Goal: Task Accomplishment & Management: Use online tool/utility

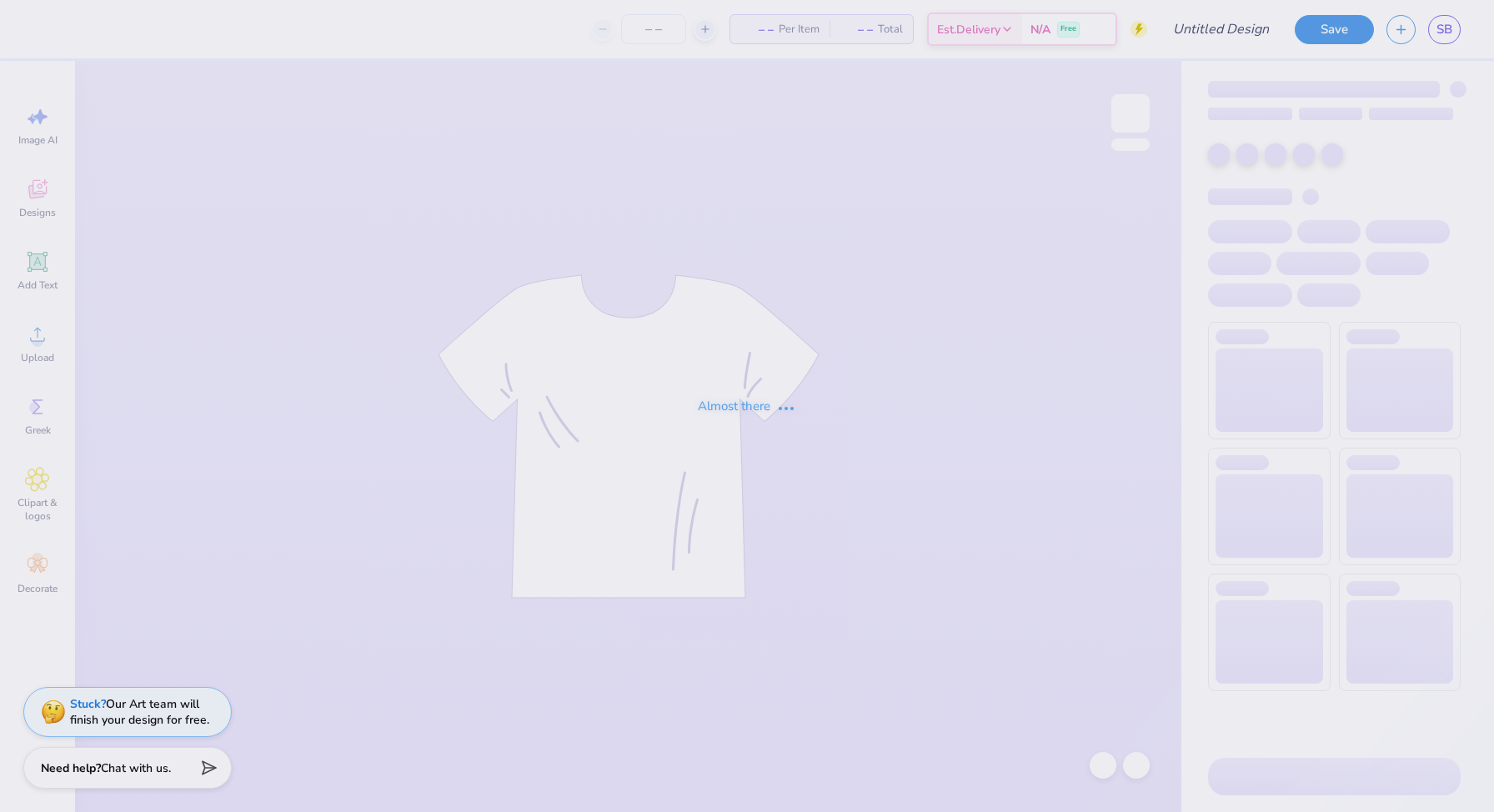
type input "The [GEOGRAPHIC_DATA][US_STATE] : [PERSON_NAME]"
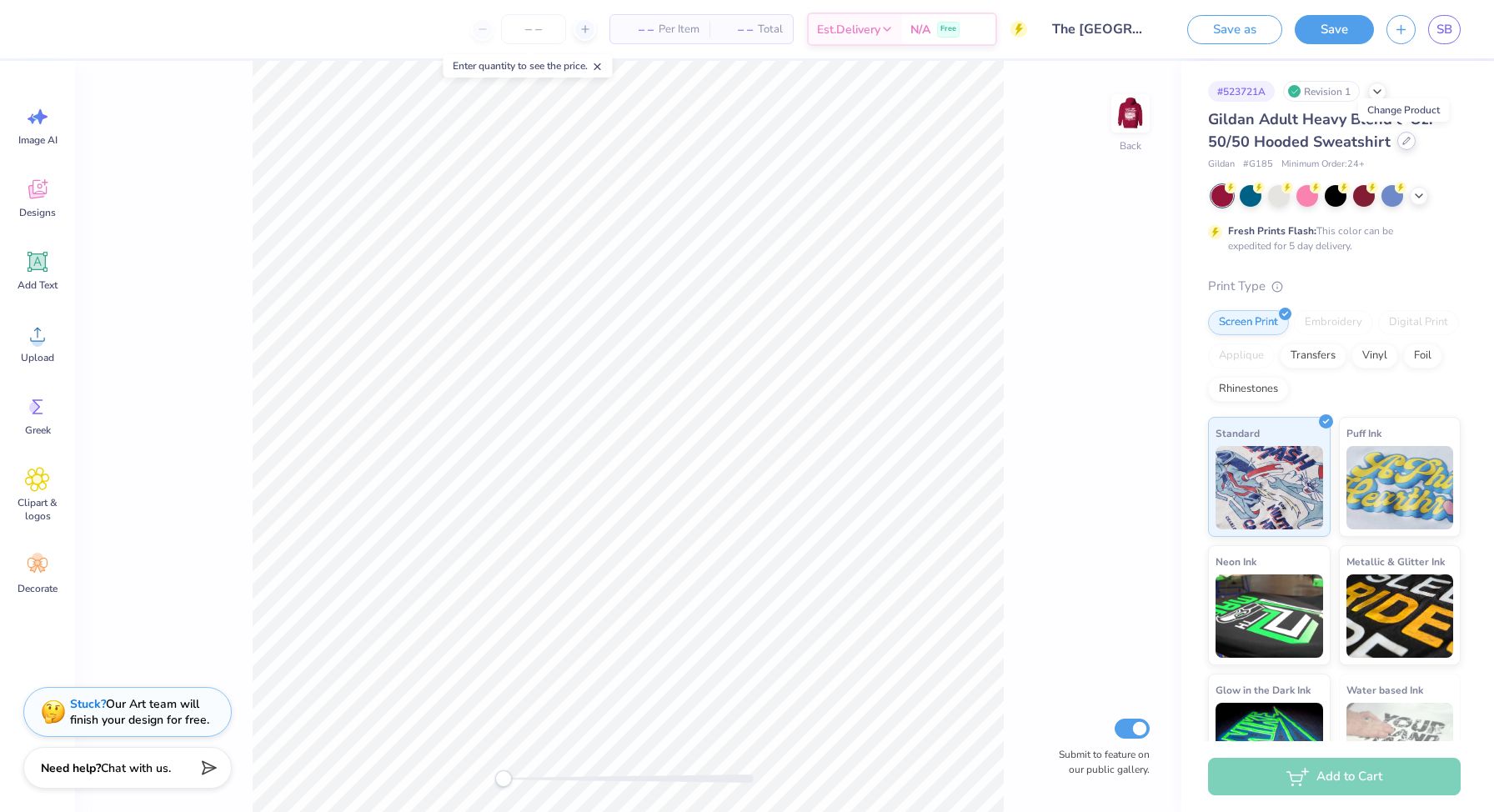
click at [1409, 140] on div at bounding box center [1406, 140] width 18 height 18
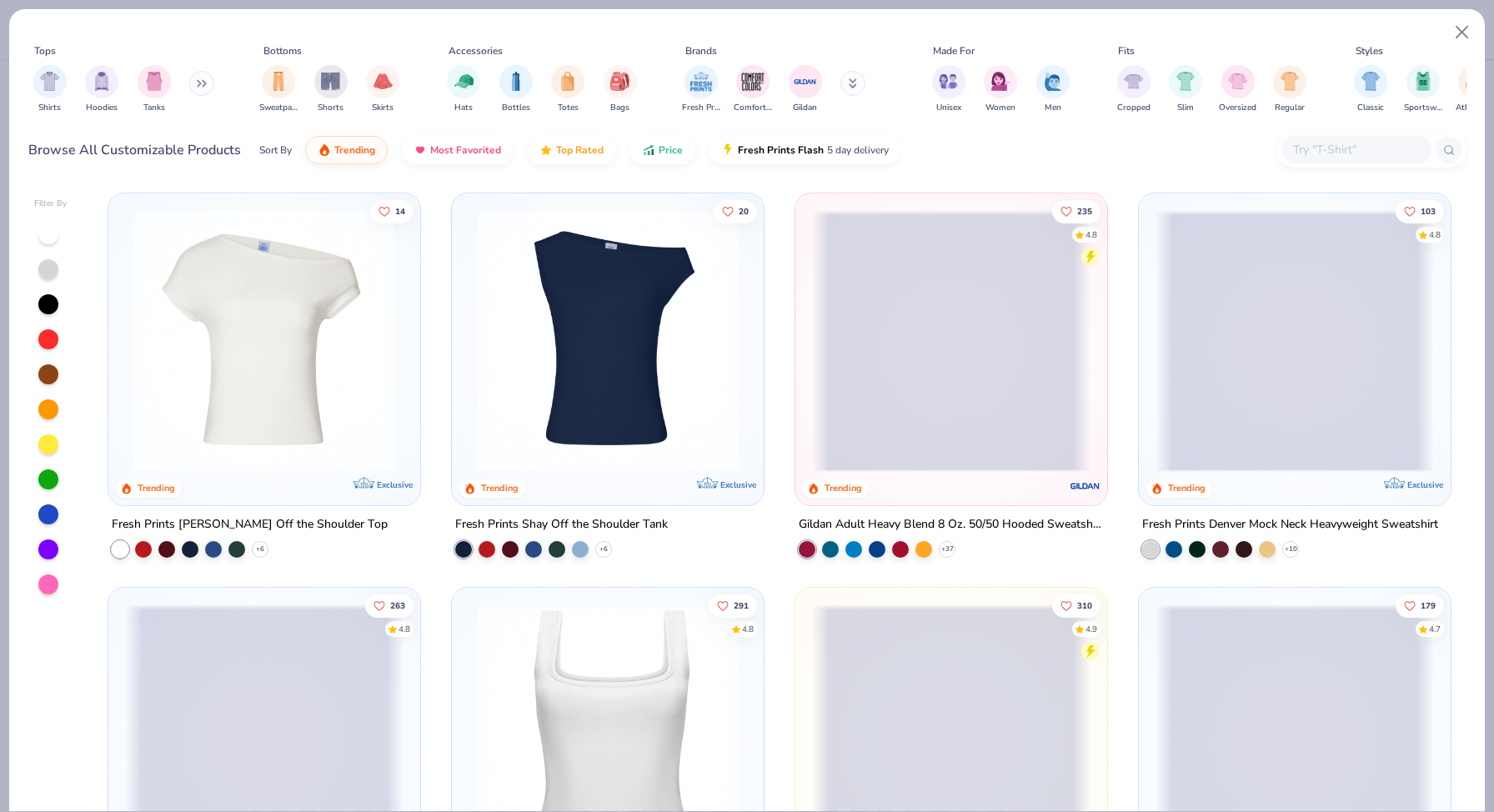
click at [1478, 36] on div "Tops Shirts Hoodies Tanks Bottoms Sweatpants Shorts Skirts Accessories Hats Bot…" at bounding box center [747, 95] width 1476 height 171
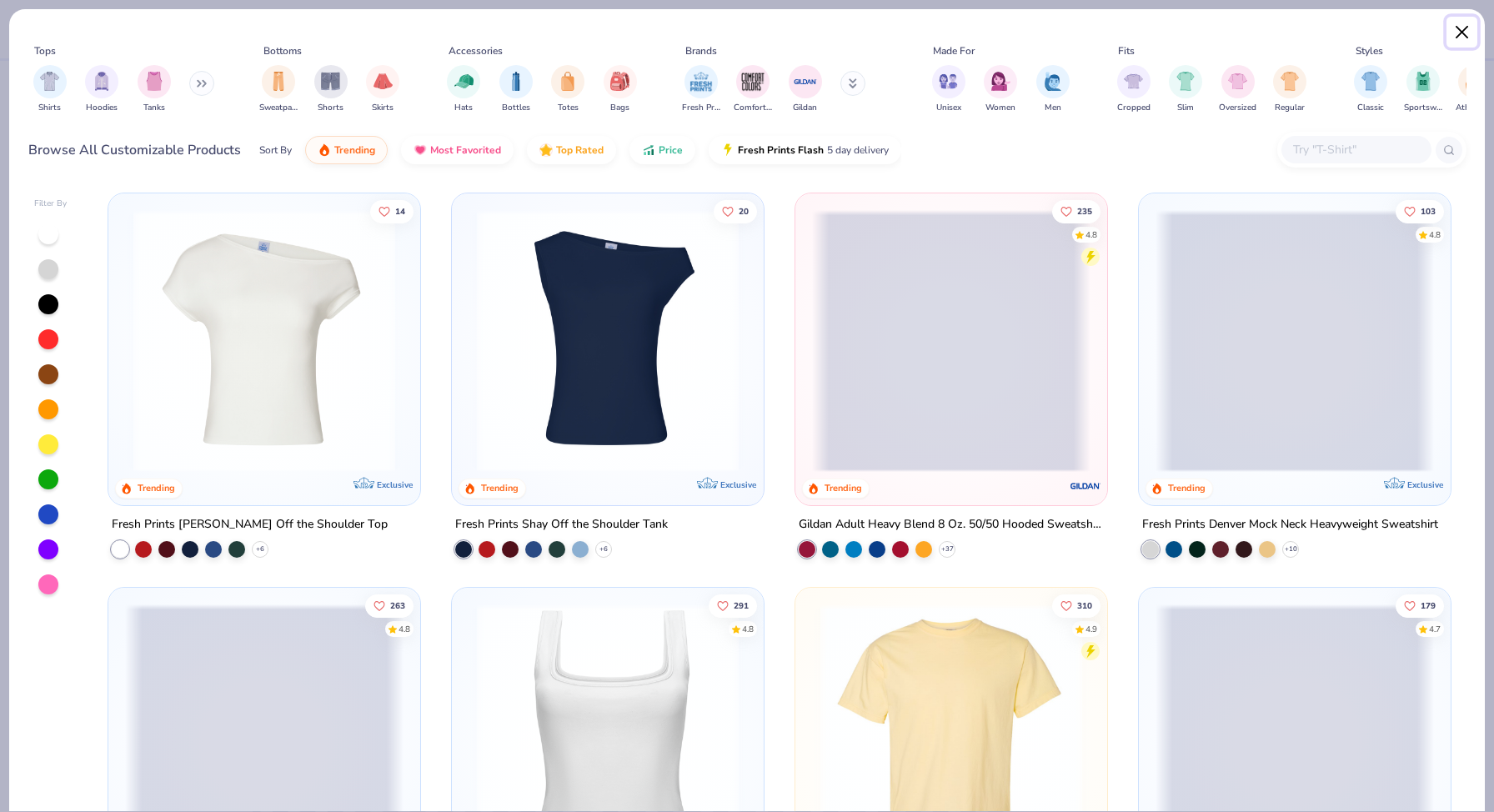
click at [1463, 29] on button "Close" at bounding box center [1463, 32] width 31 height 31
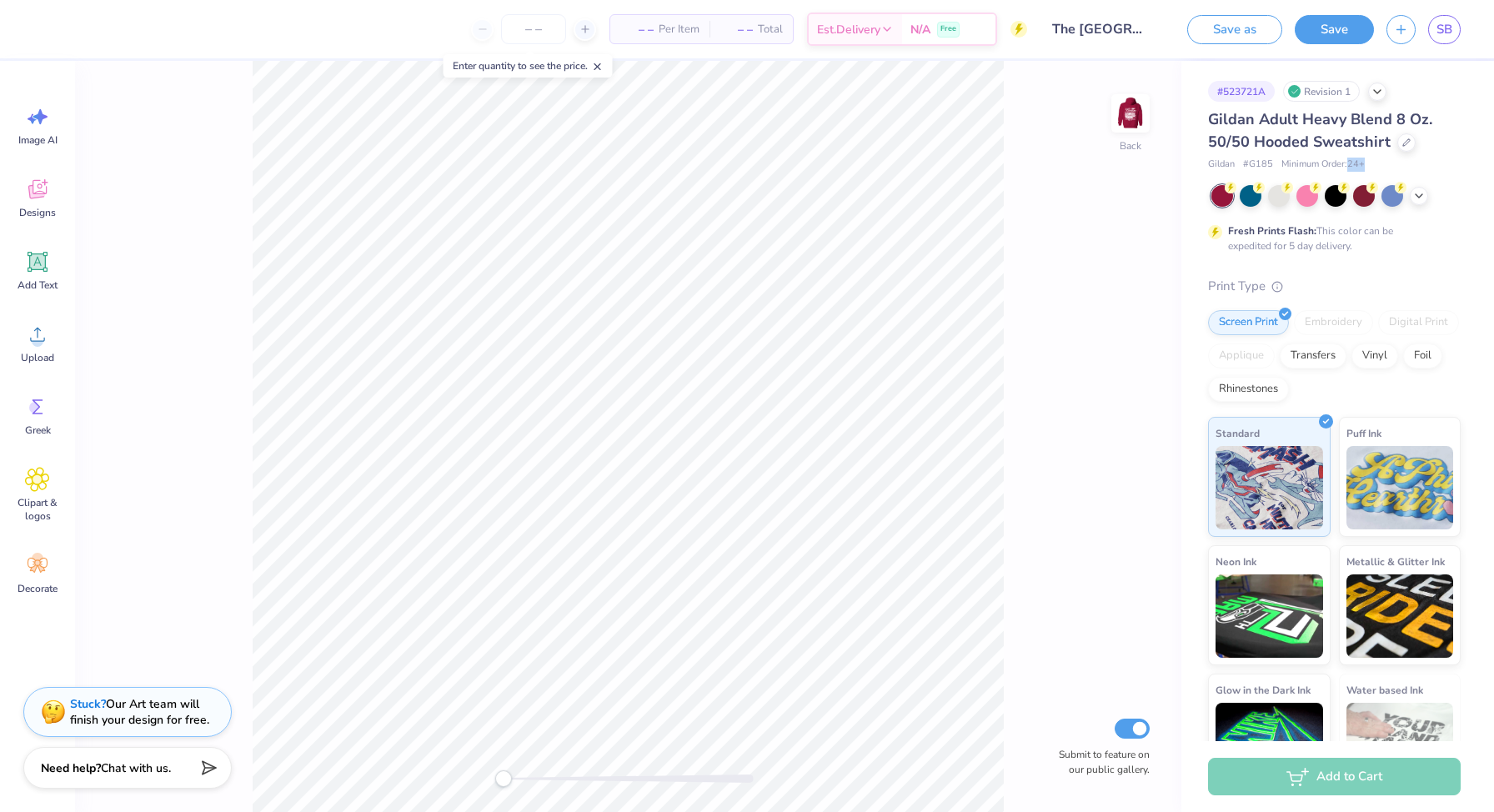
drag, startPoint x: 1348, startPoint y: 166, endPoint x: 1375, endPoint y: 165, distance: 27.0
click at [1375, 166] on div "Gildan # G185 Minimum Order: 24 +" at bounding box center [1334, 165] width 253 height 14
click at [1110, 126] on div at bounding box center [1131, 113] width 77 height 77
click at [1102, 110] on div "Back Submit to feature on our public gallery." at bounding box center [628, 436] width 1106 height 751
click at [1137, 117] on img at bounding box center [1131, 113] width 67 height 67
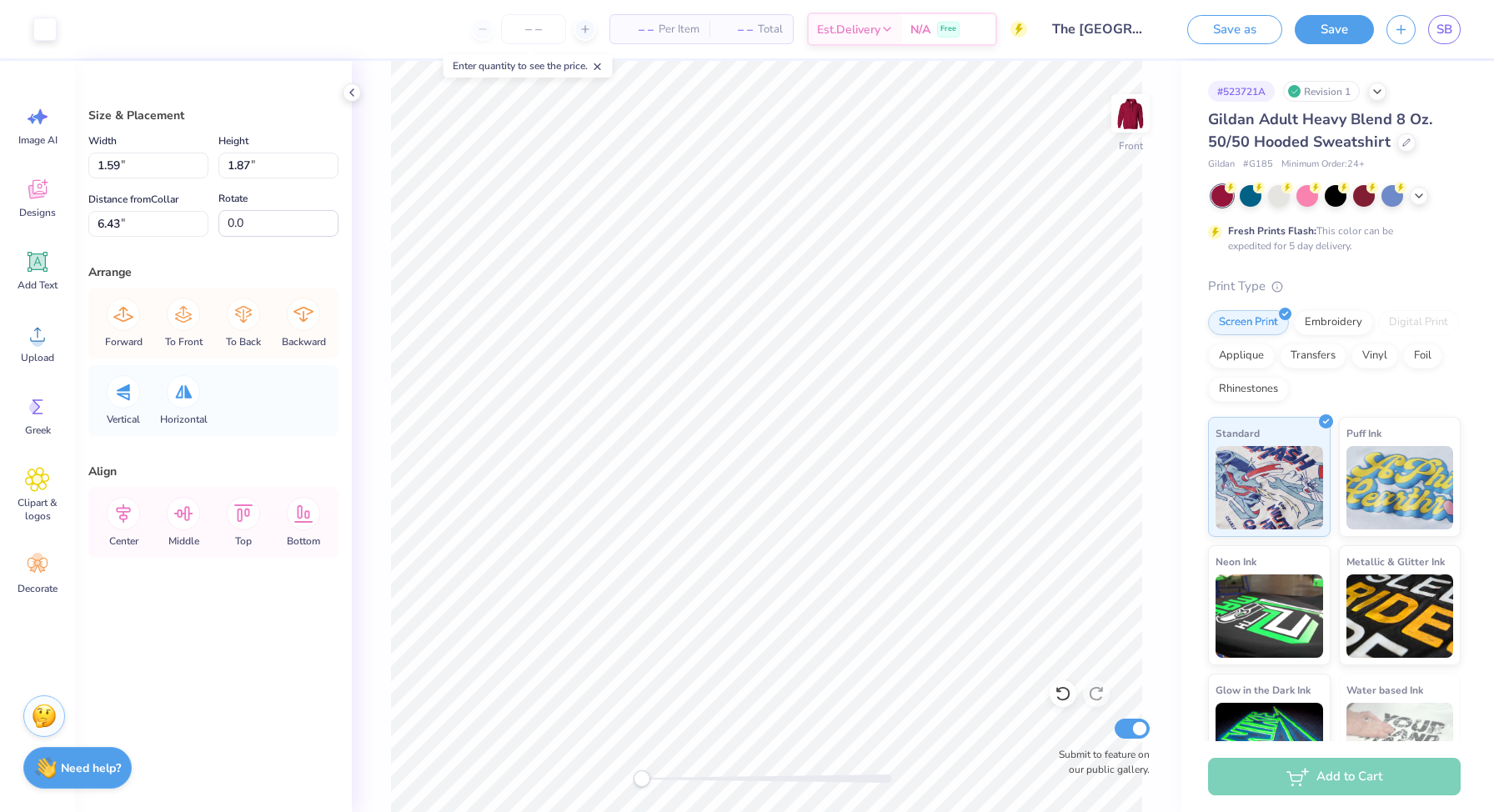
type input "1.39"
type input "1.55"
type input "8.25"
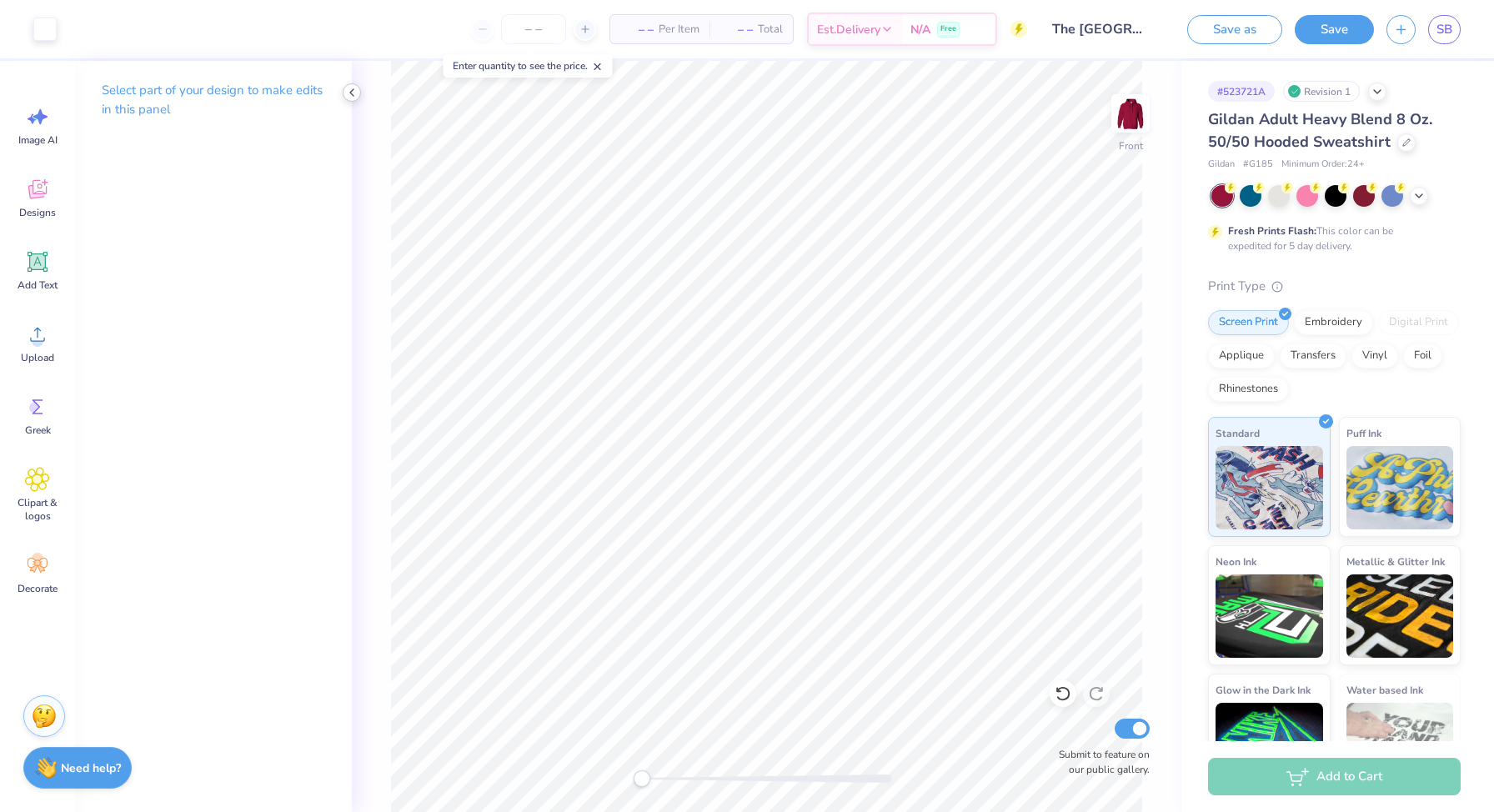
click at [353, 90] on polyline at bounding box center [352, 92] width 3 height 7
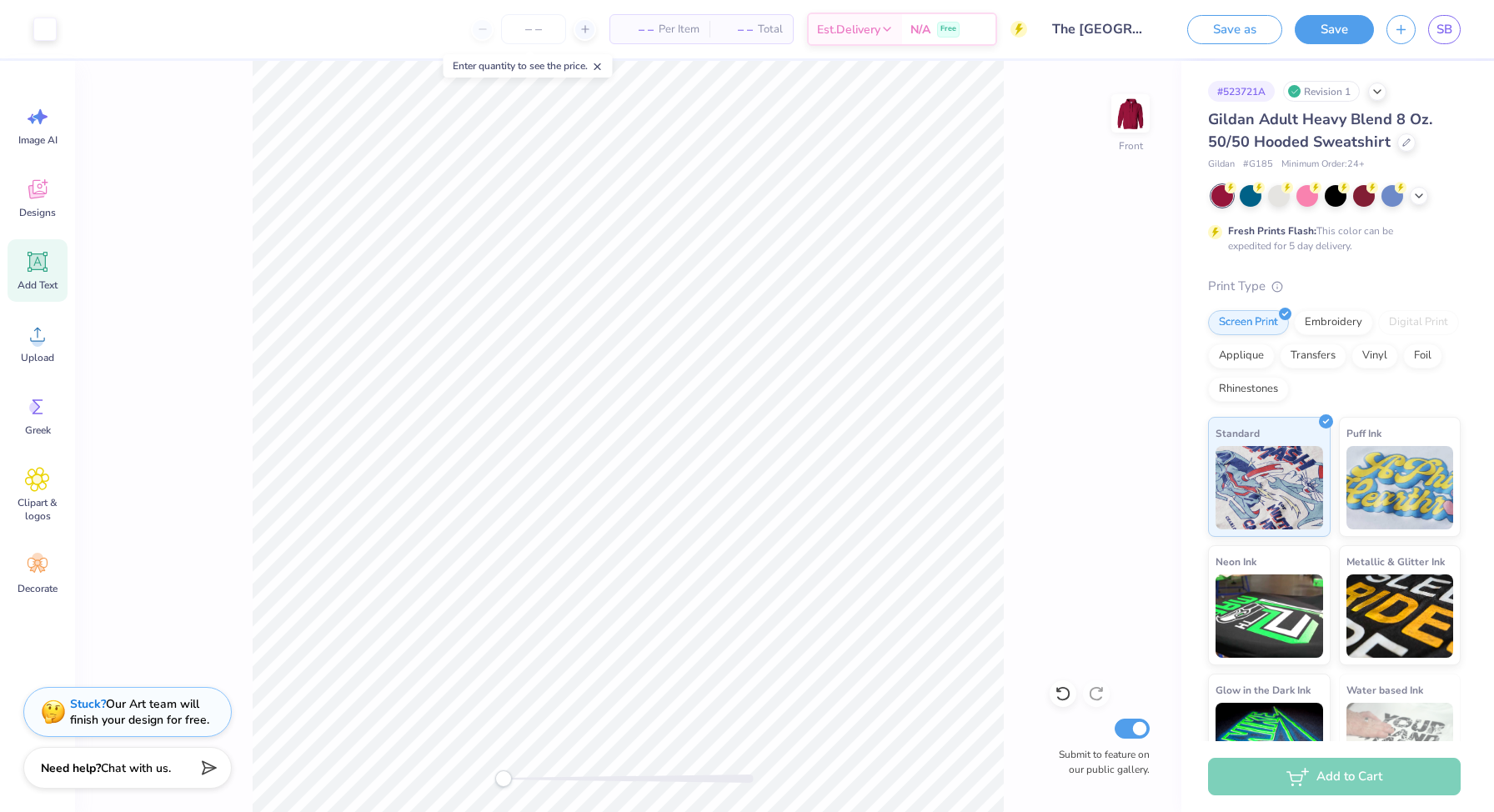
click at [38, 273] on icon at bounding box center [37, 261] width 25 height 25
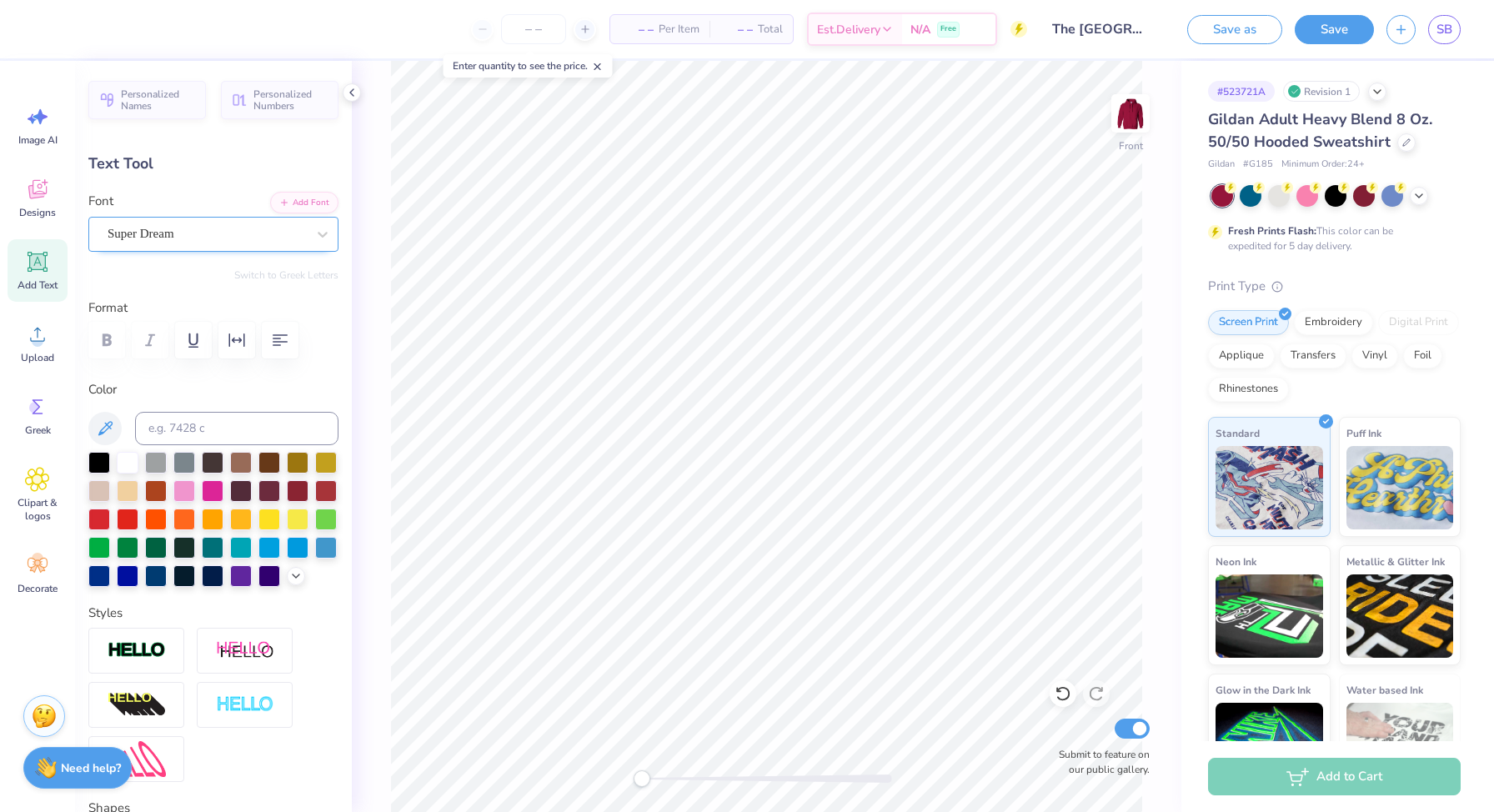
click at [275, 228] on div "Super Dream" at bounding box center [207, 234] width 202 height 26
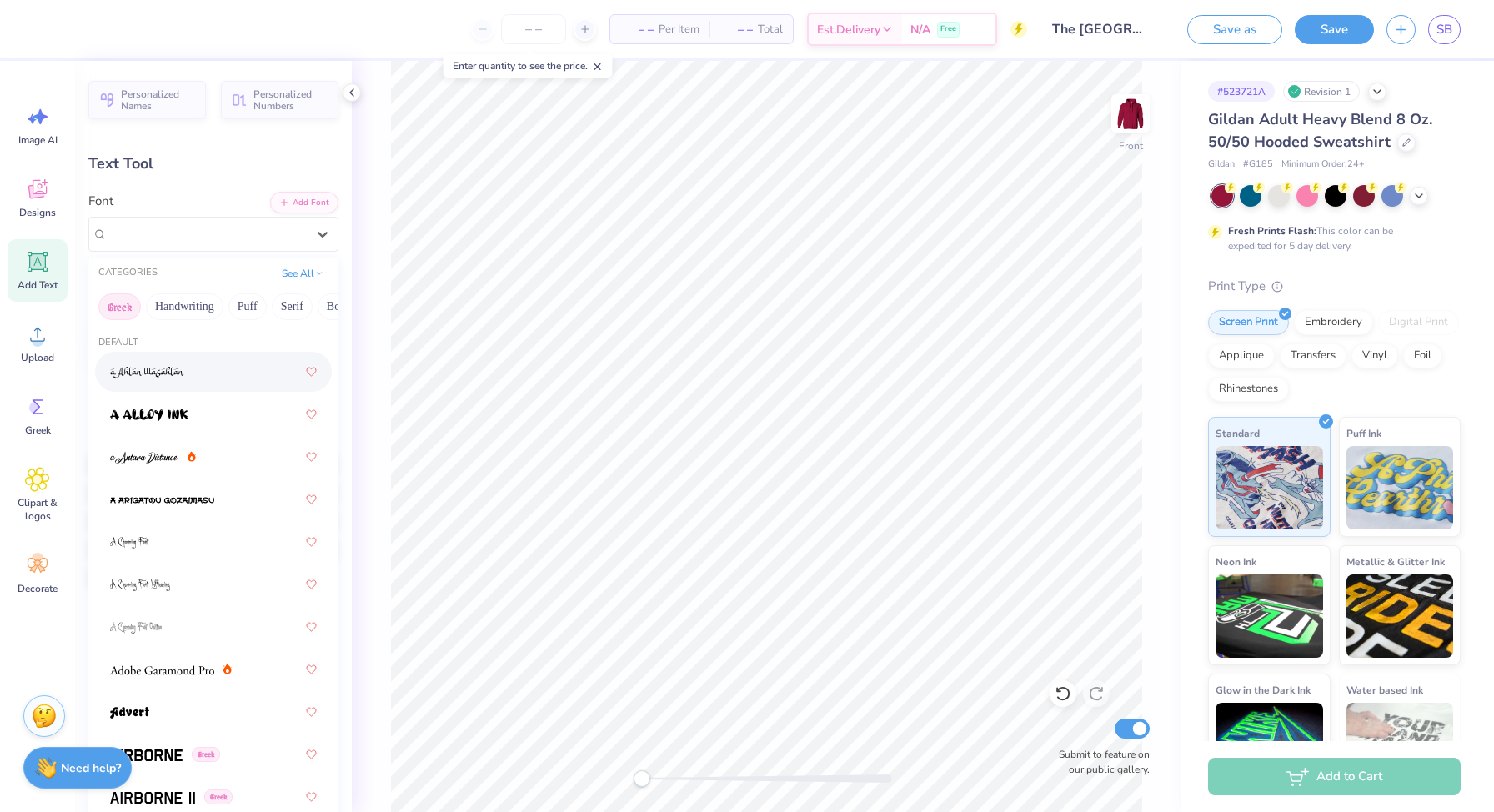
click at [124, 304] on button "Greek" at bounding box center [119, 307] width 43 height 27
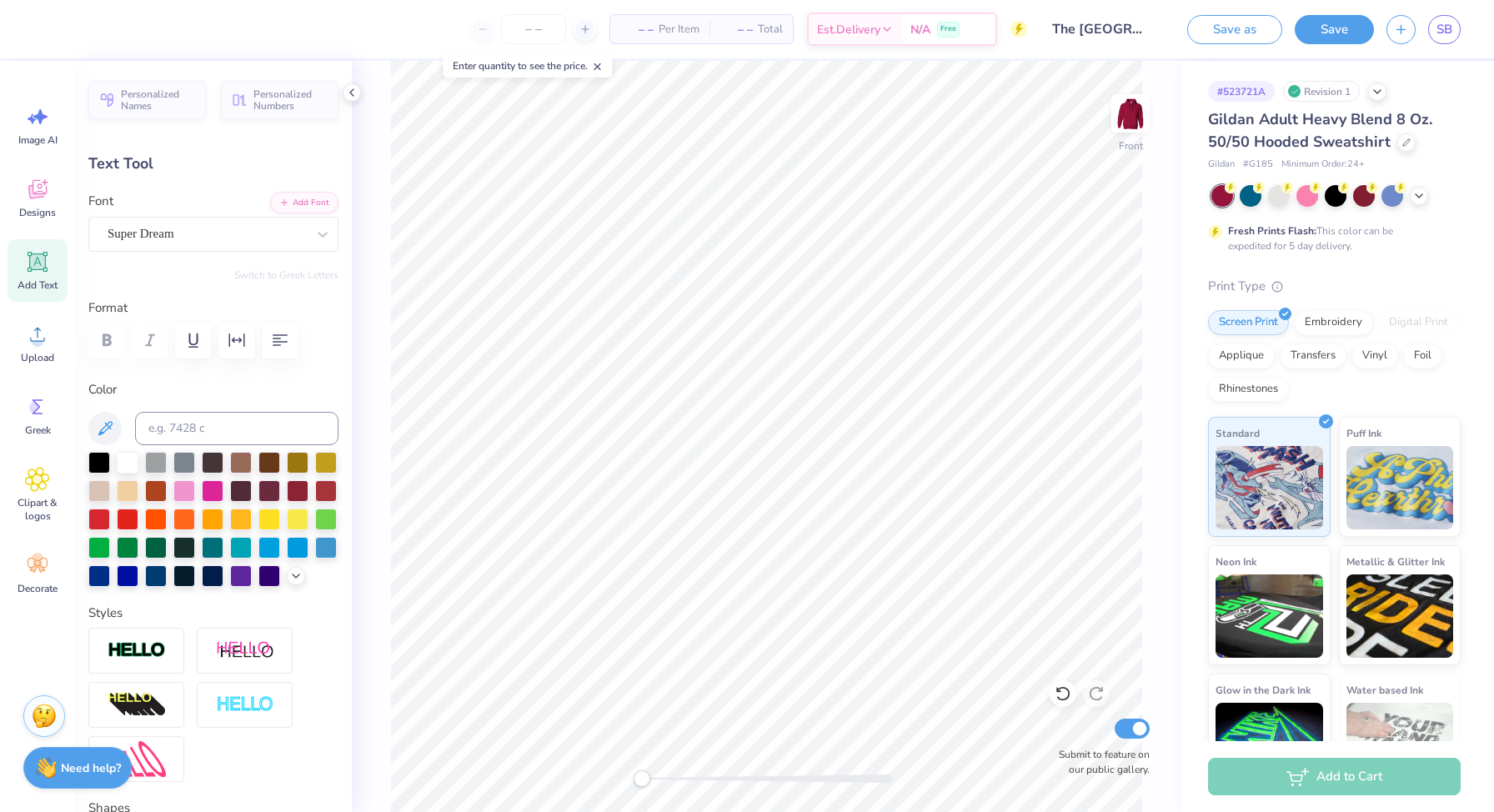
type textarea "T"
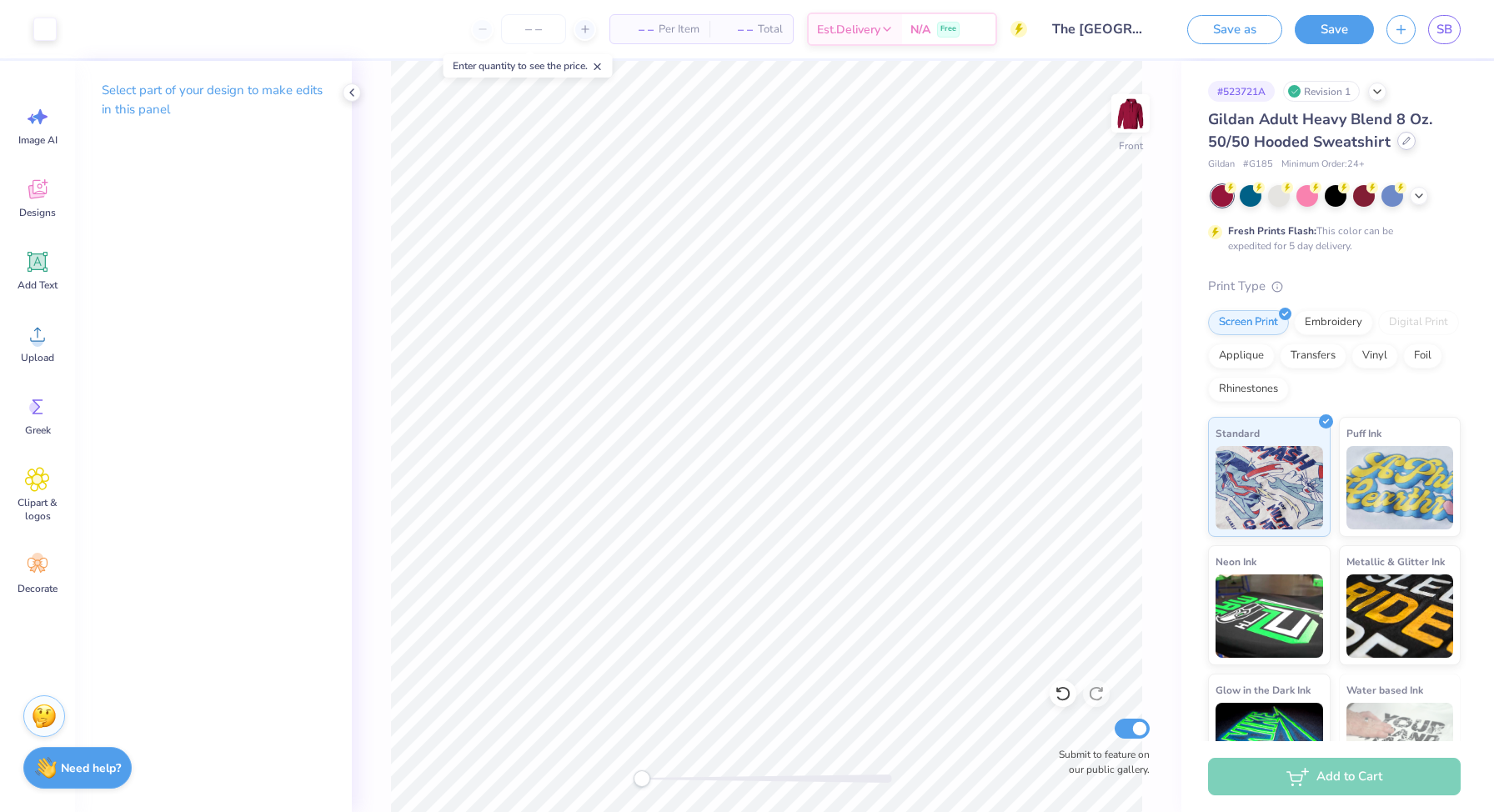
click at [1402, 143] on icon at bounding box center [1407, 141] width 9 height 9
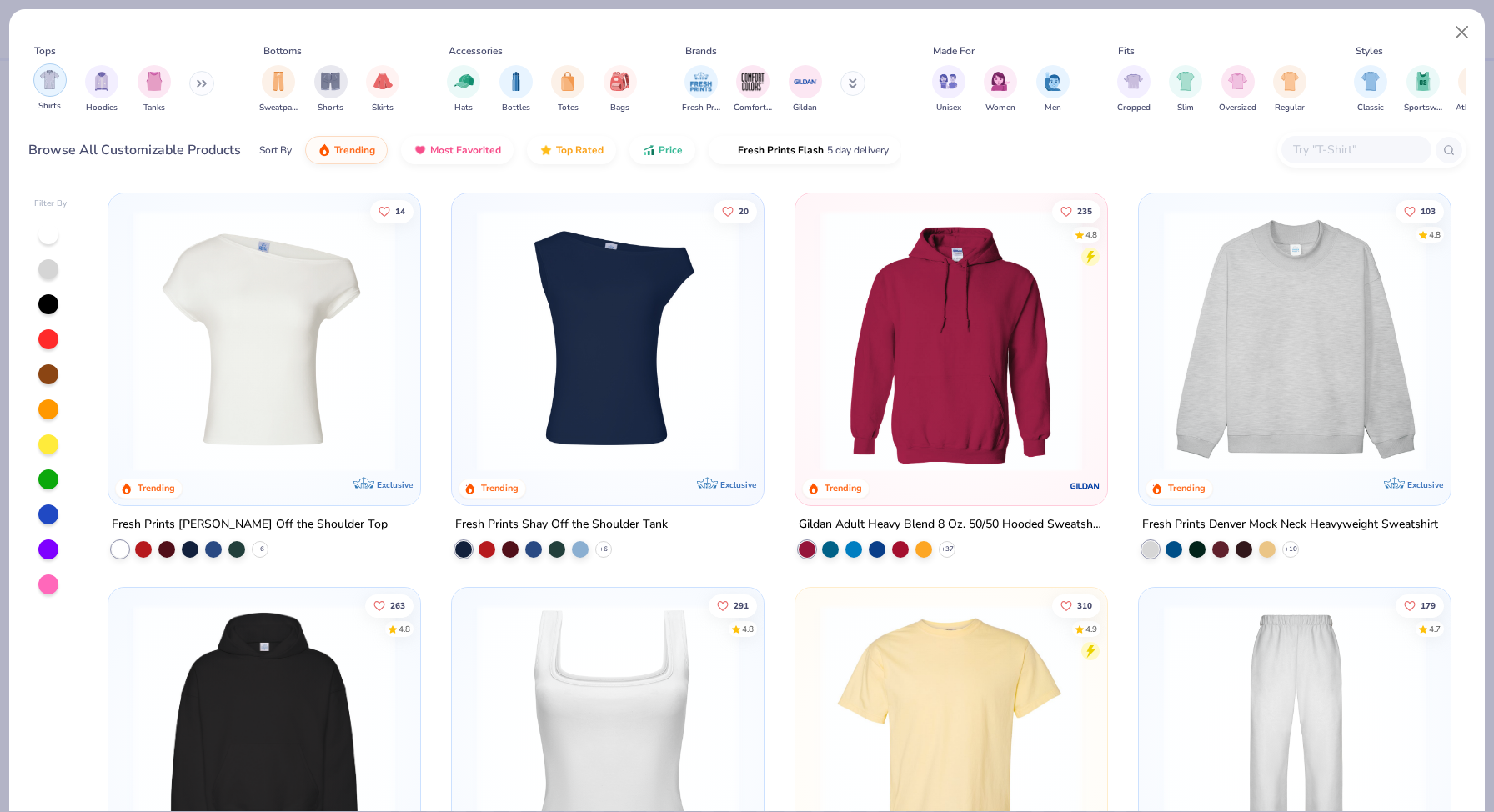
click at [51, 85] on img "filter for Shirts" at bounding box center [50, 79] width 19 height 19
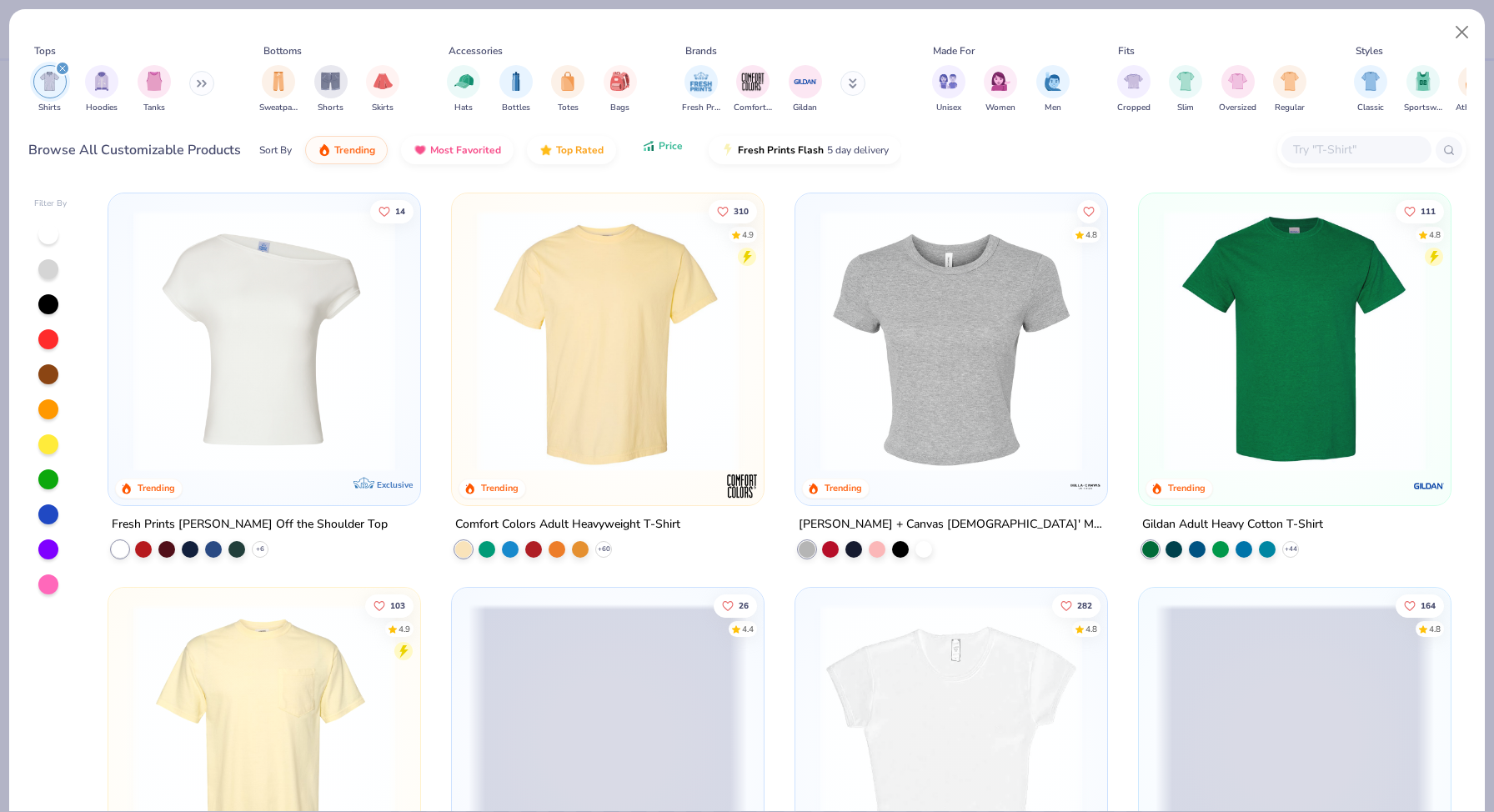
click at [662, 152] on button "Price" at bounding box center [662, 145] width 66 height 29
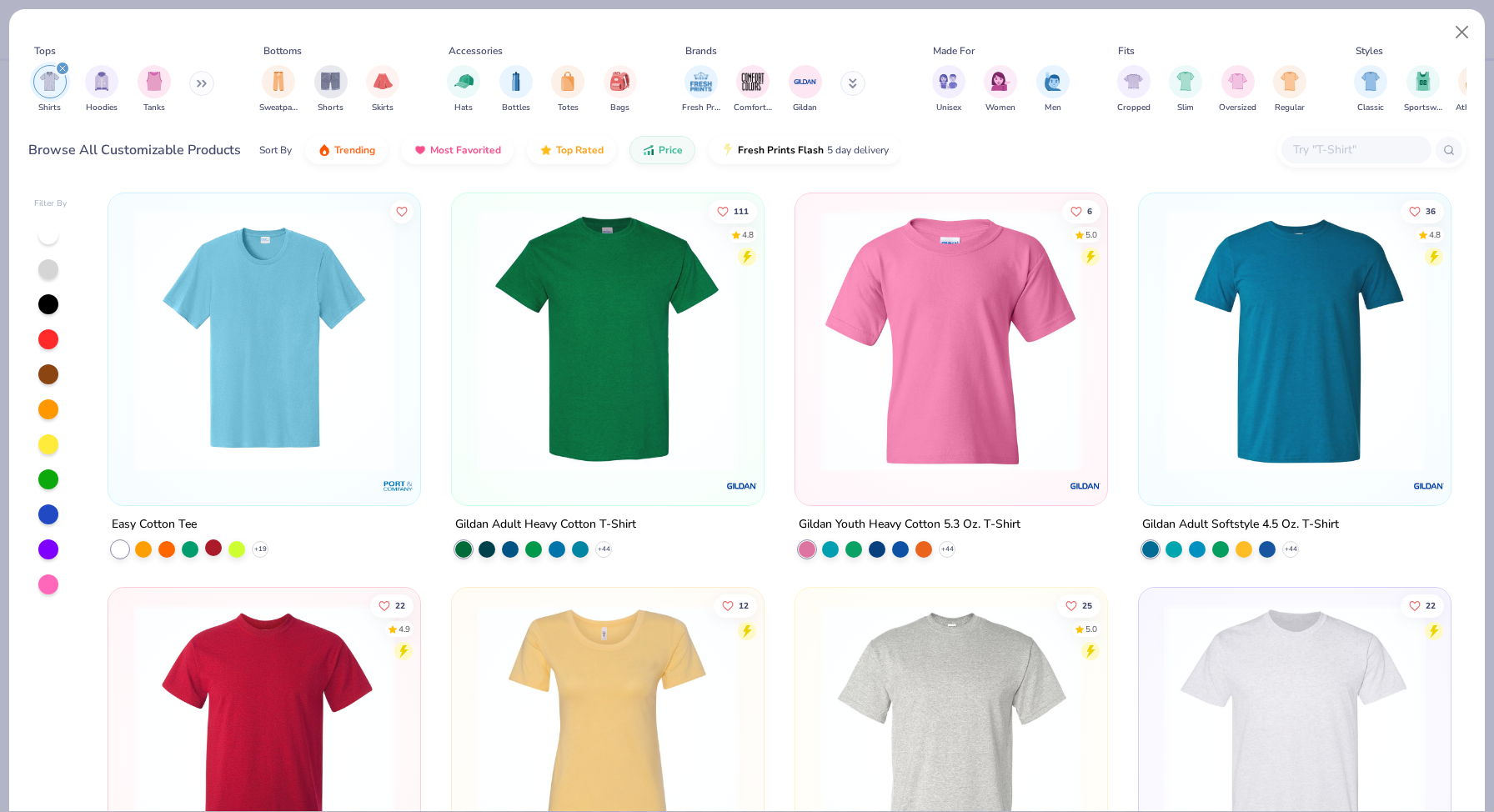
click at [216, 548] on div at bounding box center [213, 547] width 17 height 17
click at [321, 404] on img at bounding box center [264, 341] width 279 height 261
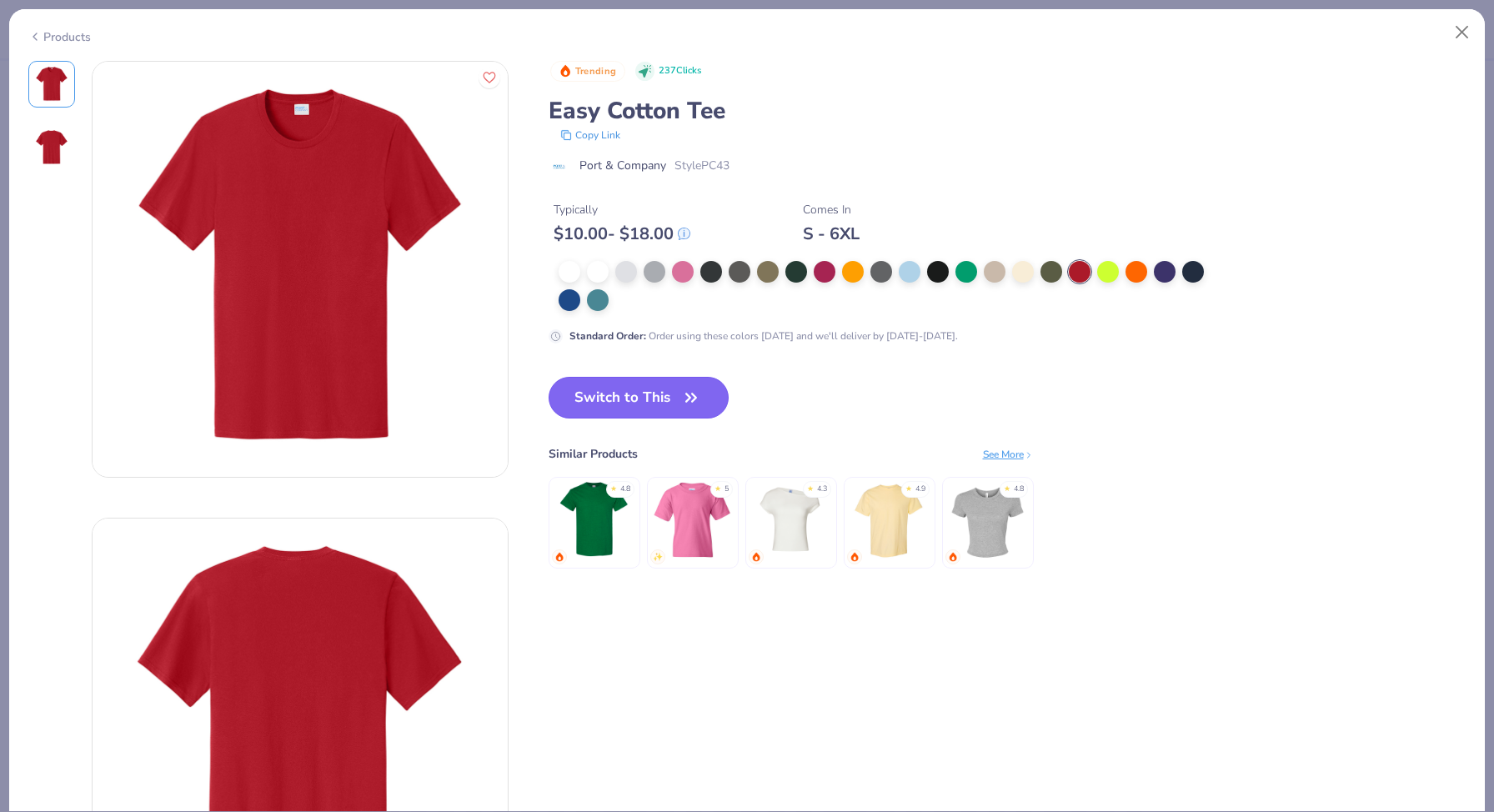
click at [582, 403] on button "Switch to This" at bounding box center [639, 397] width 181 height 42
click at [634, 390] on button "Switch to This" at bounding box center [639, 397] width 181 height 42
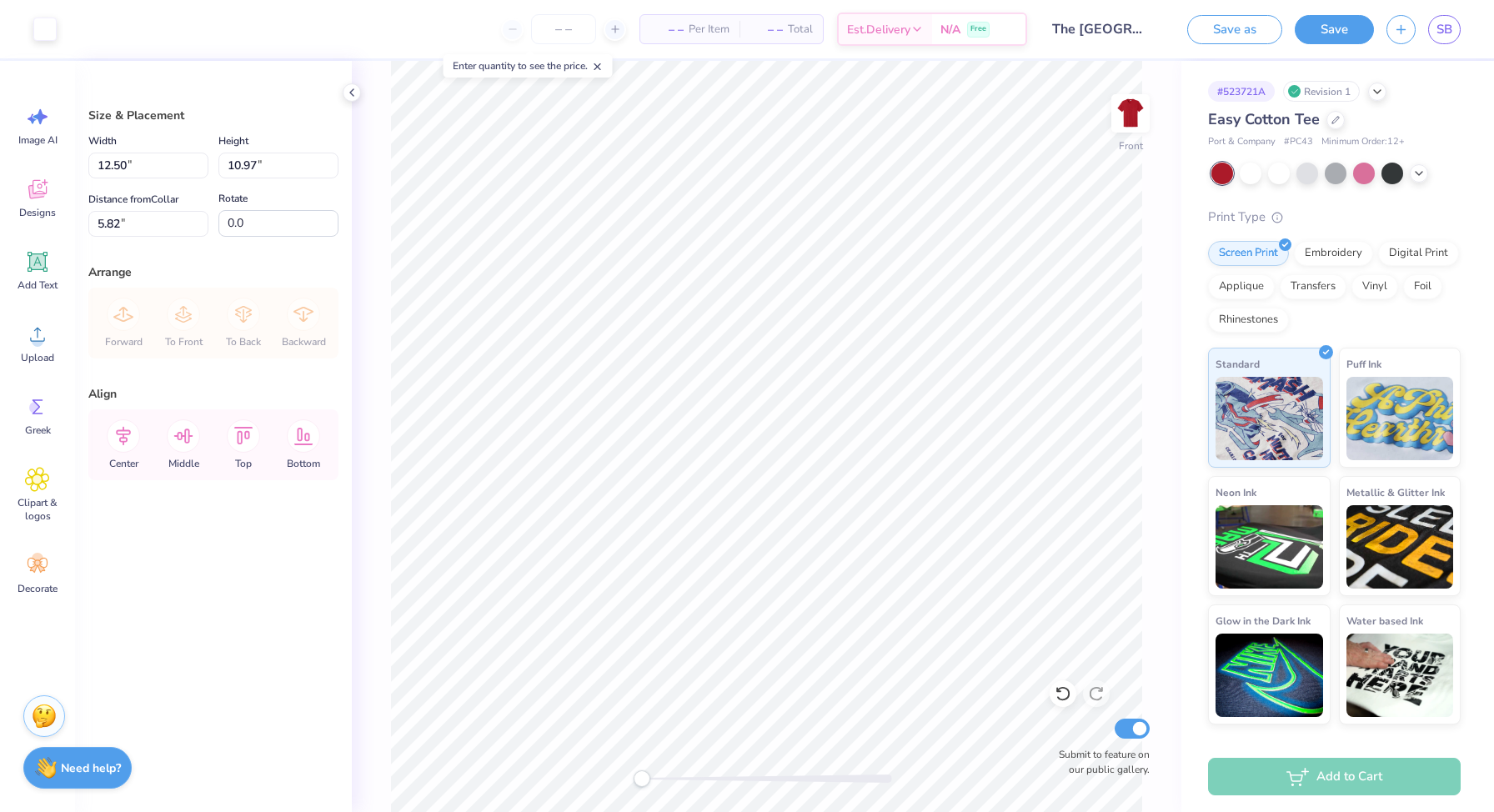
type input "5.08"
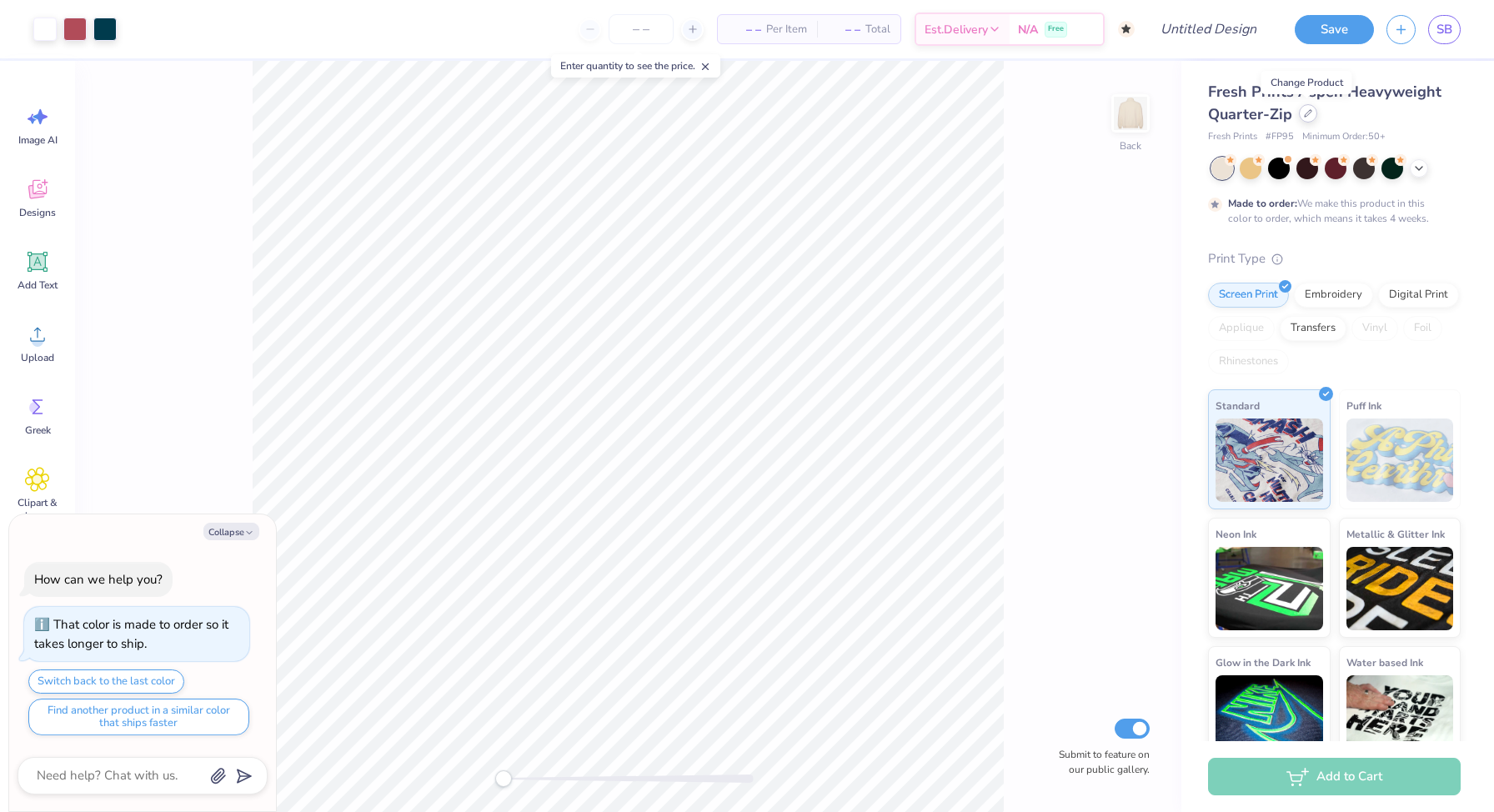
click at [1307, 118] on div at bounding box center [1307, 113] width 18 height 18
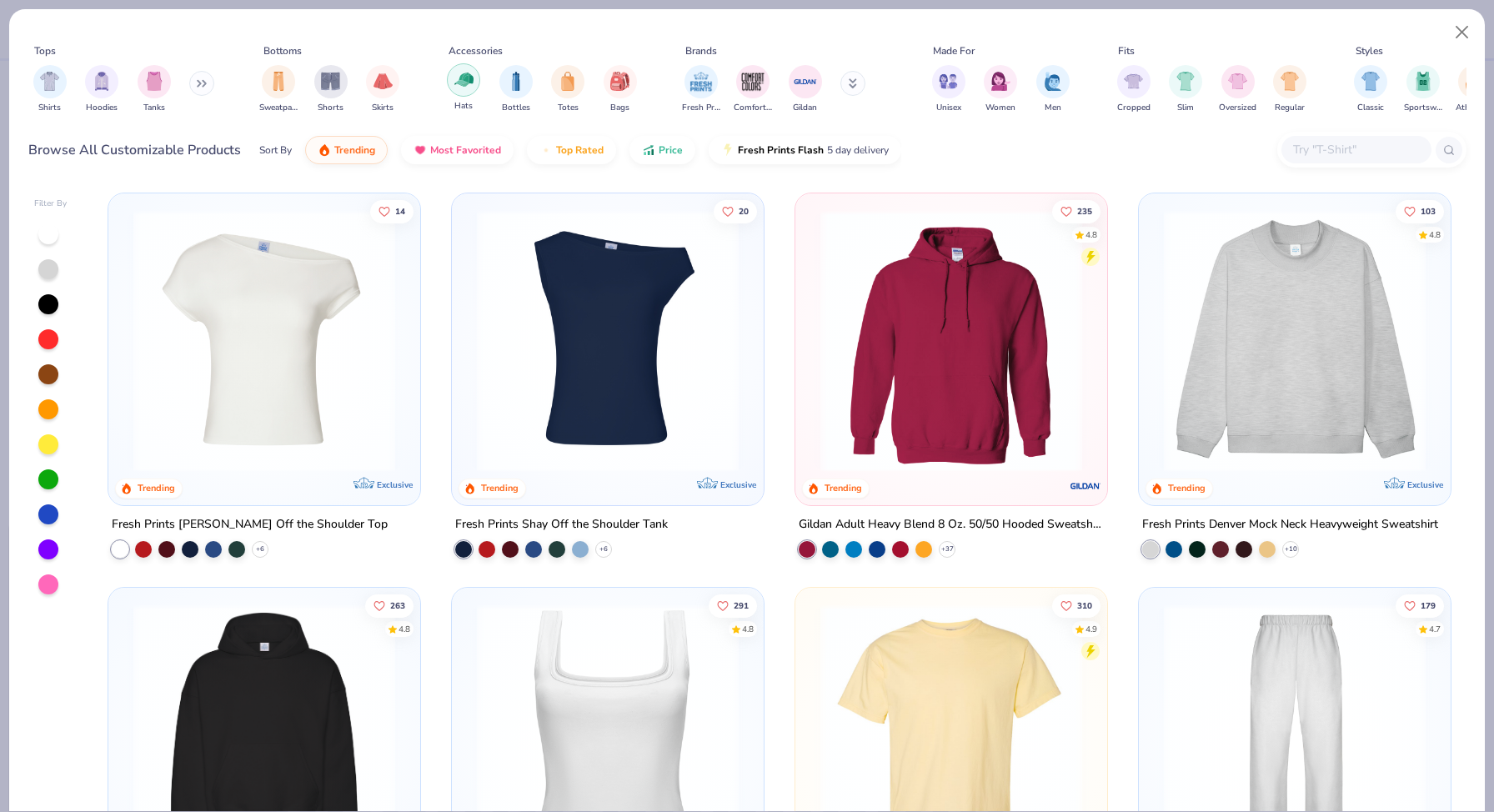
click at [458, 87] on img "filter for Hats" at bounding box center [464, 79] width 19 height 19
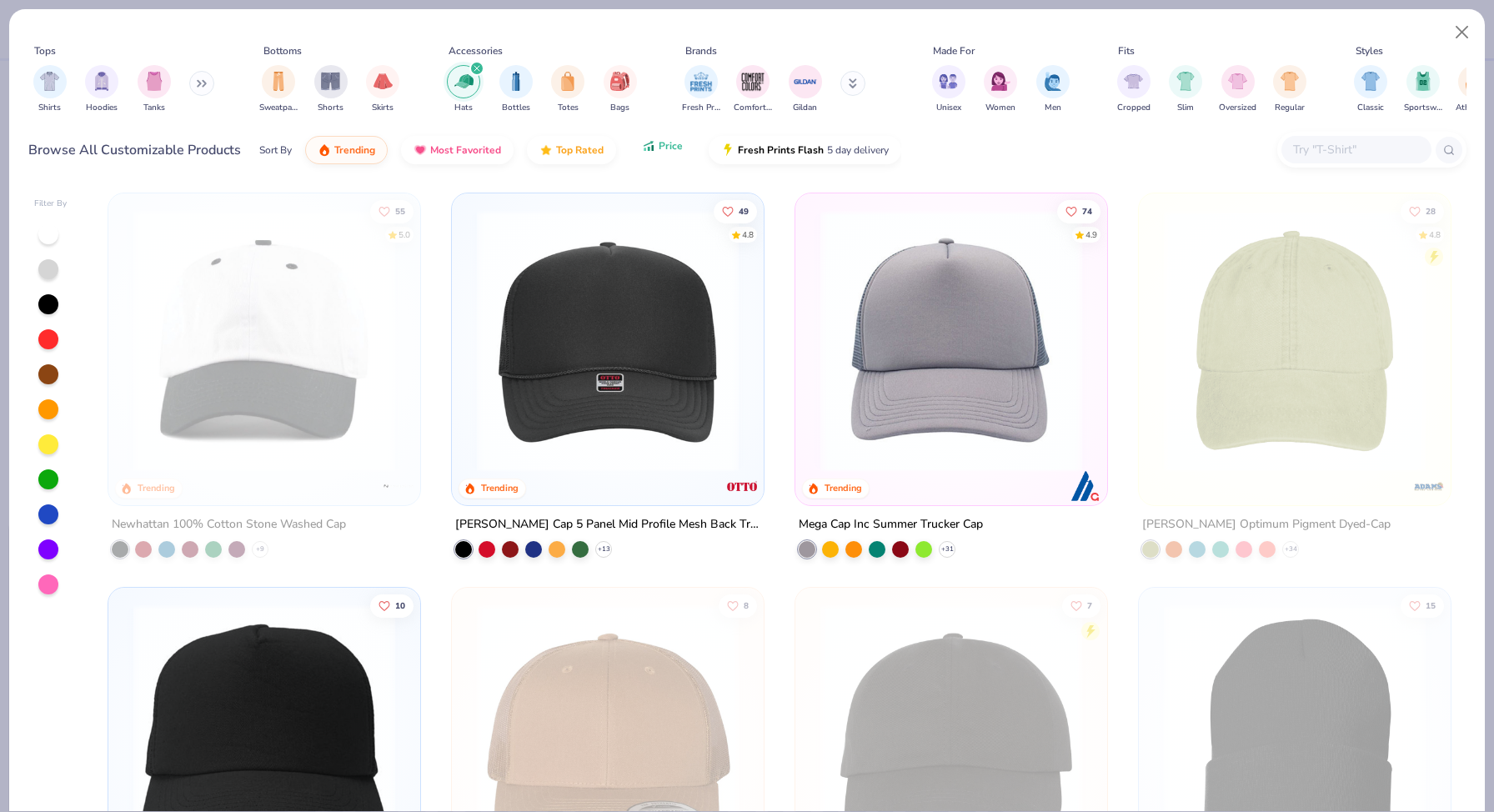
click at [659, 148] on span "Price" at bounding box center [671, 145] width 24 height 13
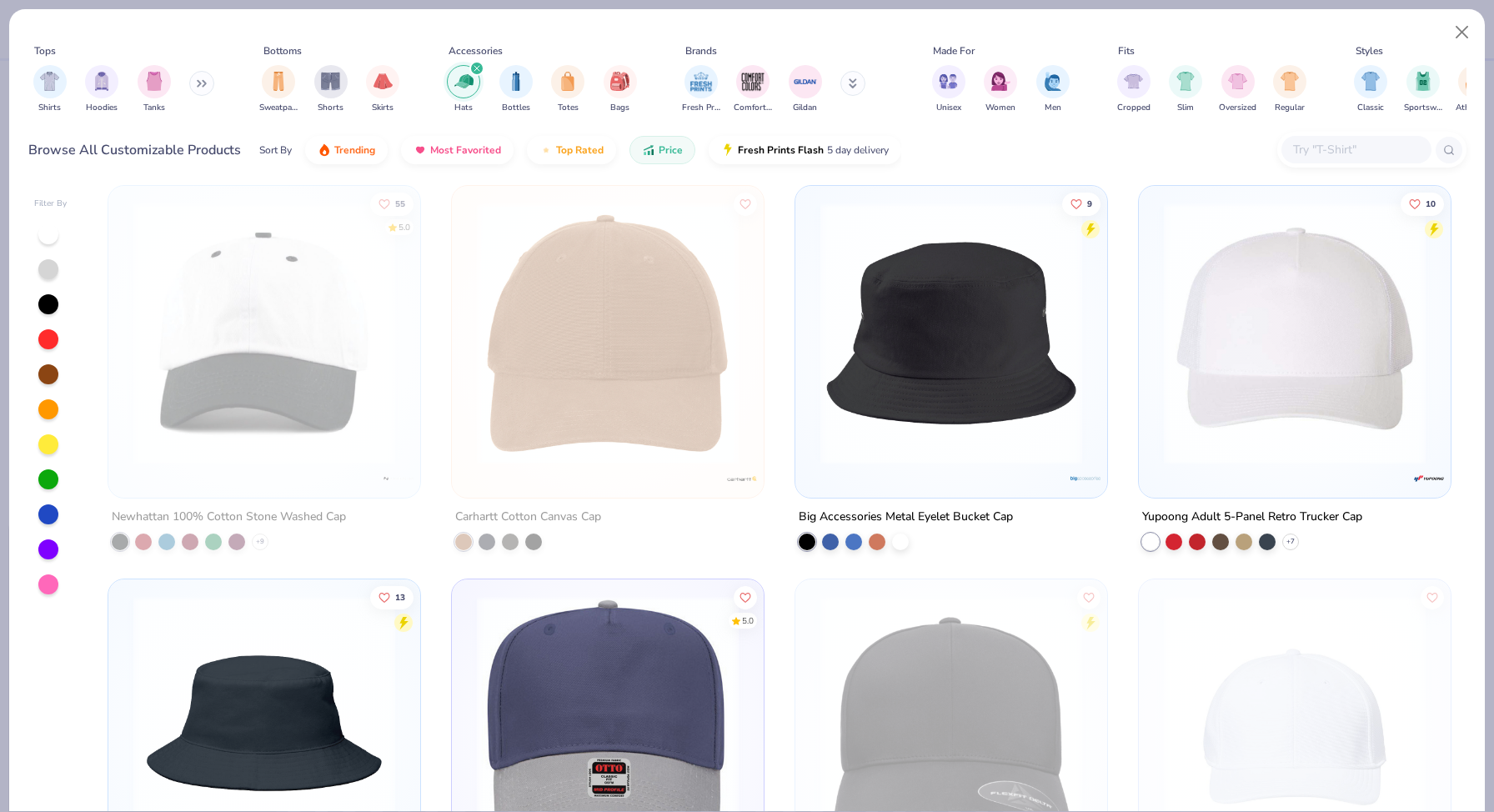
scroll to position [3942, 0]
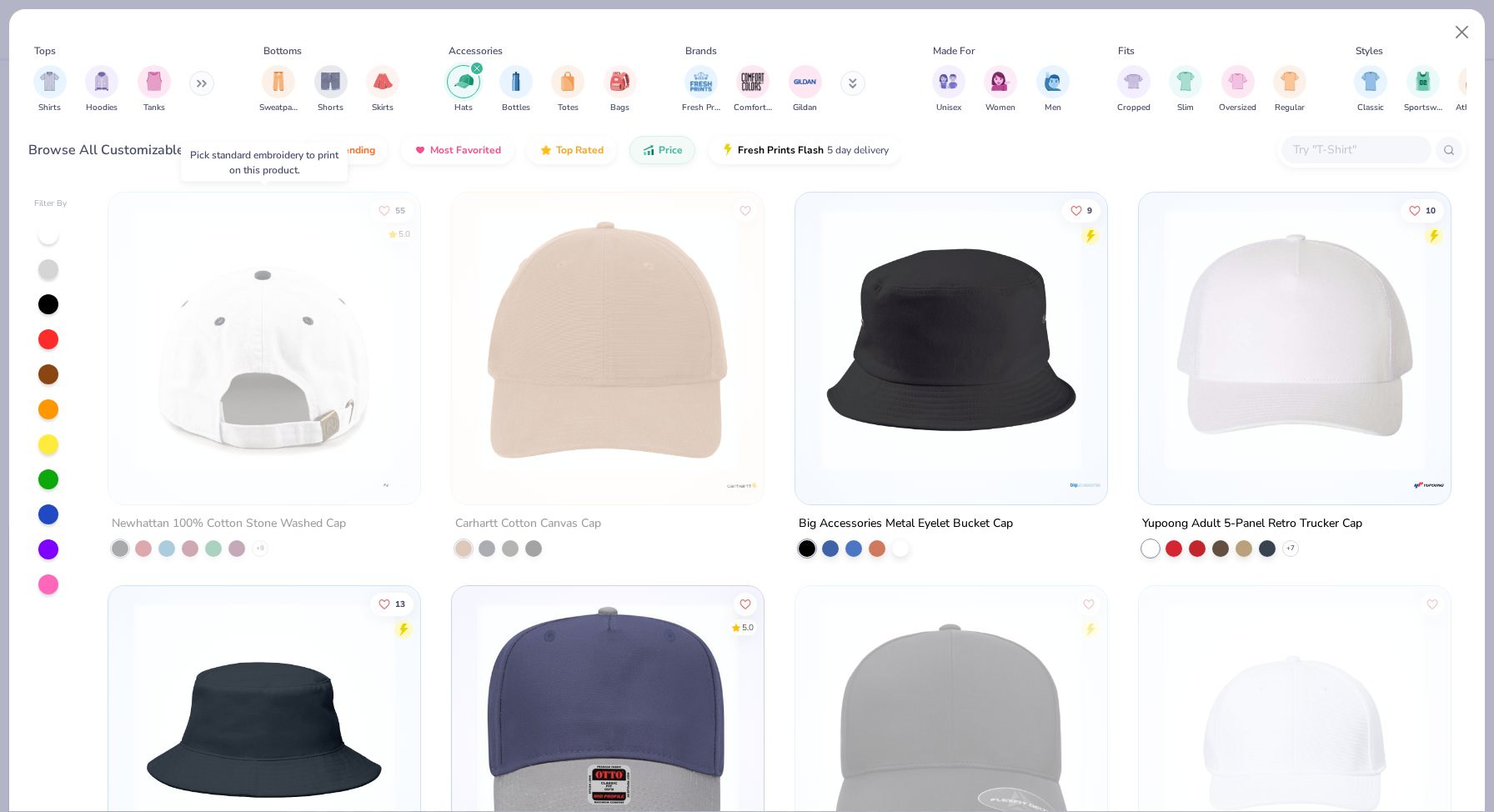
click at [242, 375] on img at bounding box center [264, 339] width 279 height 261
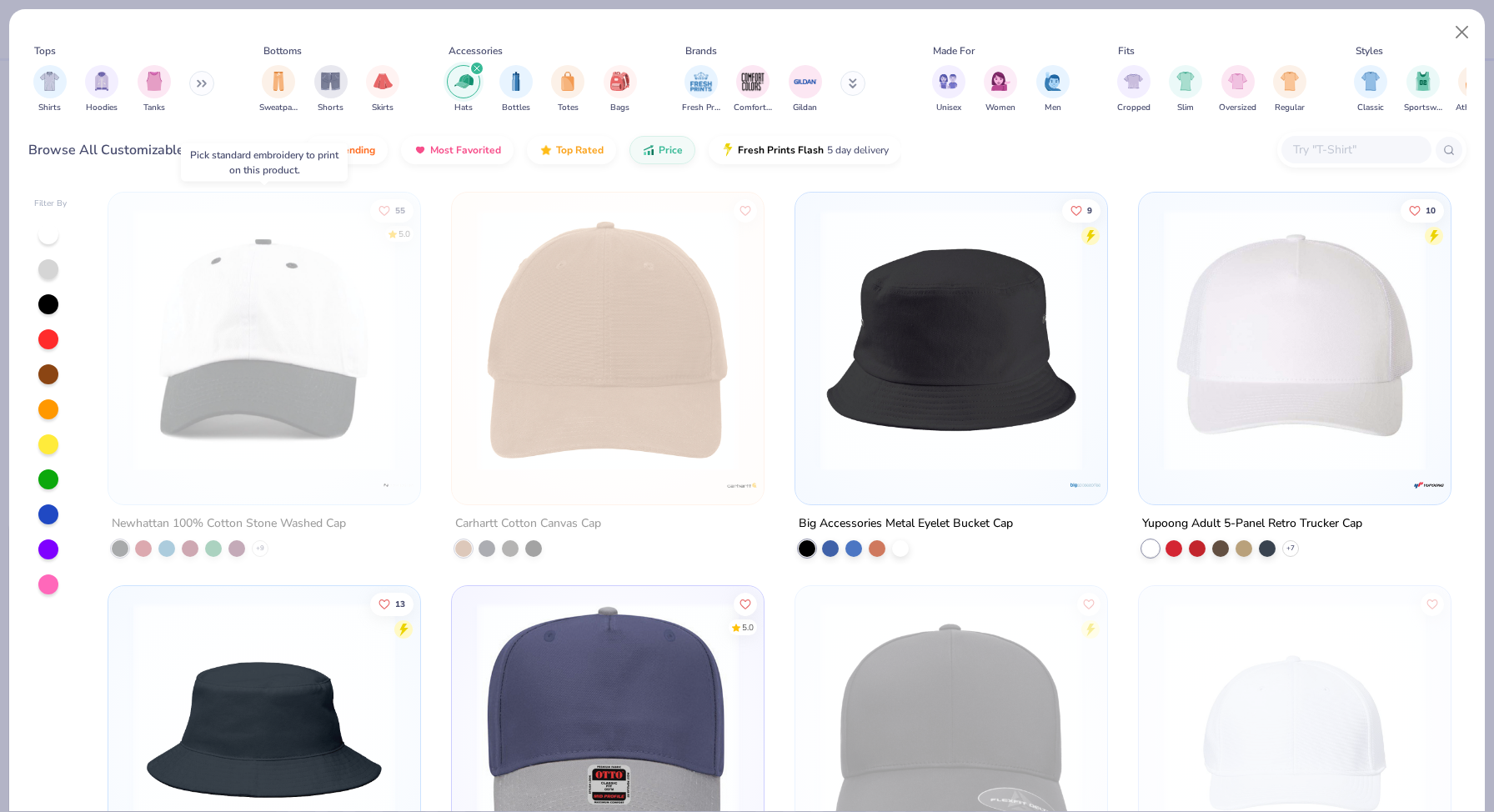
click at [242, 375] on img at bounding box center [264, 339] width 279 height 261
click at [227, 419] on img at bounding box center [264, 339] width 279 height 261
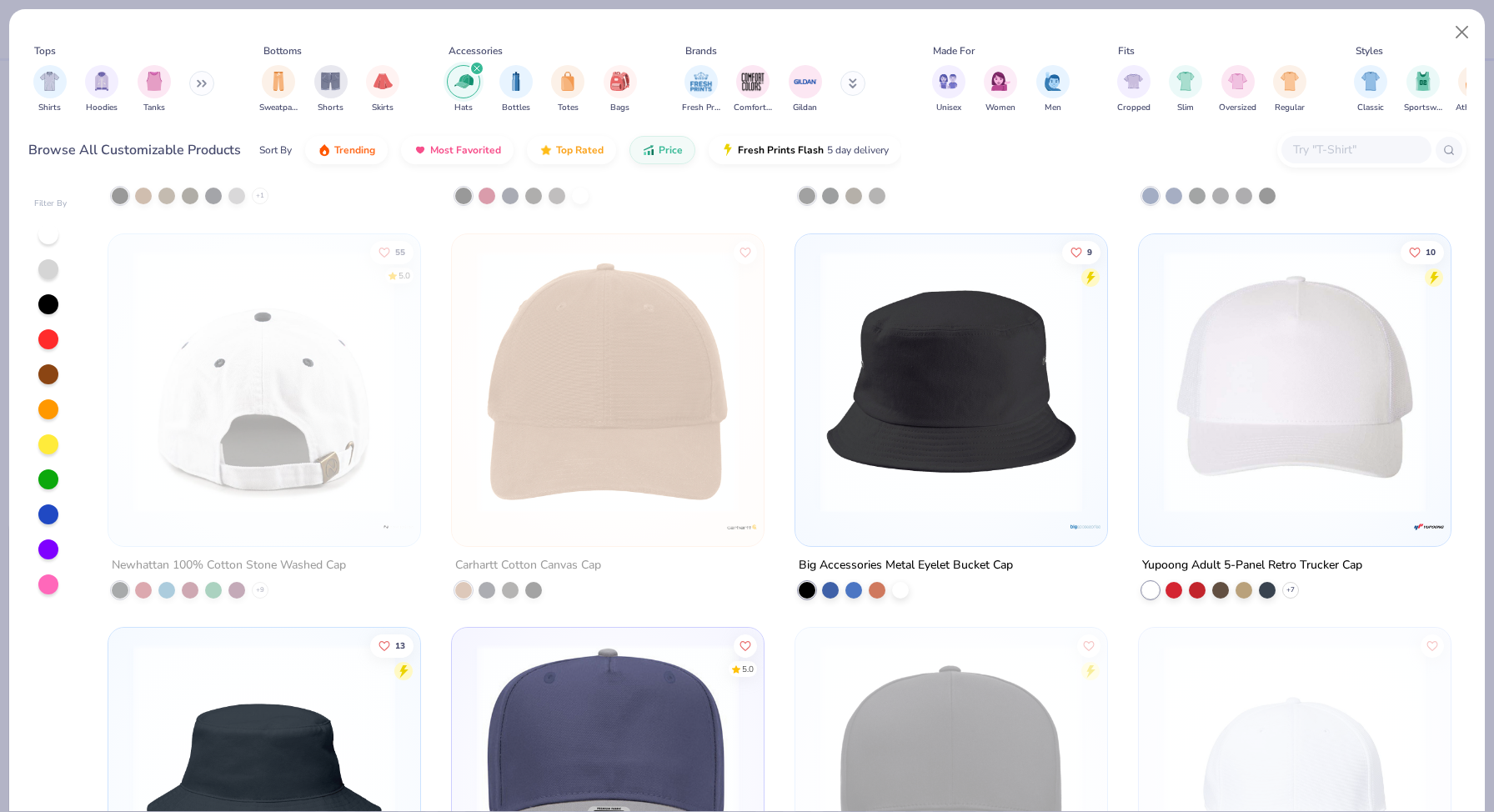
scroll to position [3892, 0]
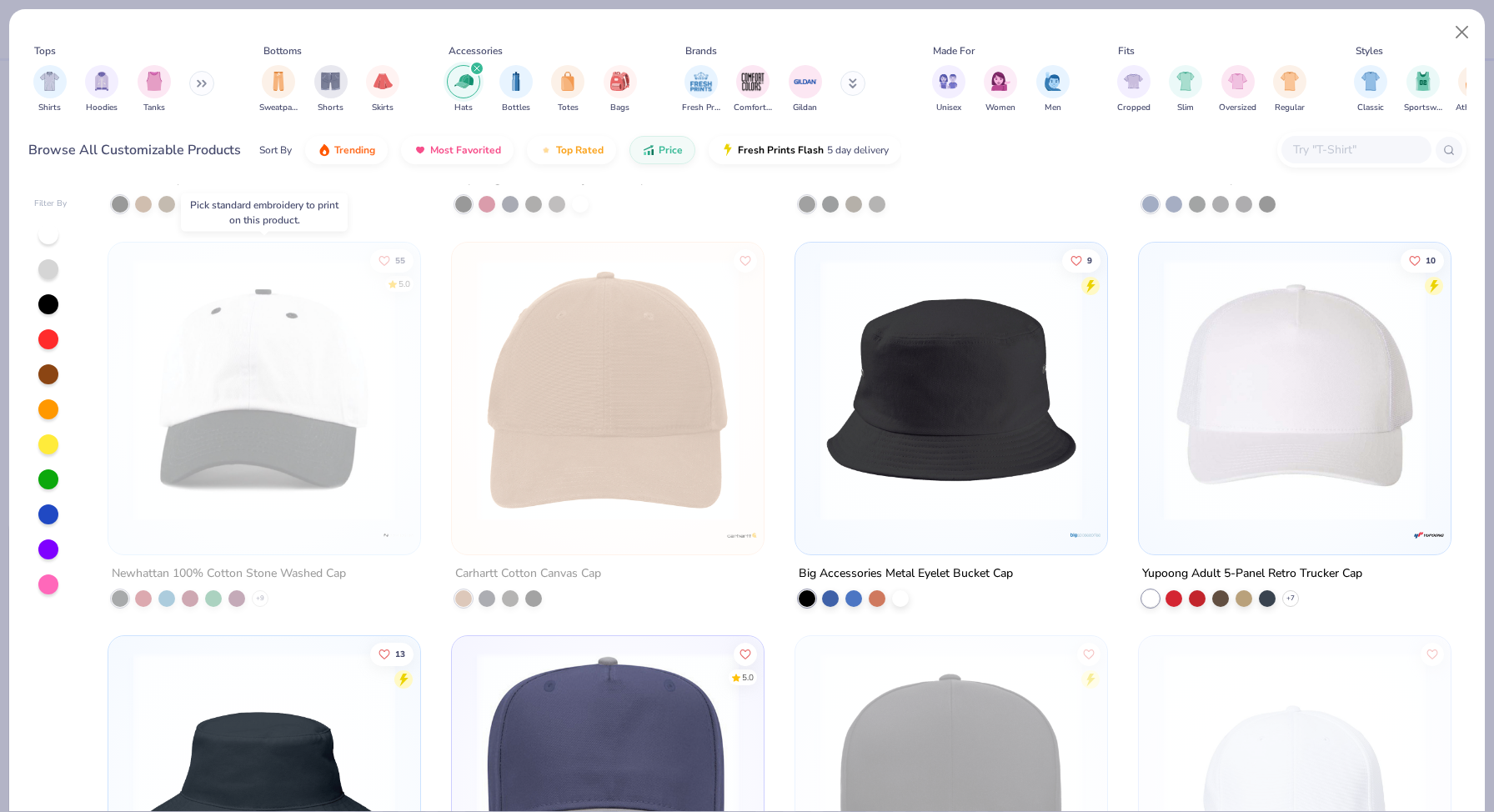
click at [233, 394] on img at bounding box center [264, 389] width 279 height 261
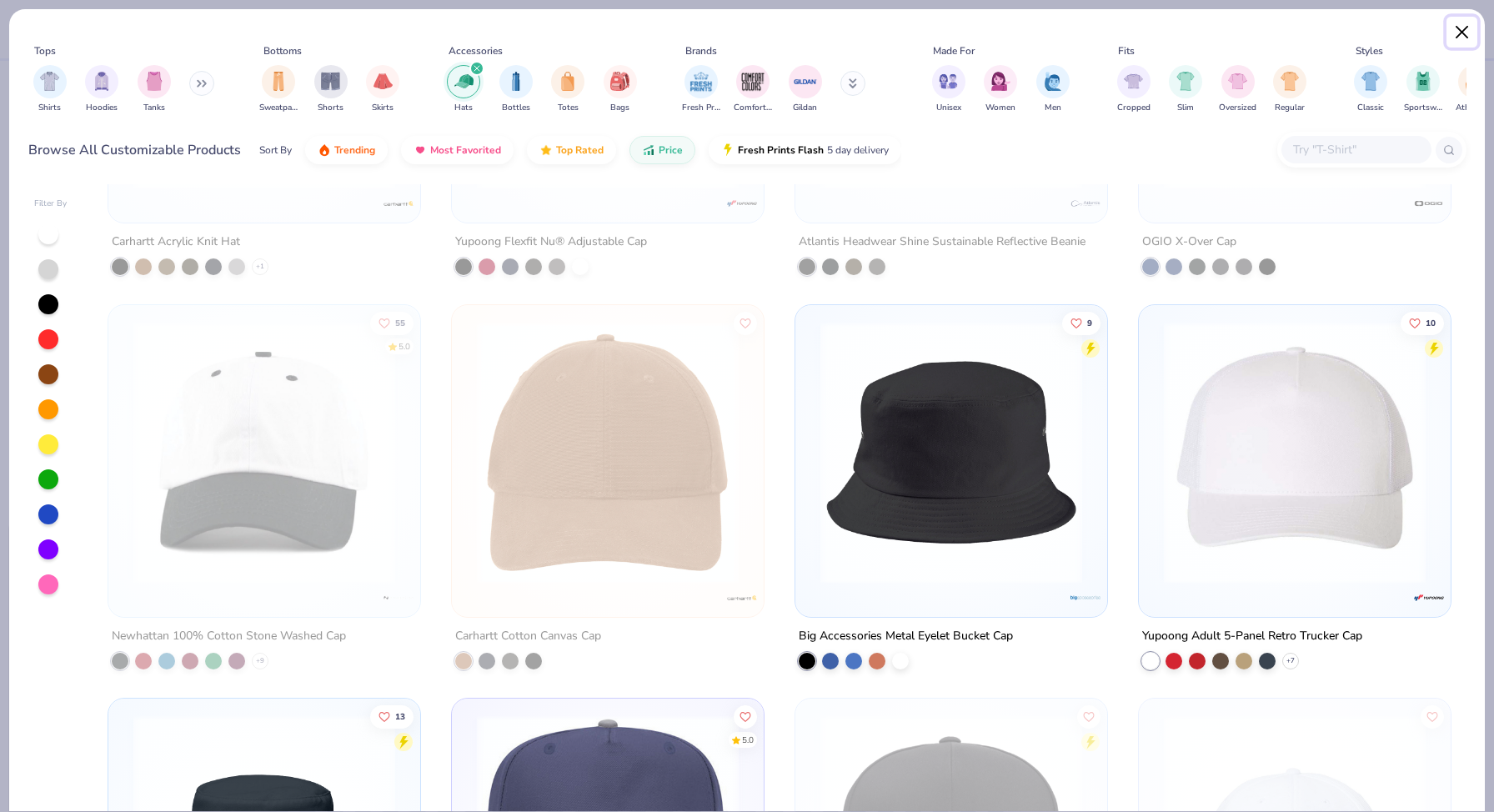
click at [1453, 29] on button "Close" at bounding box center [1463, 32] width 31 height 31
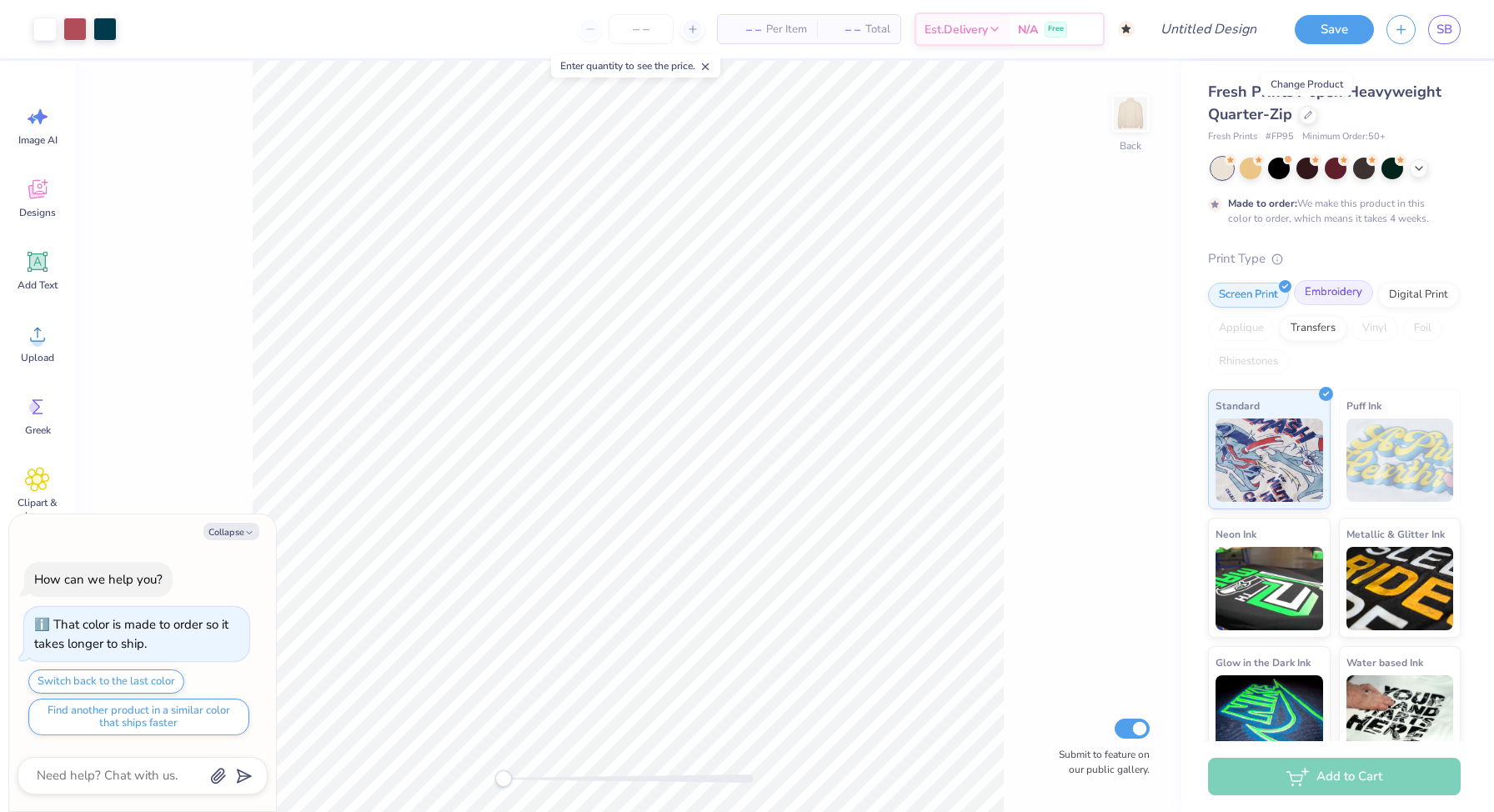
click at [1318, 295] on div "Embroidery" at bounding box center [1334, 292] width 79 height 25
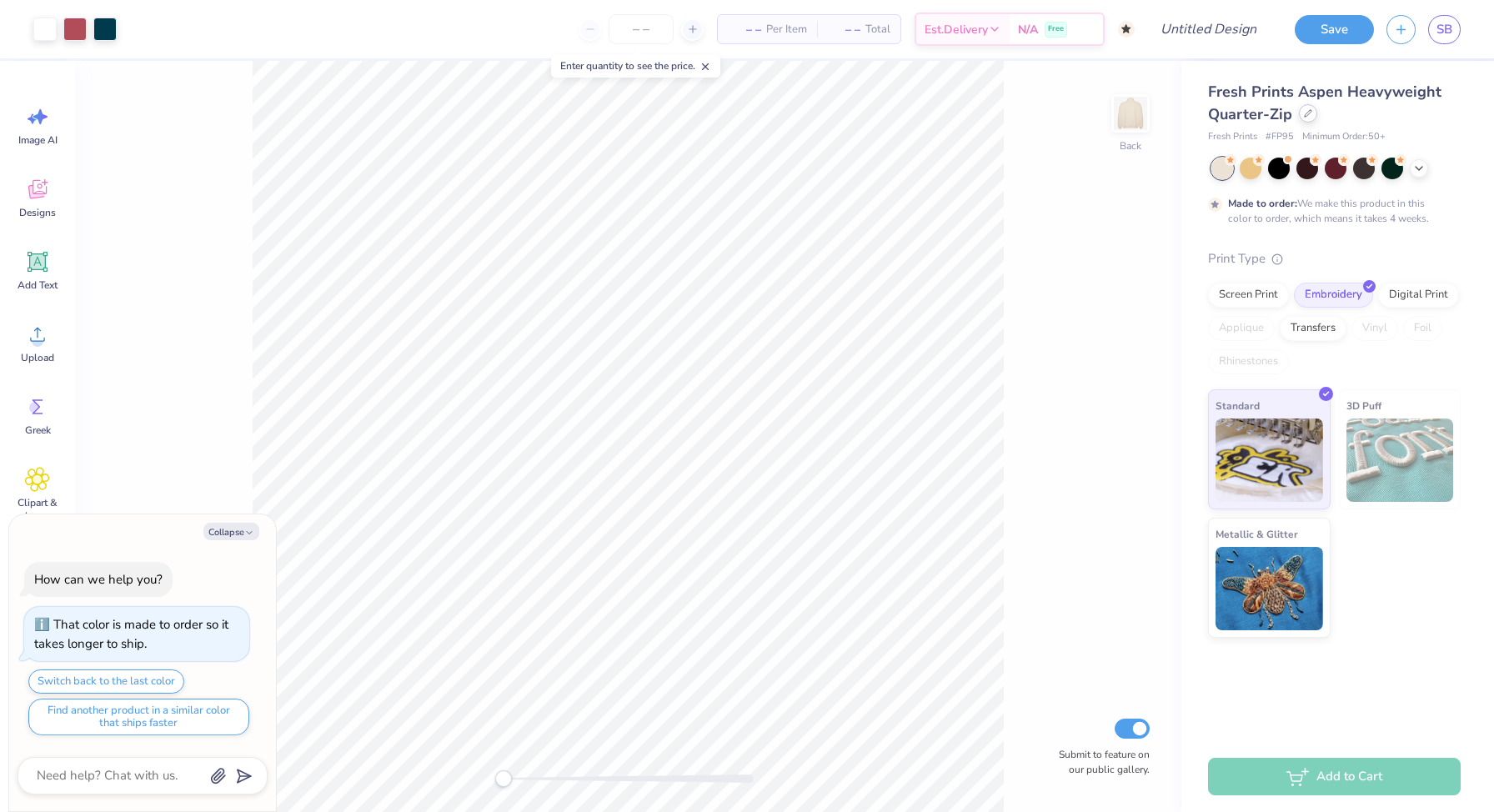
click at [1308, 116] on icon at bounding box center [1308, 113] width 9 height 9
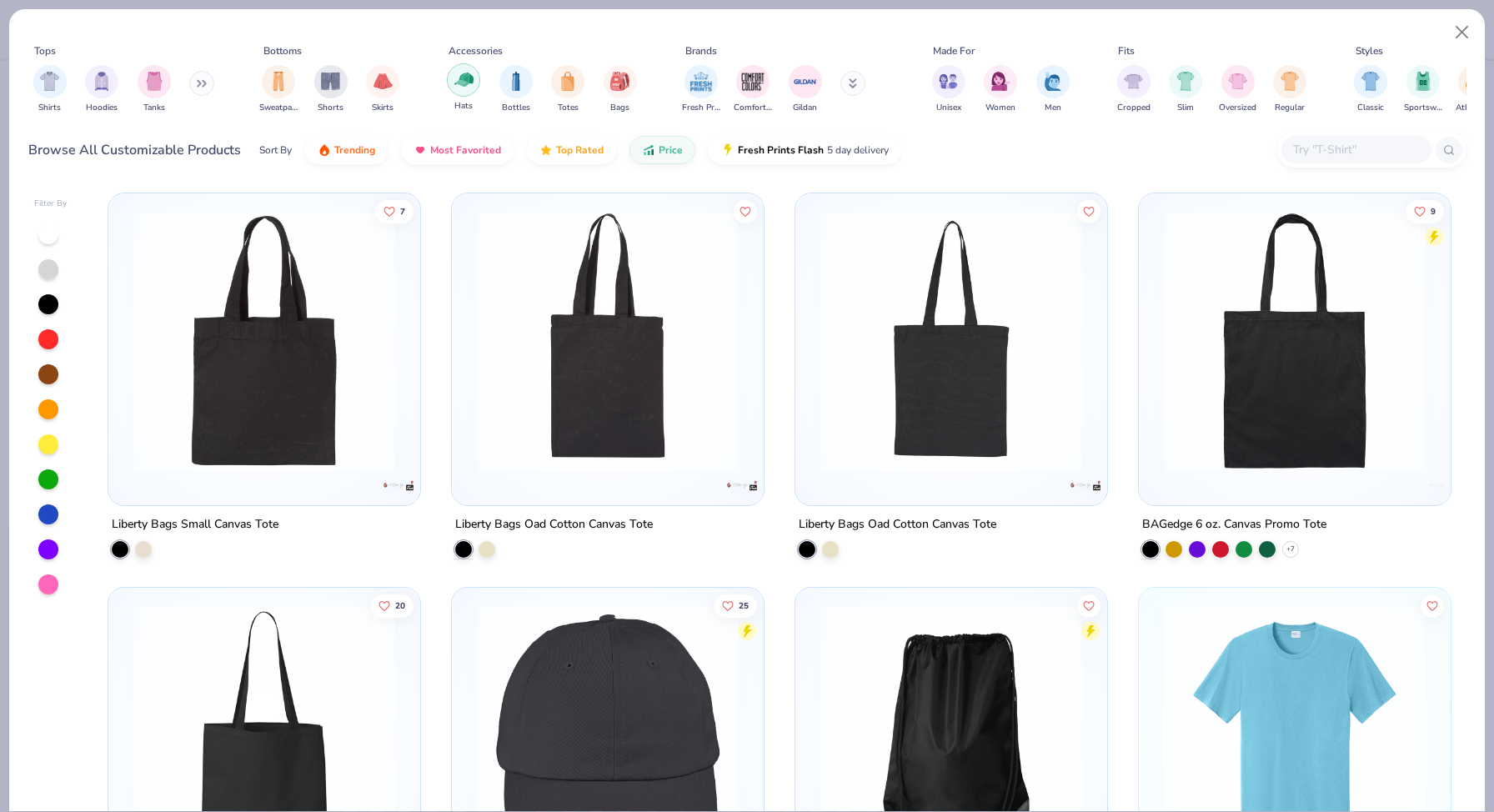
click at [470, 75] on img "filter for Hats" at bounding box center [464, 79] width 19 height 19
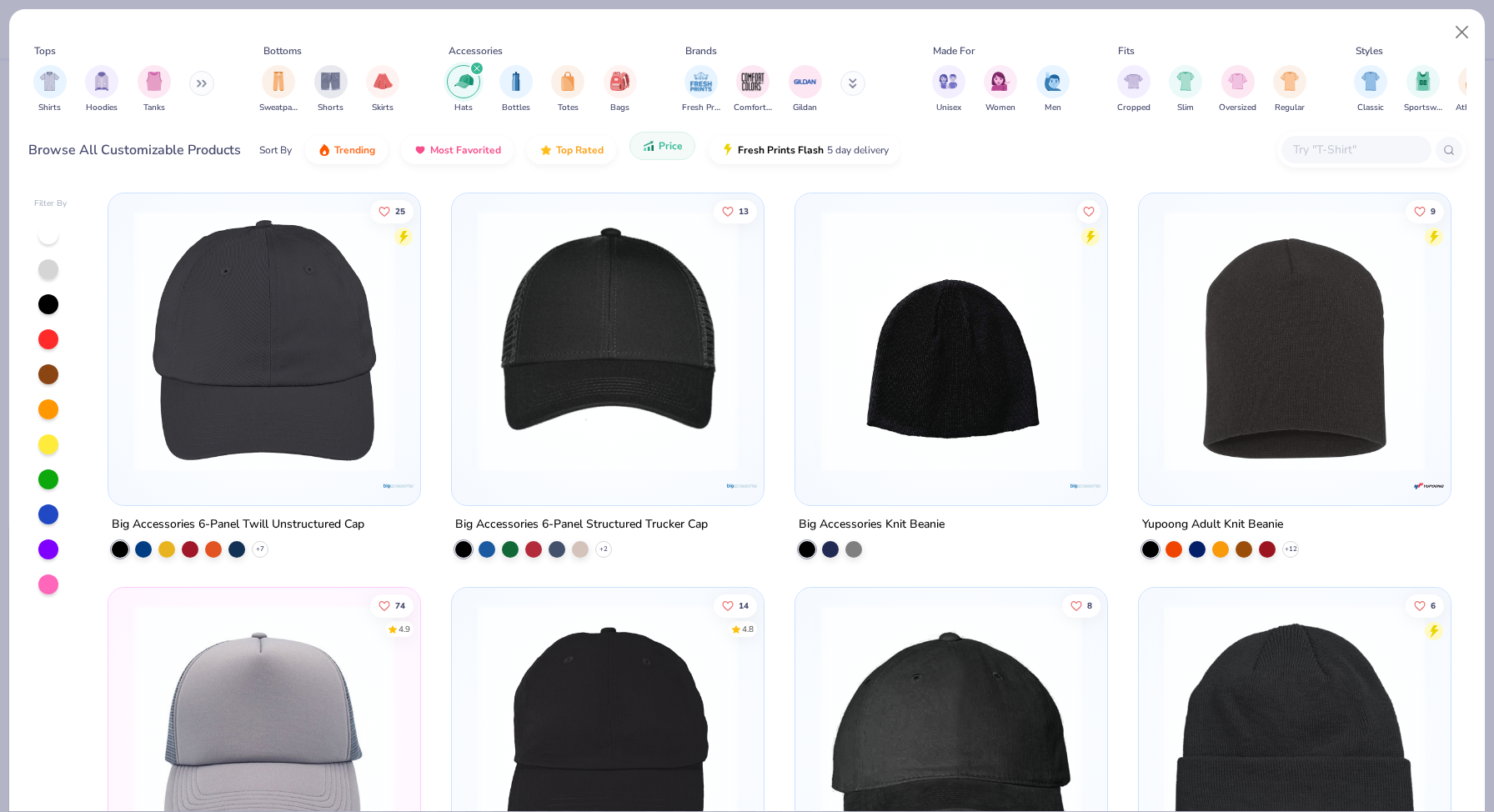
click at [680, 147] on button "Price" at bounding box center [662, 145] width 66 height 29
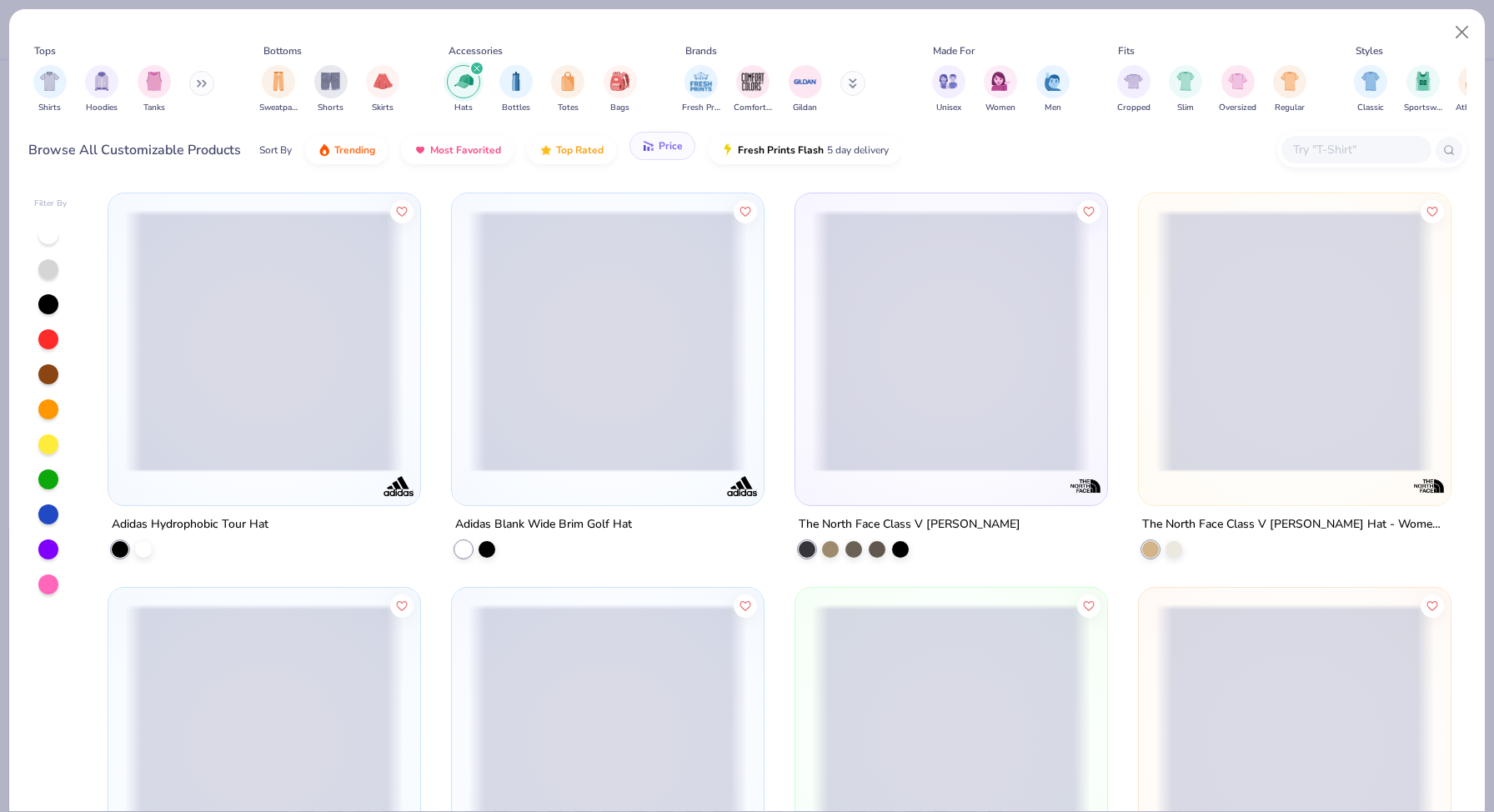
click at [680, 147] on button "Price" at bounding box center [662, 145] width 66 height 29
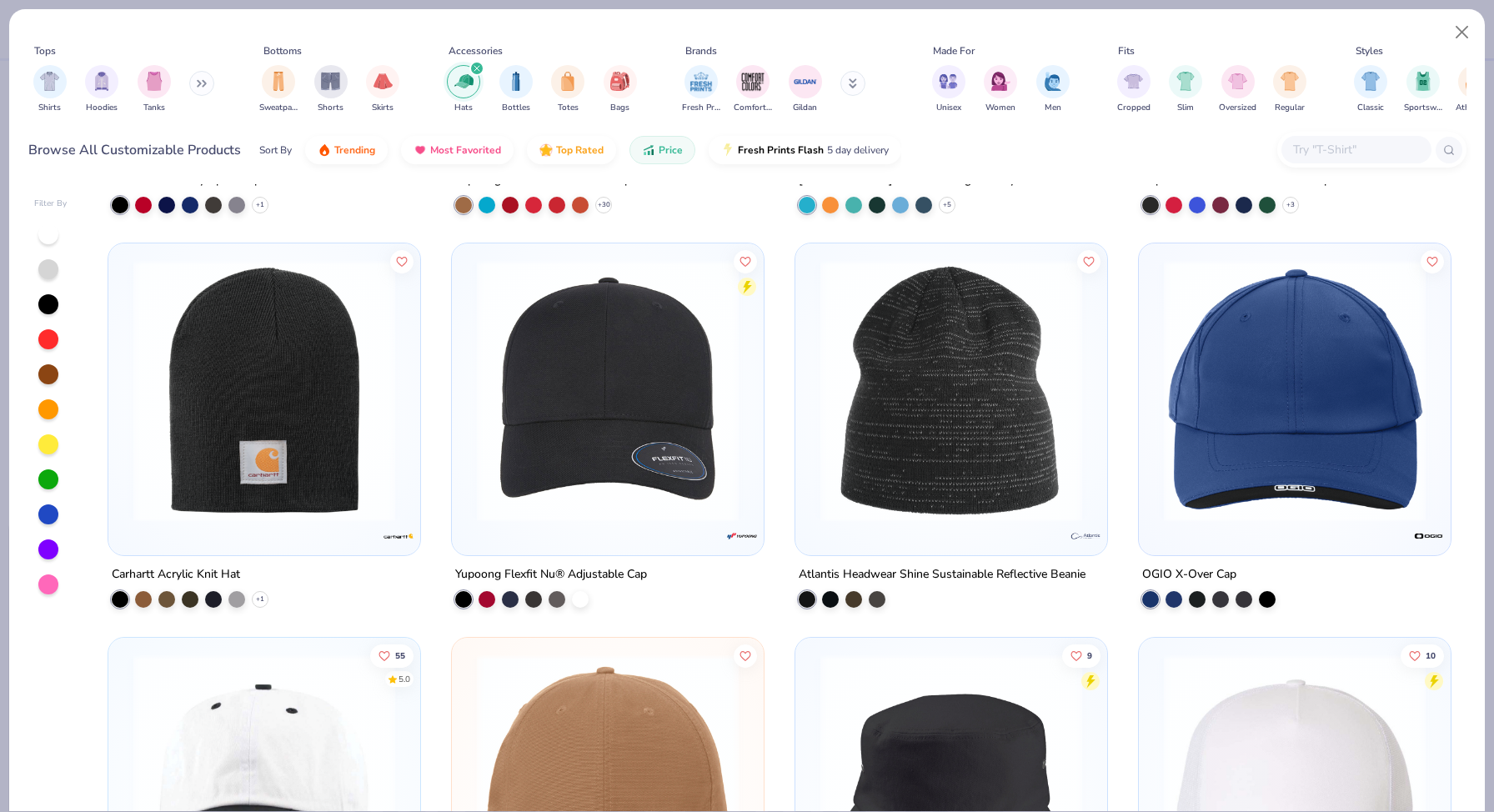
scroll to position [3866, 0]
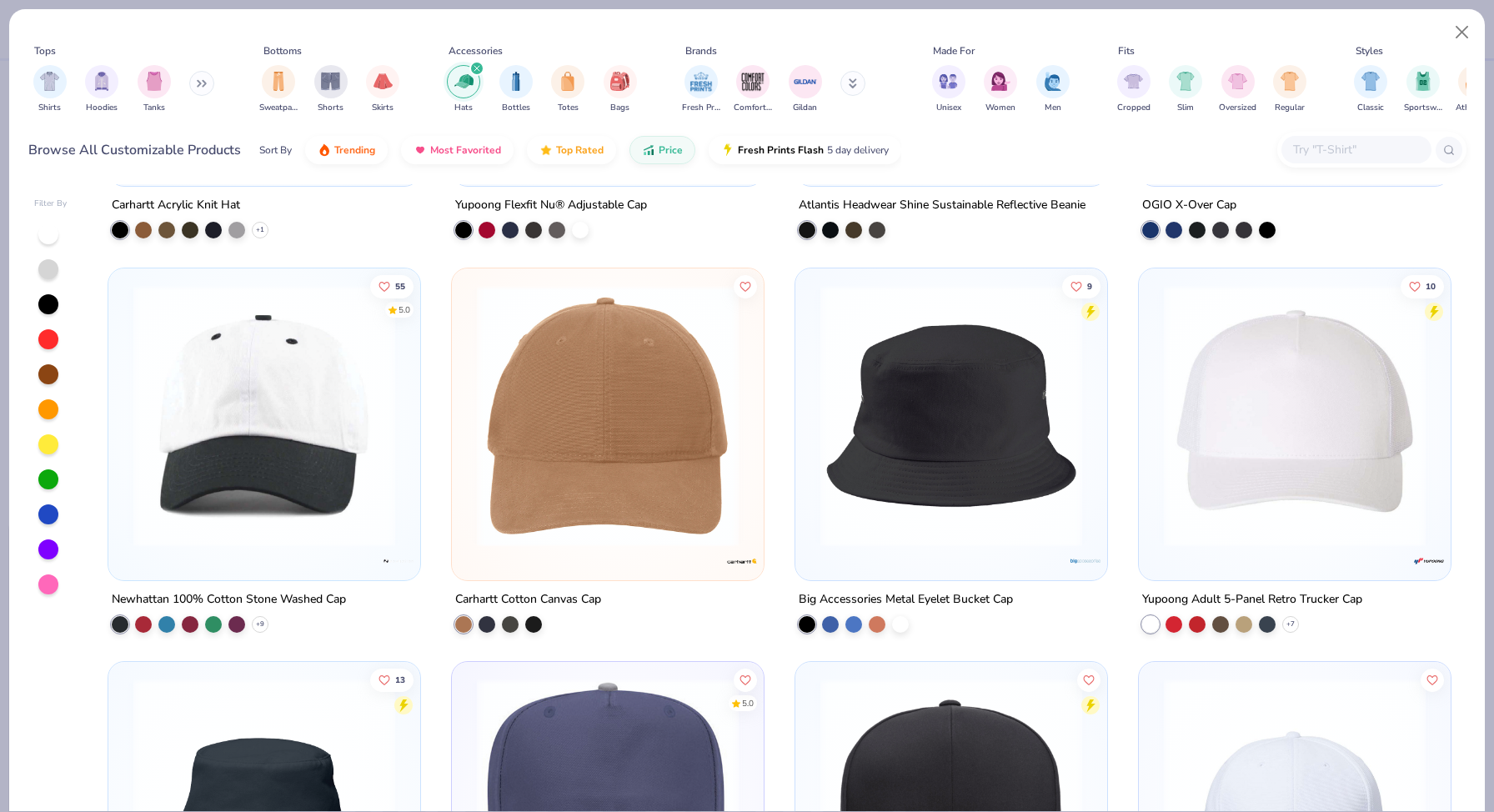
click at [310, 382] on img at bounding box center [264, 415] width 279 height 261
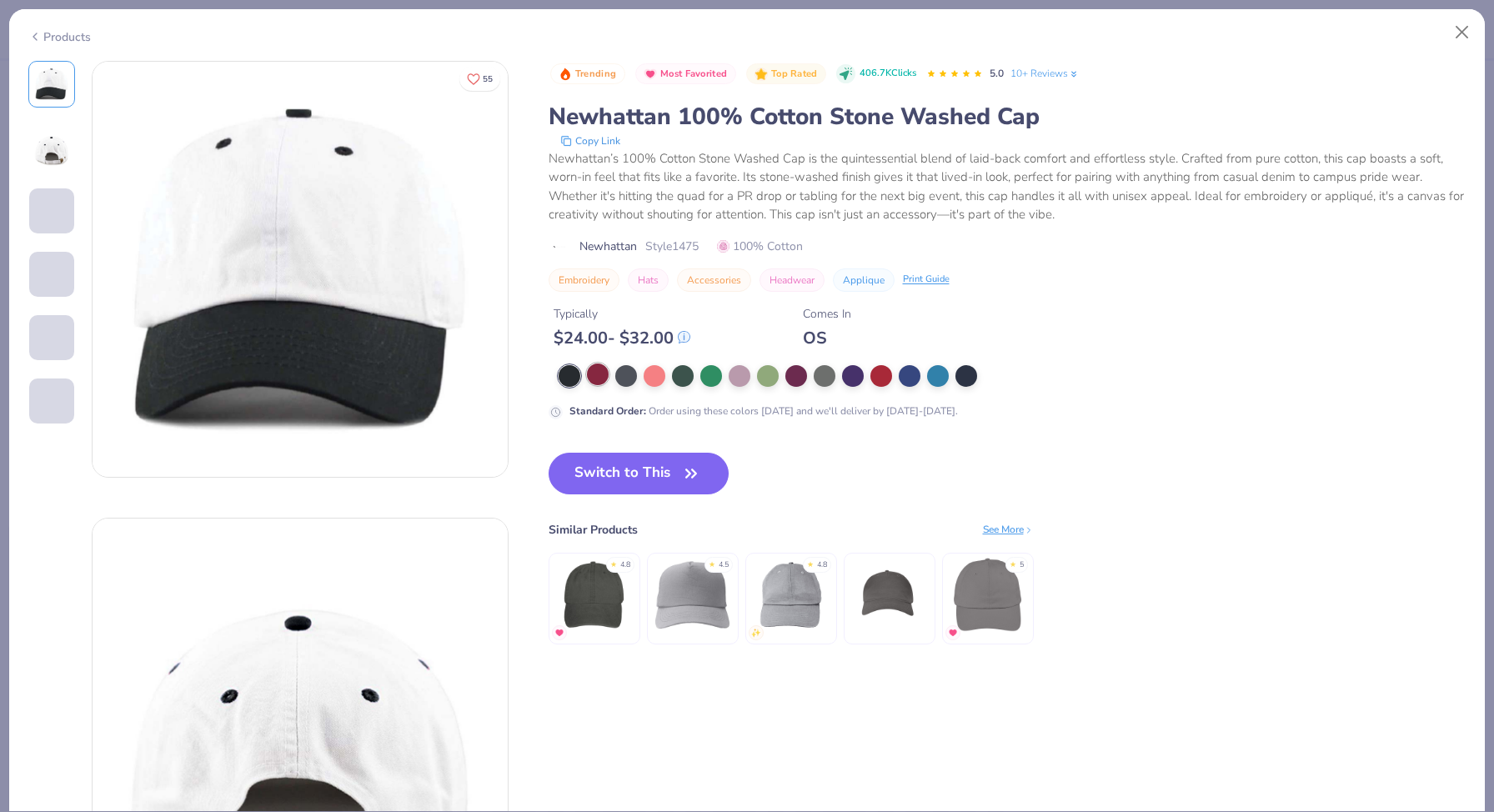
click at [590, 382] on div at bounding box center [597, 374] width 22 height 22
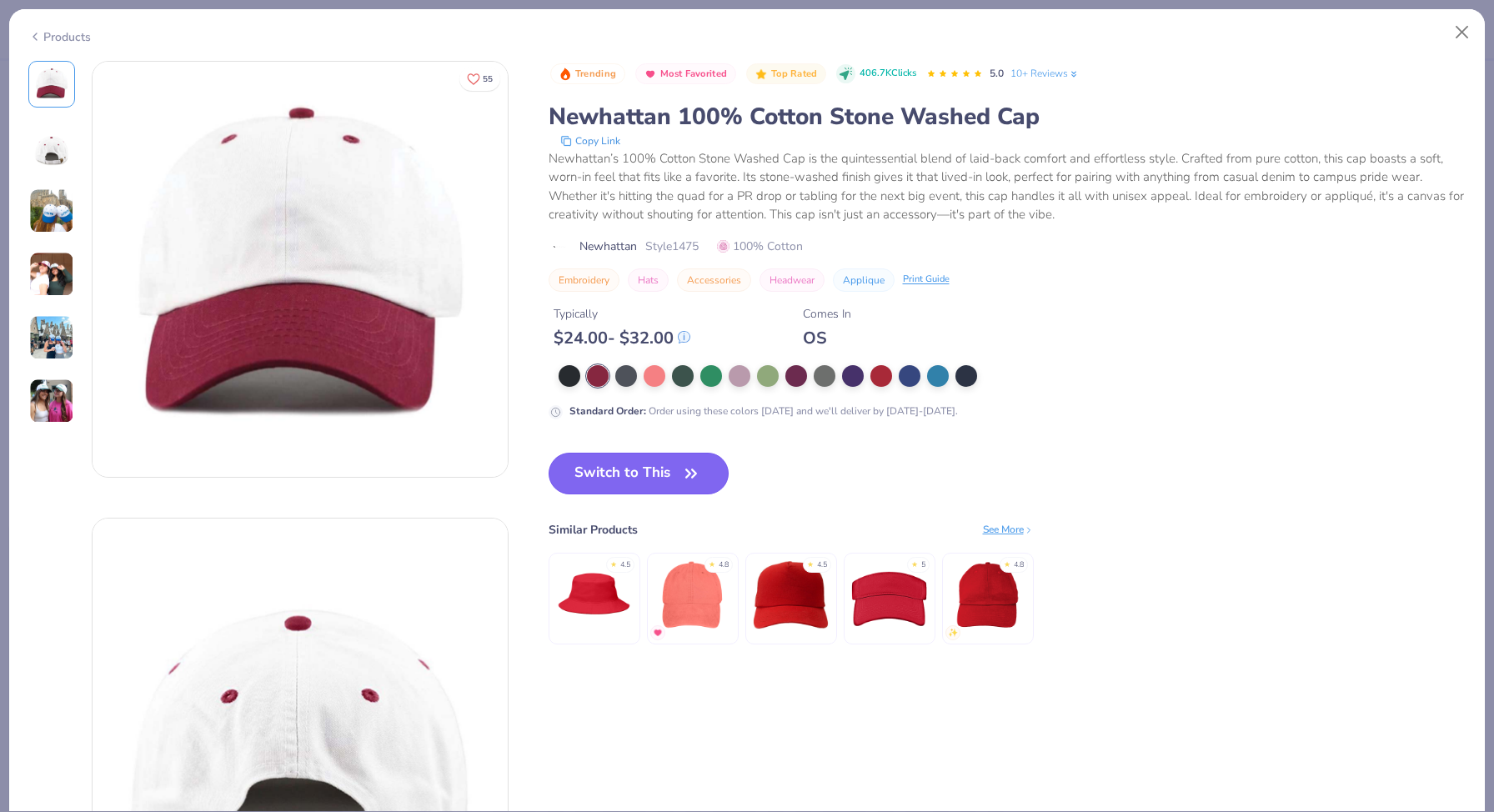
click at [592, 461] on button "Switch to This" at bounding box center [639, 473] width 181 height 42
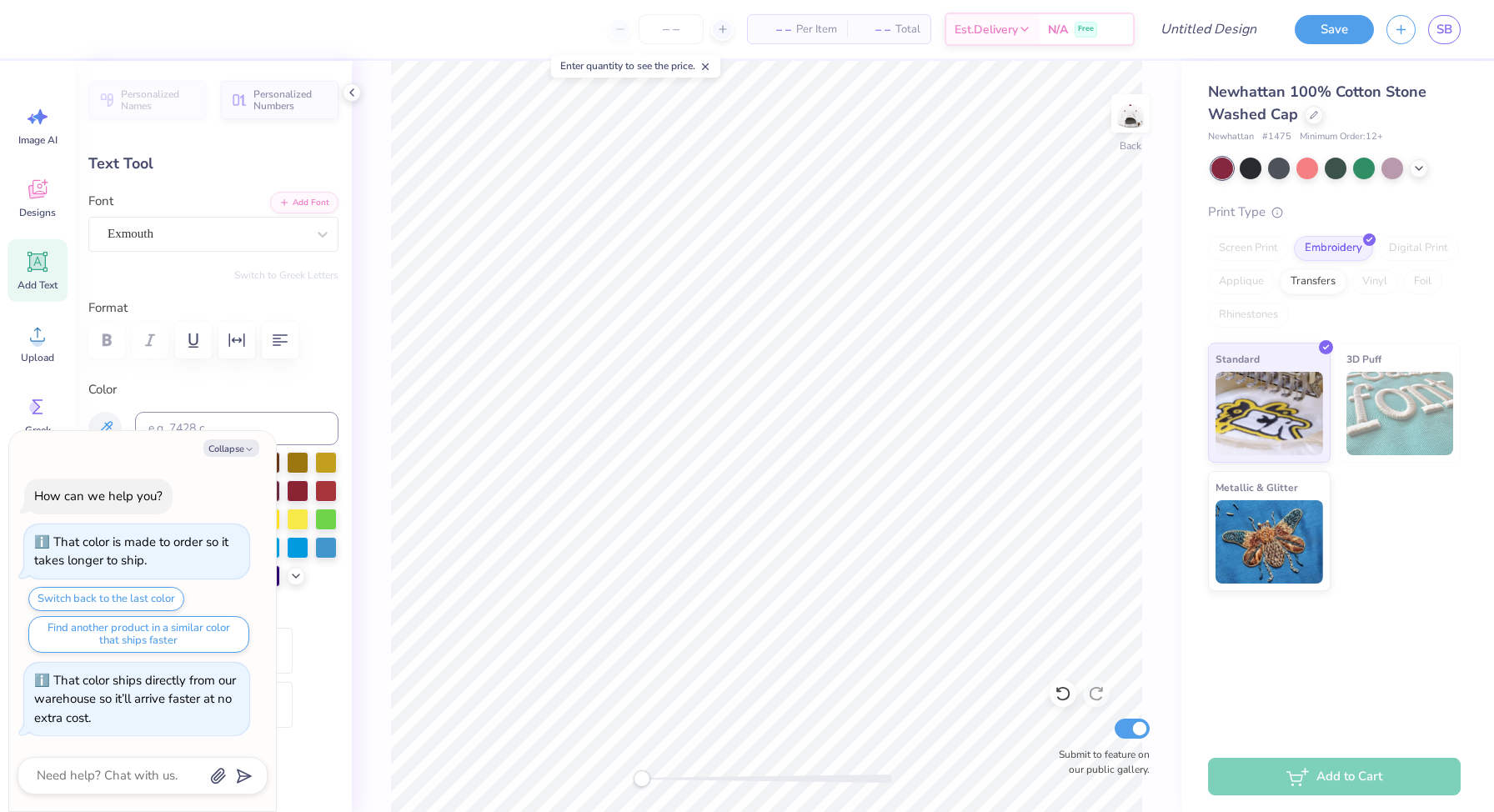
scroll to position [0, 1]
type textarea "x"
type textarea "A"
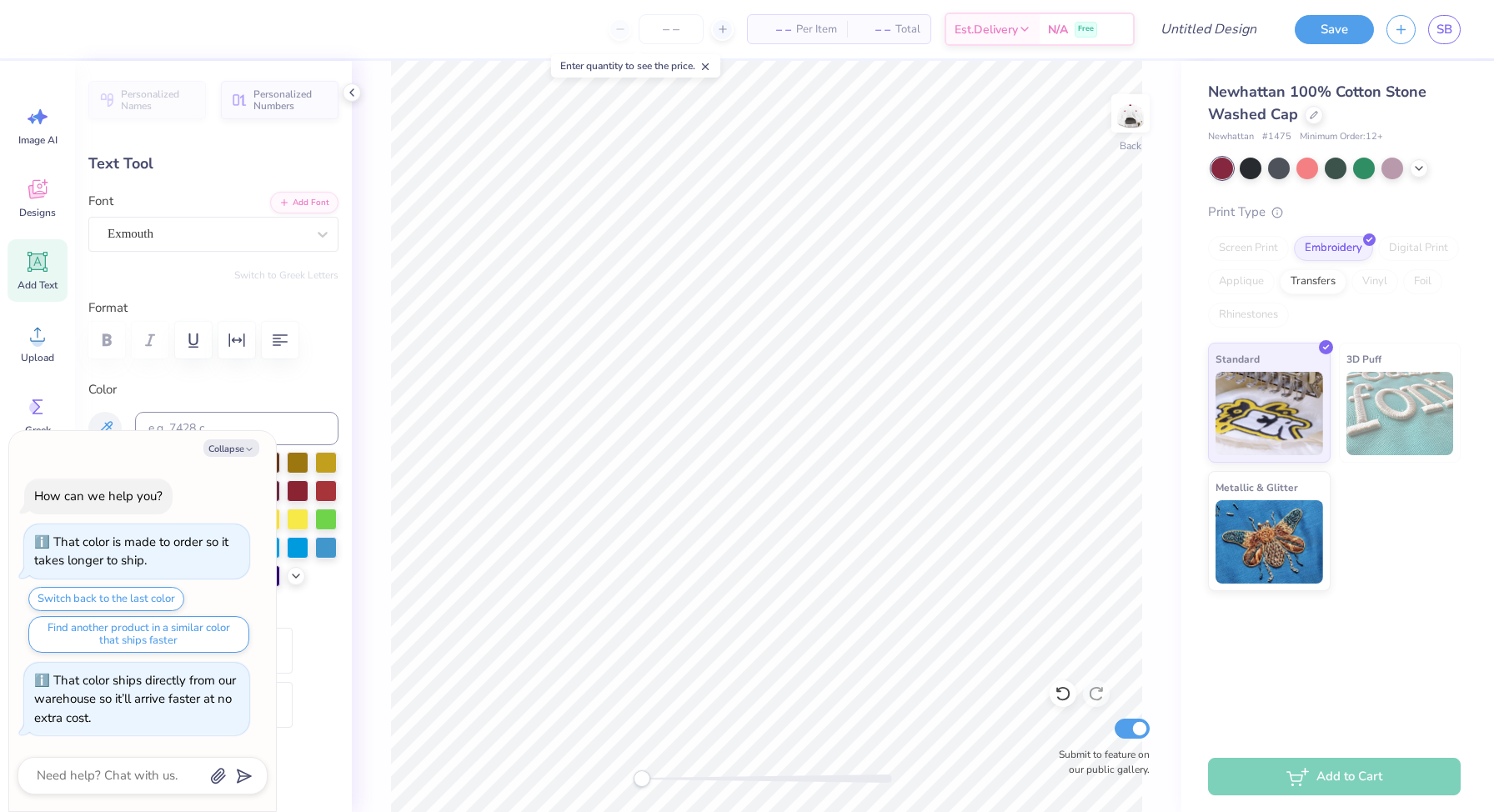
type textarea "x"
type textarea "Alp"
type textarea "x"
type textarea "Alpa"
type textarea "x"
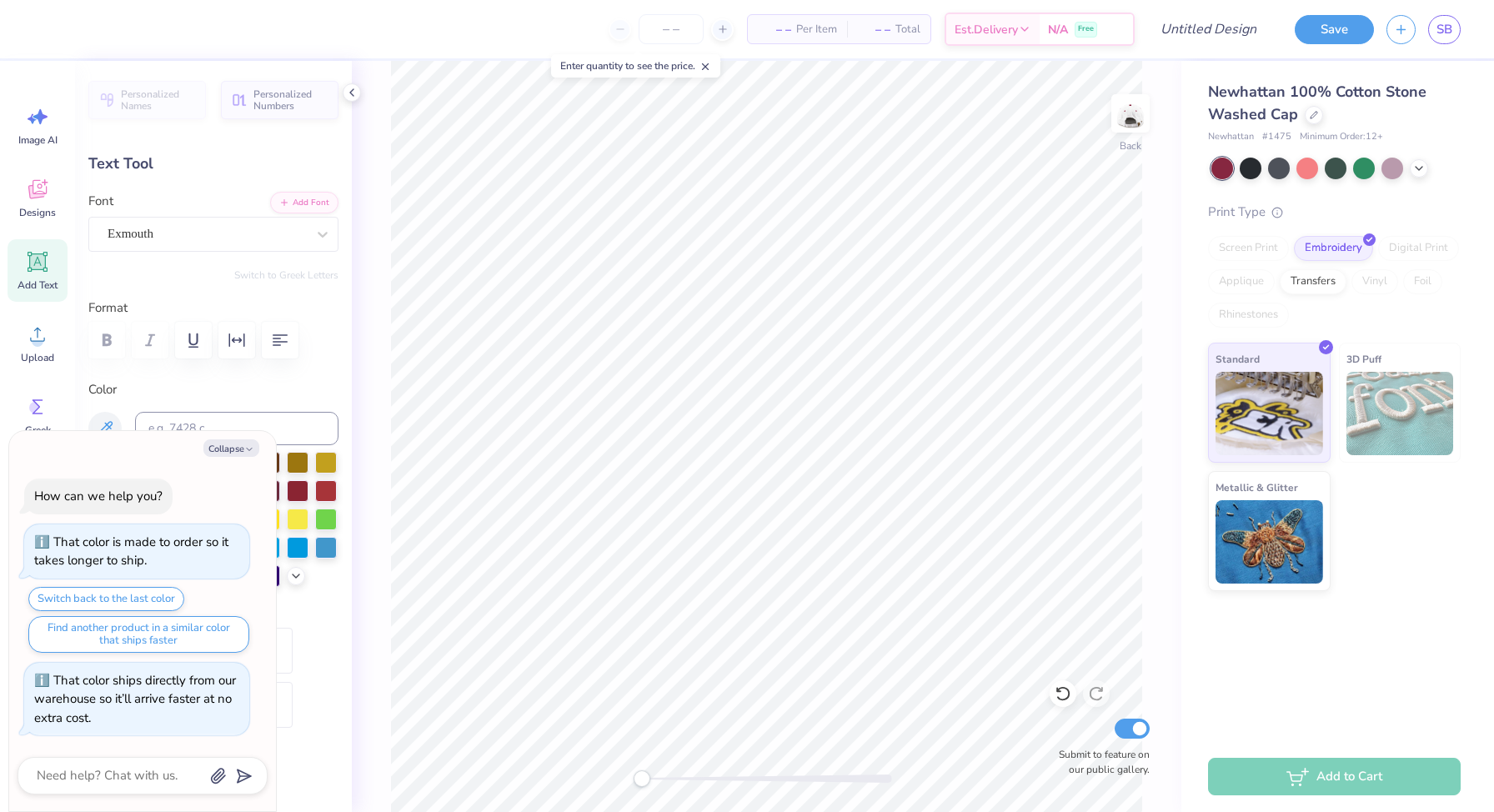
type textarea "Alpa"
type textarea "x"
type textarea "Alpa O"
type textarea "x"
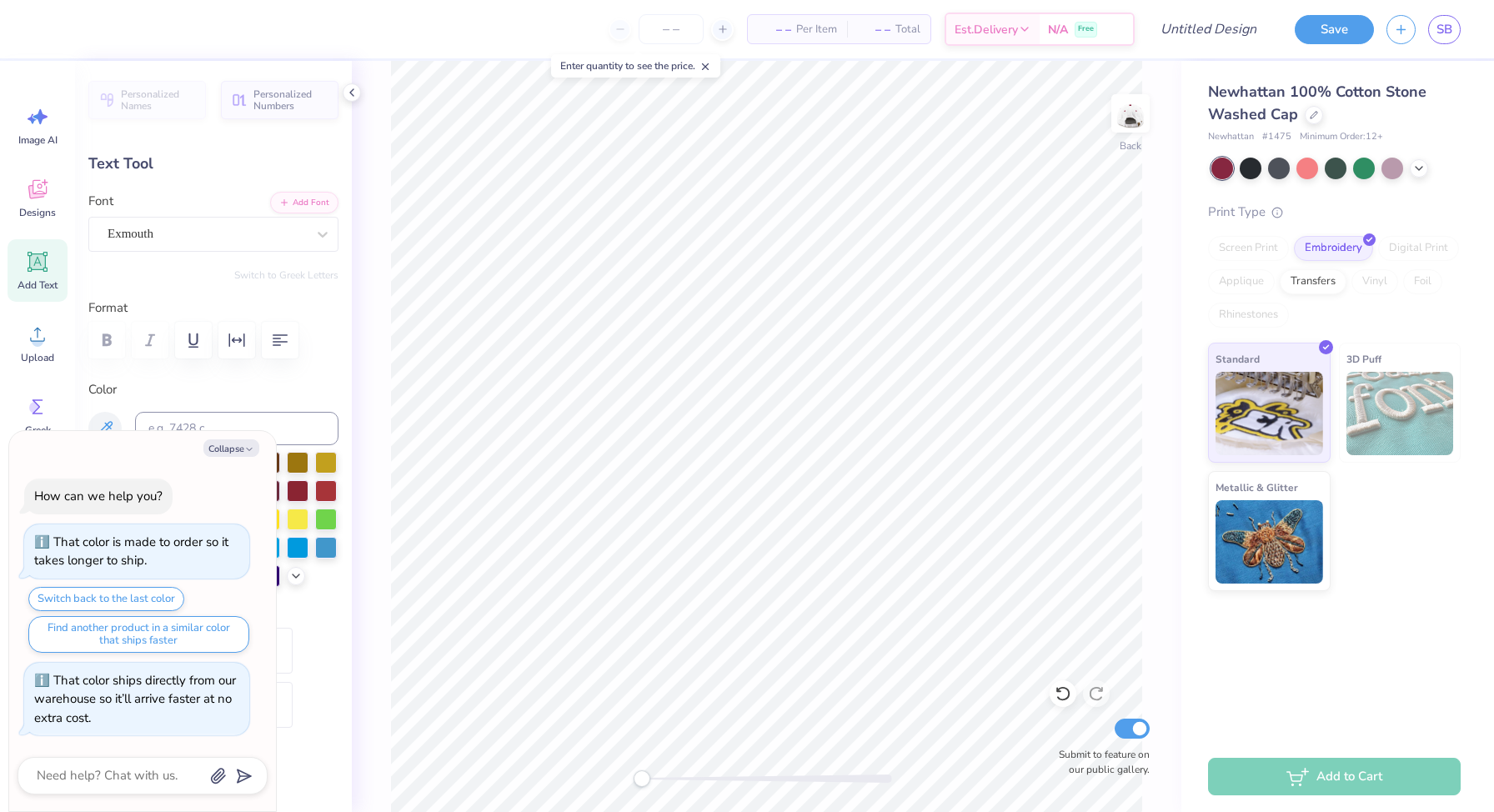
type textarea "Alpa"
type textarea "x"
type textarea "Alpa"
type textarea "x"
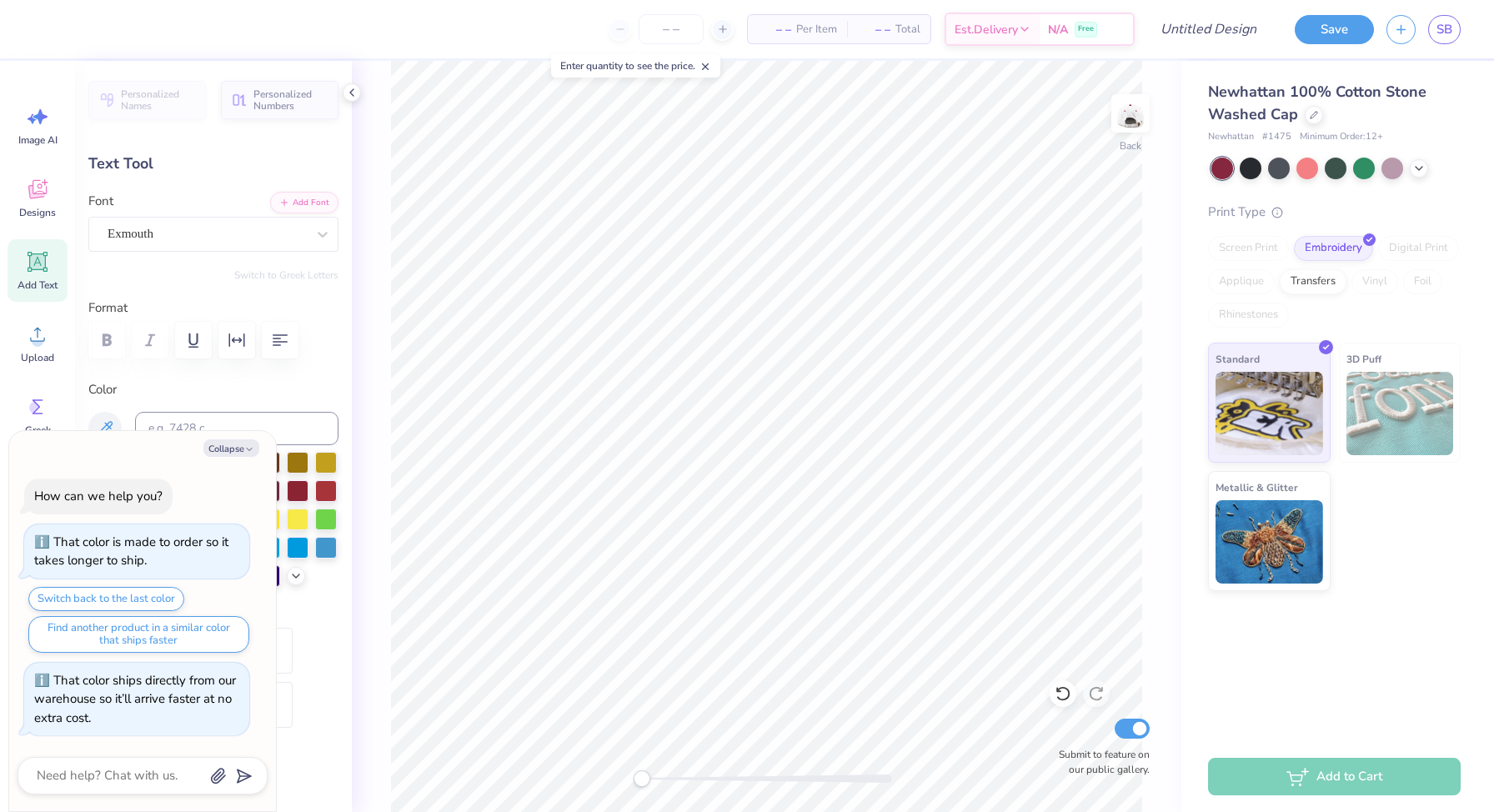
type textarea "Alp"
type textarea "x"
type textarea "Al"
type textarea "x"
type textarea "Alp"
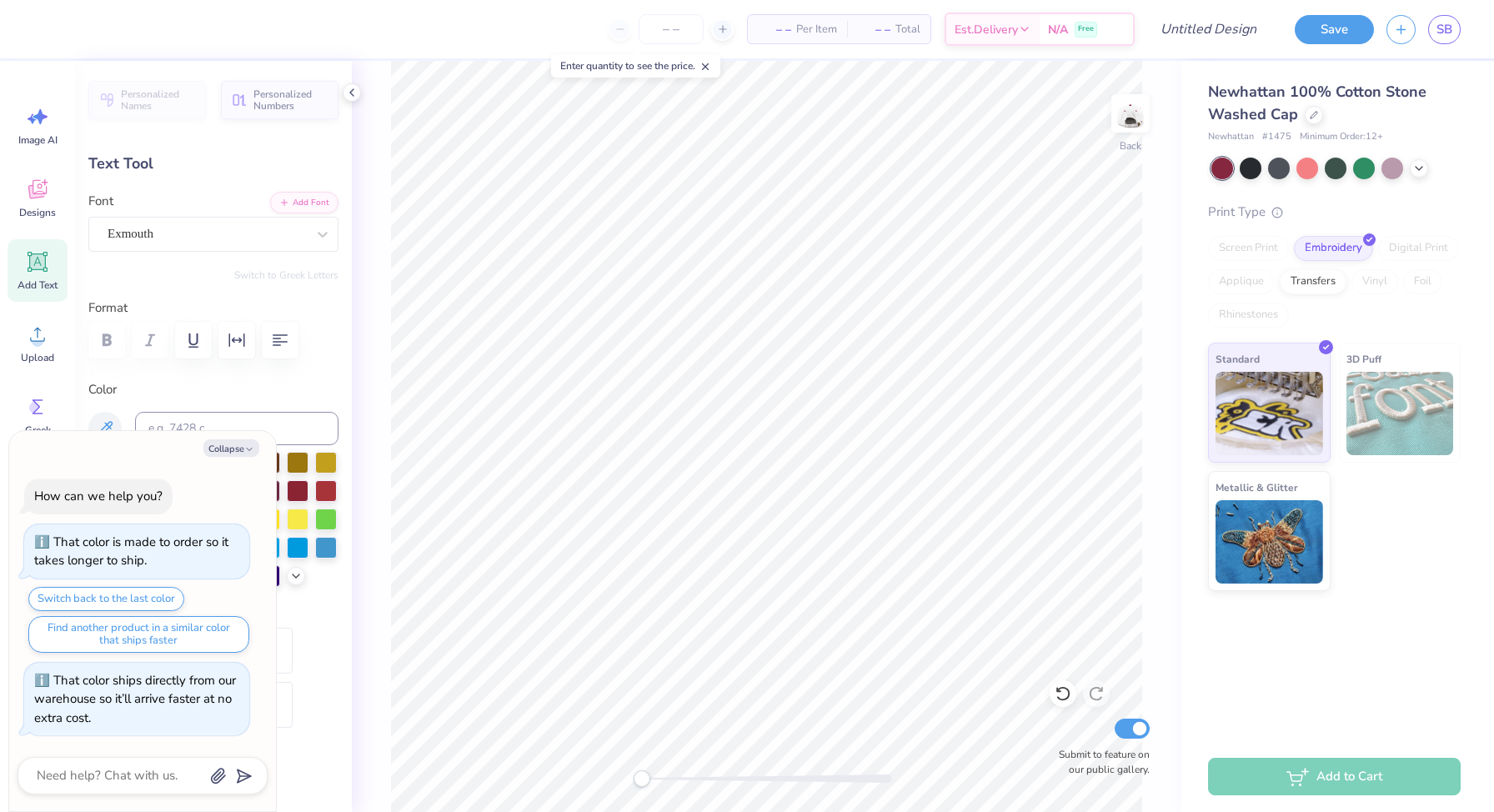
type textarea "x"
type textarea "Alph"
type textarea "x"
type textarea "Alpha"
type textarea "x"
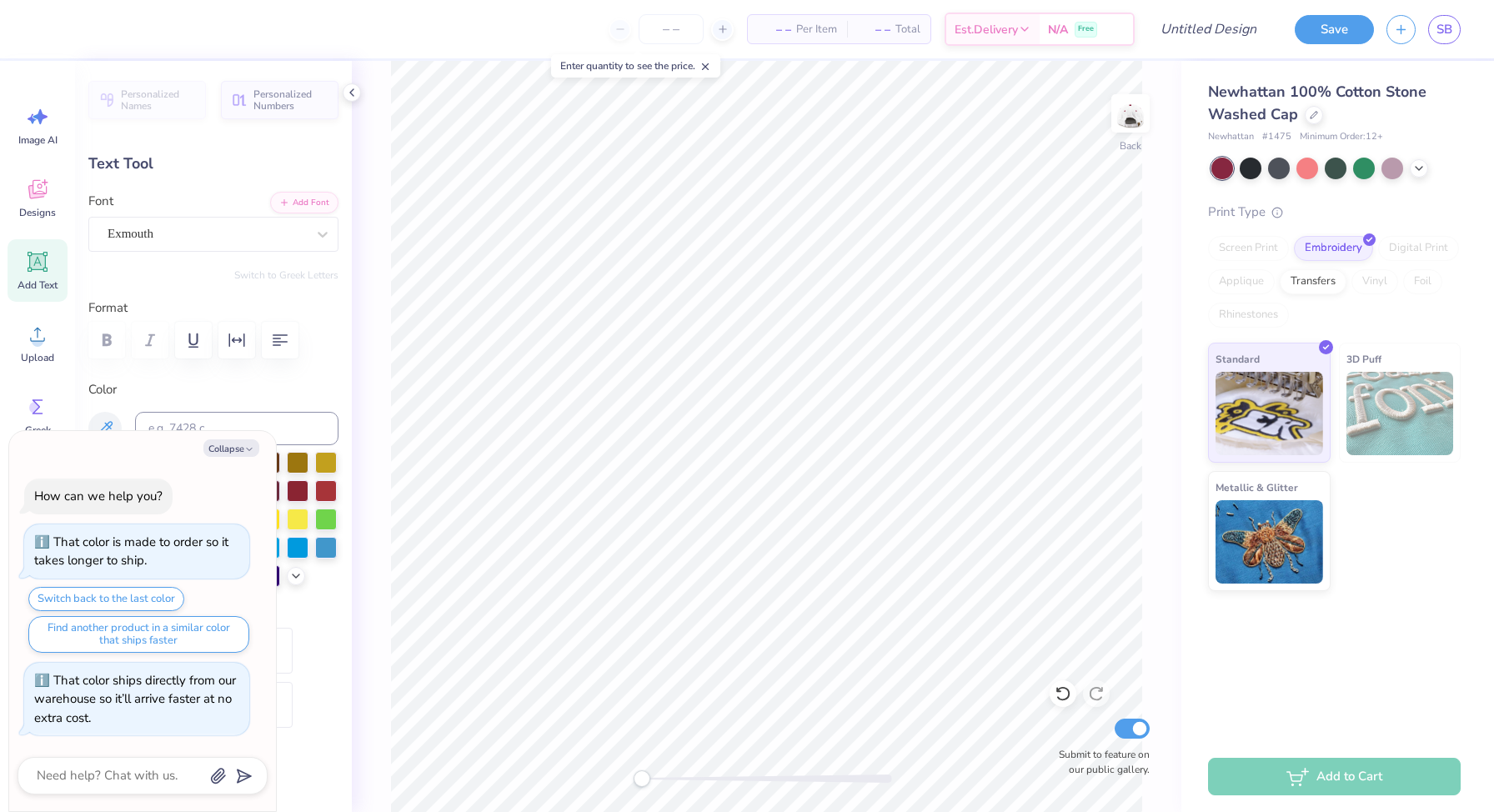
type textarea "Alpha O"
type textarea "x"
type textarea "Alpha Om"
type textarea "x"
type textarea "Alpha Ome"
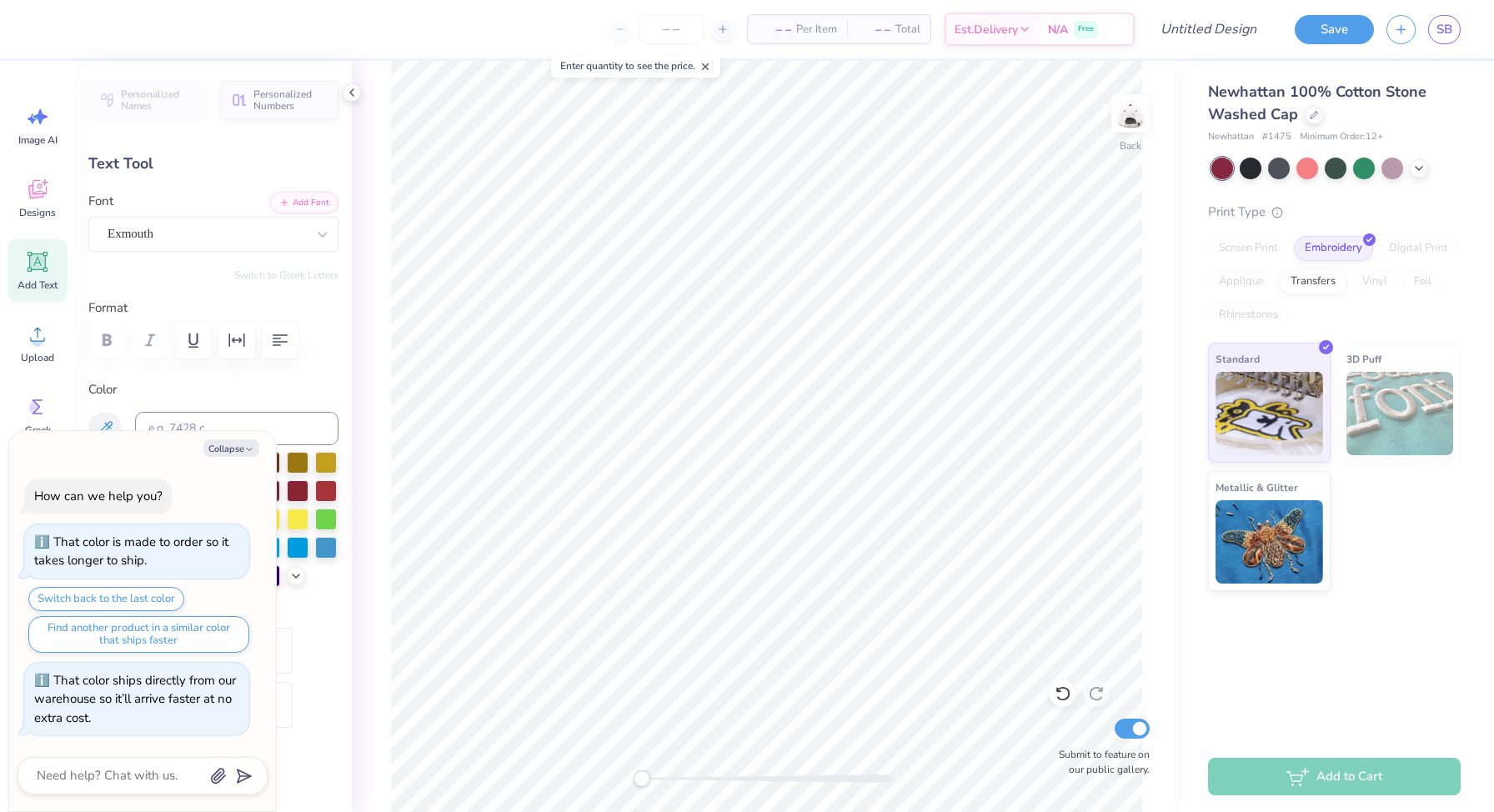
type textarea "x"
type textarea "Alpha Omega"
type textarea "x"
type textarea "Alpha Omega E"
type textarea "x"
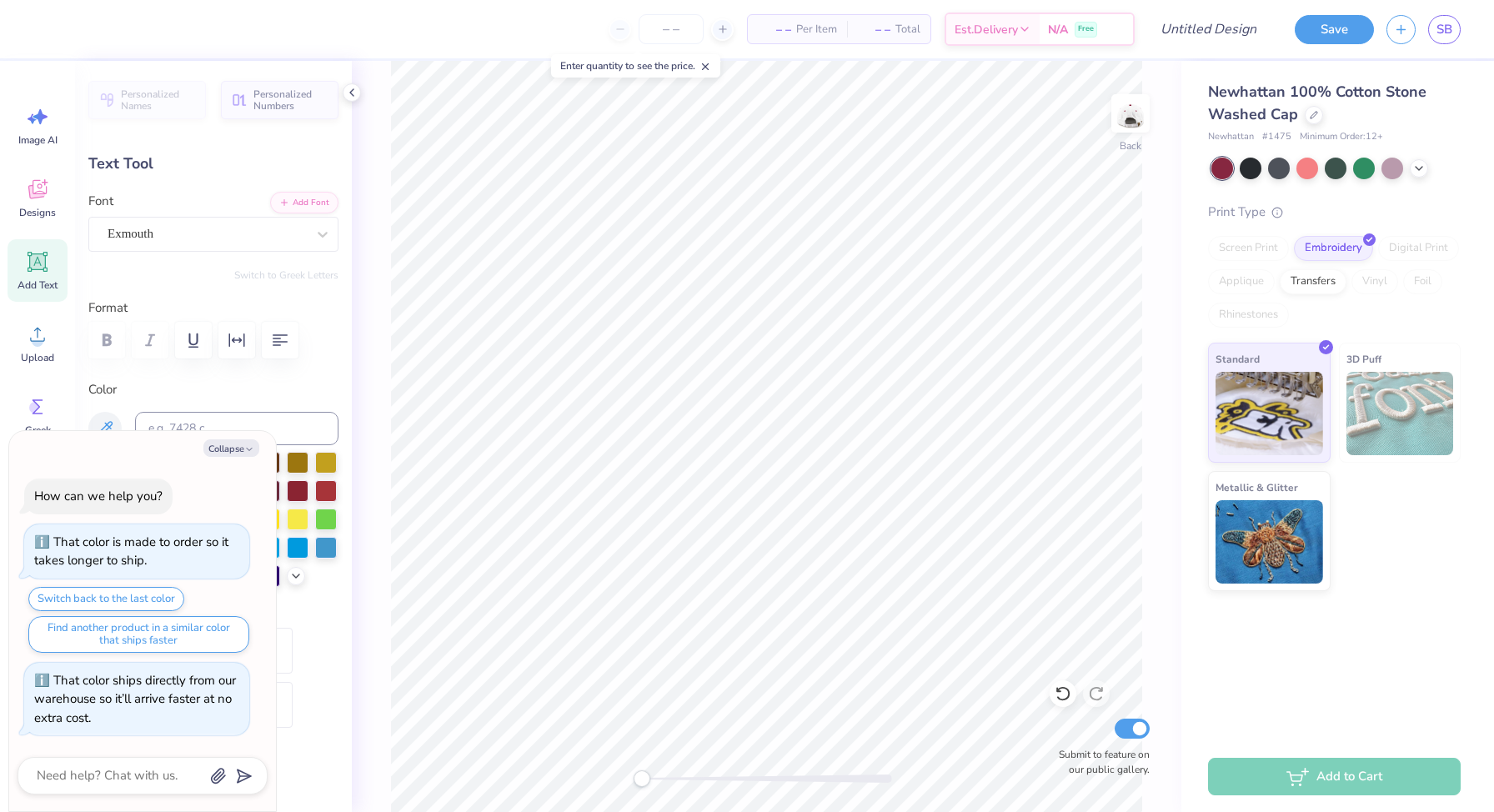
type textarea "Alpha Omega Ep"
type textarea "x"
type textarea "Alpha Omega Eps"
type textarea "x"
type textarea "Alpha Omega Epsilon"
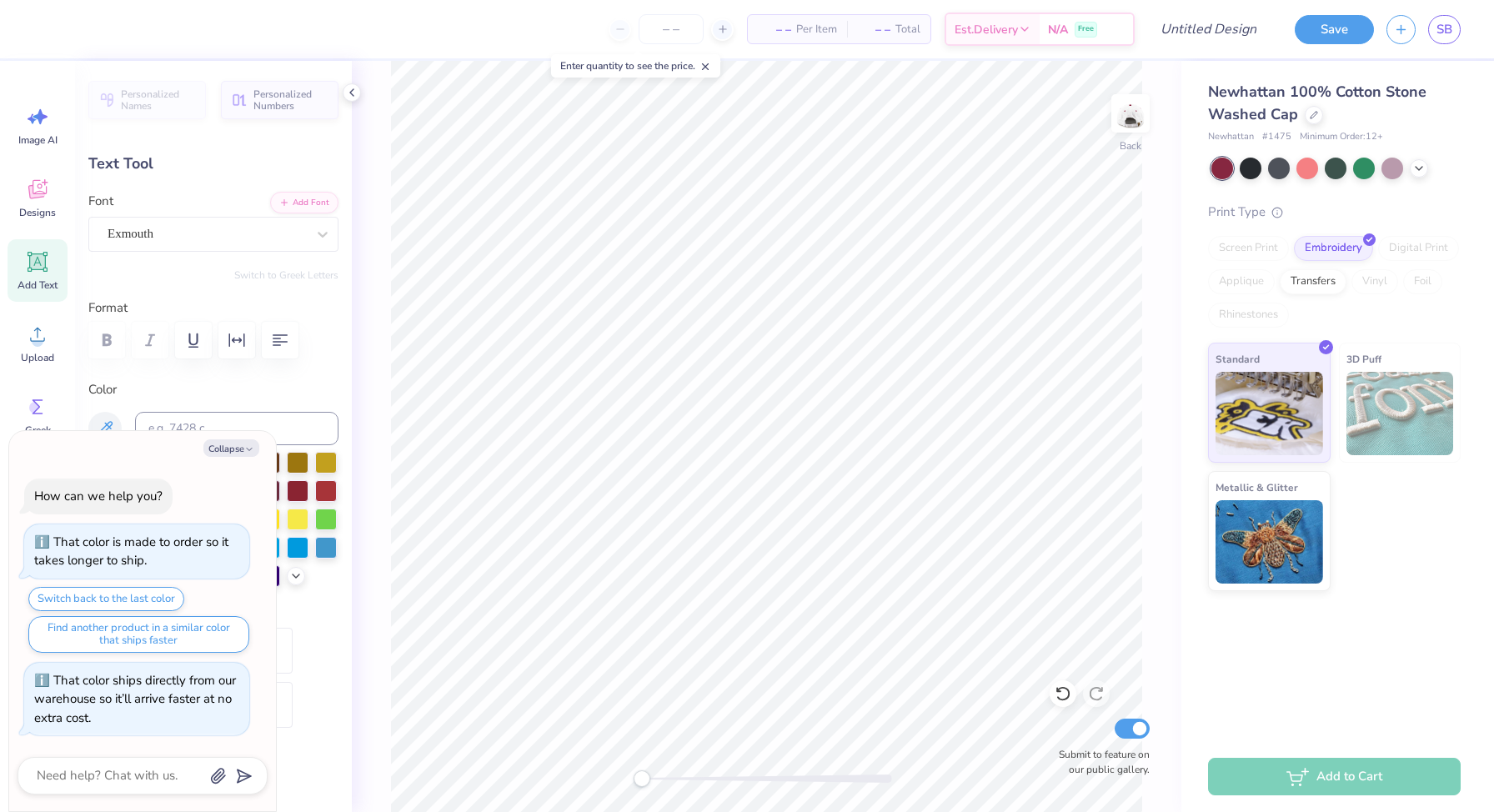
scroll to position [0, 1]
click at [284, 236] on div "Exmouth" at bounding box center [207, 234] width 202 height 26
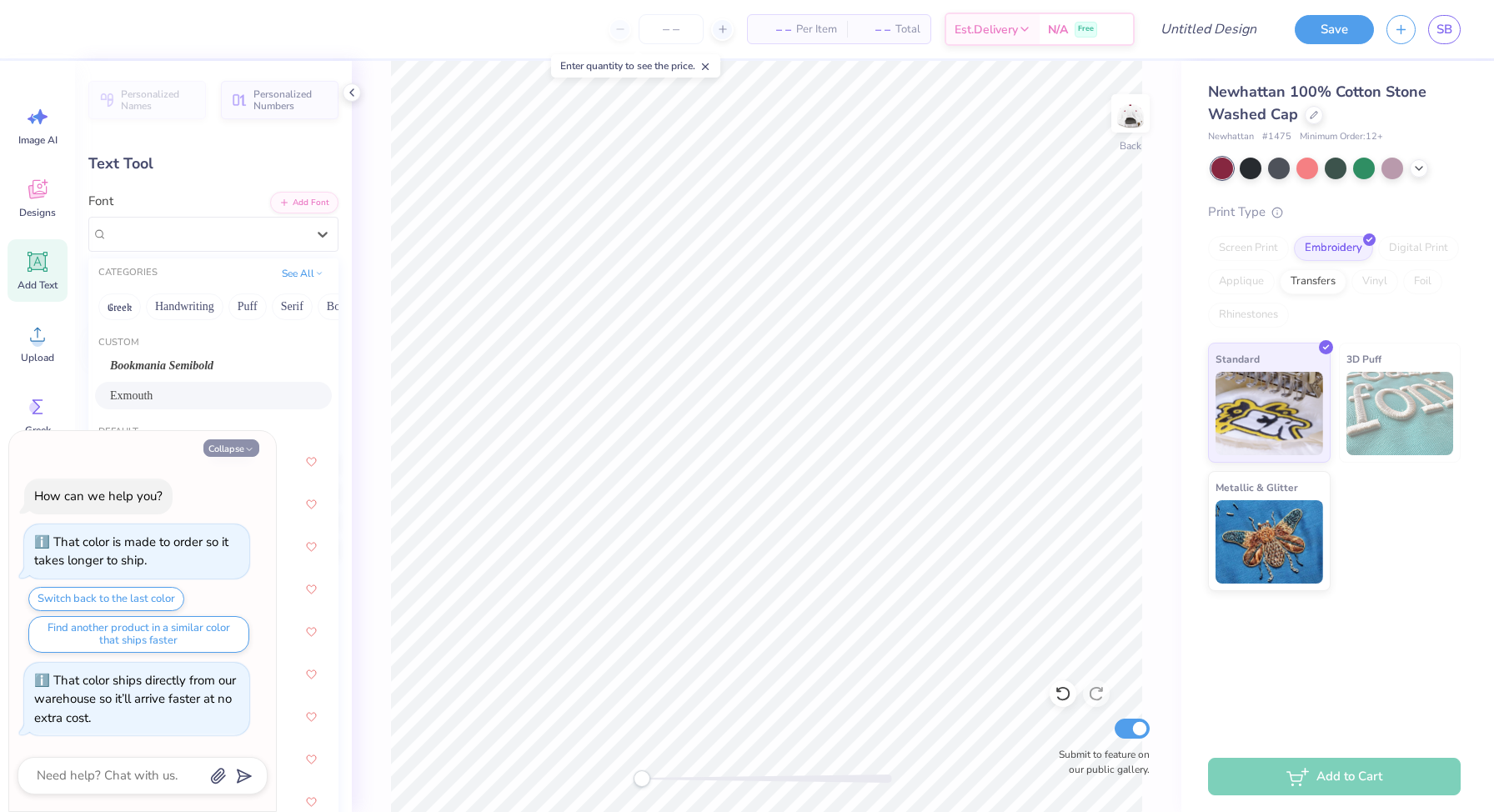
click at [251, 441] on button "Collapse" at bounding box center [231, 448] width 56 height 17
click at [293, 292] on div "Personalized Names Personalized Numbers Text Tool Add Font Font option Exmouth …" at bounding box center [214, 436] width 277 height 751
type textarea "x"
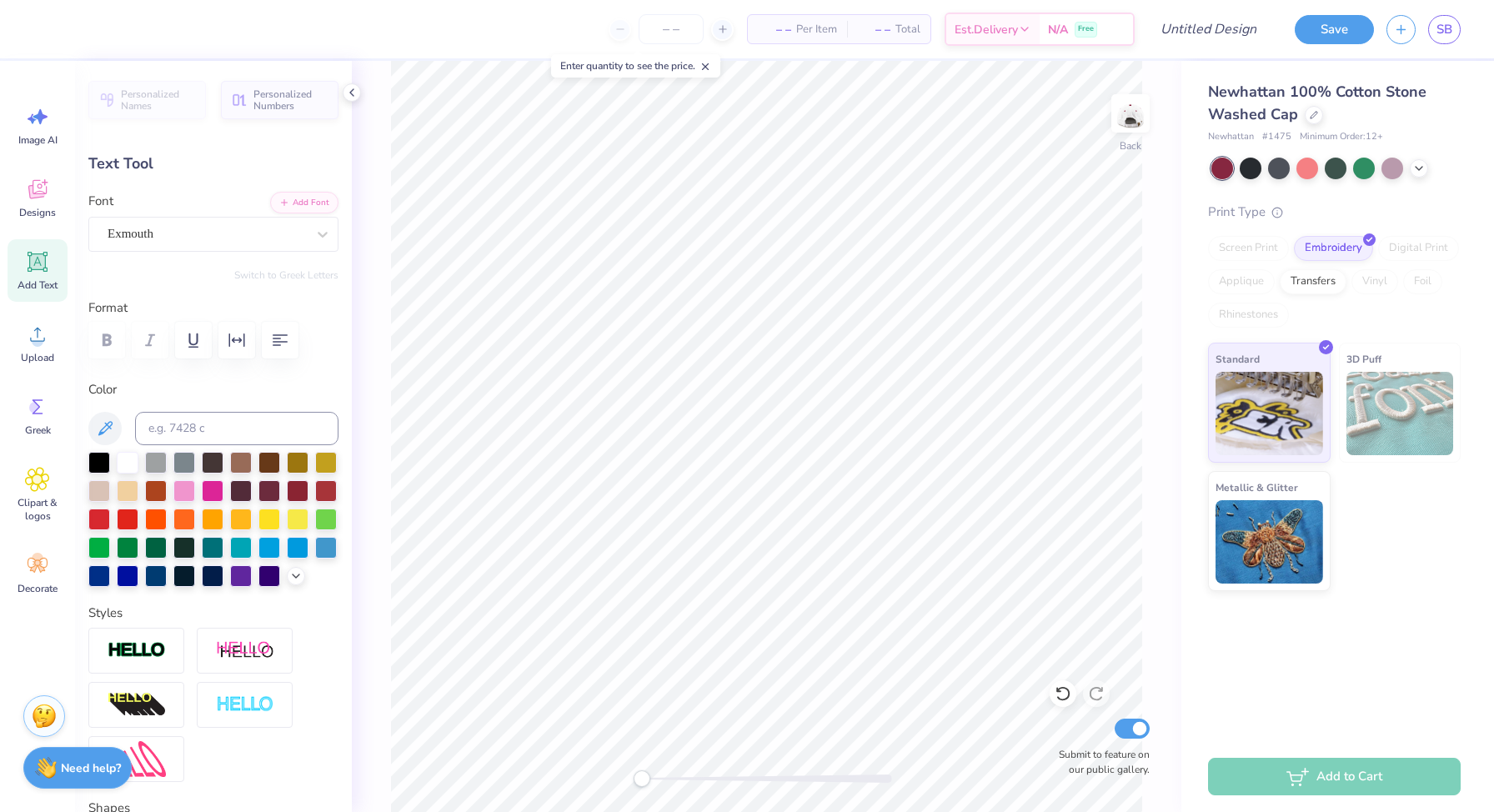
click at [293, 298] on label "Format" at bounding box center [213, 308] width 250 height 19
click at [289, 235] on div "Exmouth" at bounding box center [207, 234] width 202 height 26
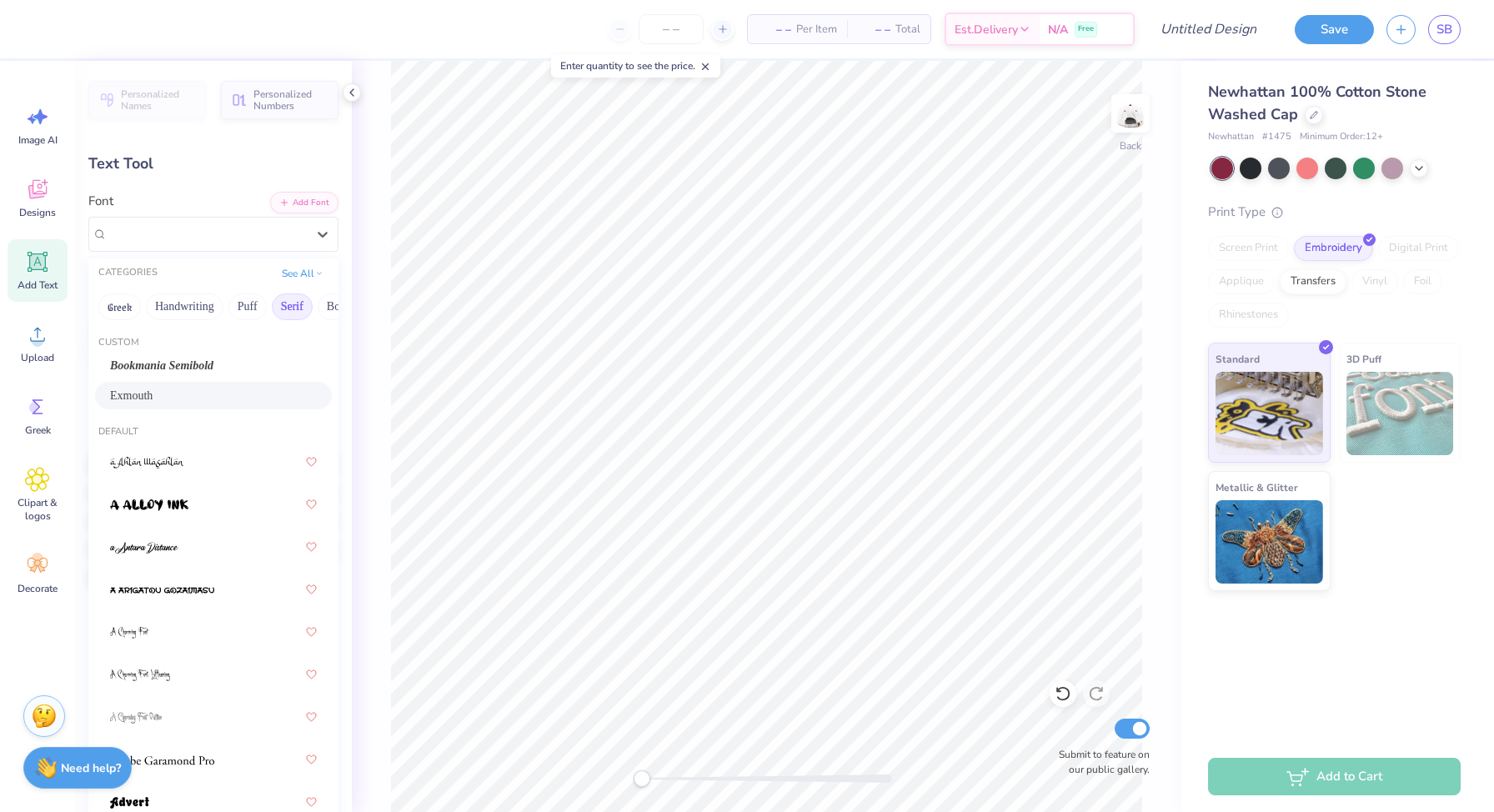
click at [281, 313] on button "Serif" at bounding box center [292, 307] width 41 height 27
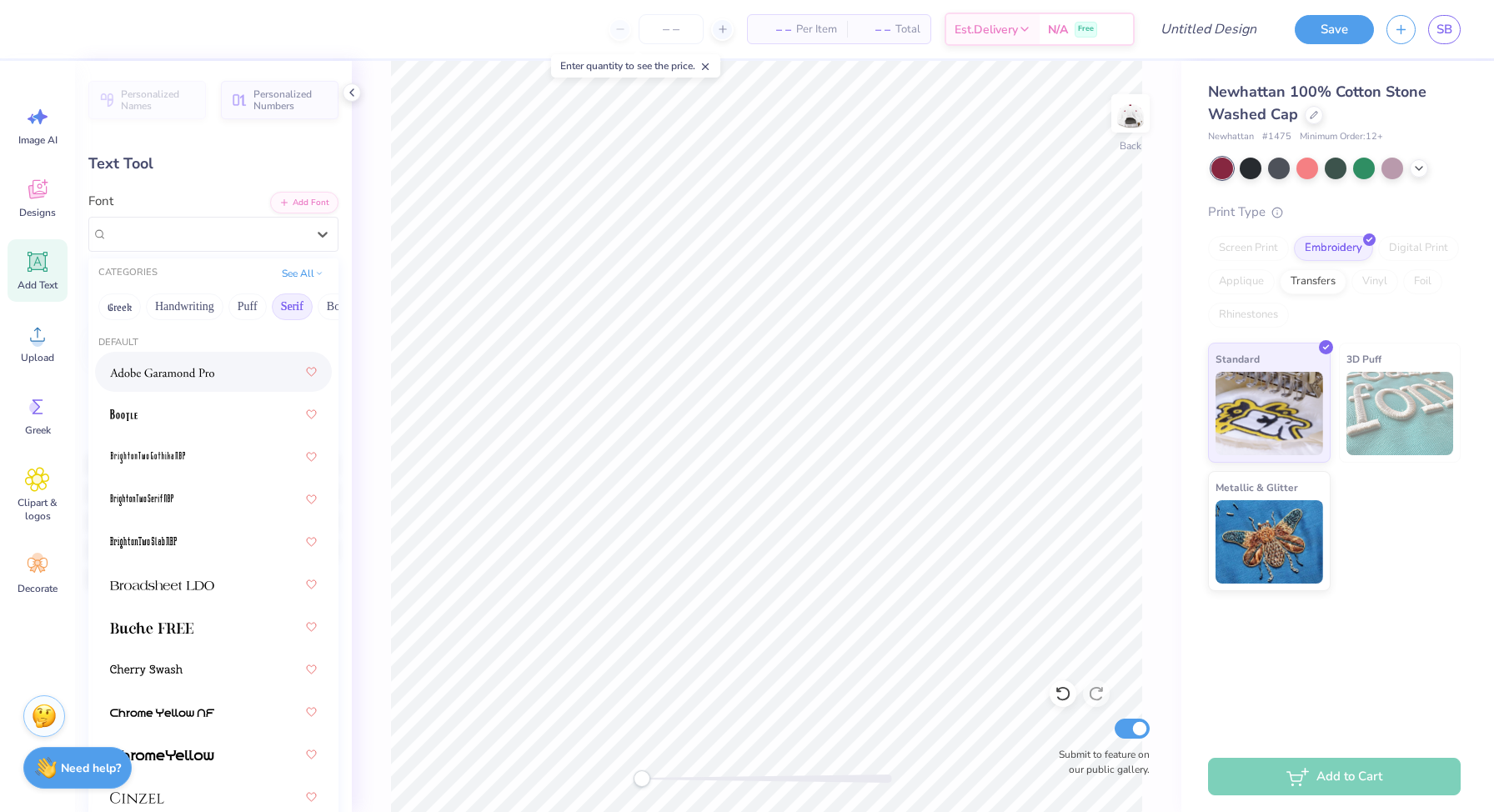
click at [207, 369] on img at bounding box center [162, 372] width 105 height 11
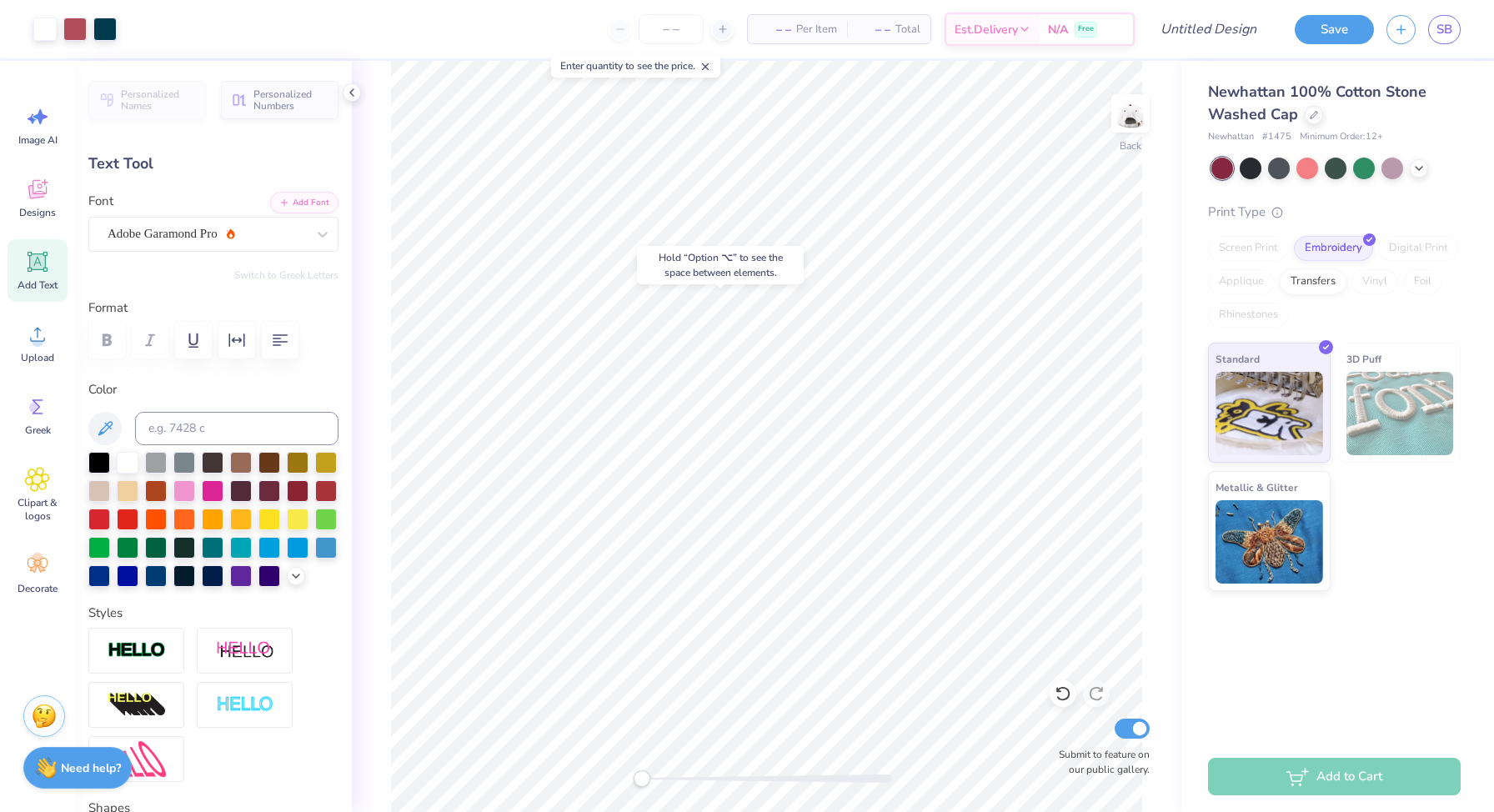
type input "0.60"
type input "0.20"
type textarea "1983"
click at [672, 34] on input "number" at bounding box center [671, 29] width 65 height 30
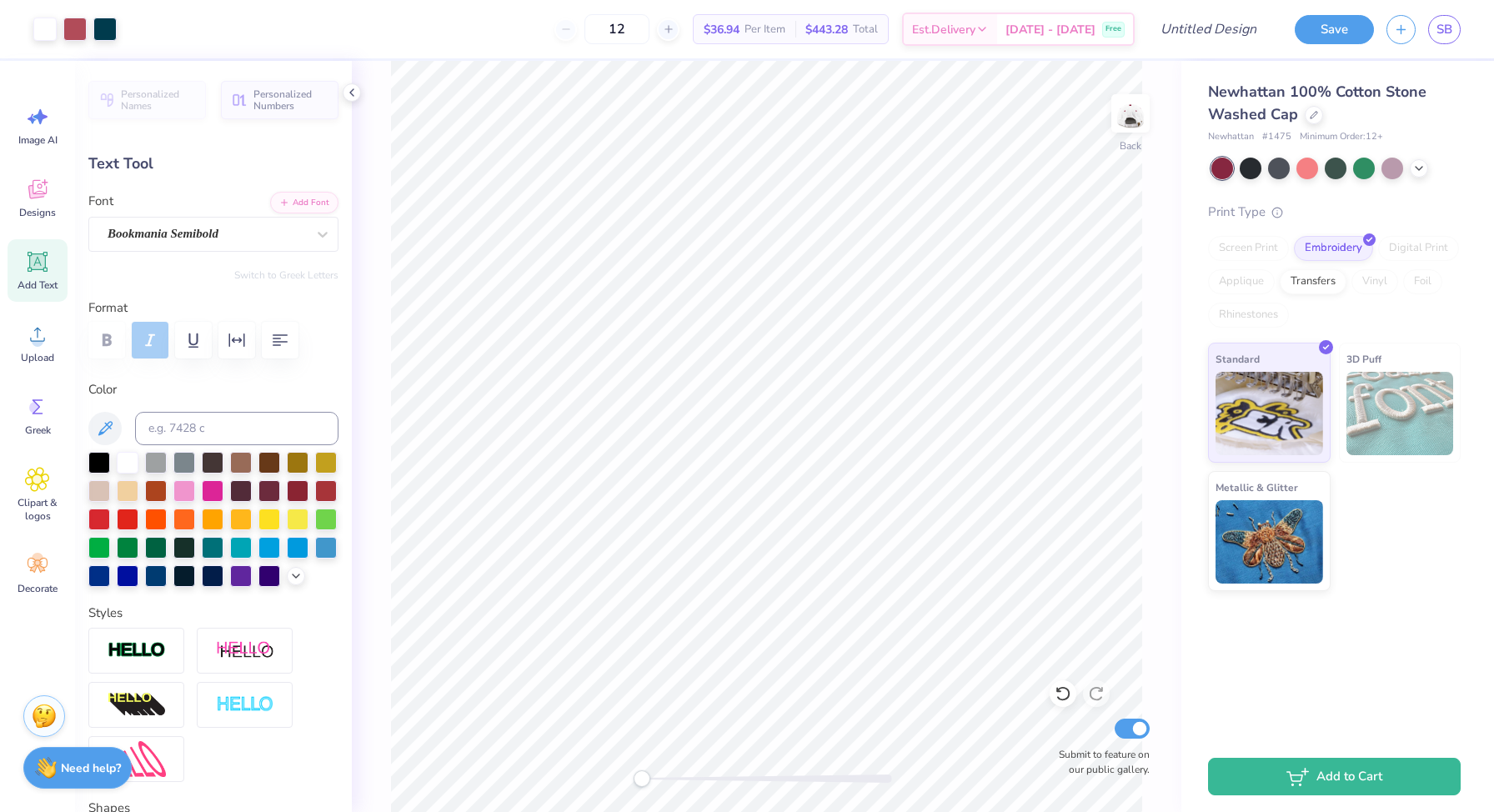
type input "12"
drag, startPoint x: 730, startPoint y: 33, endPoint x: 771, endPoint y: 31, distance: 41.0
click at [771, 31] on div "$36.94 Per Item" at bounding box center [744, 29] width 102 height 29
type input "4.98"
type input "0.65"
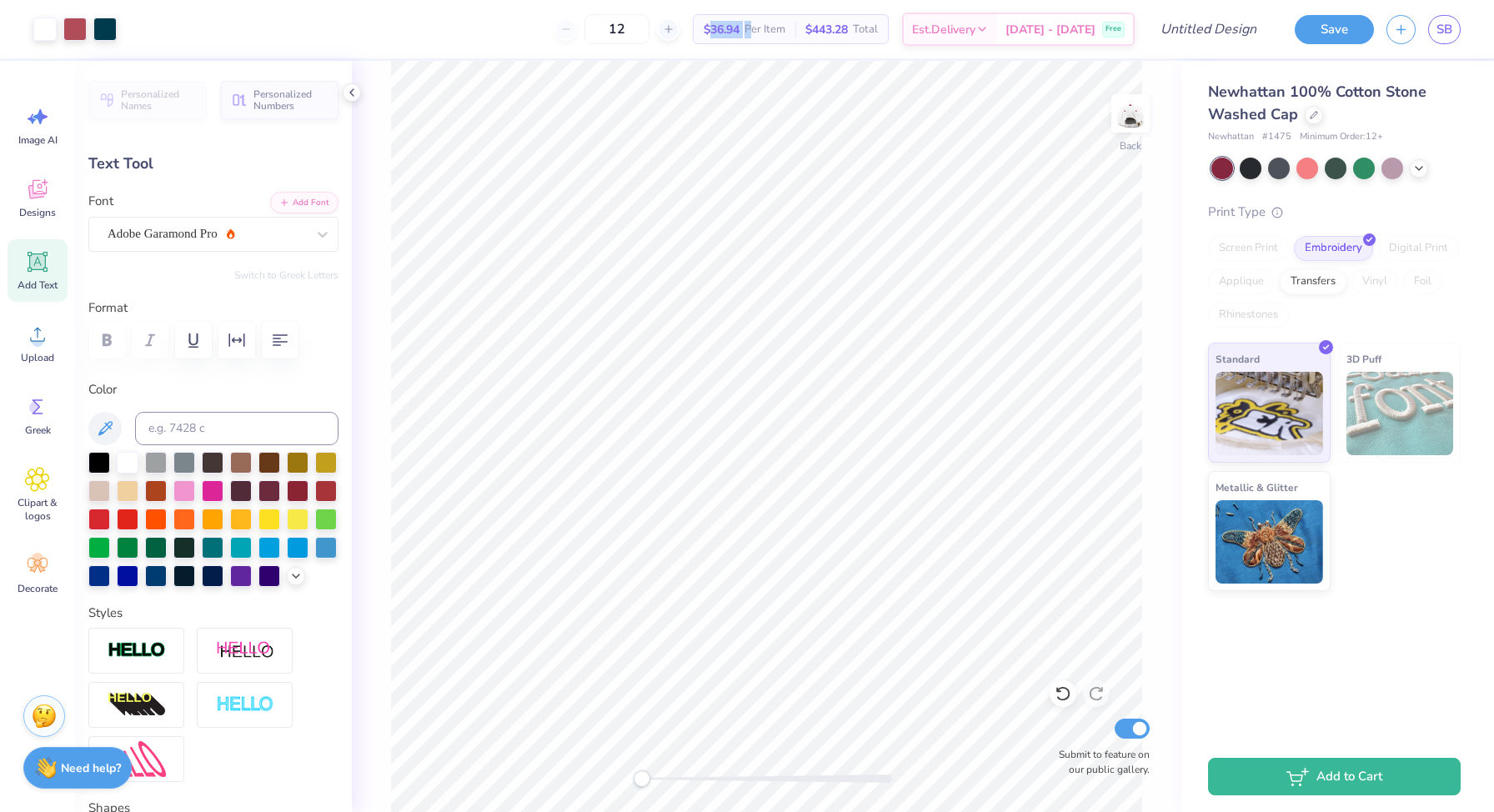
type input "2.47"
type input "0.14"
type input "0.56"
type input "0.20"
click at [1060, 701] on icon at bounding box center [1063, 693] width 17 height 17
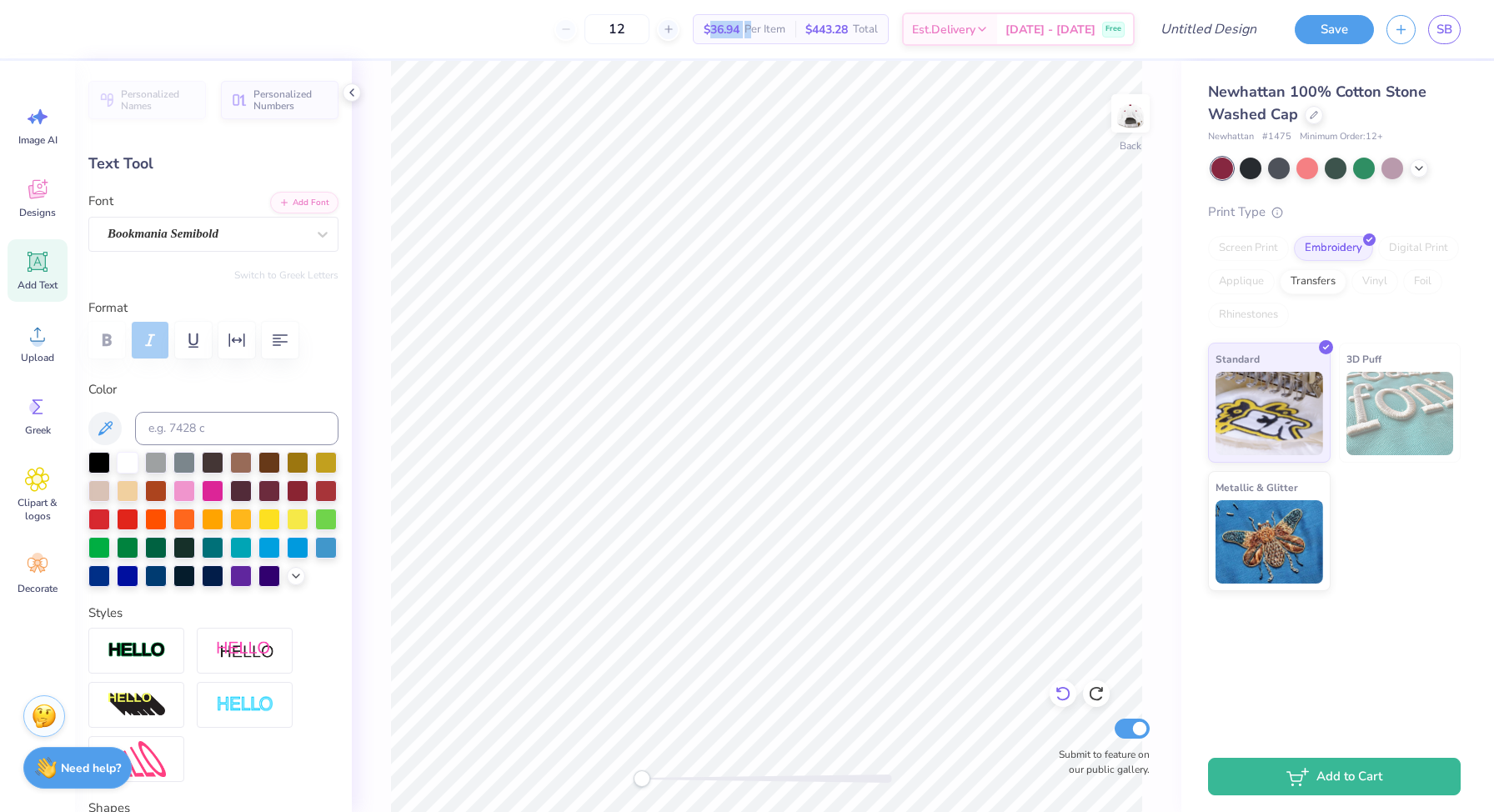
click at [1067, 694] on icon at bounding box center [1063, 693] width 17 height 17
type input "4.98"
type input "0.65"
type input "0.56"
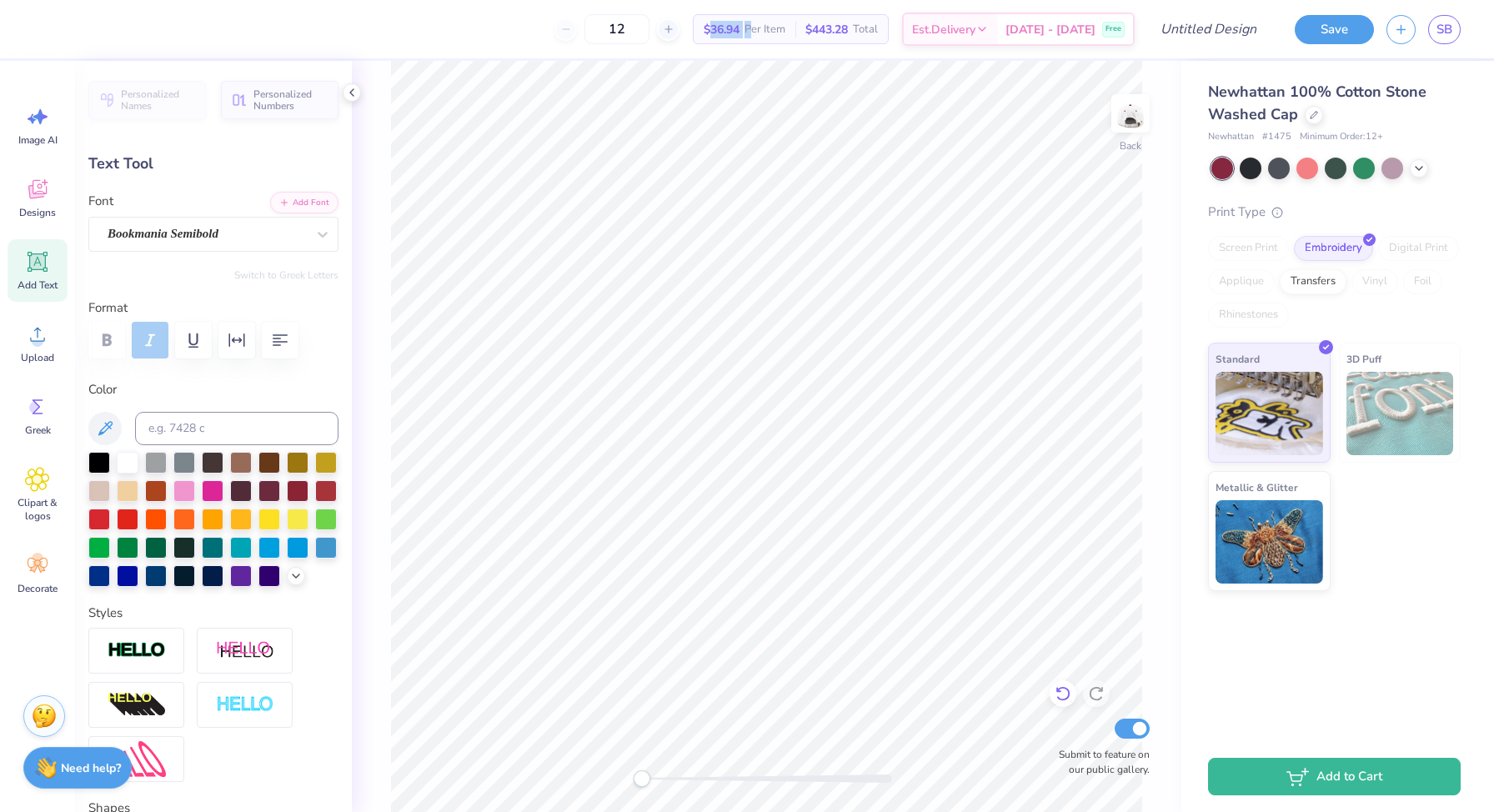
type input "0.20"
type input "4.98"
type input "0.65"
type input "2.47"
type input "0.14"
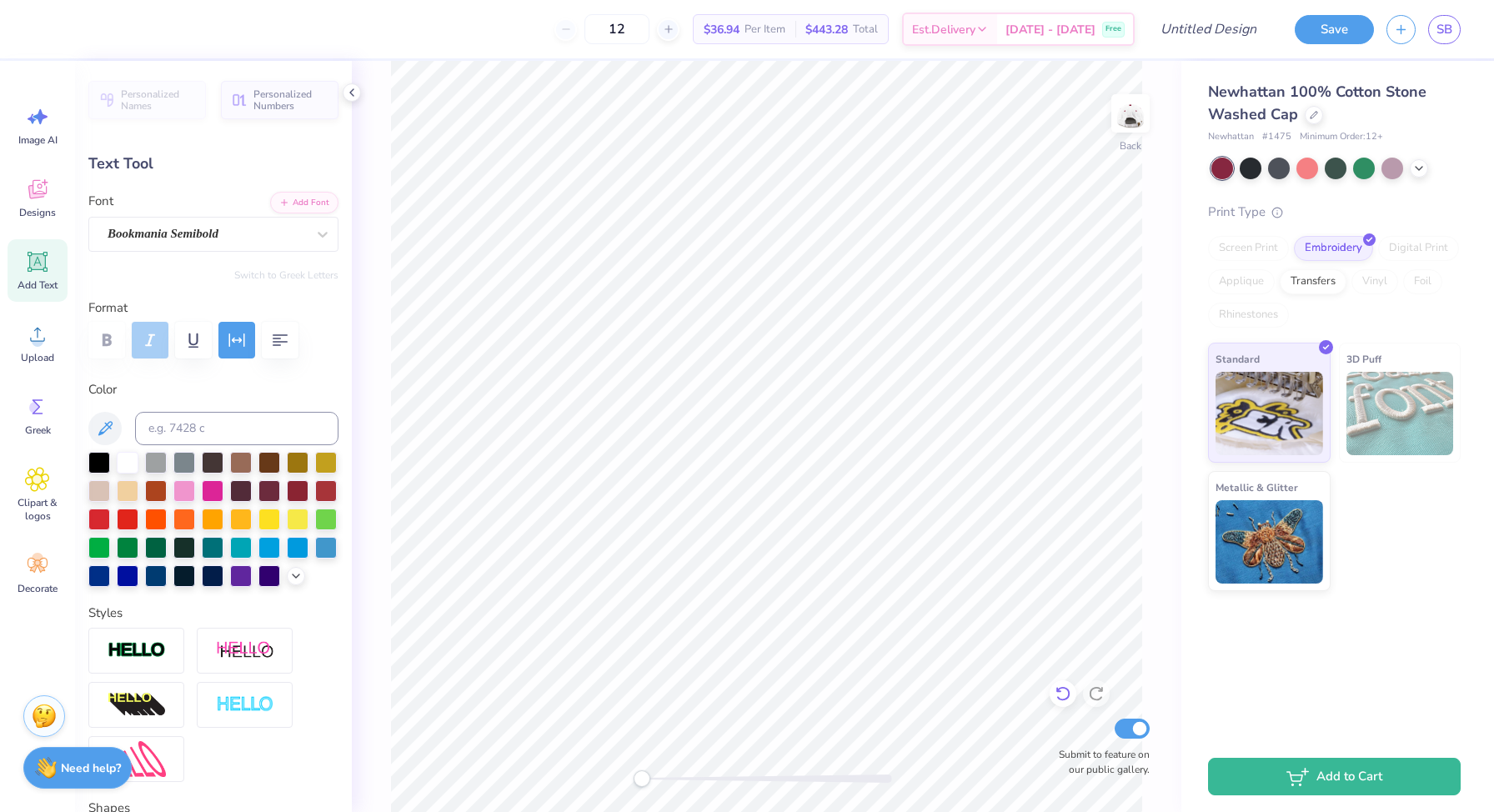
scroll to position [0, 0]
type textarea "K"
type input "4.98"
type input "0.65"
click at [1316, 105] on div "Newhattan 100% Cotton Stone Washed Cap" at bounding box center [1334, 104] width 253 height 45
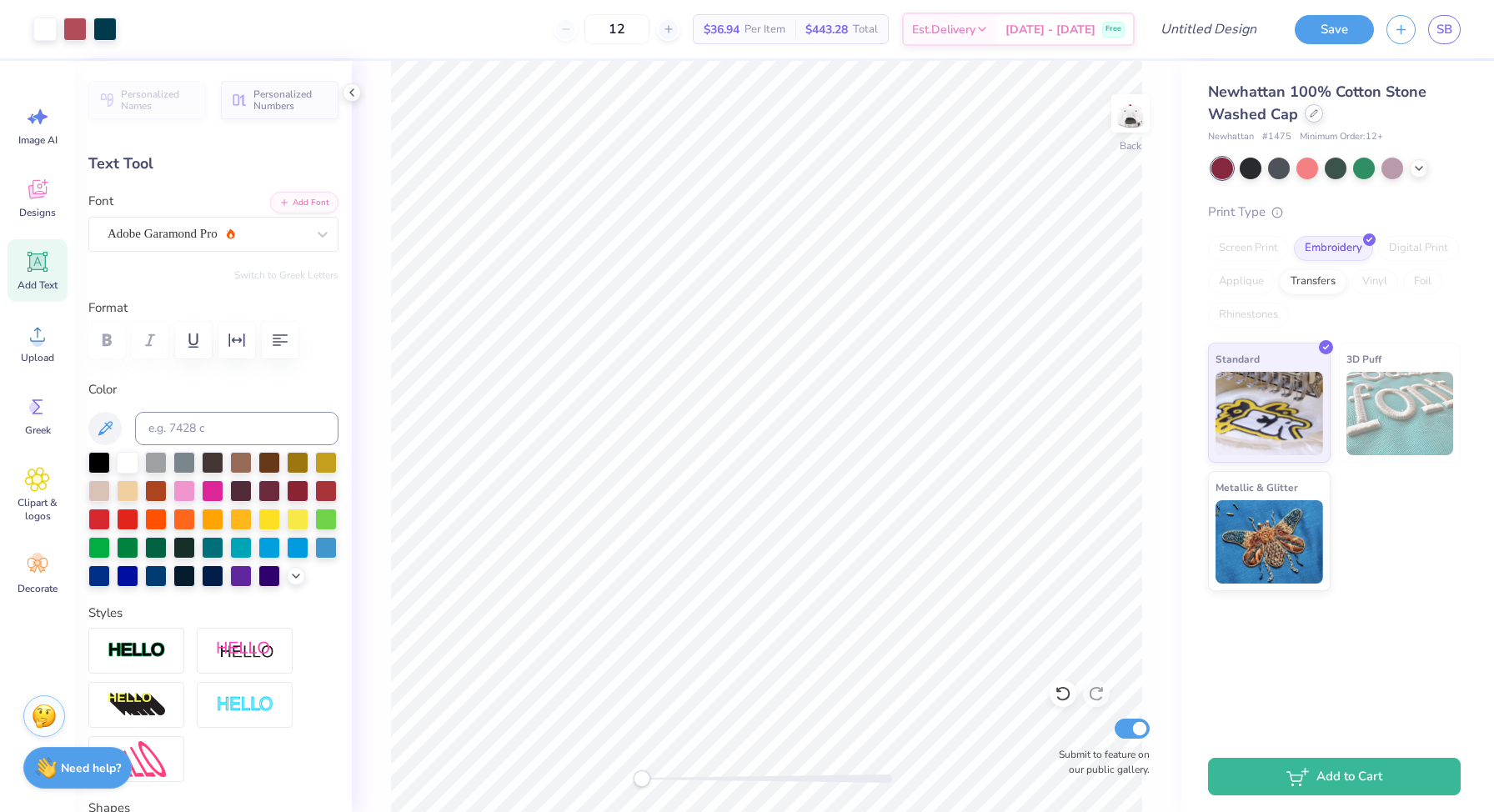
click at [1315, 106] on div at bounding box center [1314, 113] width 18 height 18
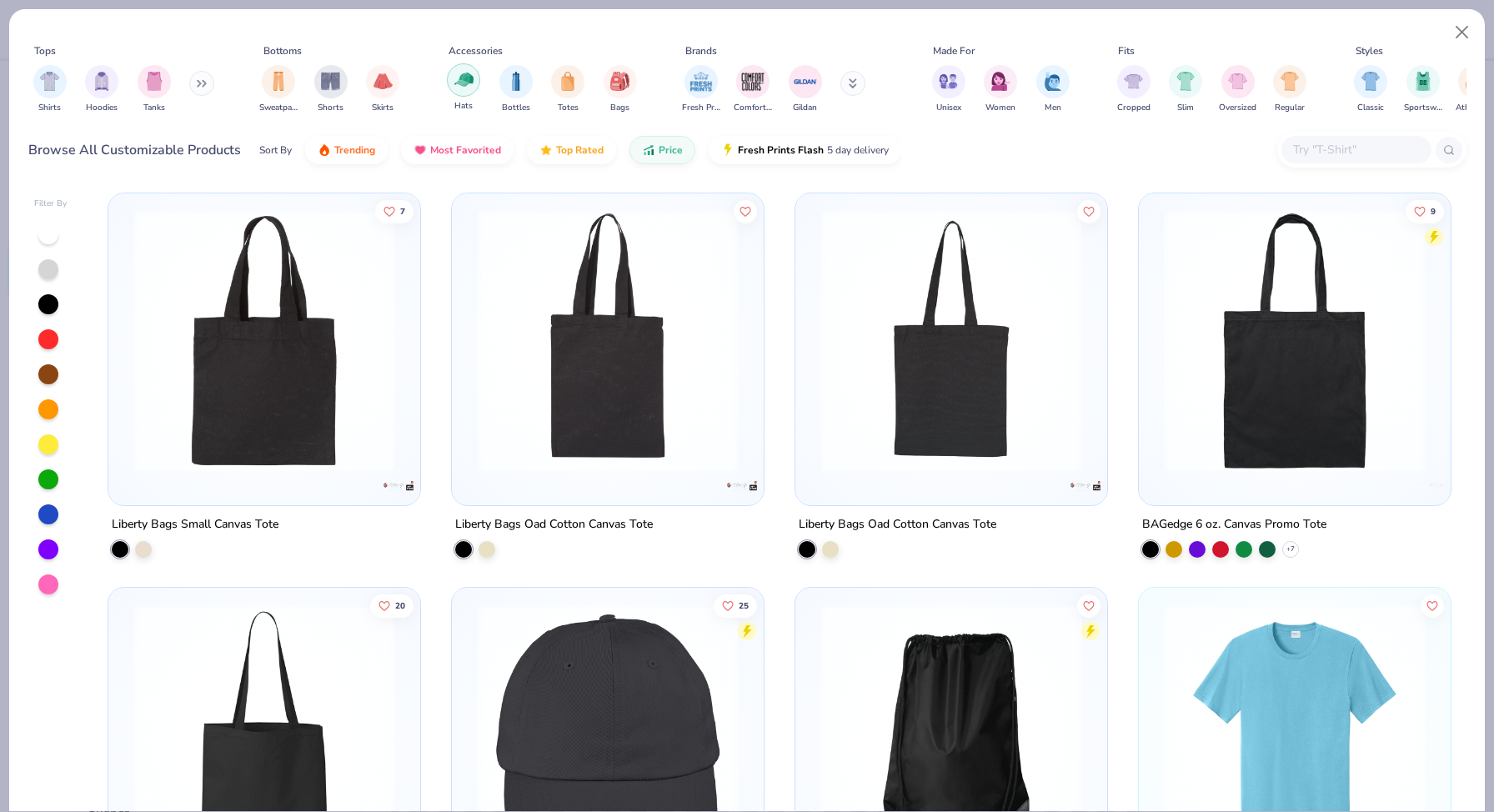
click at [464, 85] on img "filter for Hats" at bounding box center [464, 79] width 19 height 19
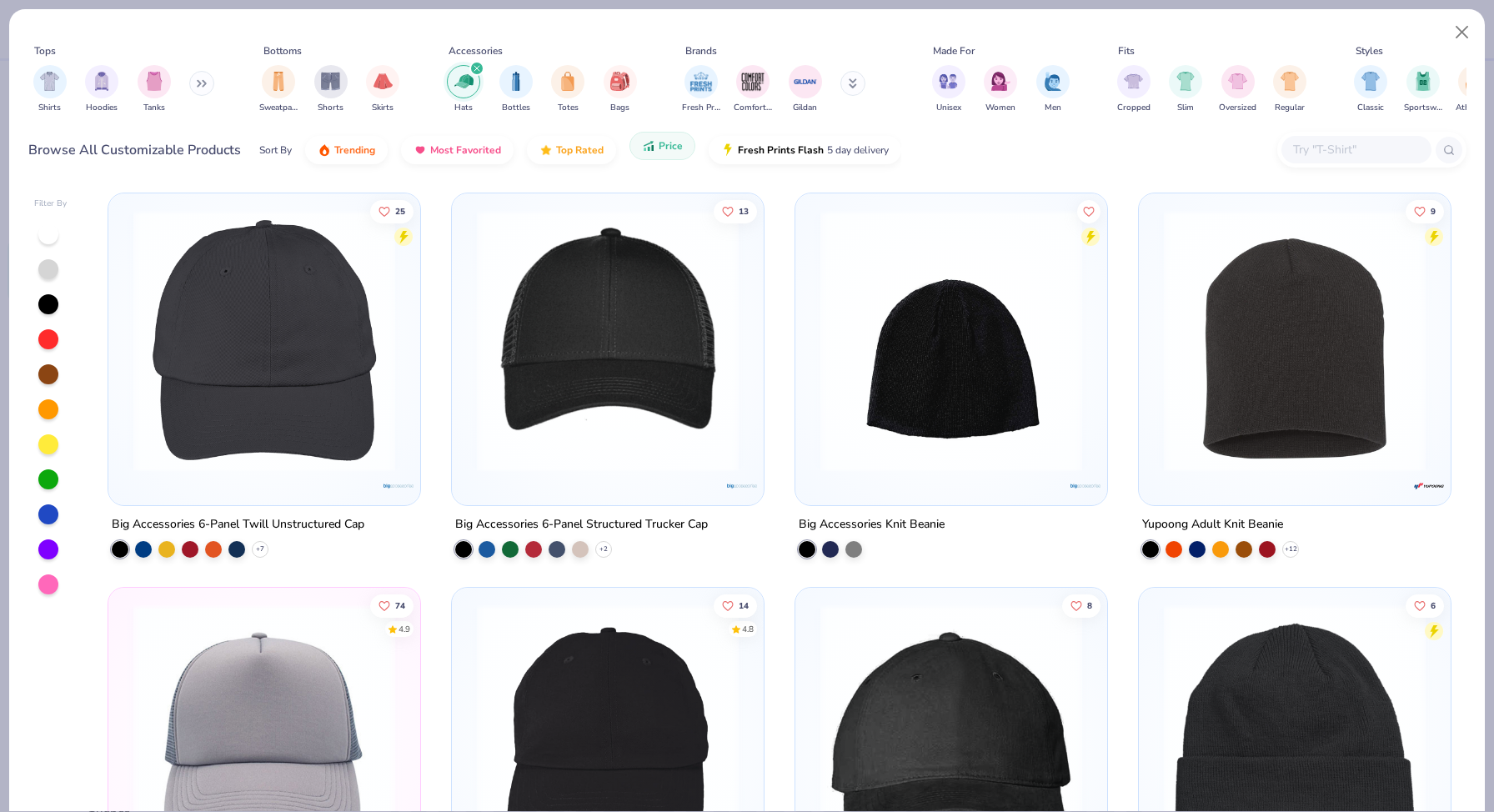
click at [669, 143] on span "Price" at bounding box center [671, 145] width 24 height 13
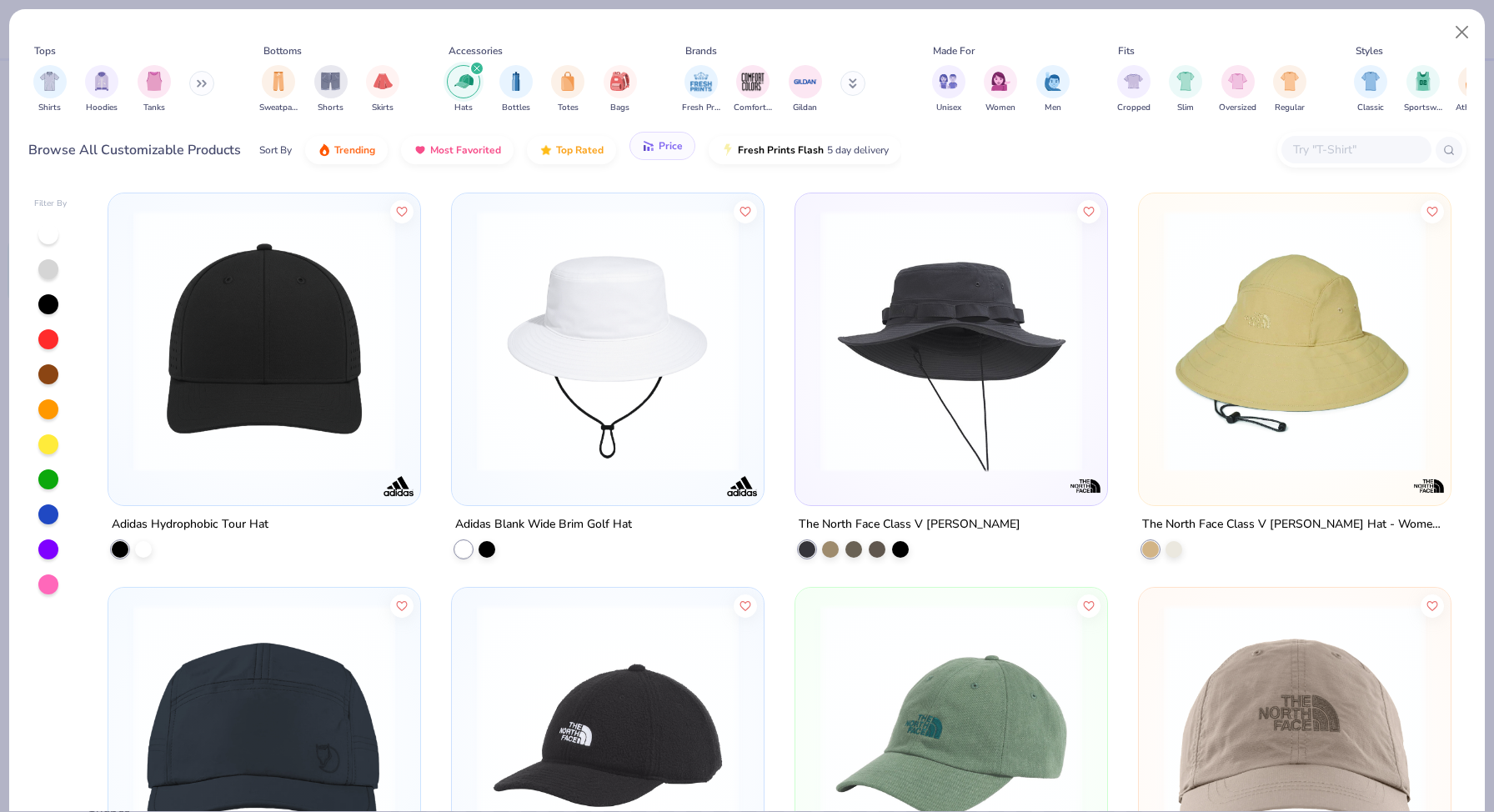
click at [669, 143] on span "Price" at bounding box center [671, 145] width 24 height 13
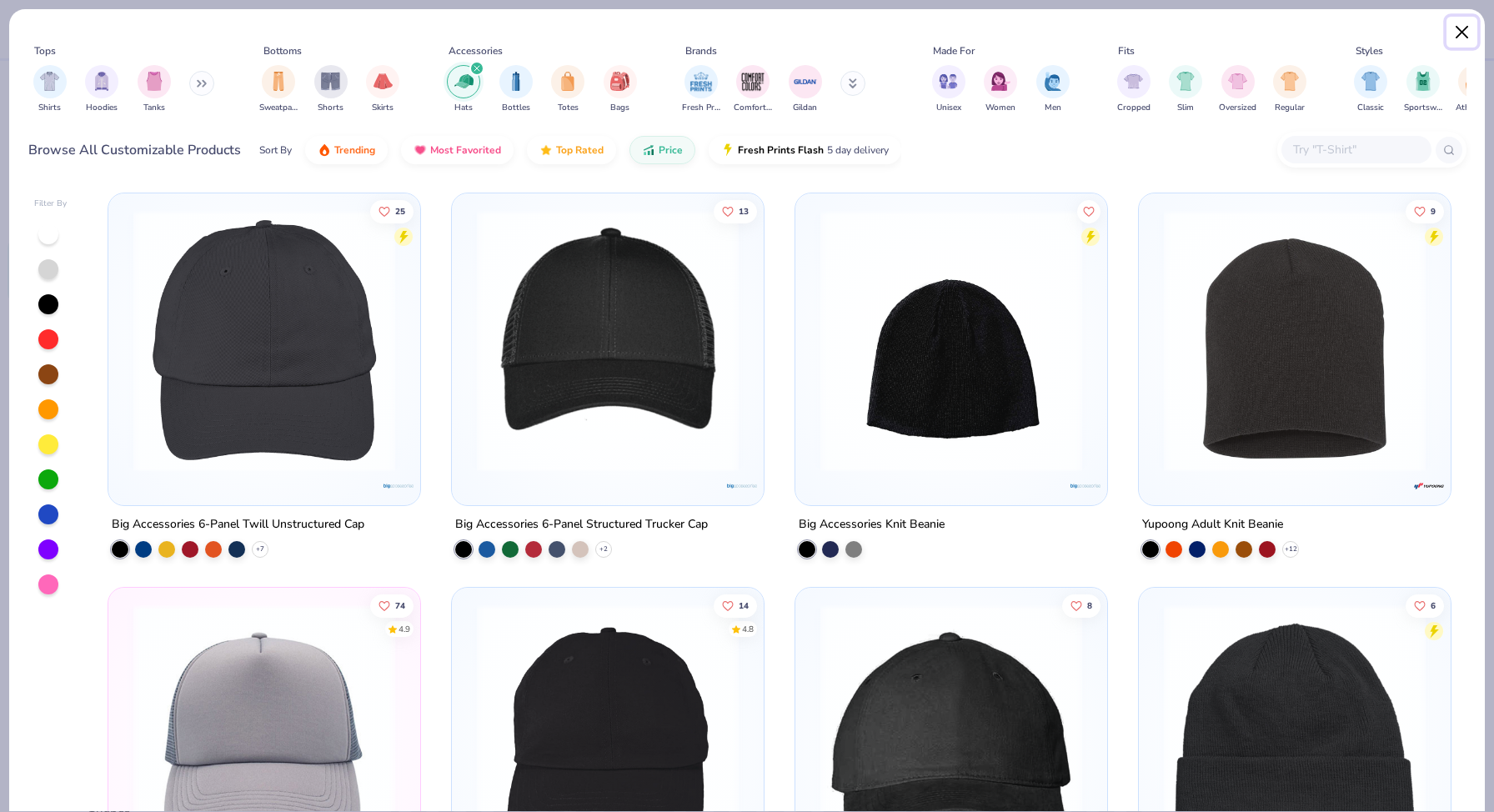
click at [1456, 30] on button "Close" at bounding box center [1463, 32] width 31 height 31
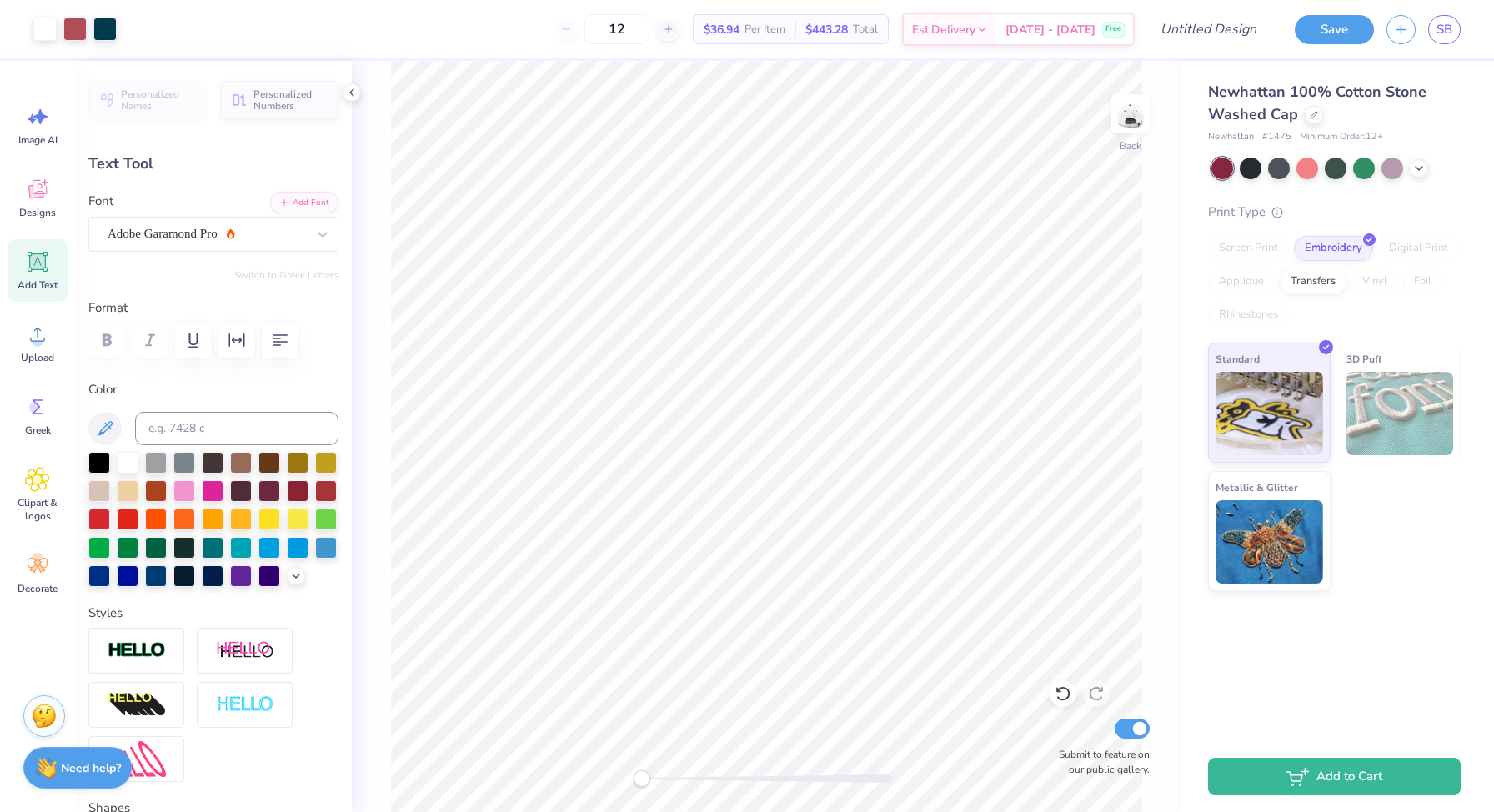
click at [1257, 253] on div "Screen Print" at bounding box center [1248, 248] width 81 height 25
click at [1314, 113] on icon at bounding box center [1314, 113] width 9 height 9
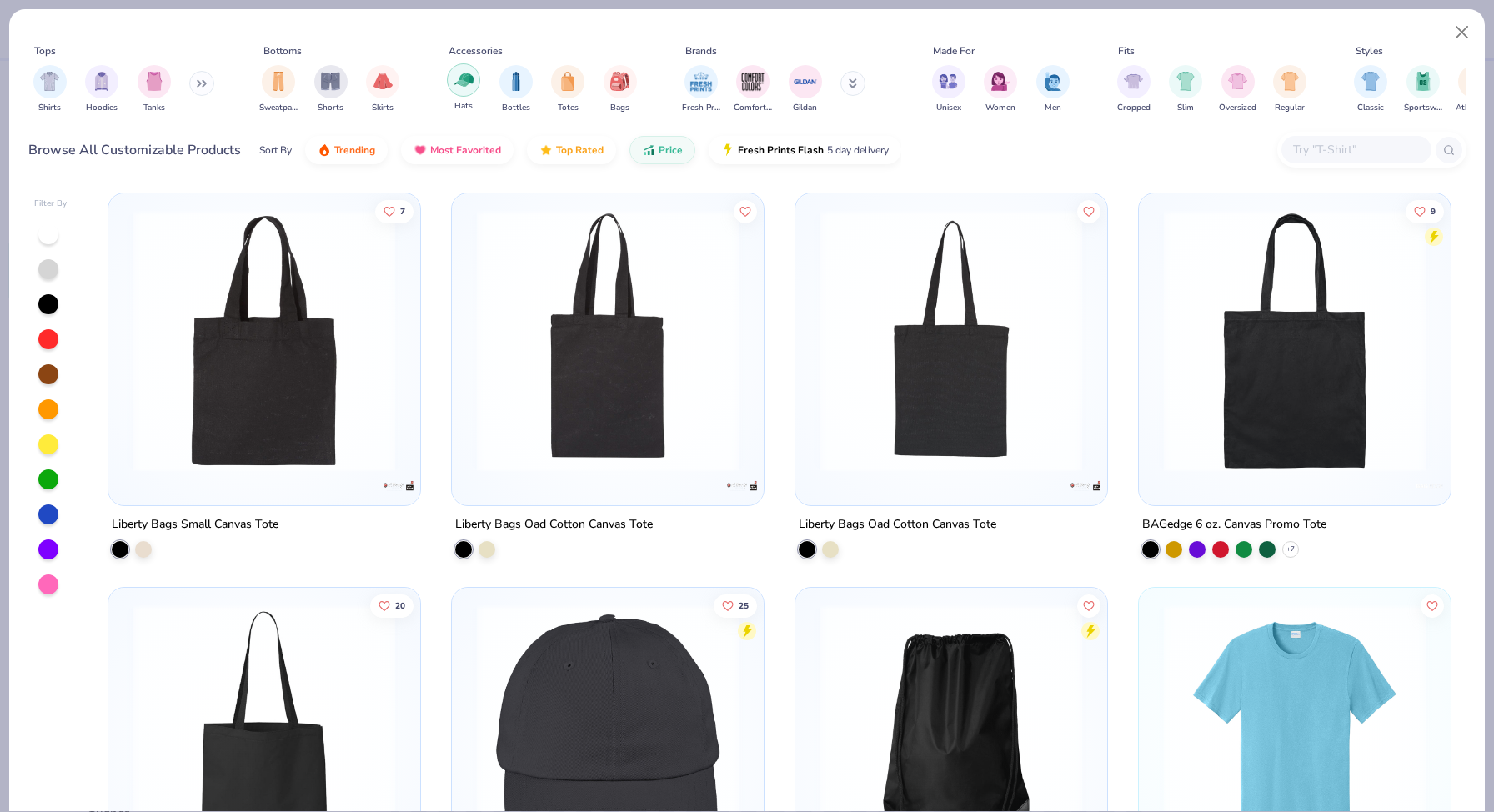
click at [455, 80] on img "filter for Hats" at bounding box center [464, 79] width 19 height 19
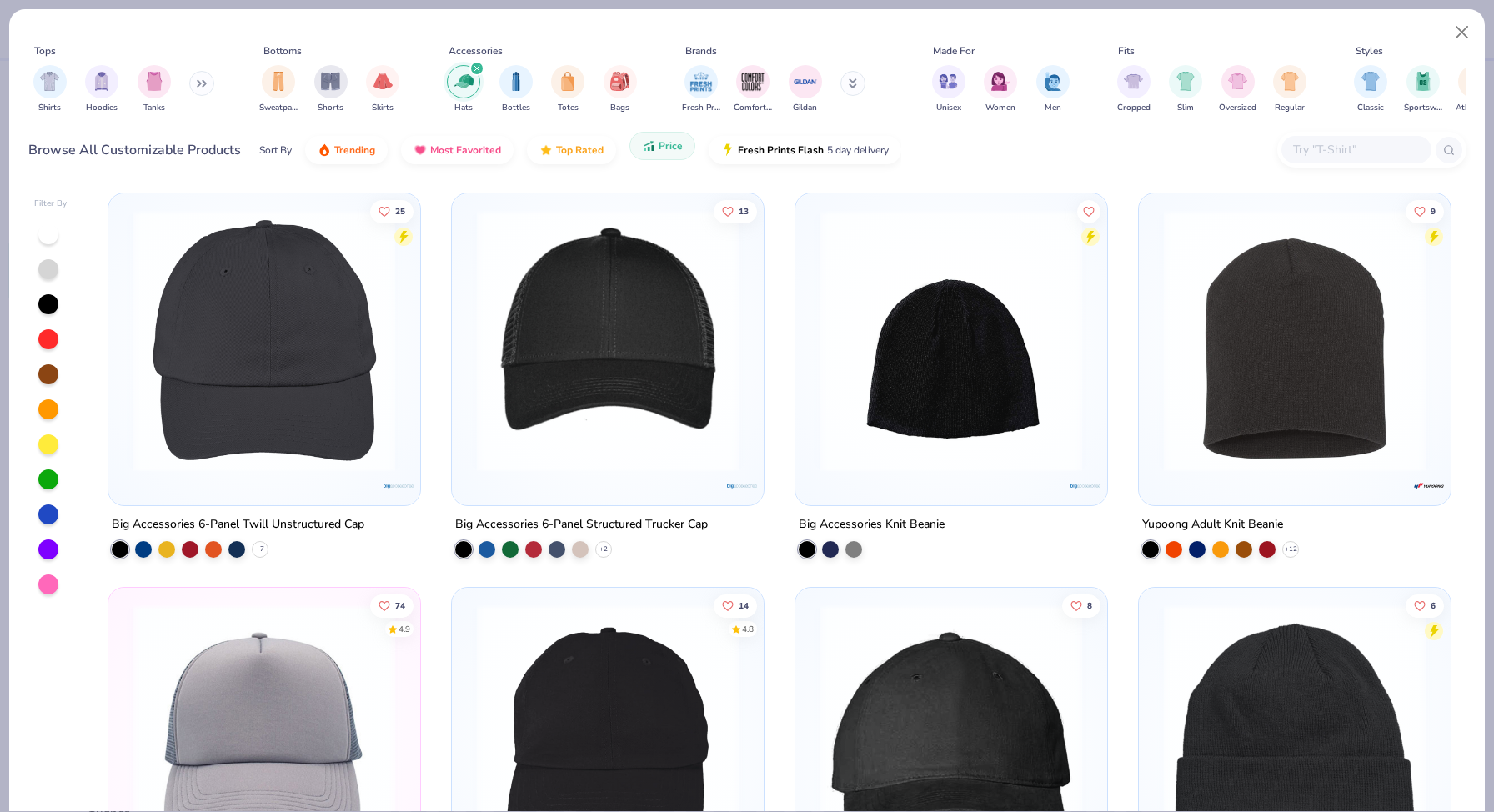
click at [642, 145] on icon "button" at bounding box center [649, 145] width 13 height 15
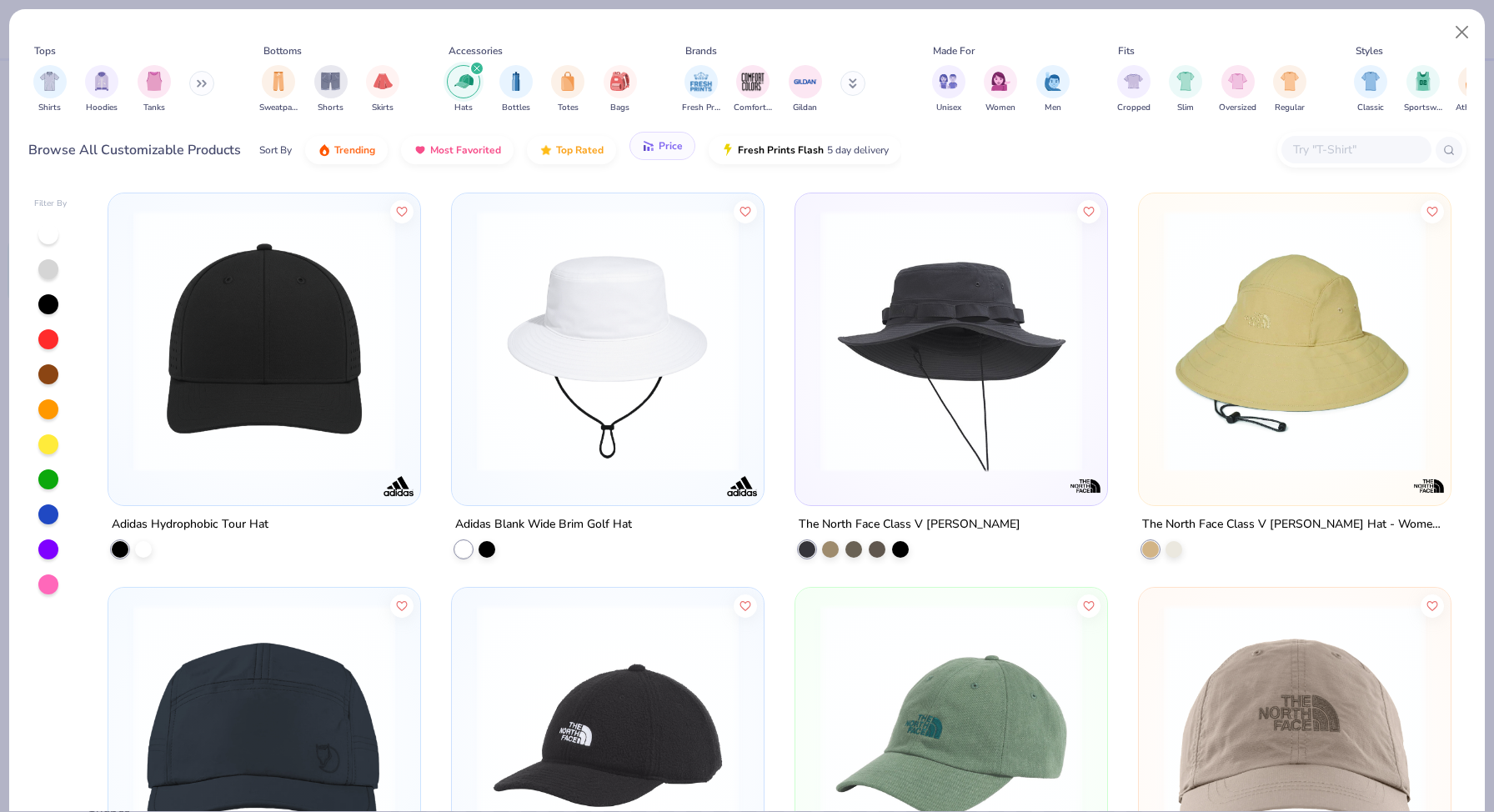
click at [644, 146] on icon "button" at bounding box center [645, 147] width 3 height 6
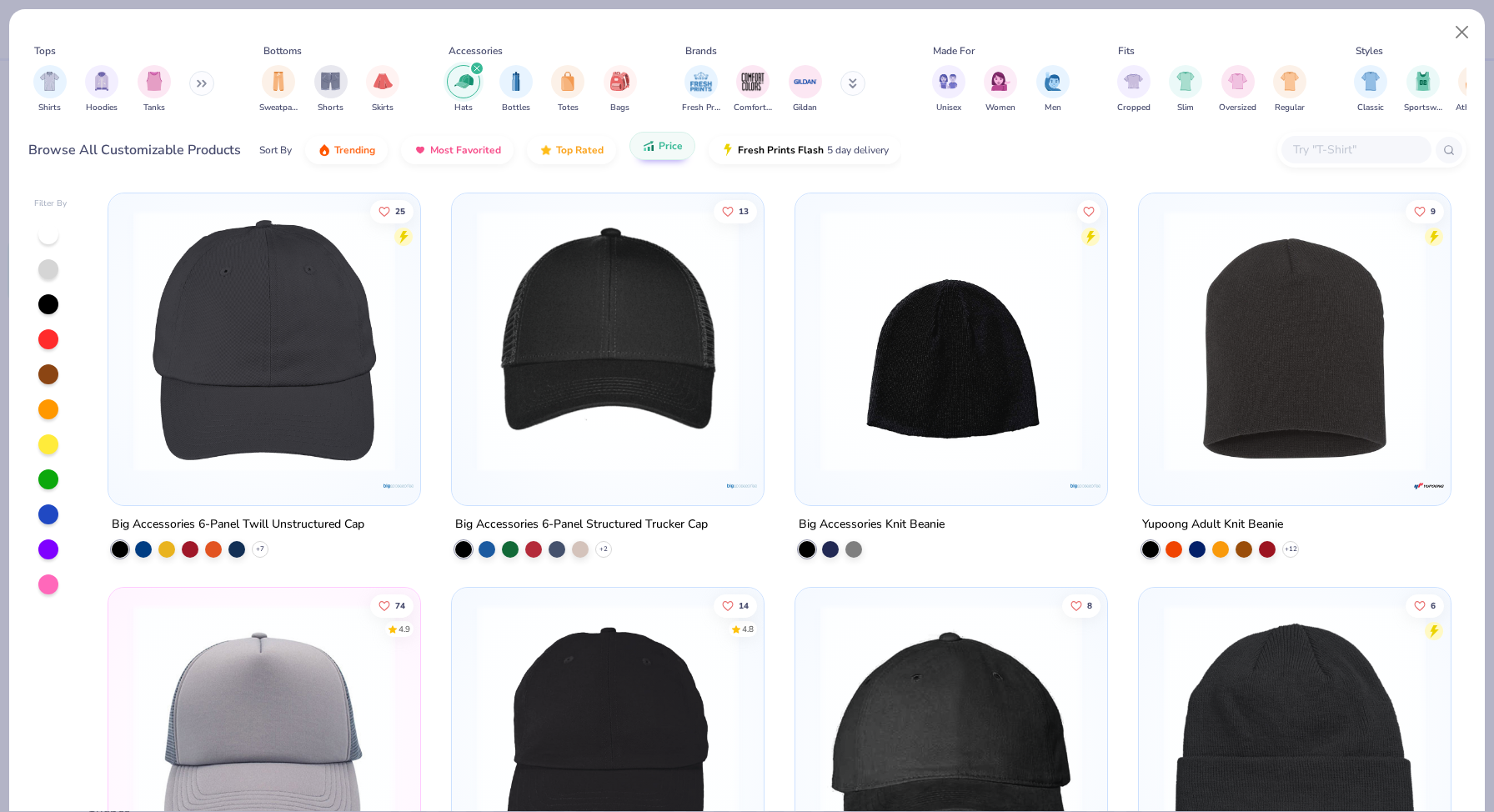
click at [315, 327] on img at bounding box center [264, 341] width 279 height 261
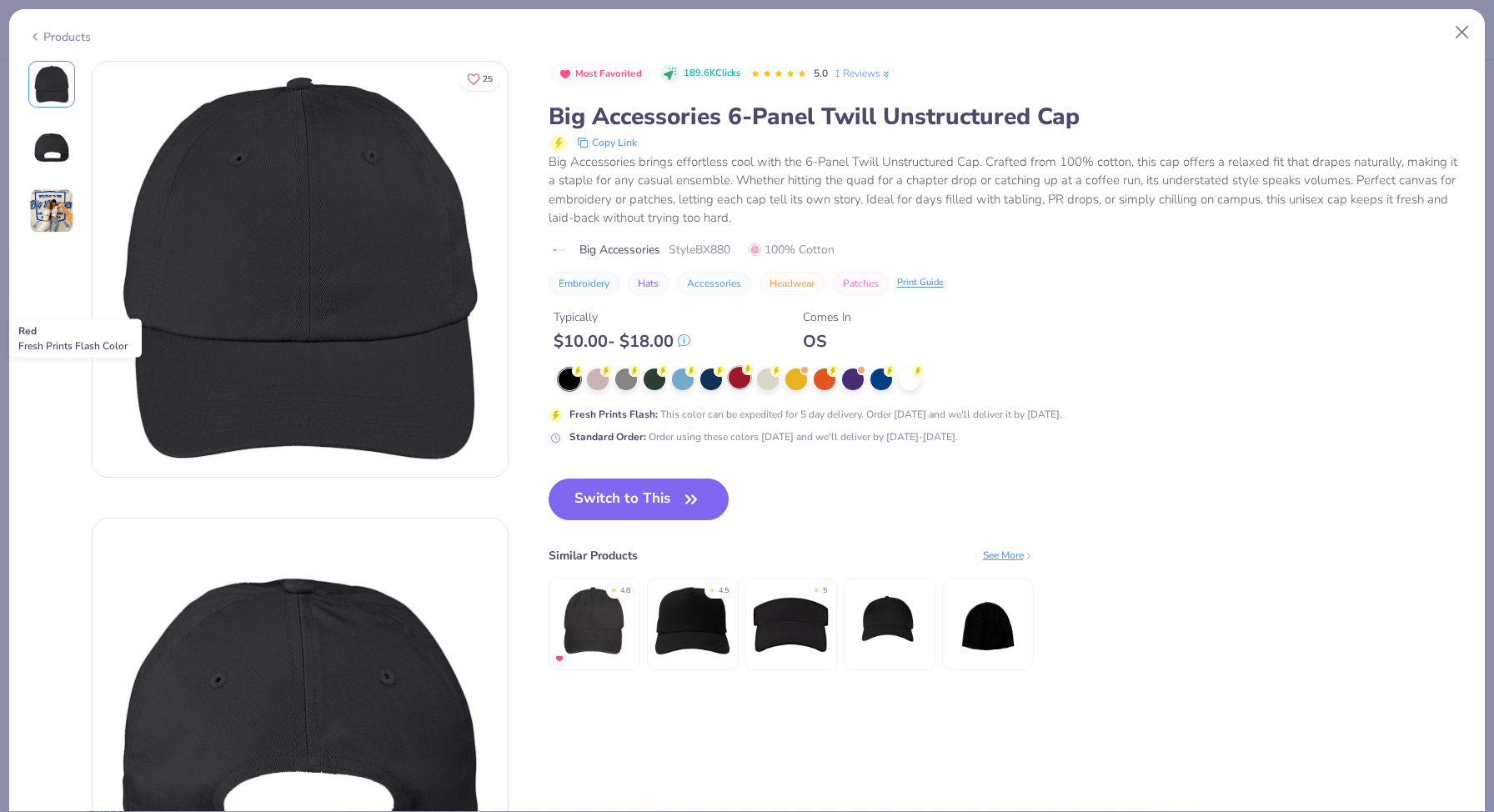
click at [744, 383] on div at bounding box center [739, 377] width 22 height 22
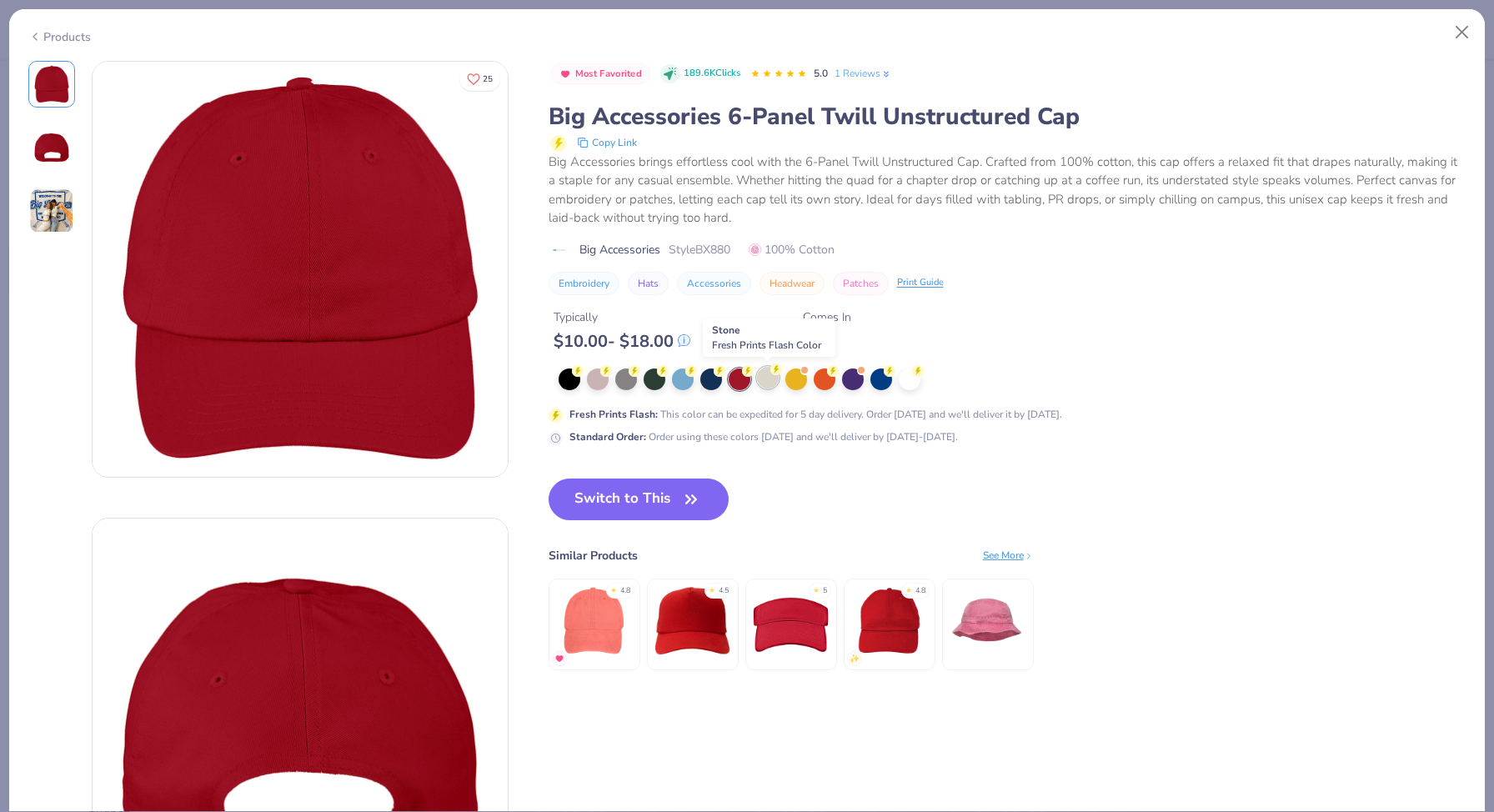
click at [770, 378] on div at bounding box center [768, 377] width 22 height 22
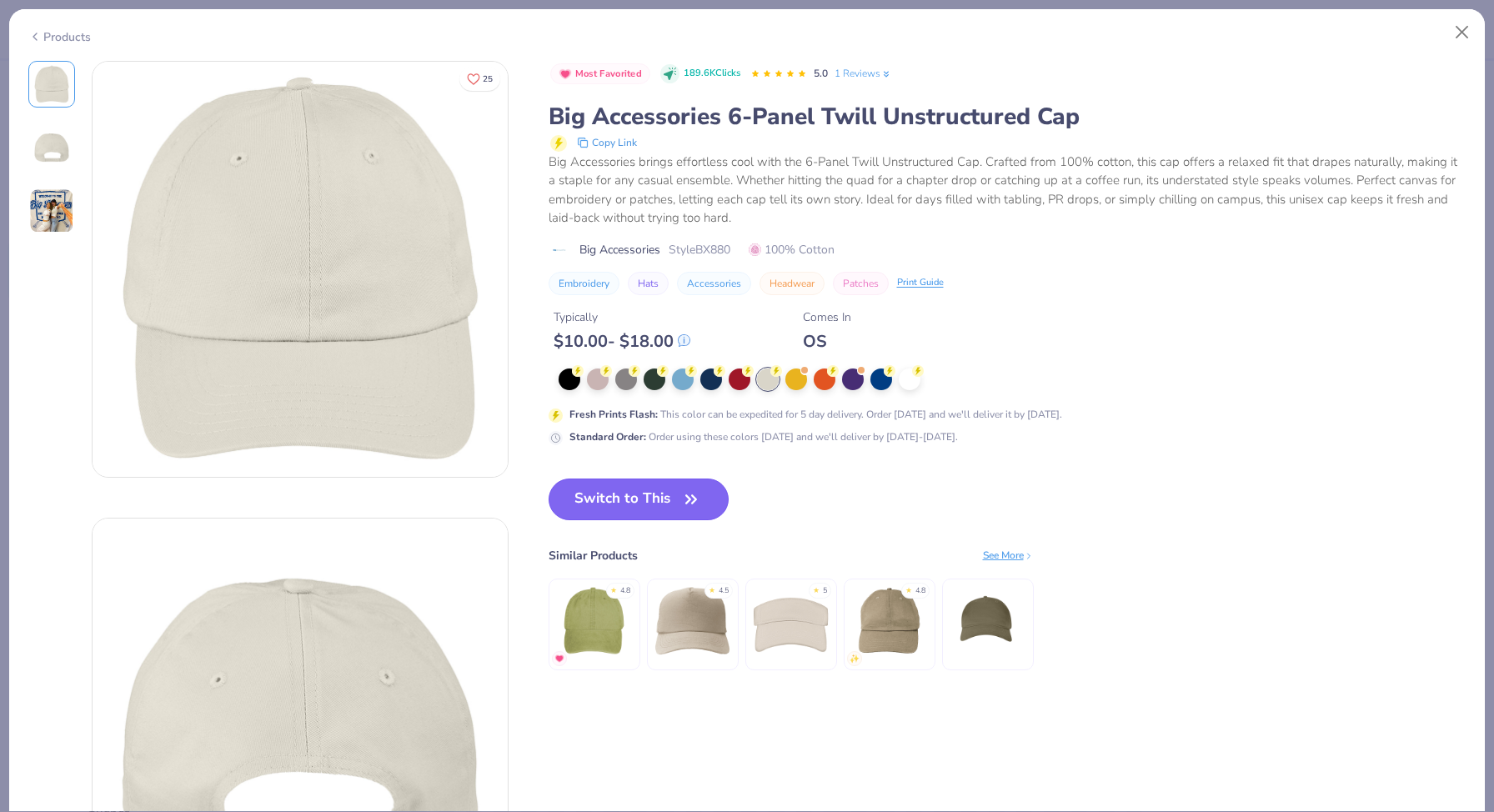
click at [618, 498] on button "Switch to This" at bounding box center [639, 499] width 181 height 42
click at [618, 499] on button "Switch to This" at bounding box center [639, 499] width 181 height 42
click at [641, 496] on button "Switch to This" at bounding box center [639, 499] width 181 height 42
click at [608, 499] on button "Switch to This" at bounding box center [639, 499] width 181 height 42
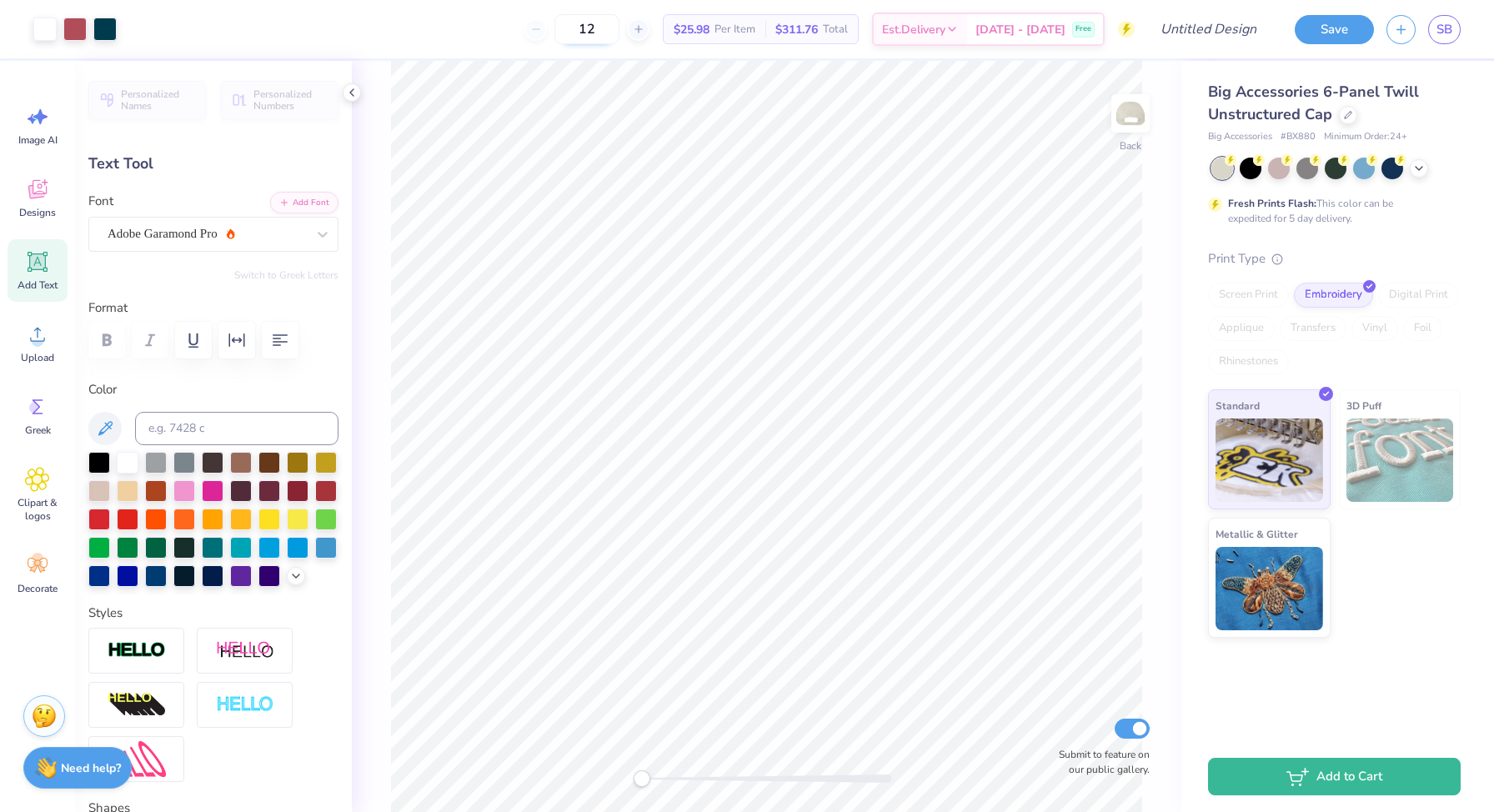
click at [620, 29] on input "12" at bounding box center [587, 29] width 65 height 30
type input "1"
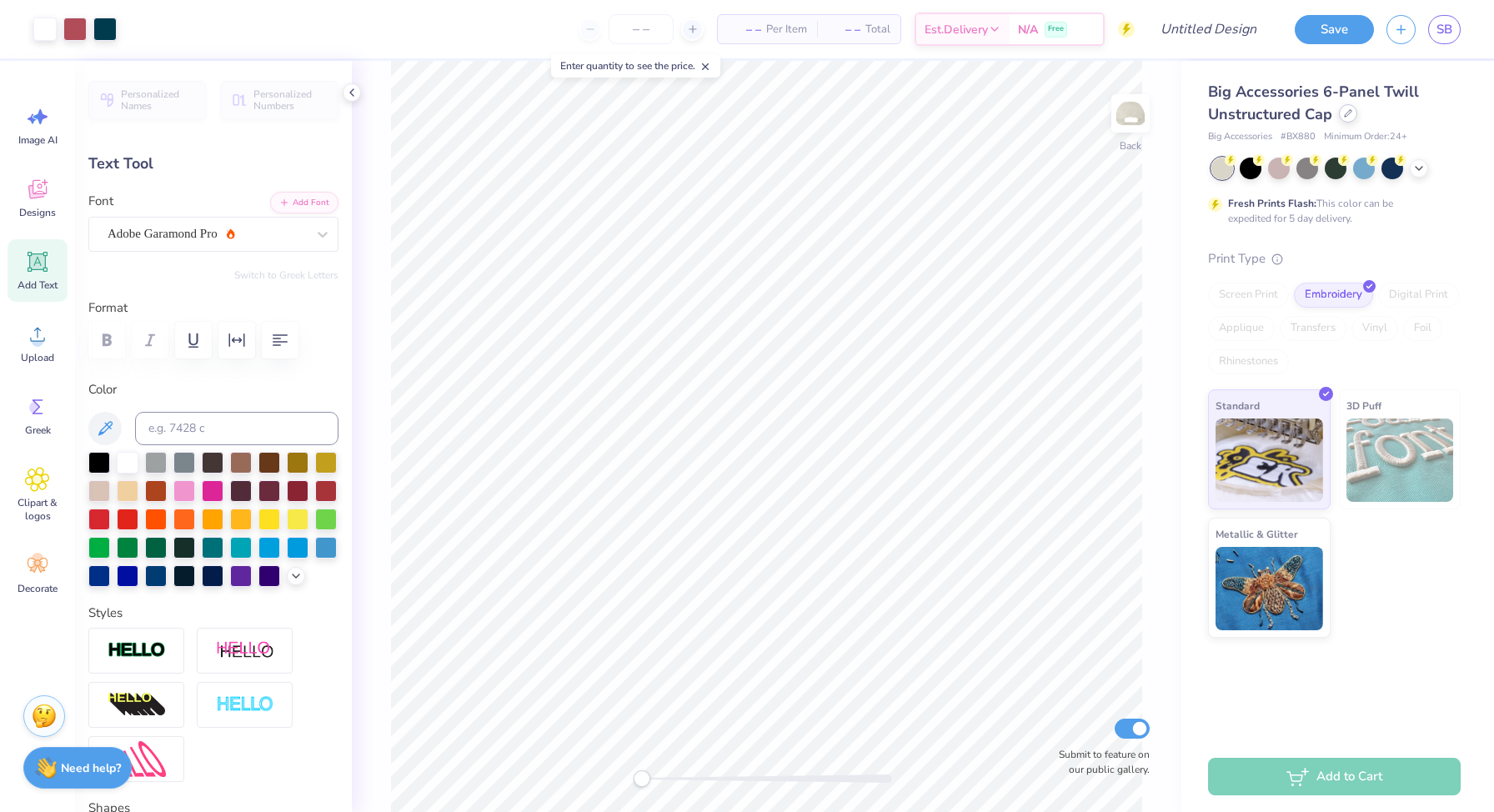
click at [1344, 113] on icon at bounding box center [1348, 113] width 9 height 9
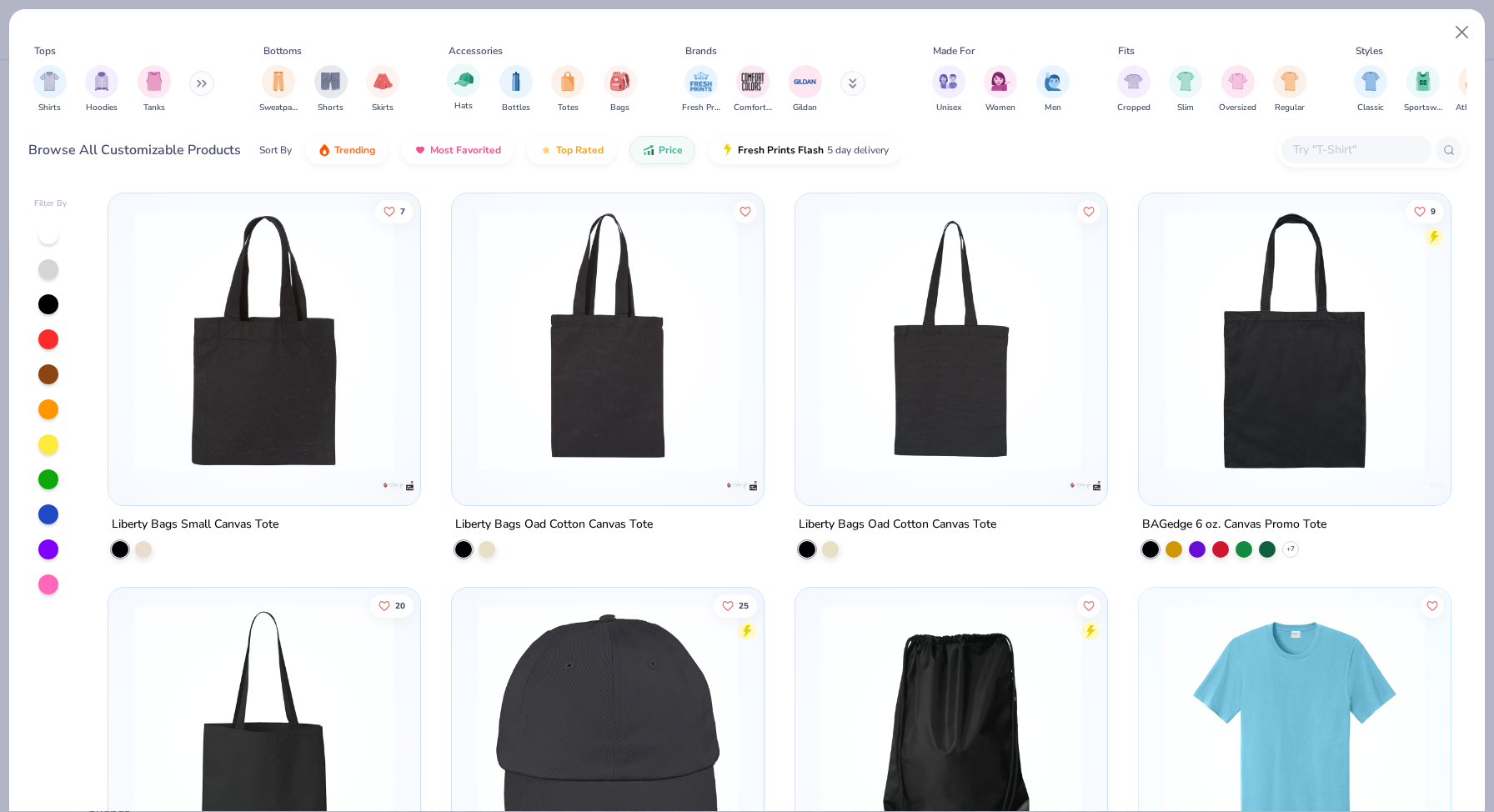
click at [470, 96] on div "Hats" at bounding box center [464, 88] width 33 height 49
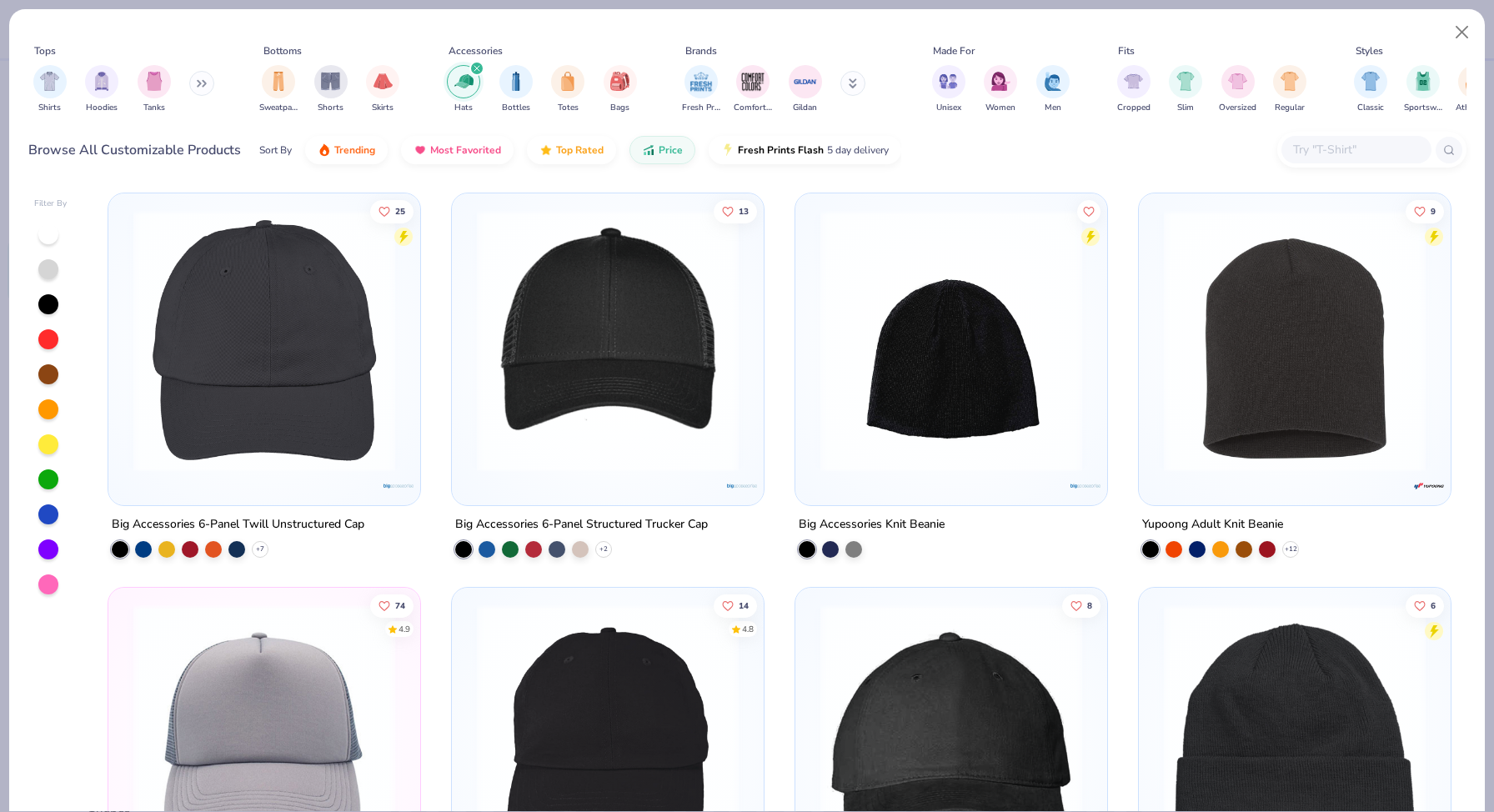
click at [618, 288] on img at bounding box center [608, 341] width 279 height 261
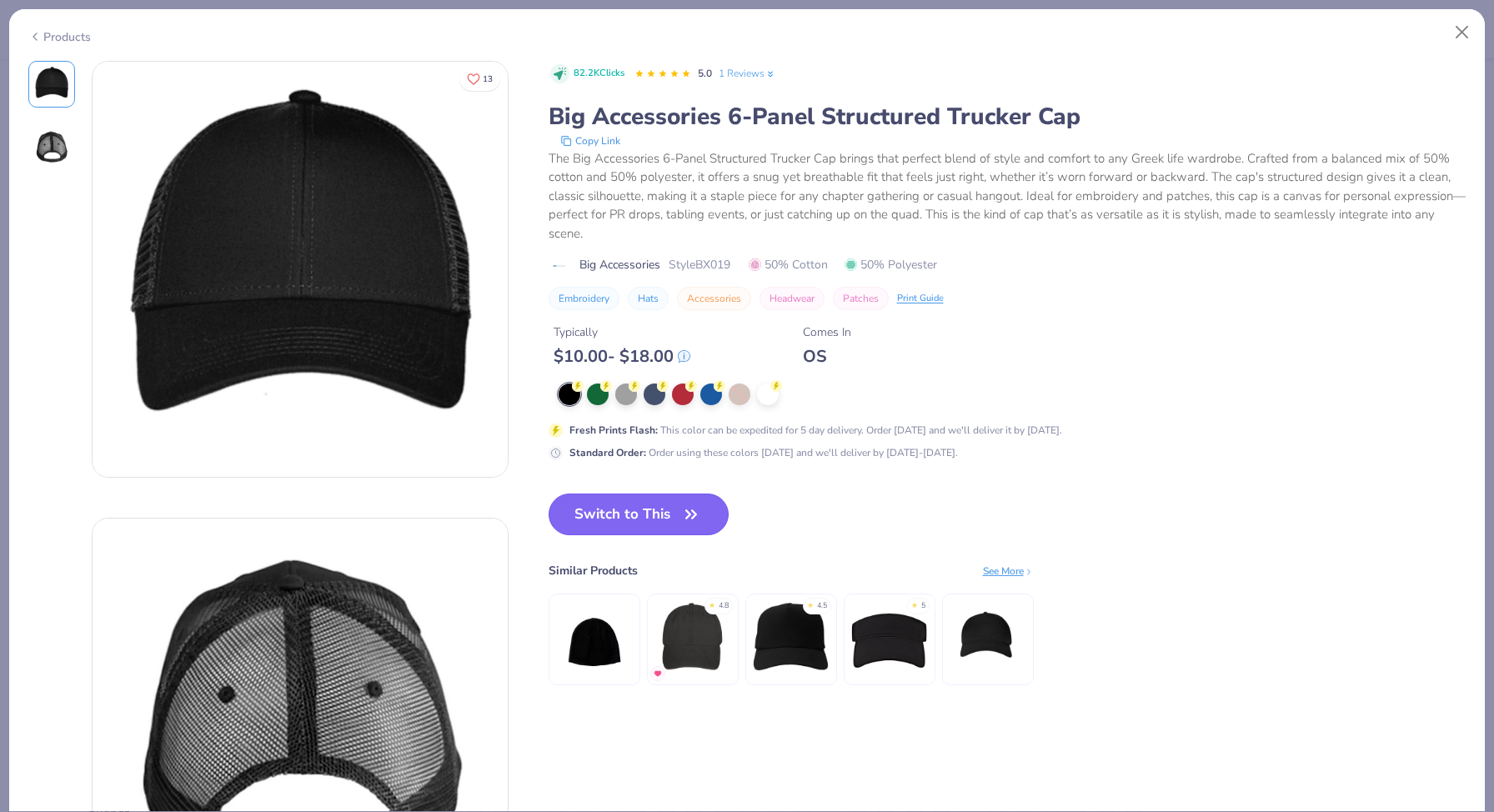
click at [606, 507] on button "Switch to This" at bounding box center [639, 514] width 181 height 42
click at [656, 496] on button "Switch to This" at bounding box center [639, 514] width 181 height 42
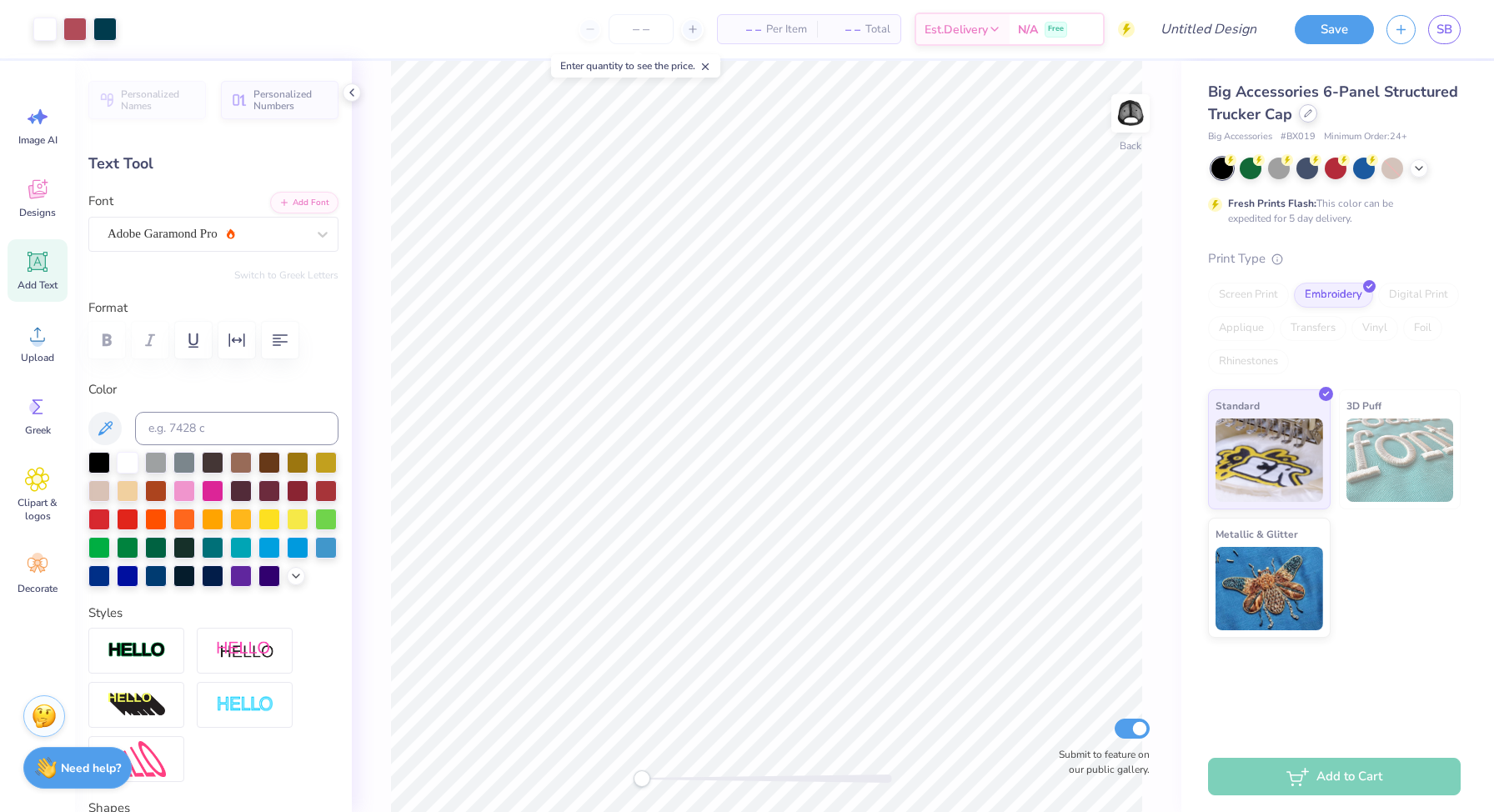
click at [1307, 116] on icon at bounding box center [1308, 113] width 9 height 9
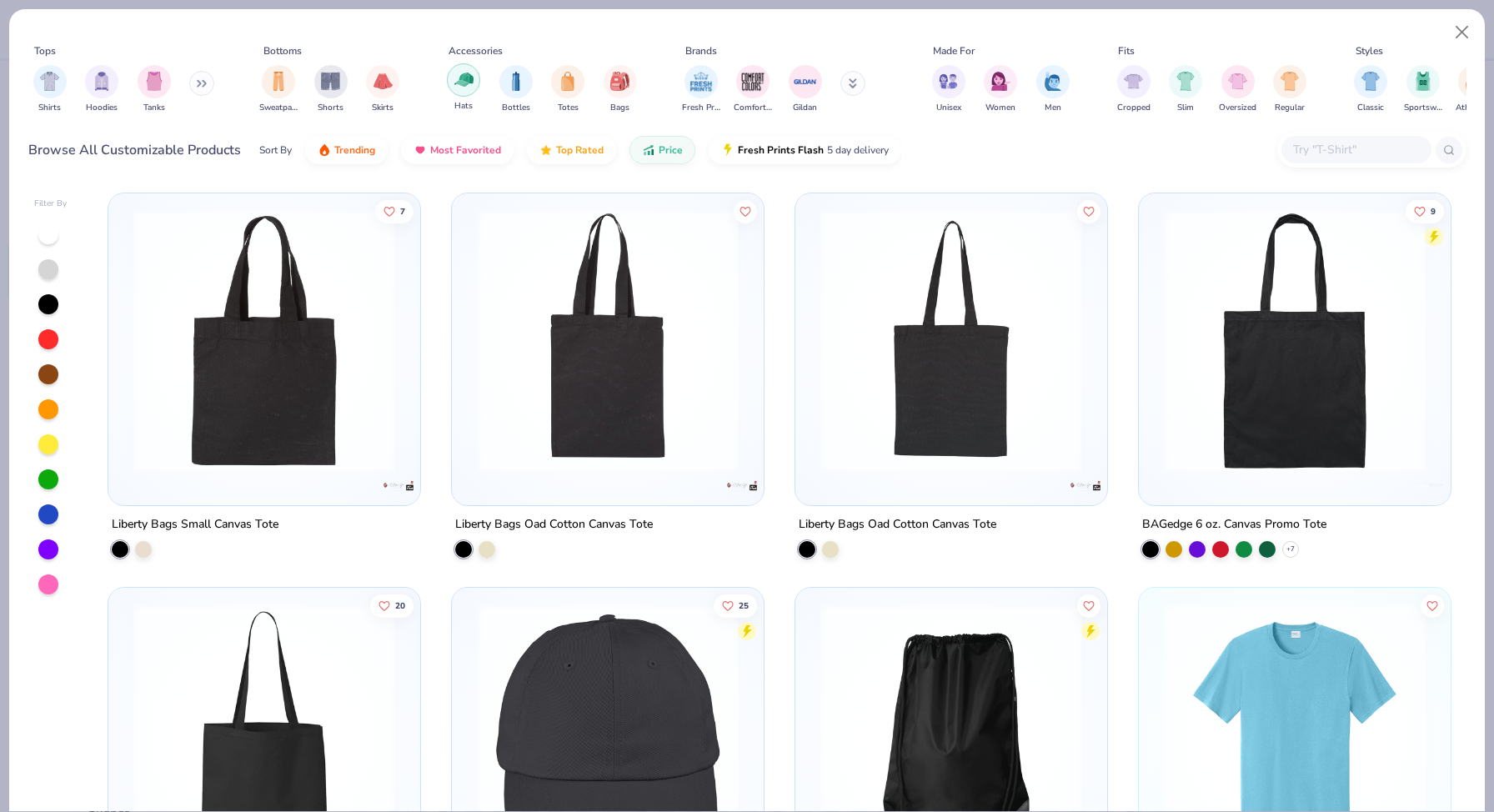
click at [471, 95] on div "Hats" at bounding box center [464, 88] width 33 height 49
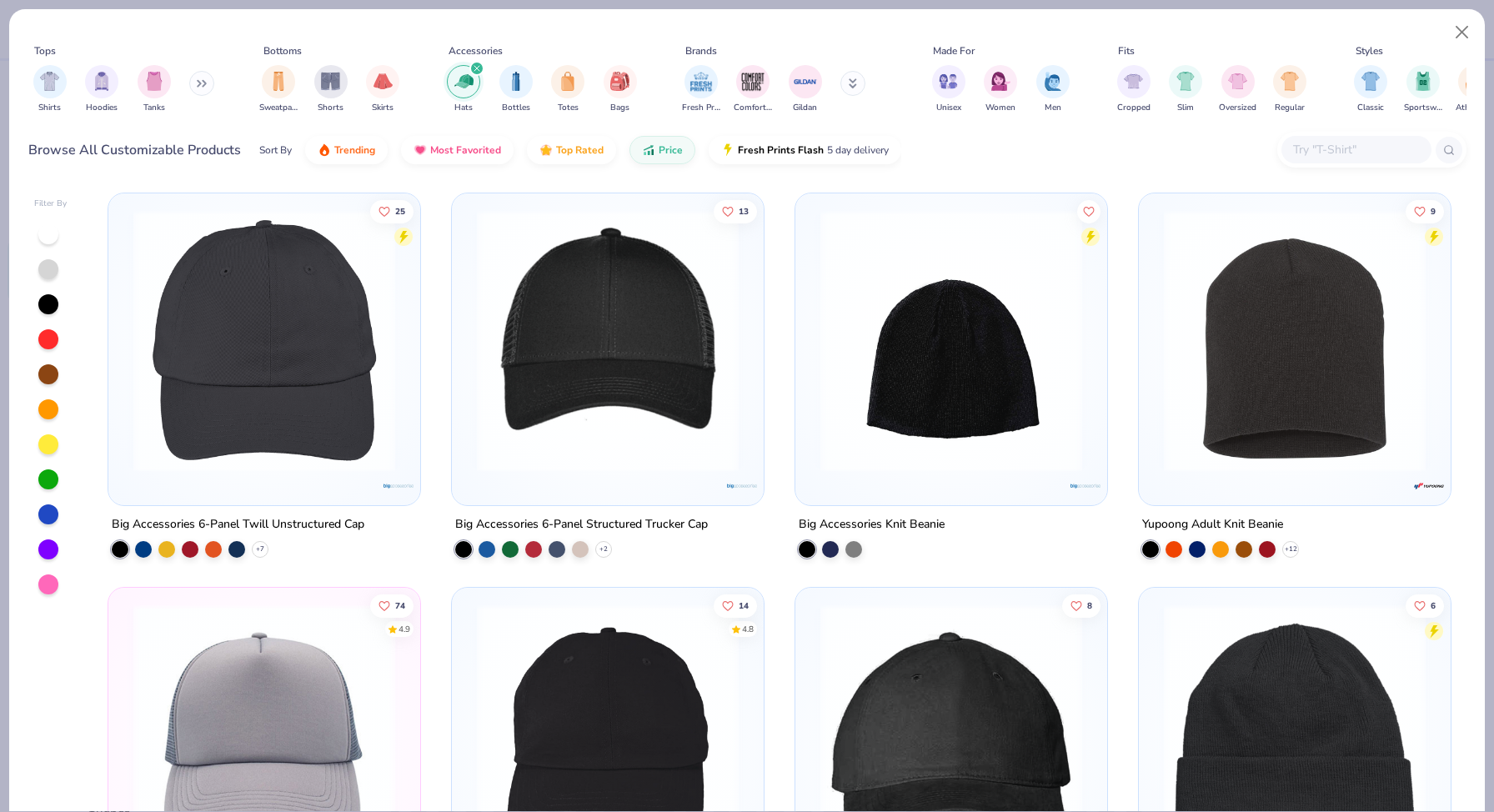
click at [471, 95] on div "filter for Hats" at bounding box center [464, 82] width 33 height 33
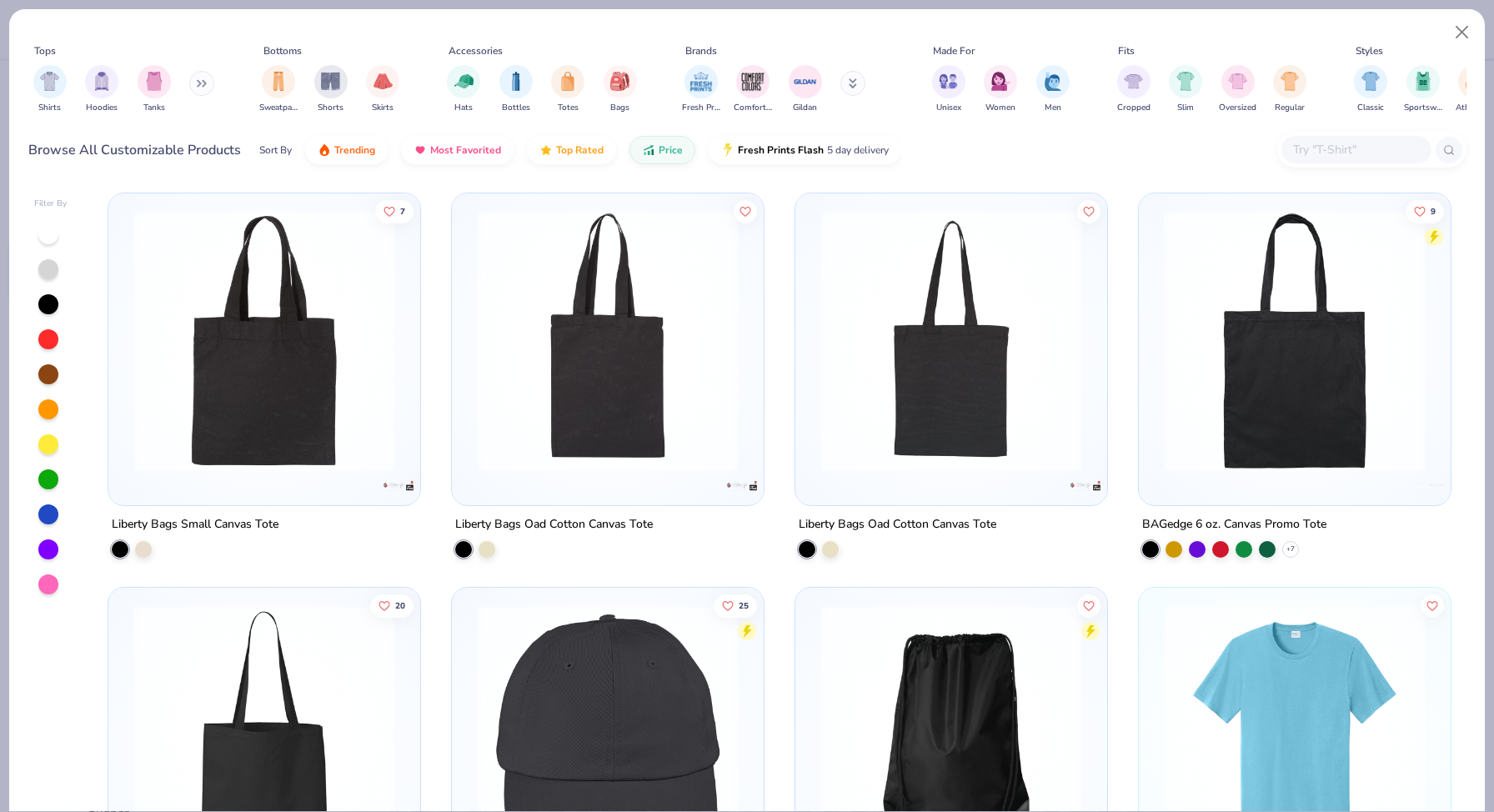
scroll to position [14, 0]
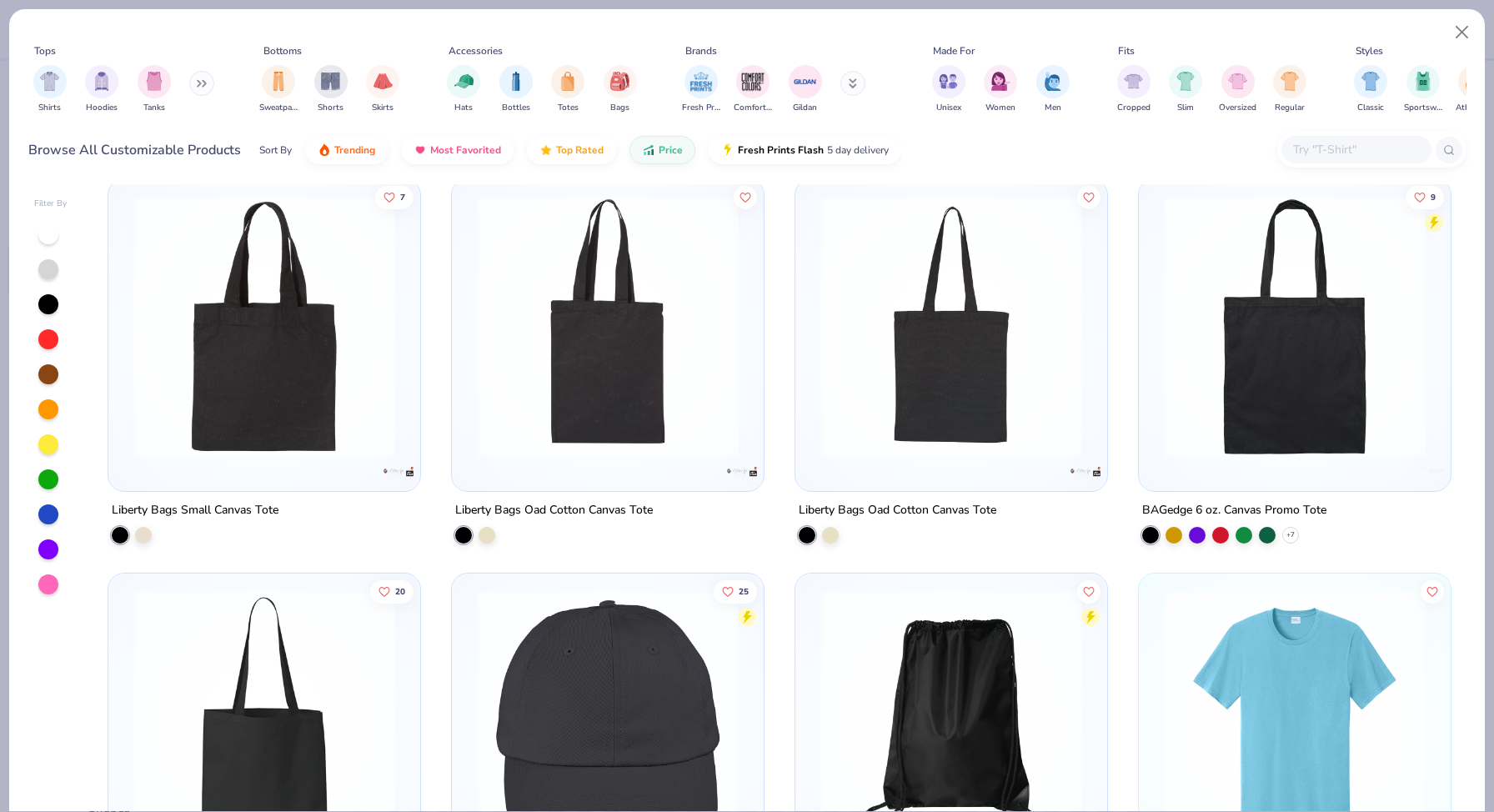
click at [445, 72] on div "Hats Bottles Totes Bags" at bounding box center [542, 89] width 200 height 62
click at [460, 85] on img "filter for Hats" at bounding box center [464, 79] width 19 height 19
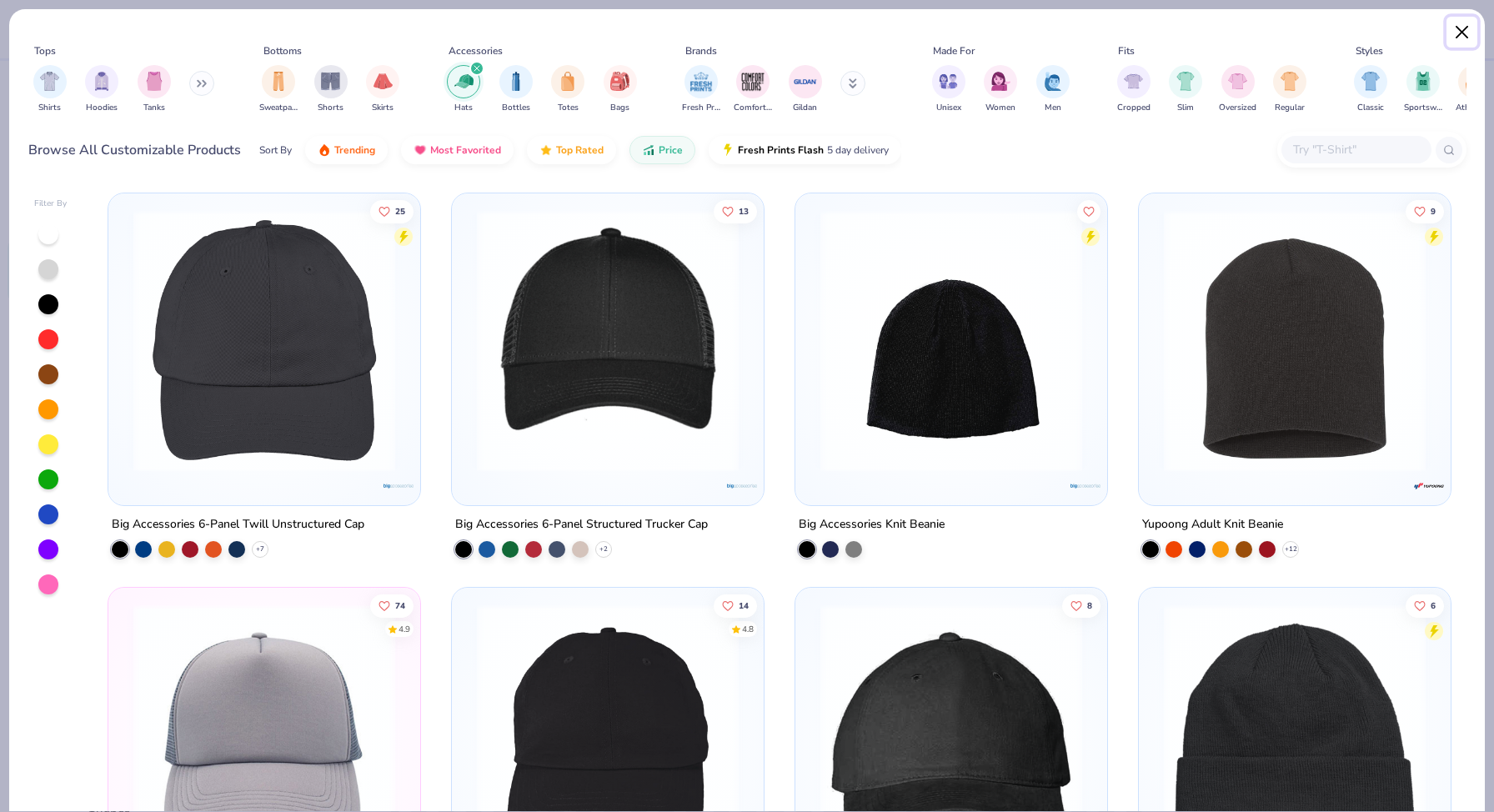
click at [1463, 39] on button "Close" at bounding box center [1463, 32] width 31 height 31
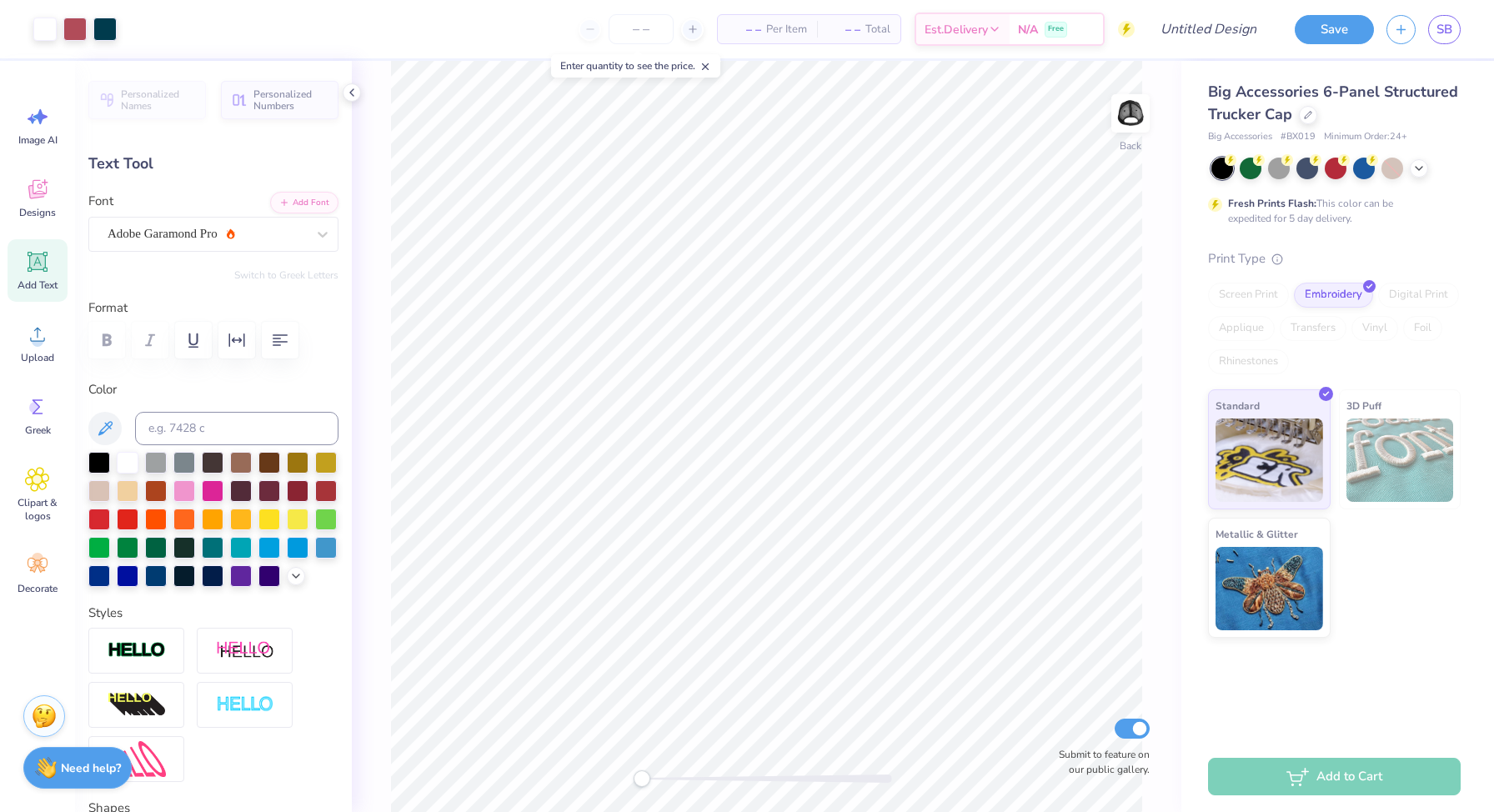
click at [1259, 279] on div "Print Type Screen Print Embroidery Digital Print Applique Transfers Vinyl Foil …" at bounding box center [1334, 443] width 253 height 389
click at [1262, 293] on div "Screen Print" at bounding box center [1248, 294] width 81 height 25
click at [1307, 121] on div at bounding box center [1307, 113] width 18 height 18
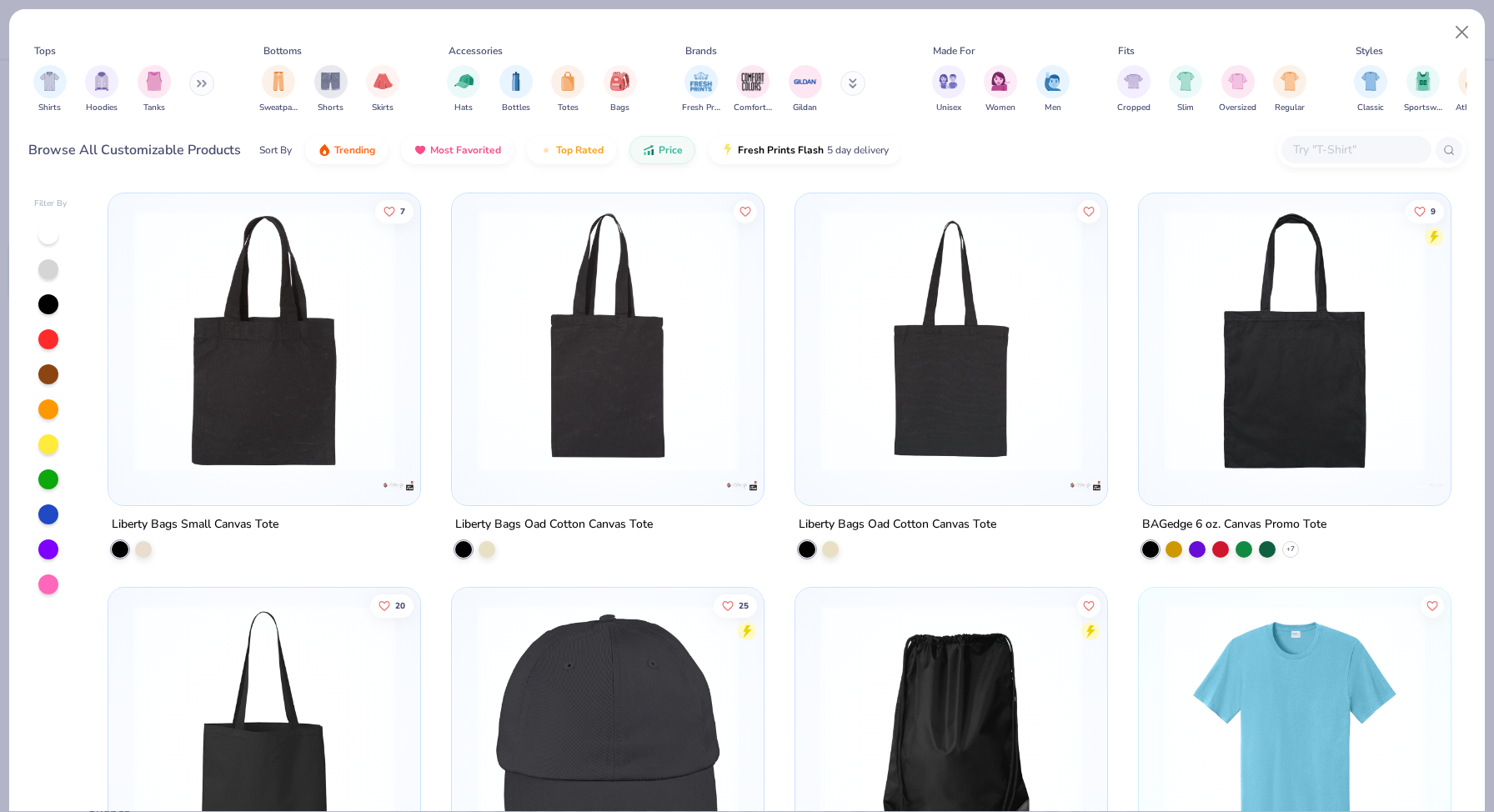
click at [616, 389] on img at bounding box center [608, 341] width 279 height 261
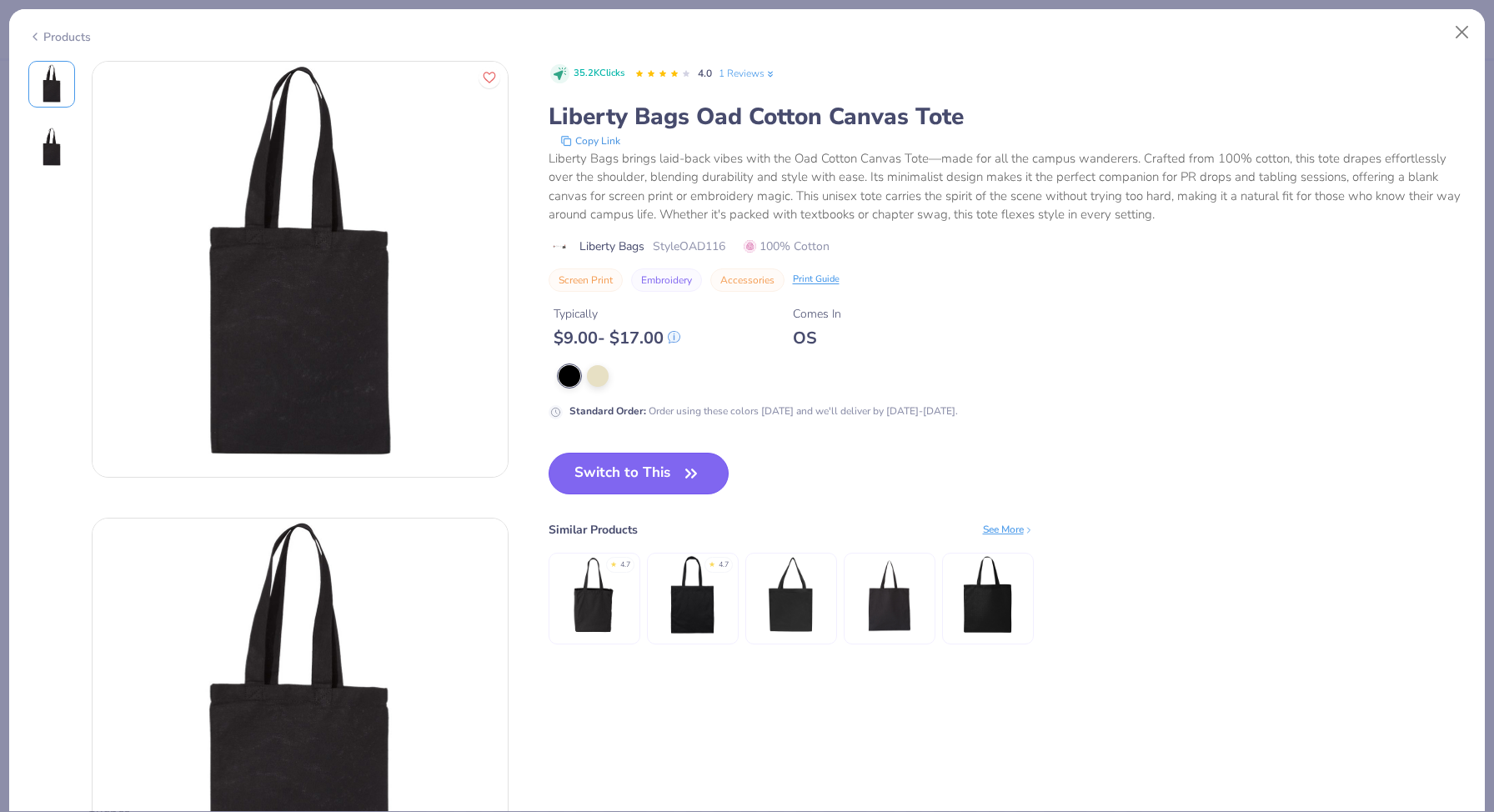
click at [633, 472] on button "Switch to This" at bounding box center [639, 473] width 181 height 42
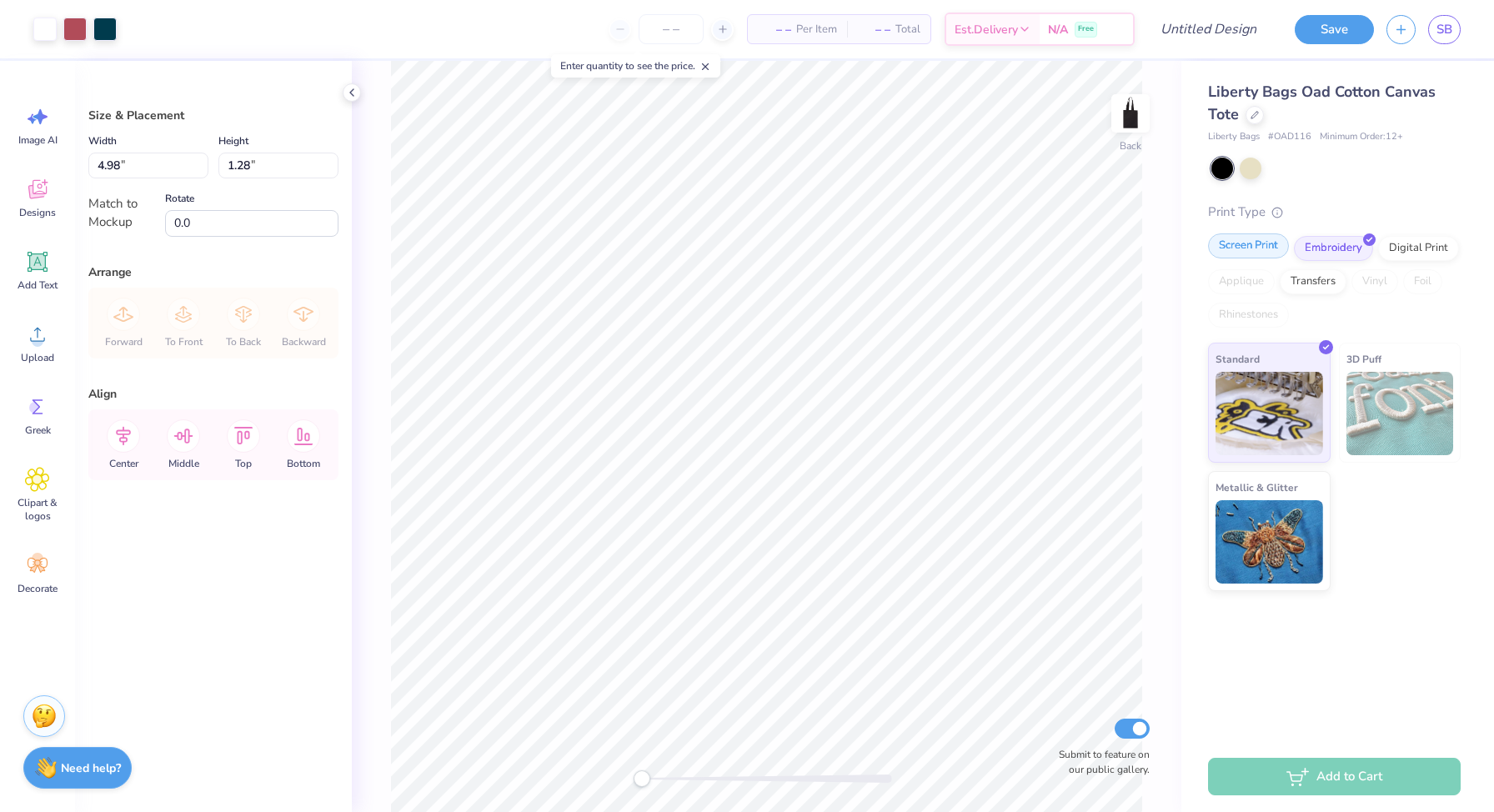
click at [1245, 251] on div "Screen Print" at bounding box center [1248, 246] width 81 height 25
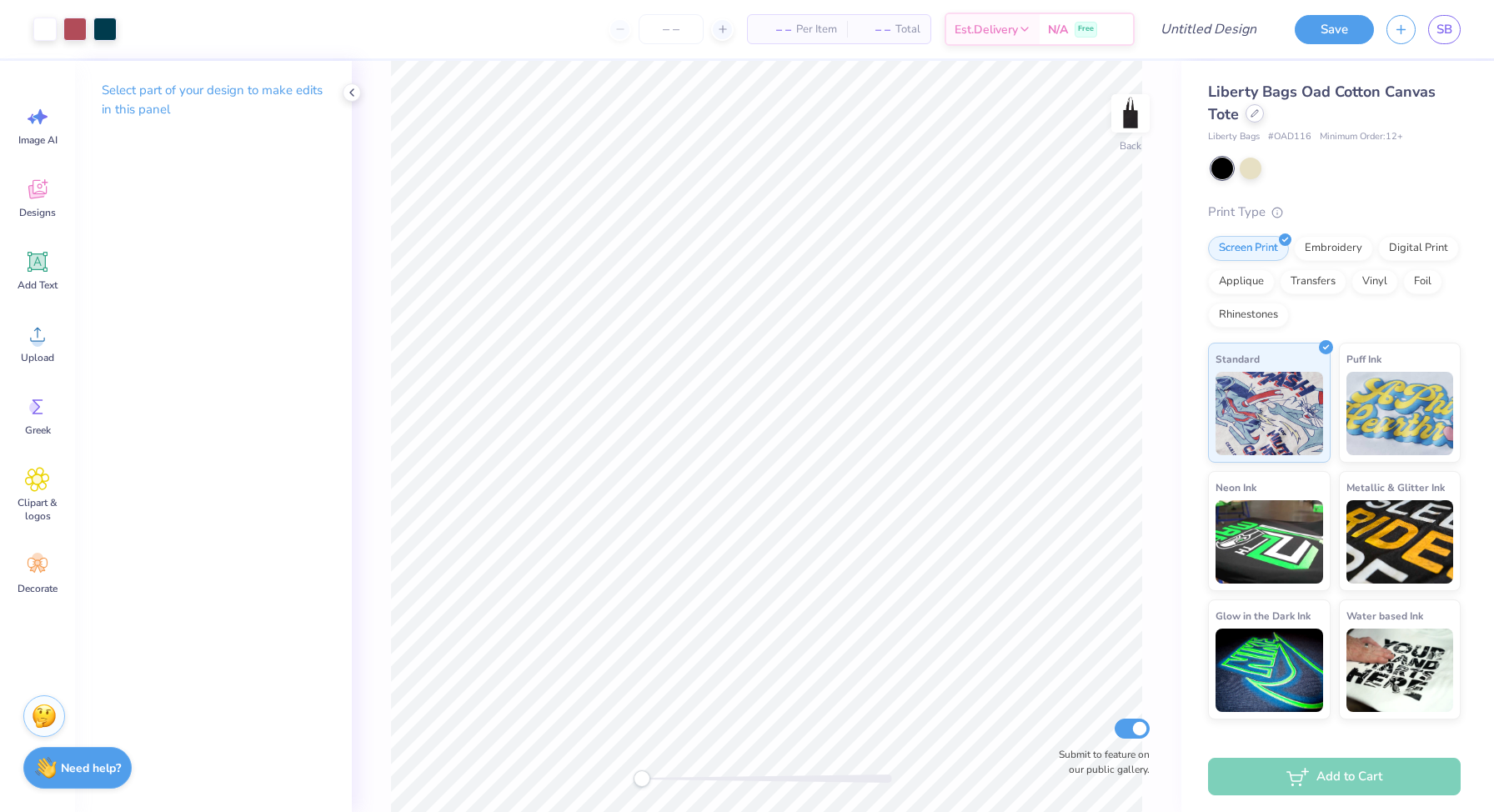
click at [1256, 121] on div at bounding box center [1254, 113] width 18 height 18
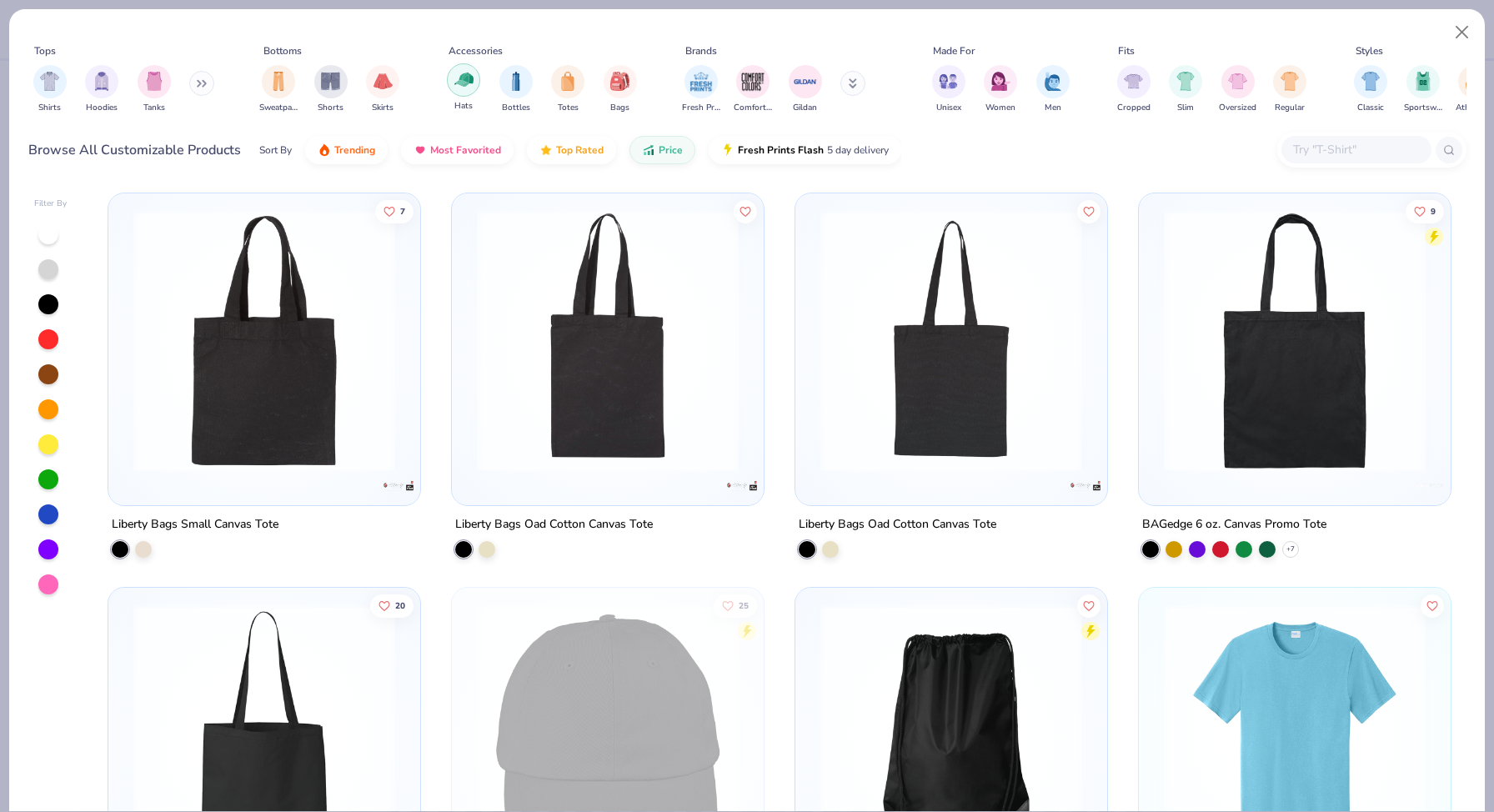
click at [458, 88] on img "filter for Hats" at bounding box center [464, 79] width 19 height 19
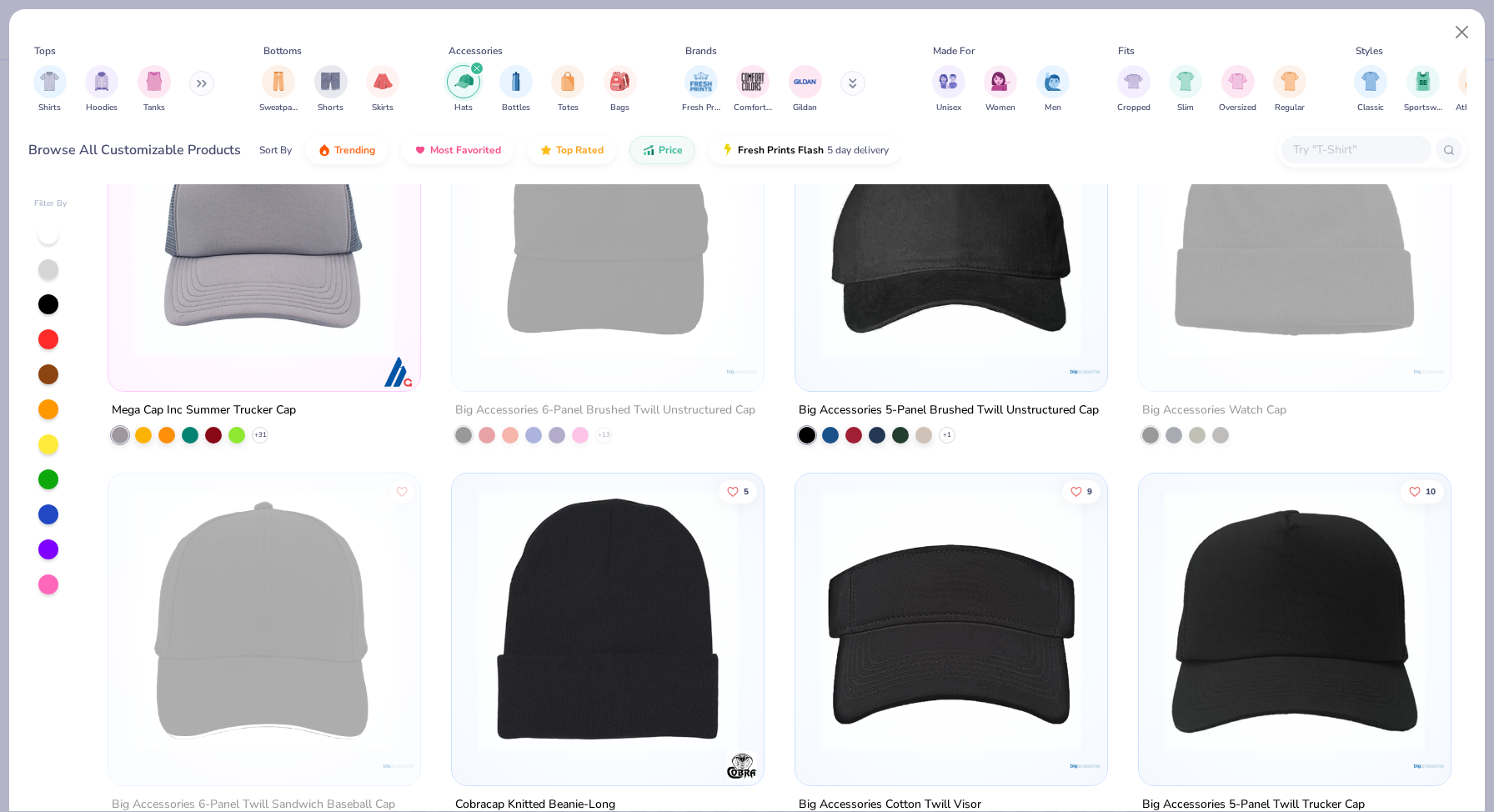
scroll to position [508, 0]
click at [655, 152] on button "Price" at bounding box center [662, 145] width 66 height 29
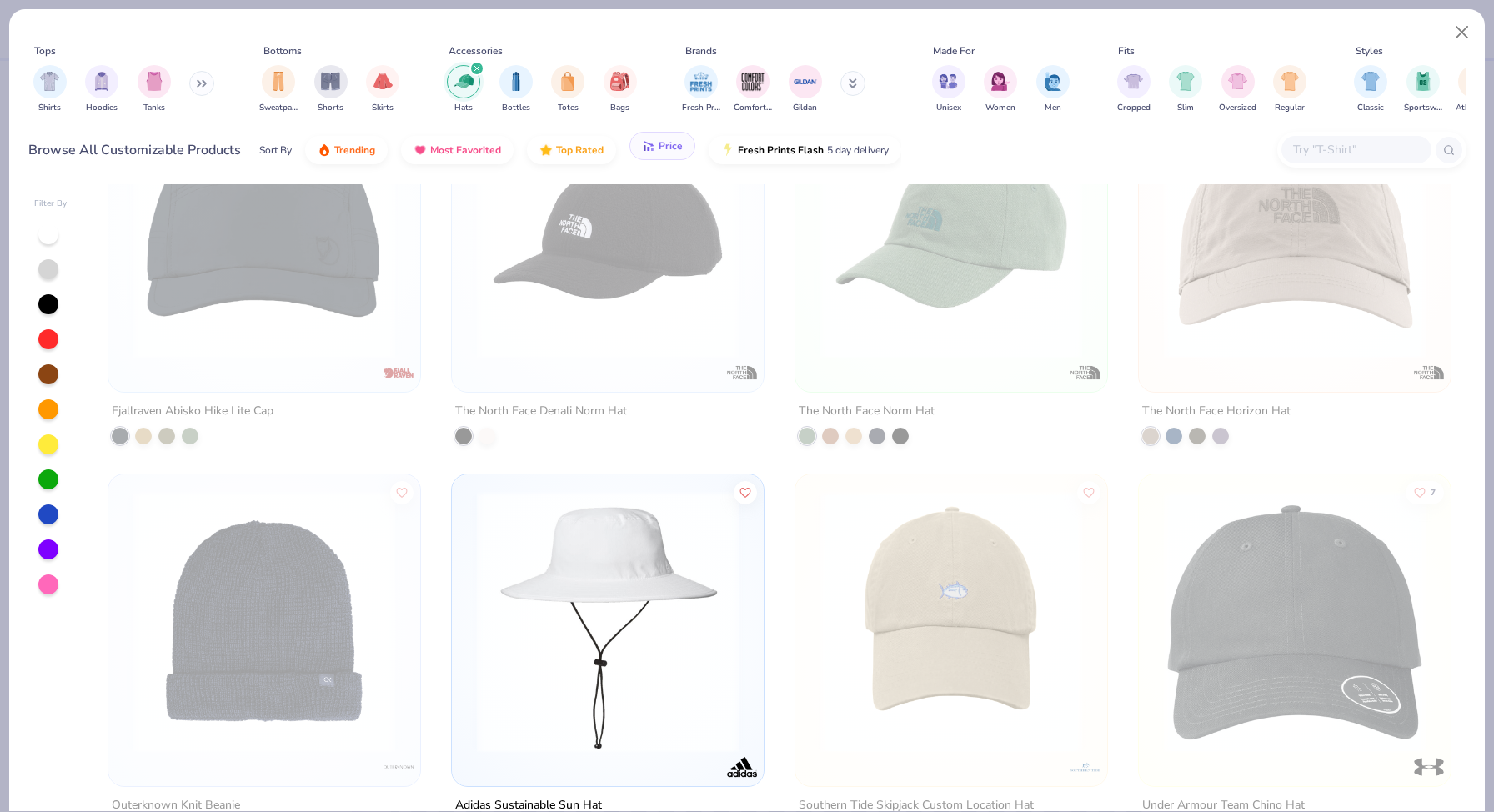
click at [655, 150] on button "Price" at bounding box center [662, 145] width 66 height 29
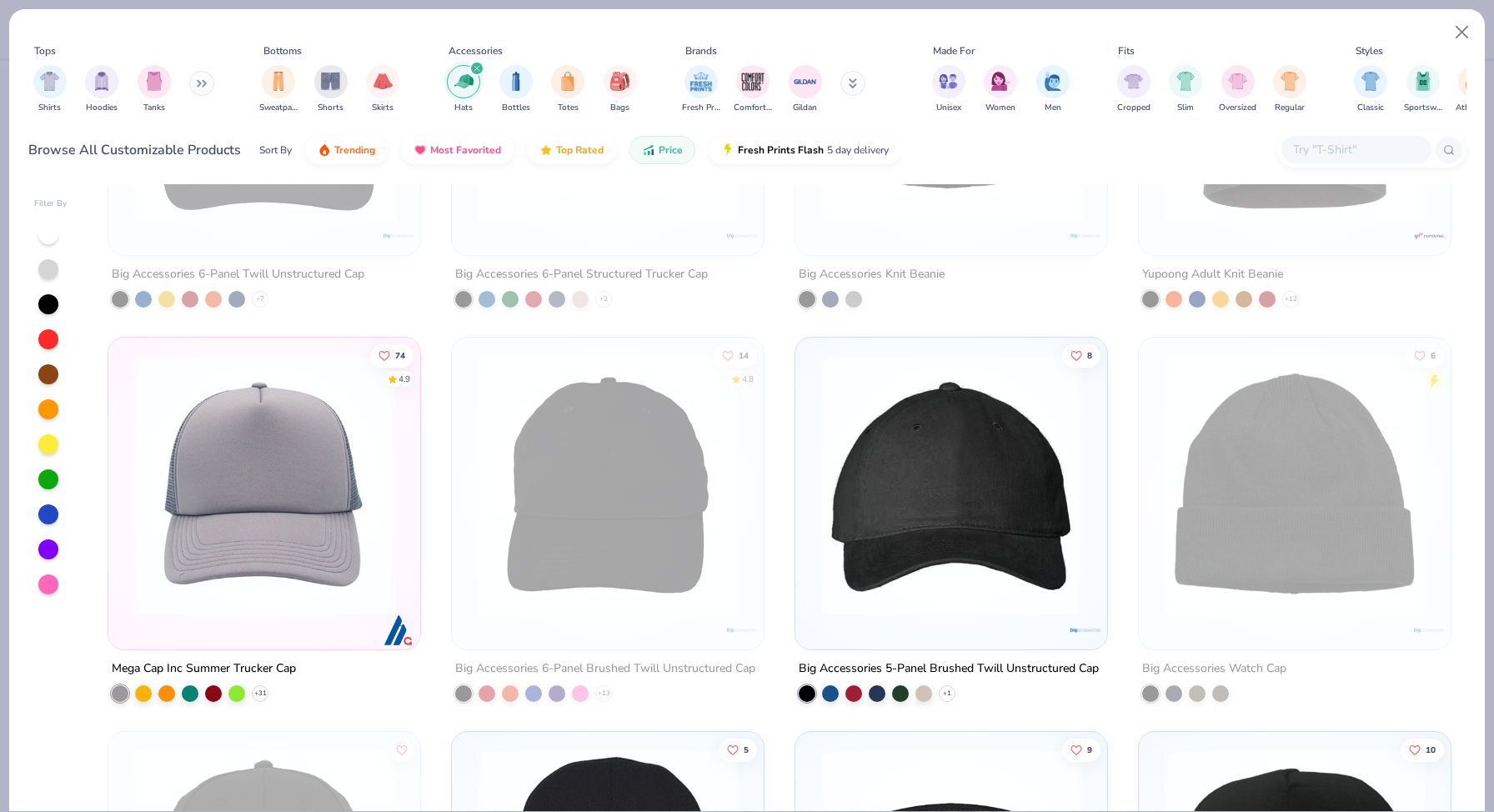
scroll to position [252, 0]
click at [289, 606] on img at bounding box center [264, 484] width 279 height 261
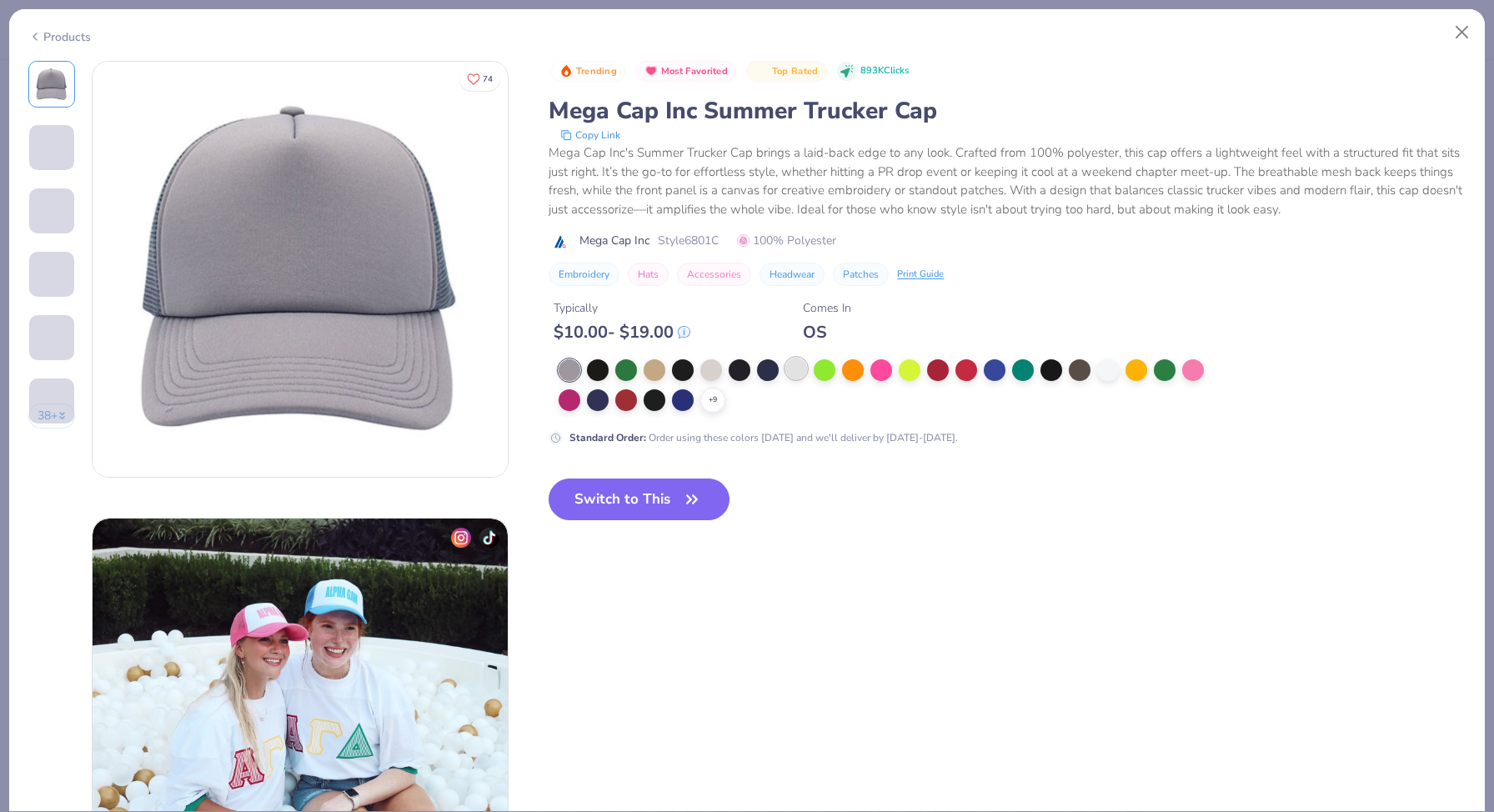
click at [793, 369] on div at bounding box center [796, 368] width 22 height 22
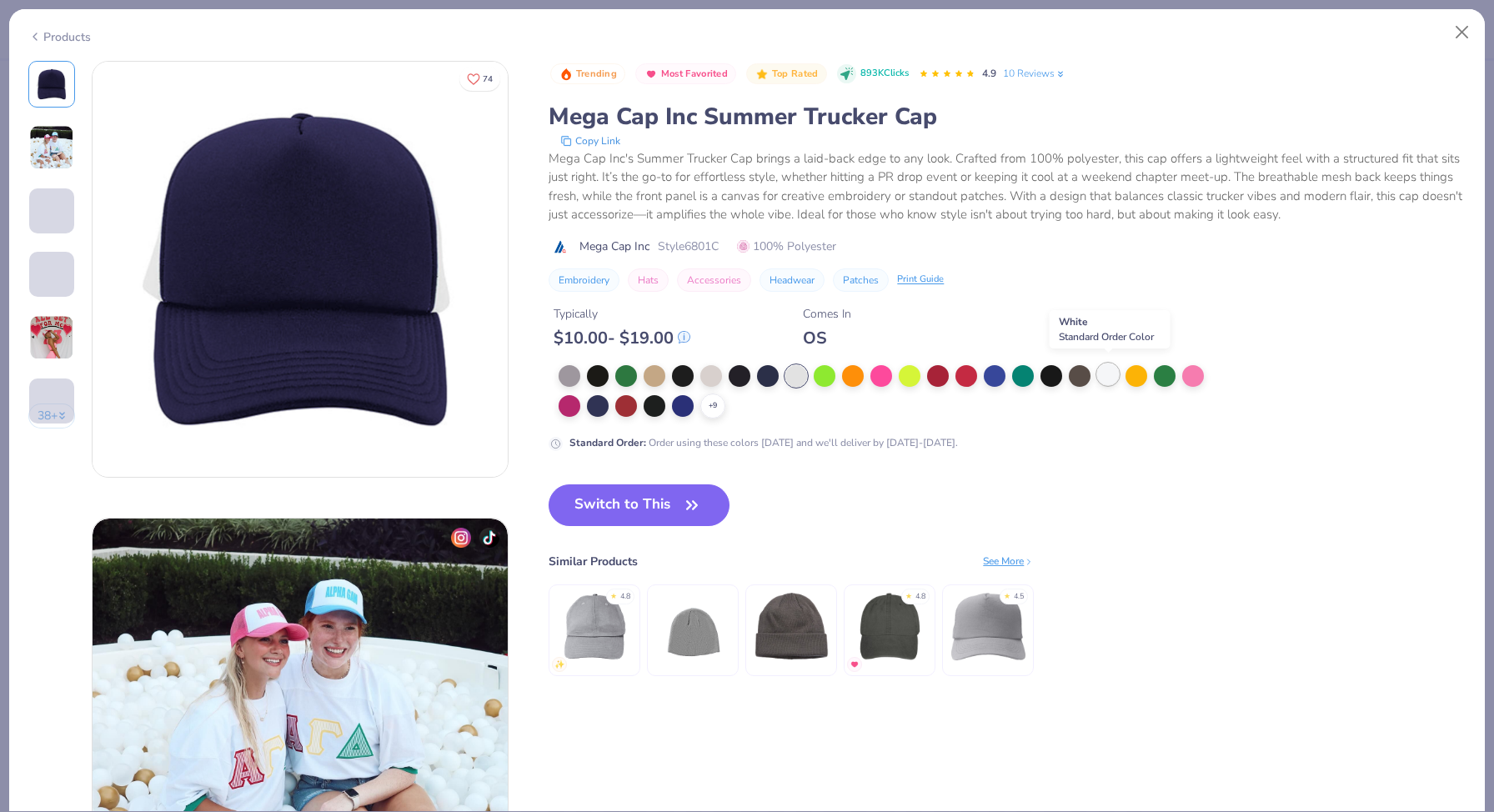
click at [1105, 373] on div at bounding box center [1108, 374] width 22 height 22
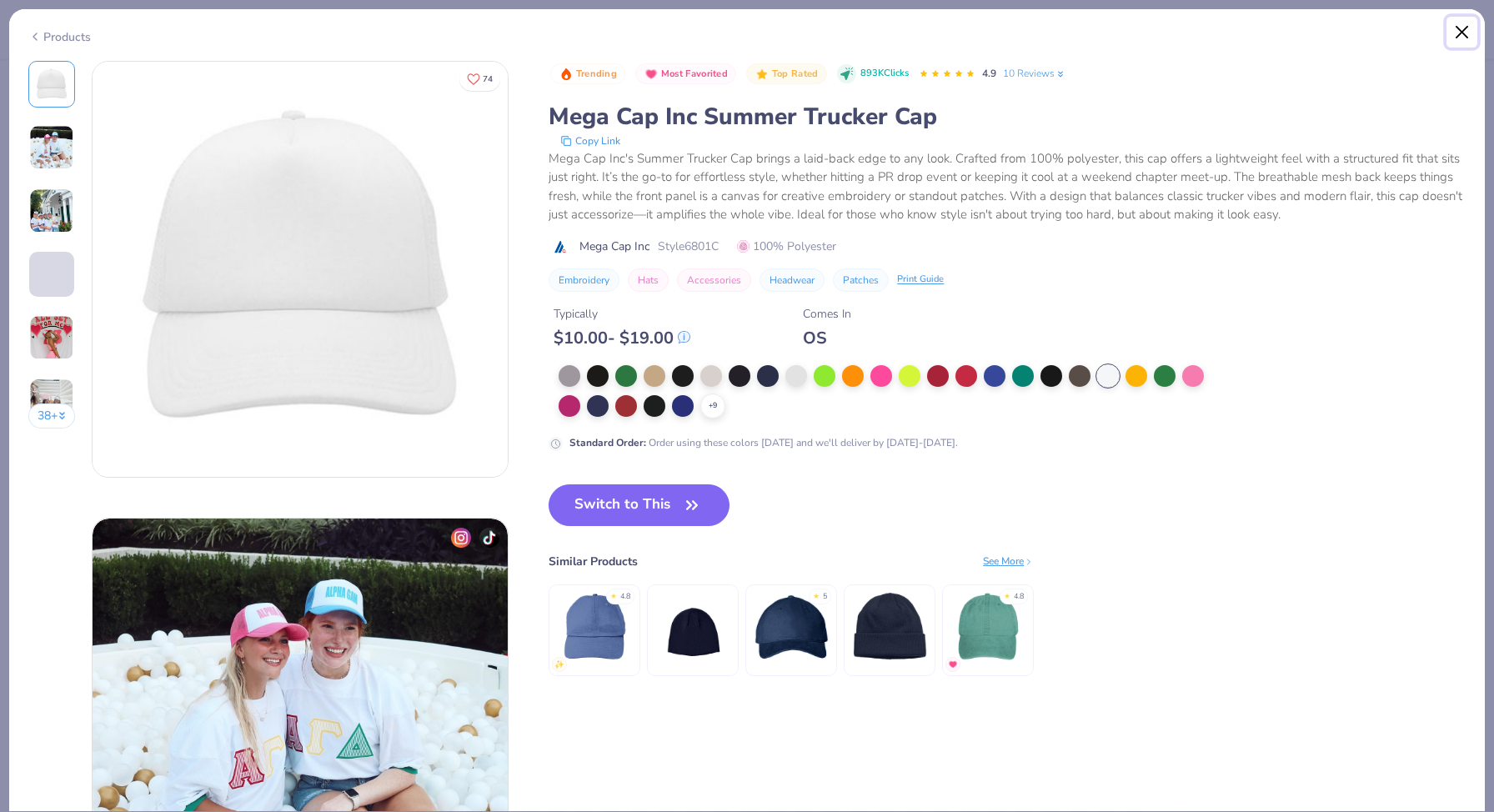
click at [1456, 38] on button "Close" at bounding box center [1463, 32] width 31 height 31
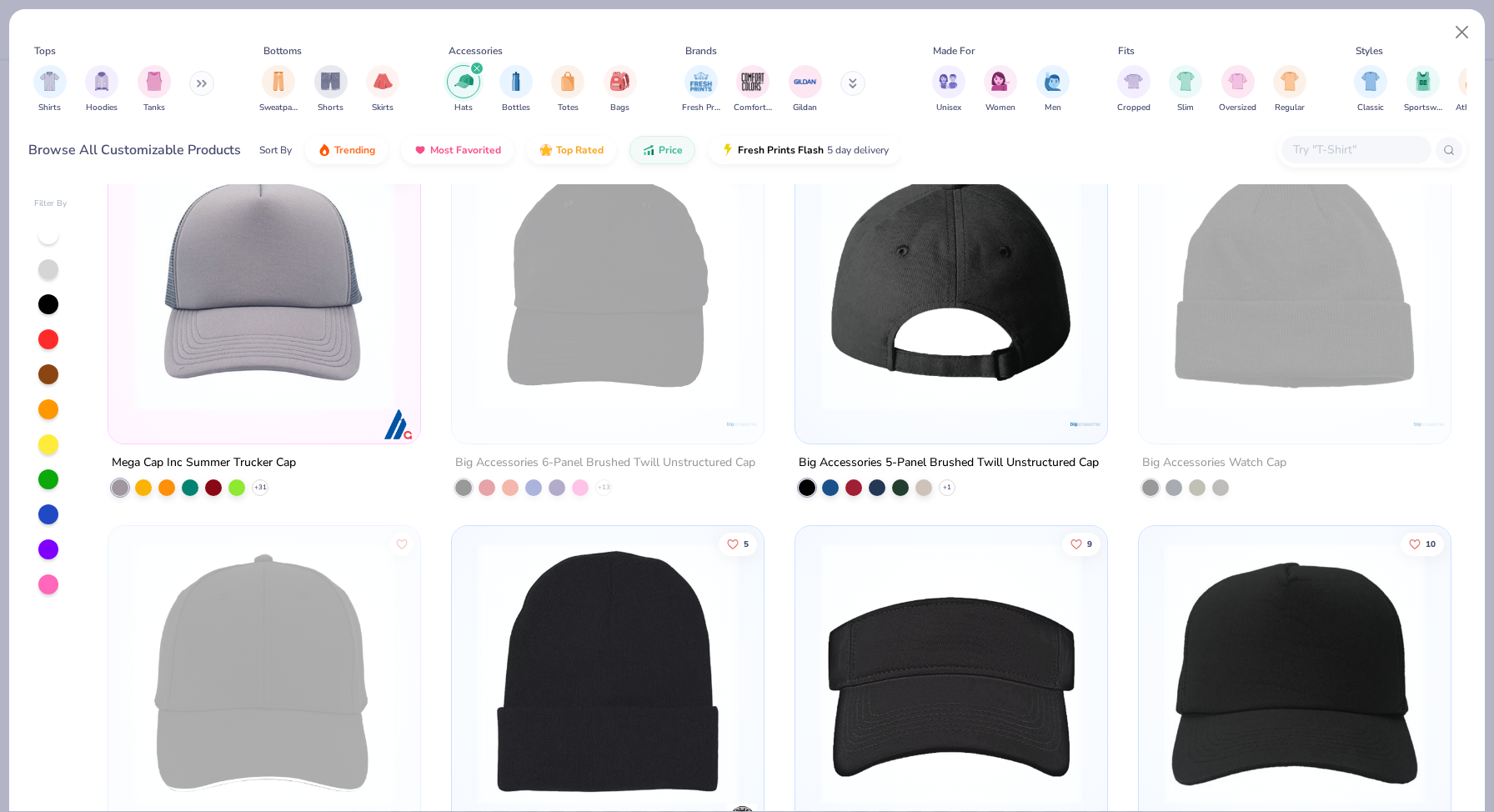
scroll to position [472, 0]
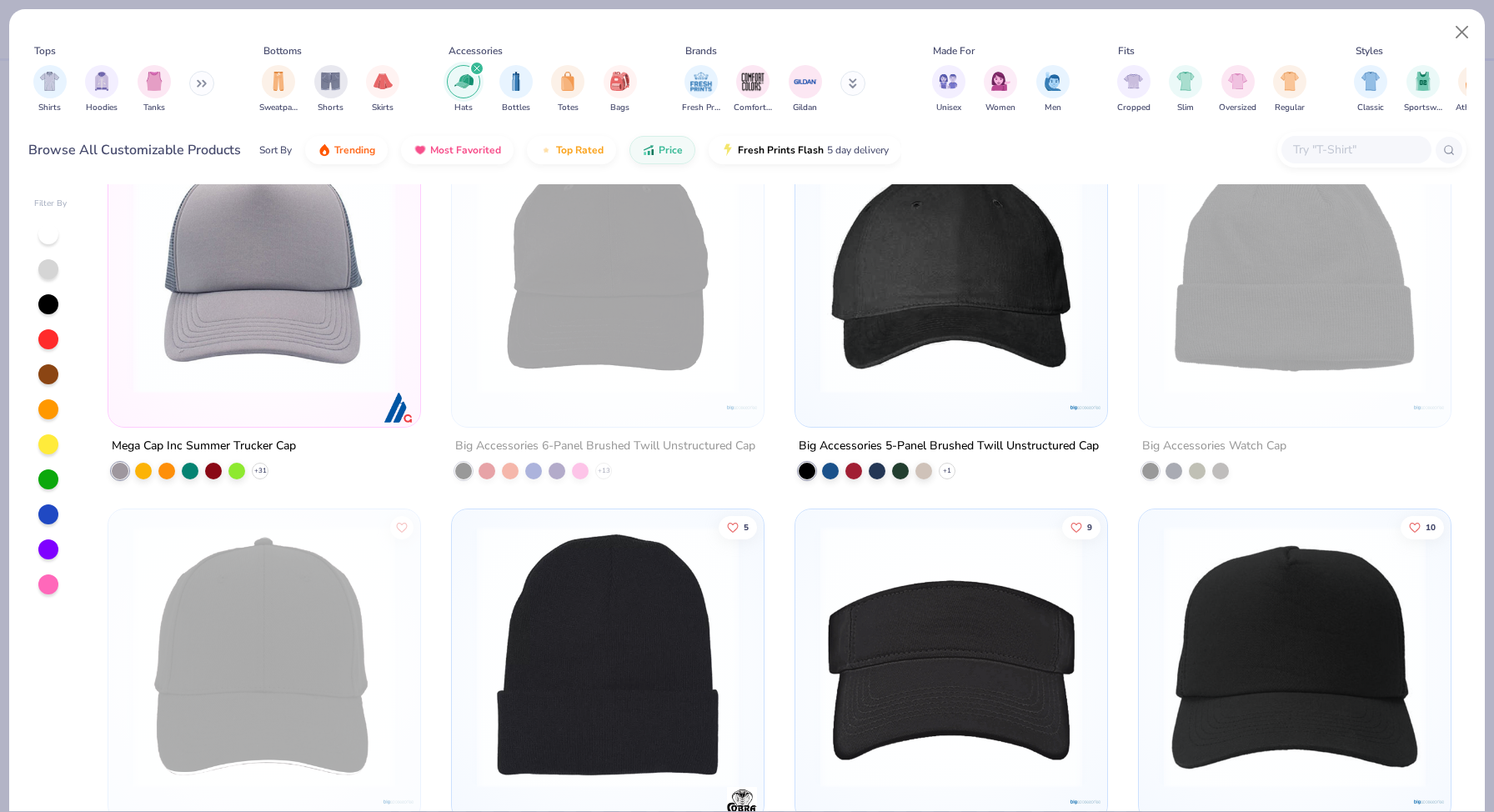
click at [968, 410] on div "8" at bounding box center [952, 271] width 312 height 312
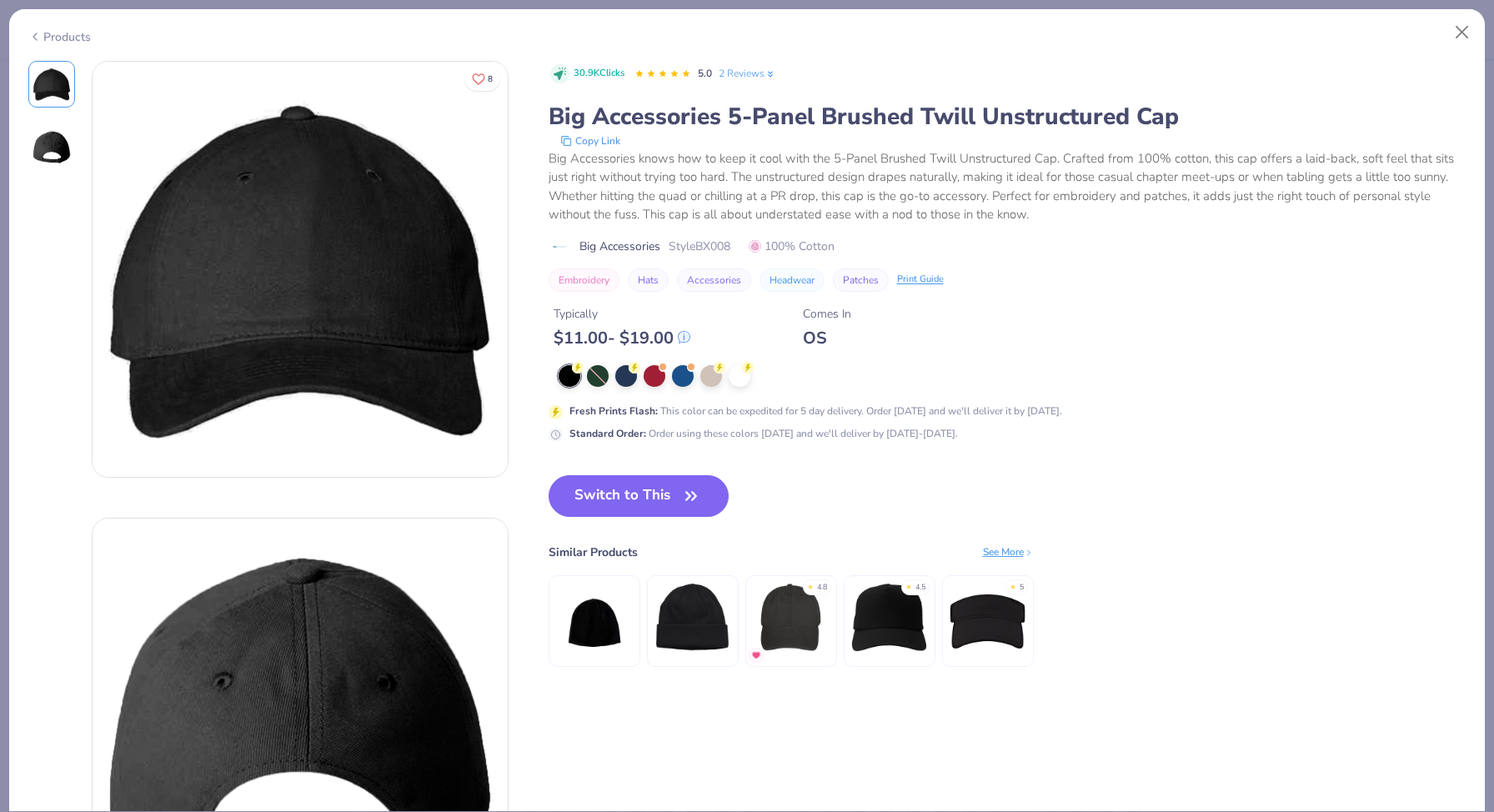
click at [752, 376] on div at bounding box center [887, 376] width 657 height 22
click at [748, 376] on div at bounding box center [739, 374] width 22 height 22
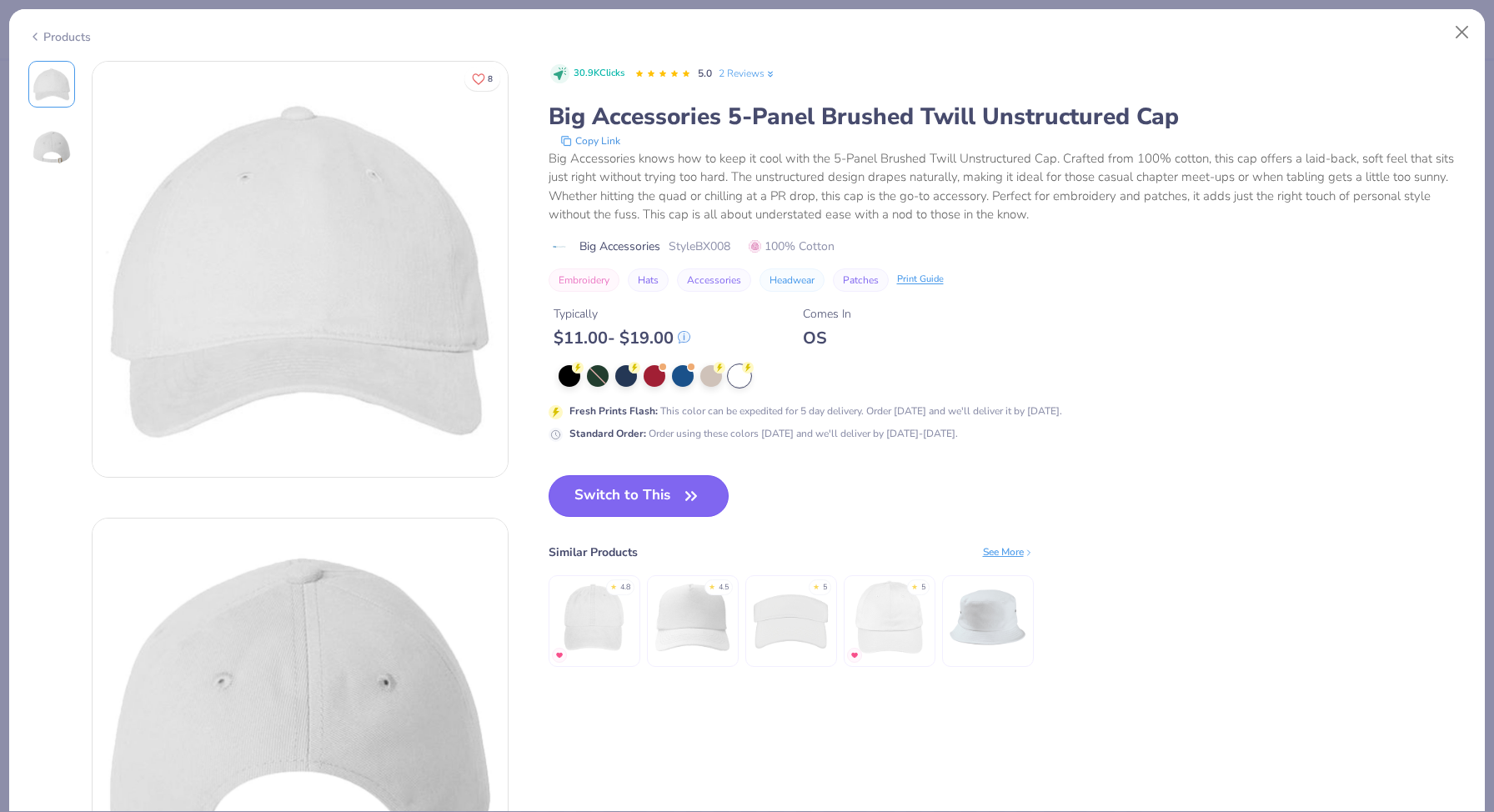
click at [647, 493] on button "Switch to This" at bounding box center [639, 496] width 181 height 42
click at [632, 484] on button "Switch to This" at bounding box center [639, 496] width 181 height 42
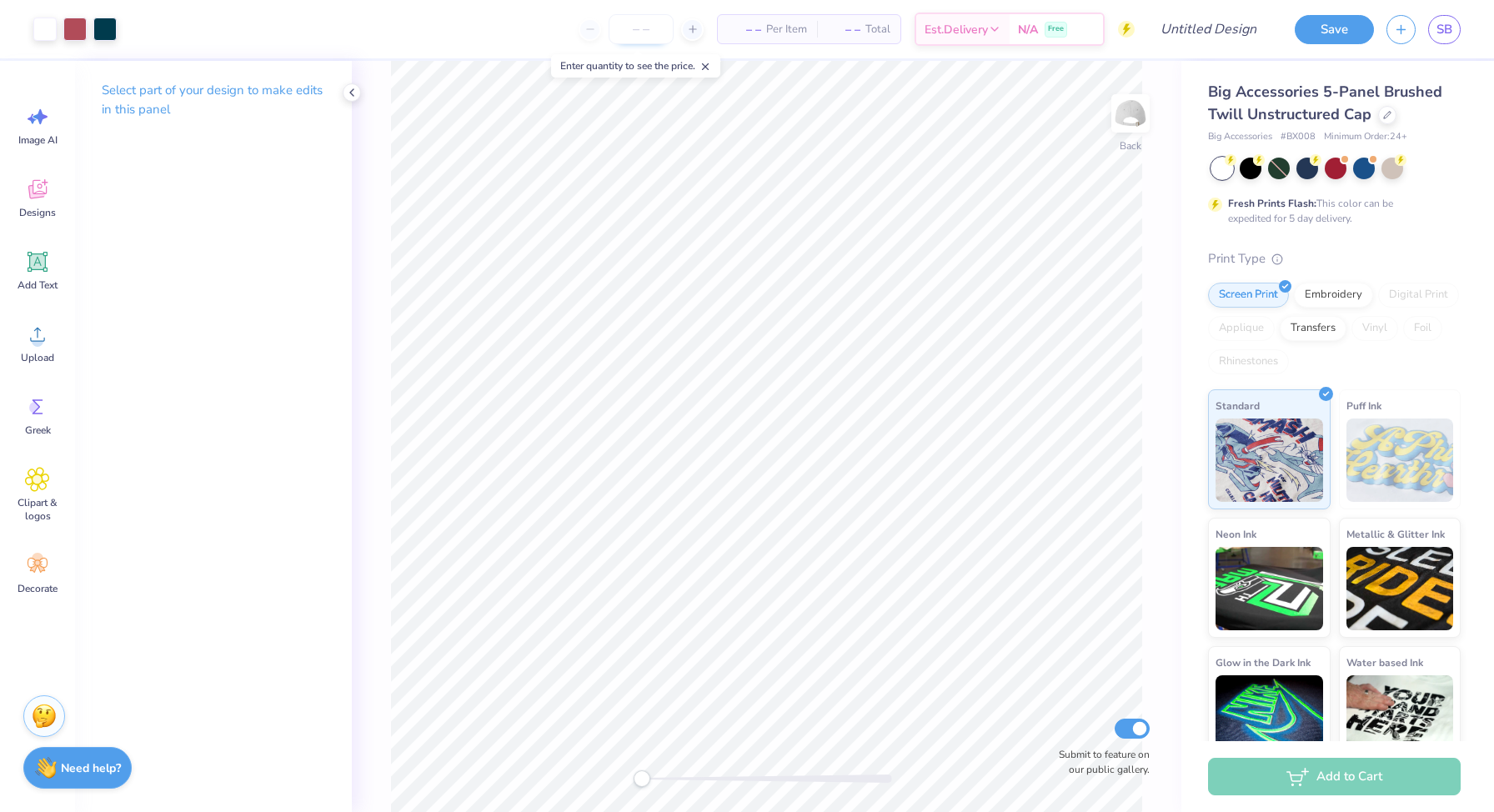
click at [642, 22] on input "number" at bounding box center [641, 29] width 65 height 30
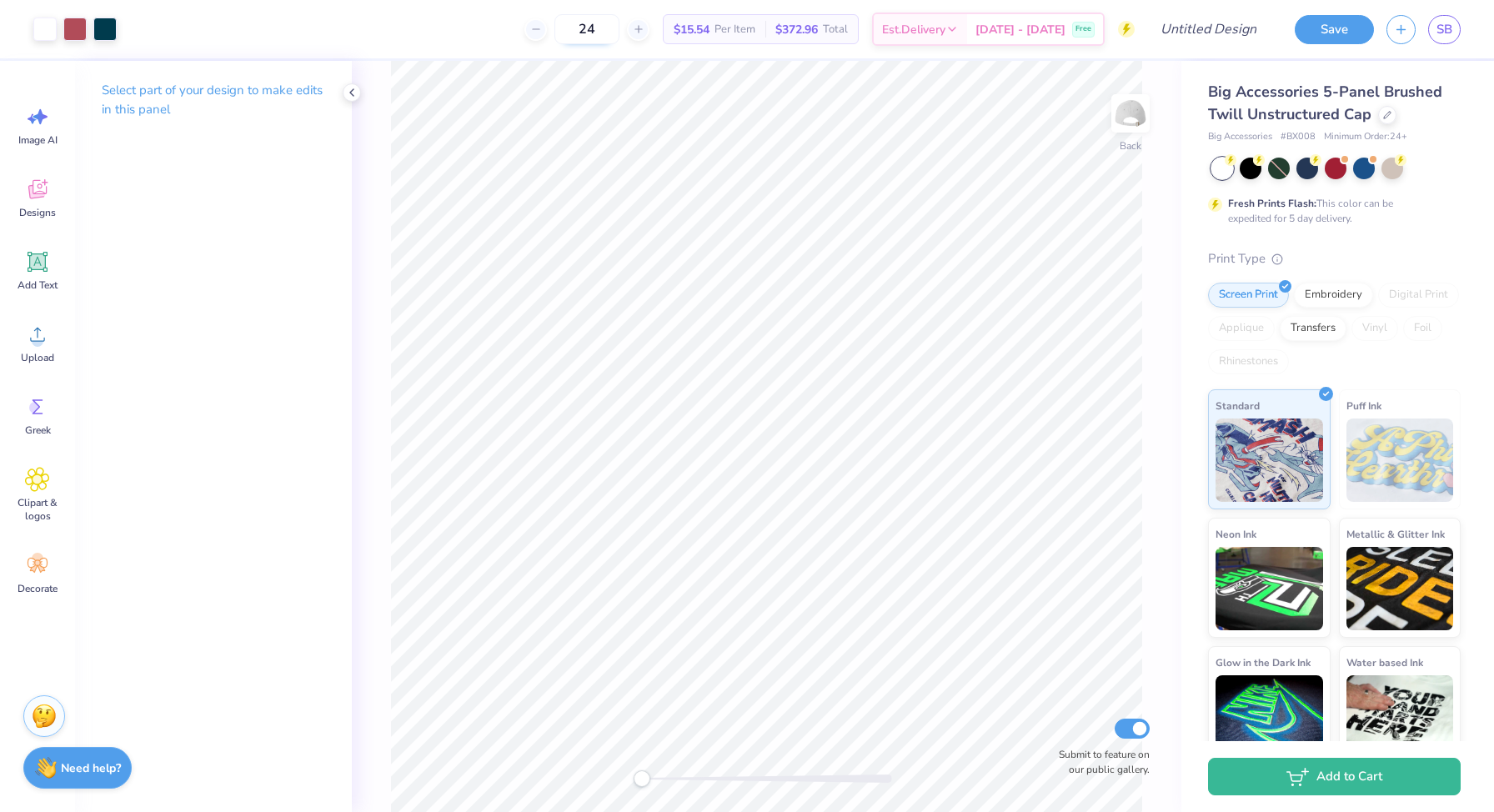
type input "24"
click at [1219, 32] on input "Design Title" at bounding box center [1188, 29] width 164 height 33
type input "HAT"
click at [1329, 39] on button "Save" at bounding box center [1334, 29] width 79 height 29
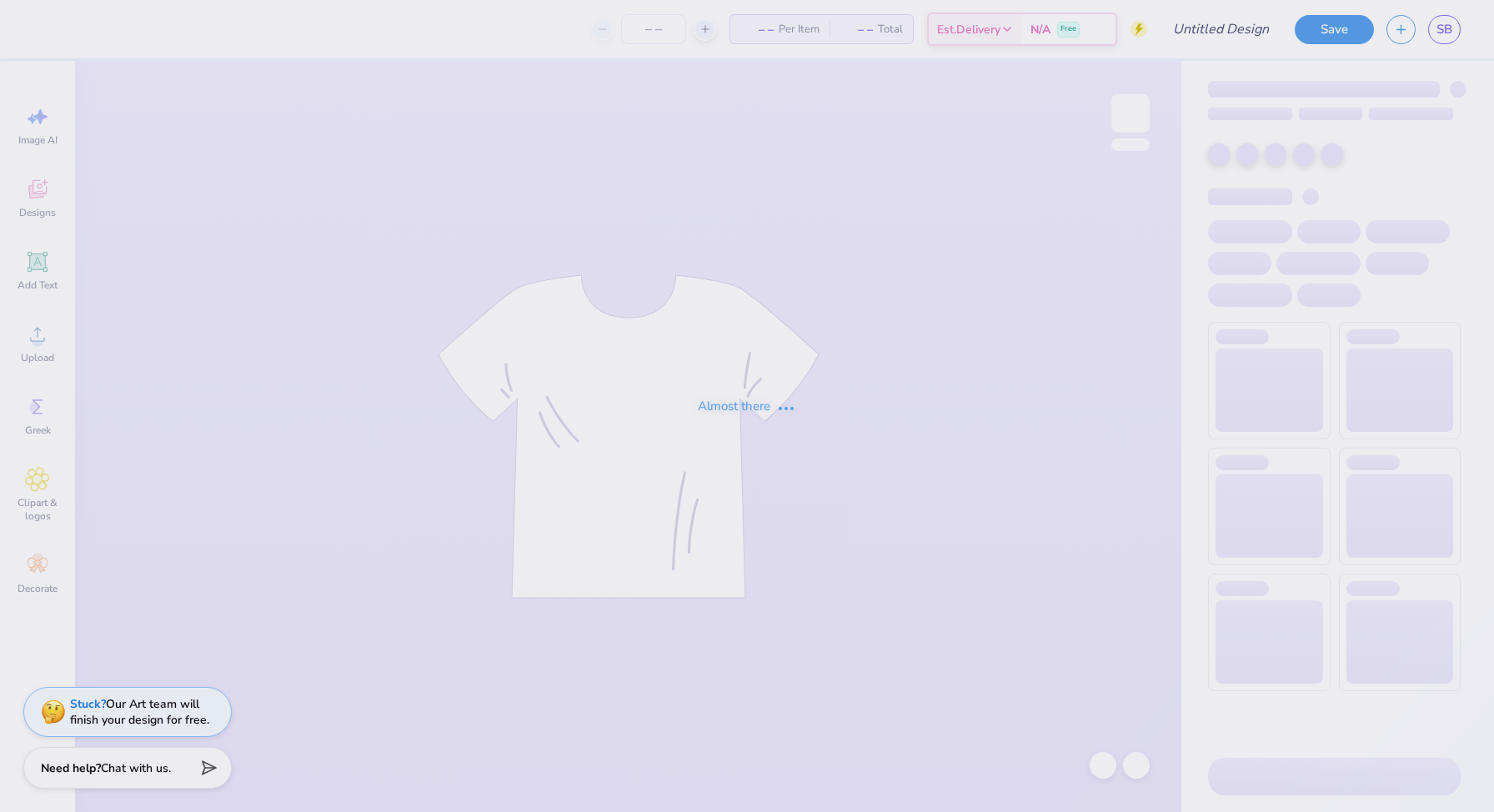
type input "BID DAY 2"
type input "100"
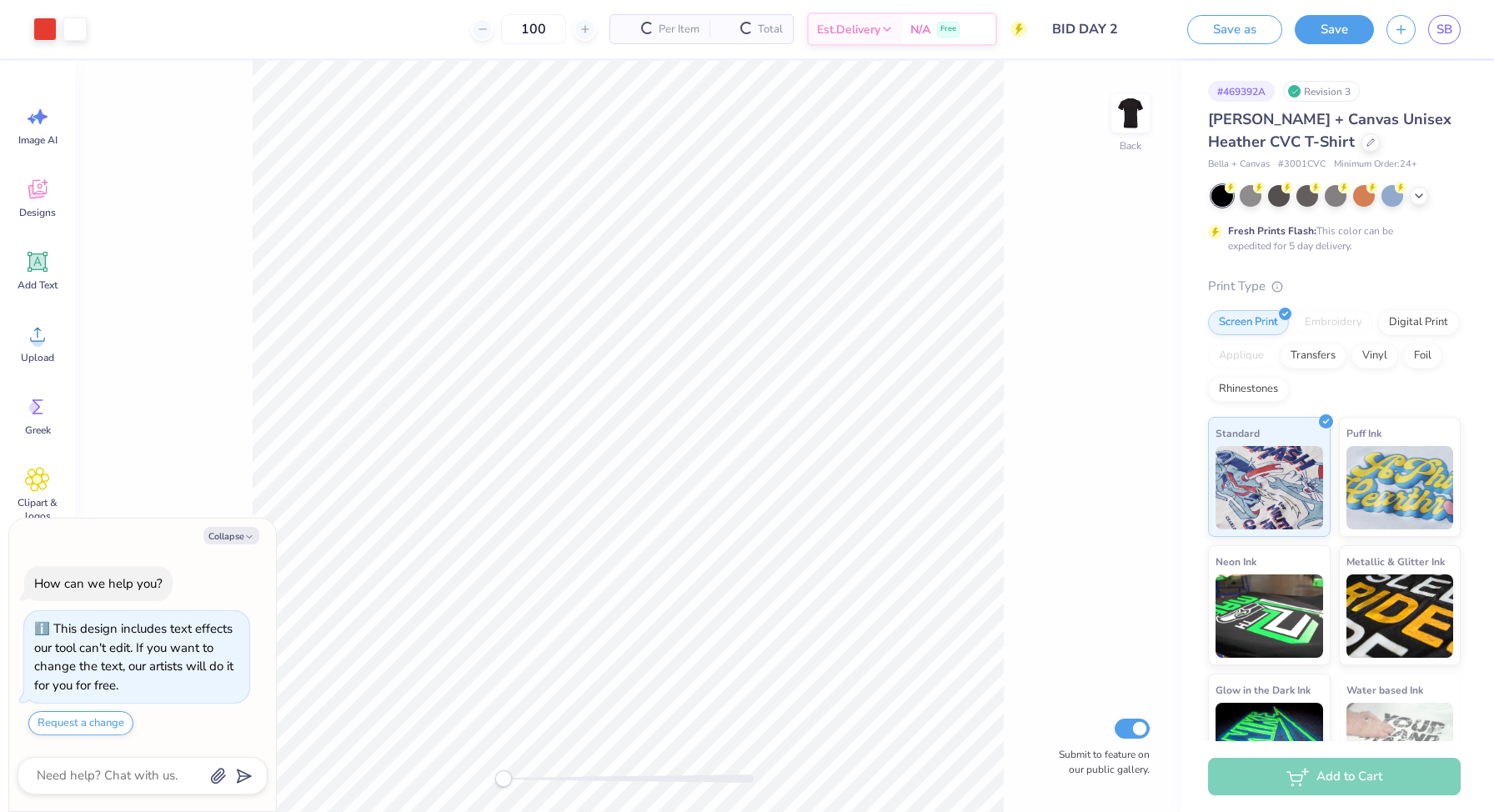
type textarea "x"
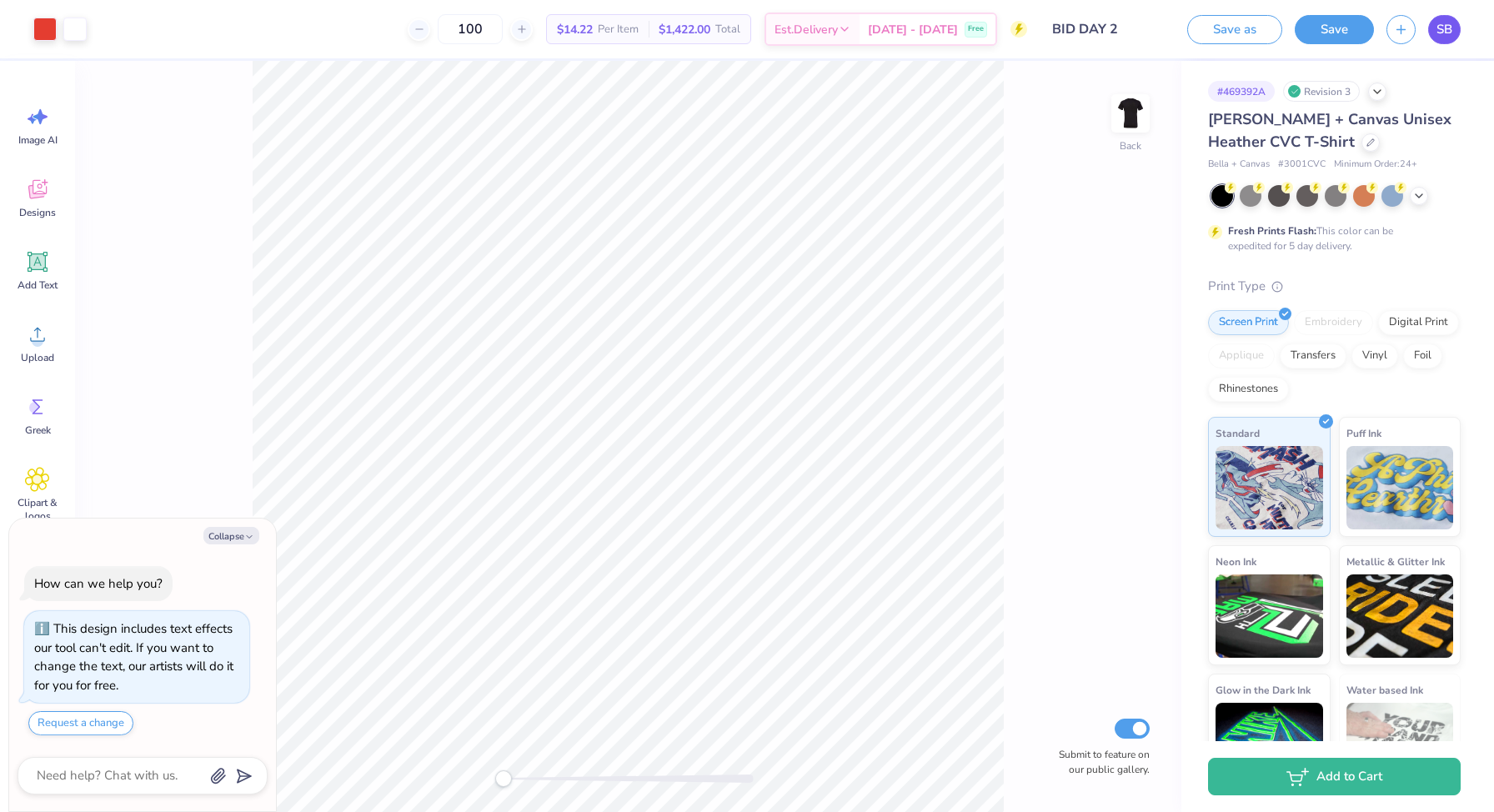
click at [1441, 33] on span "SB" at bounding box center [1444, 30] width 16 height 19
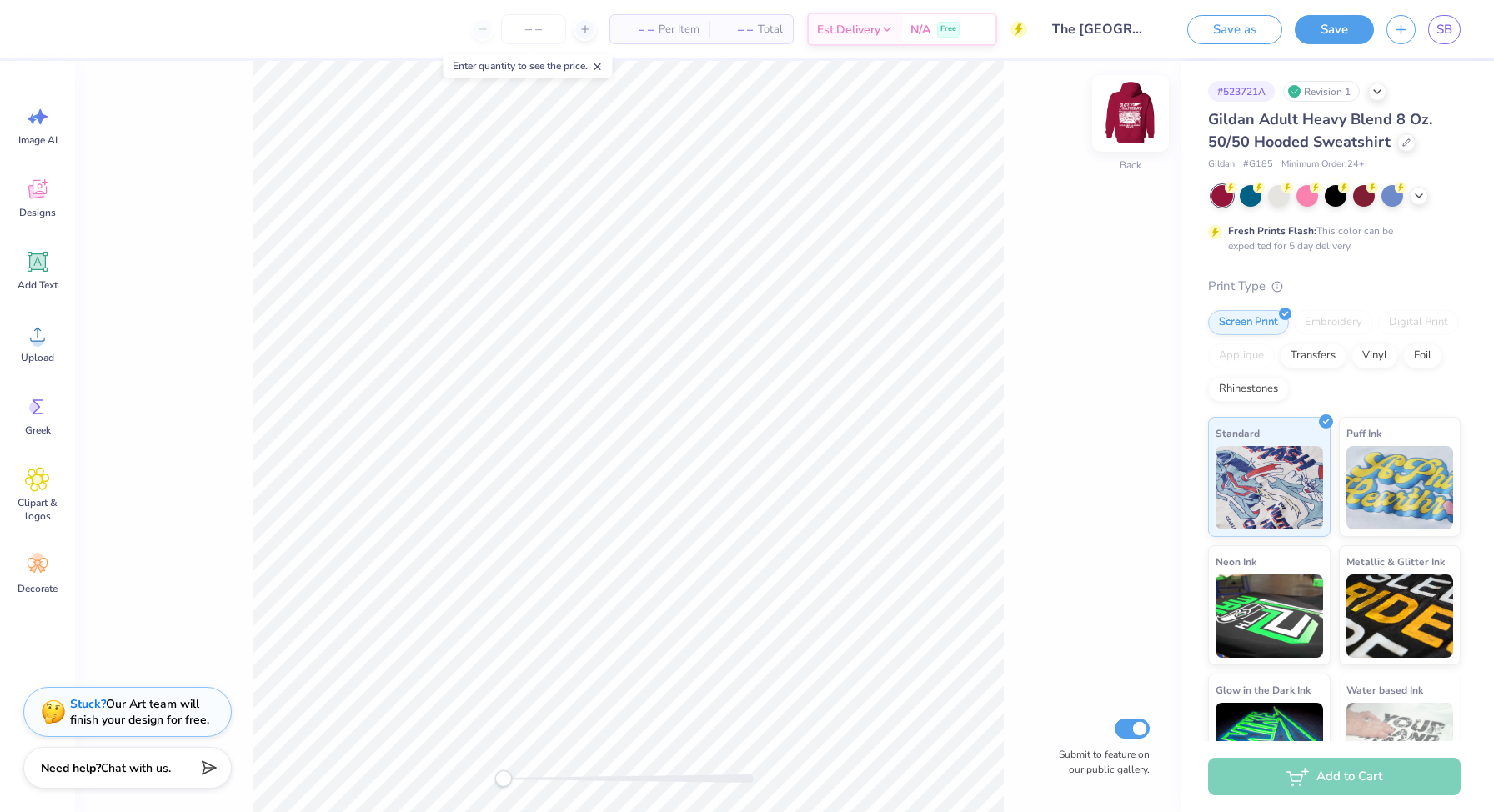
click at [1136, 102] on img at bounding box center [1131, 113] width 67 height 67
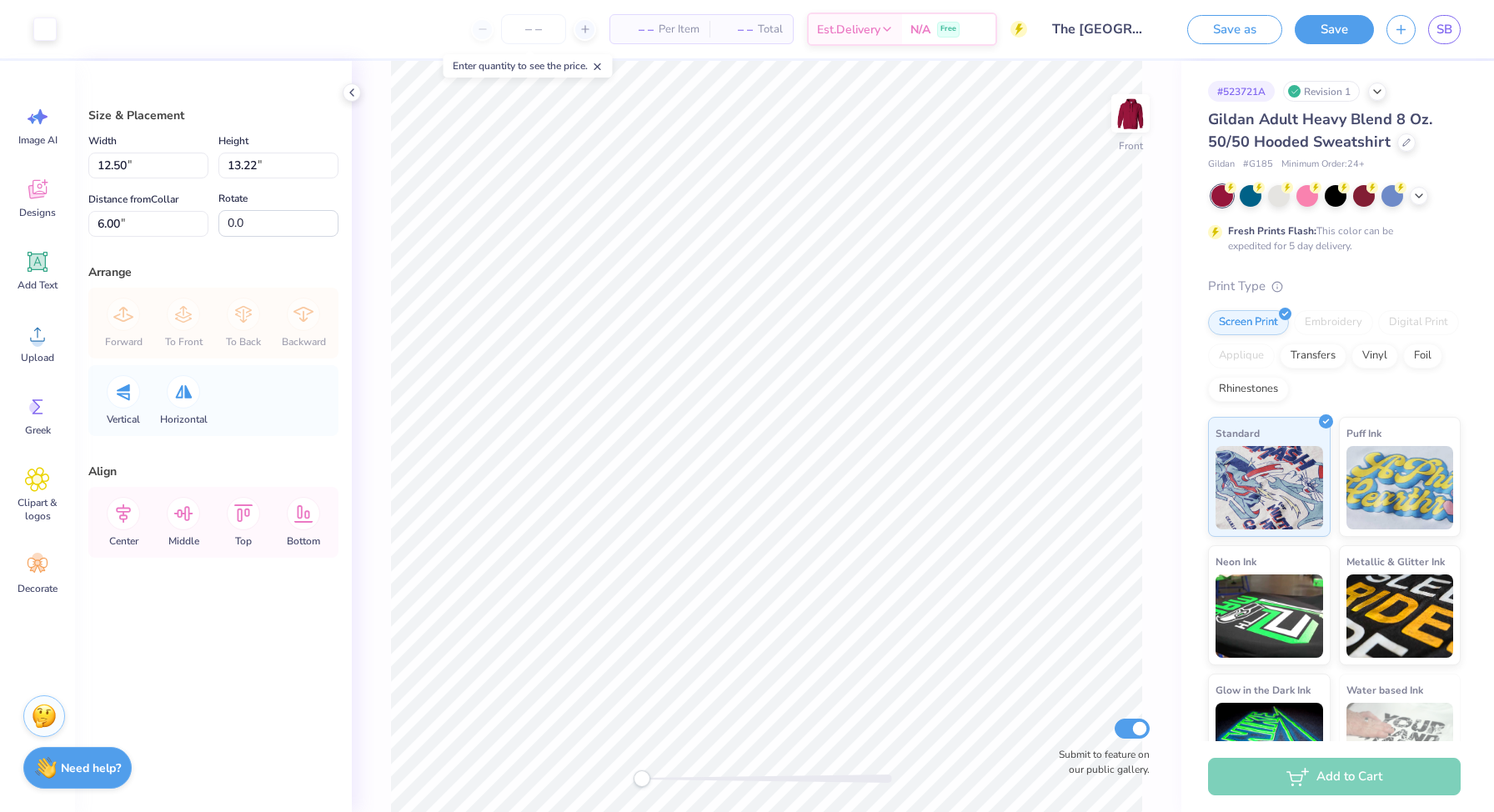
click at [678, 778] on div at bounding box center [767, 779] width 250 height 9
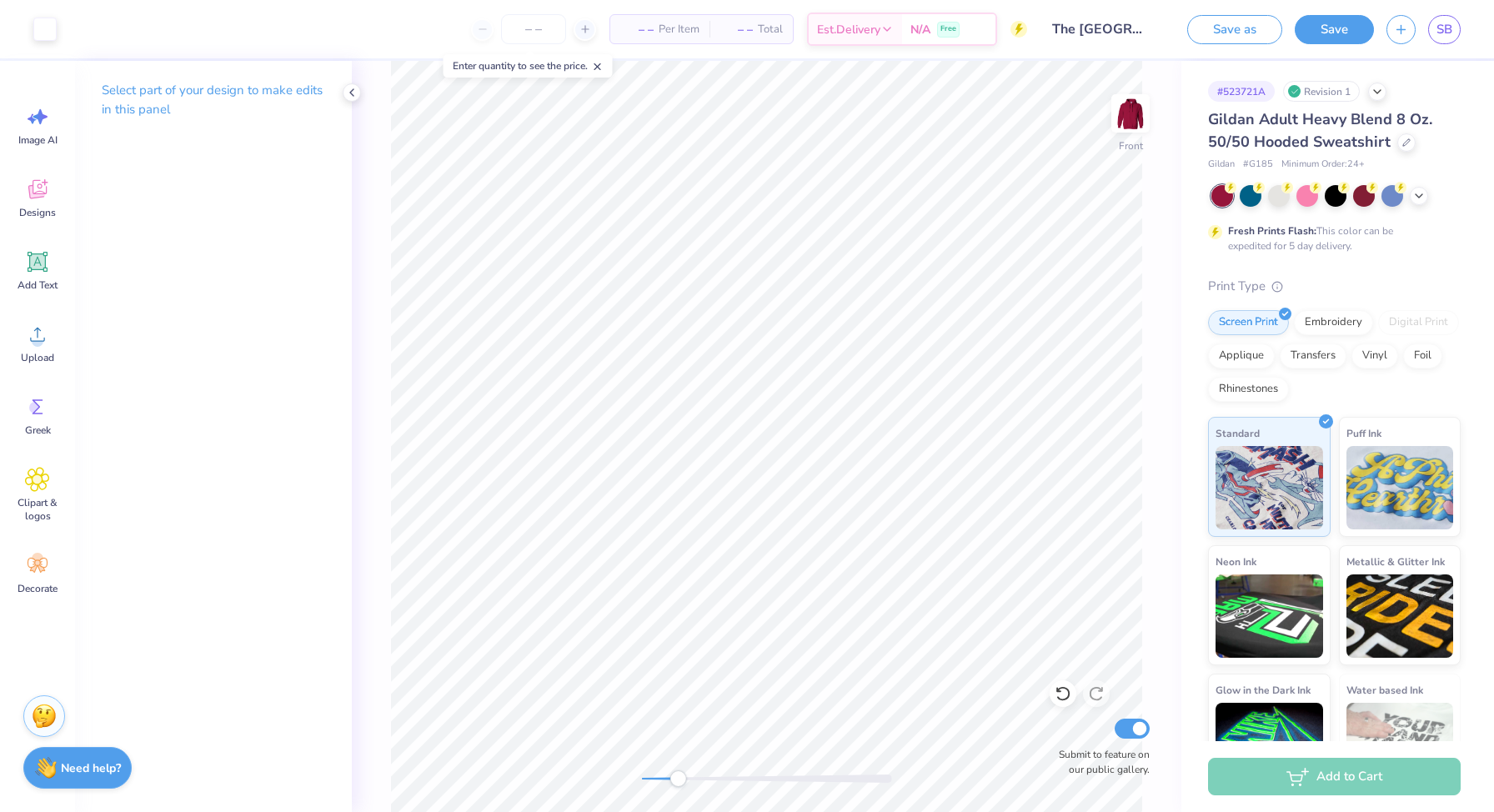
click at [663, 781] on div at bounding box center [767, 779] width 250 height 9
drag, startPoint x: 643, startPoint y: 778, endPoint x: 673, endPoint y: 779, distance: 30.0
click at [673, 779] on div "Accessibility label" at bounding box center [669, 778] width 17 height 17
click at [31, 262] on icon at bounding box center [37, 262] width 16 height 16
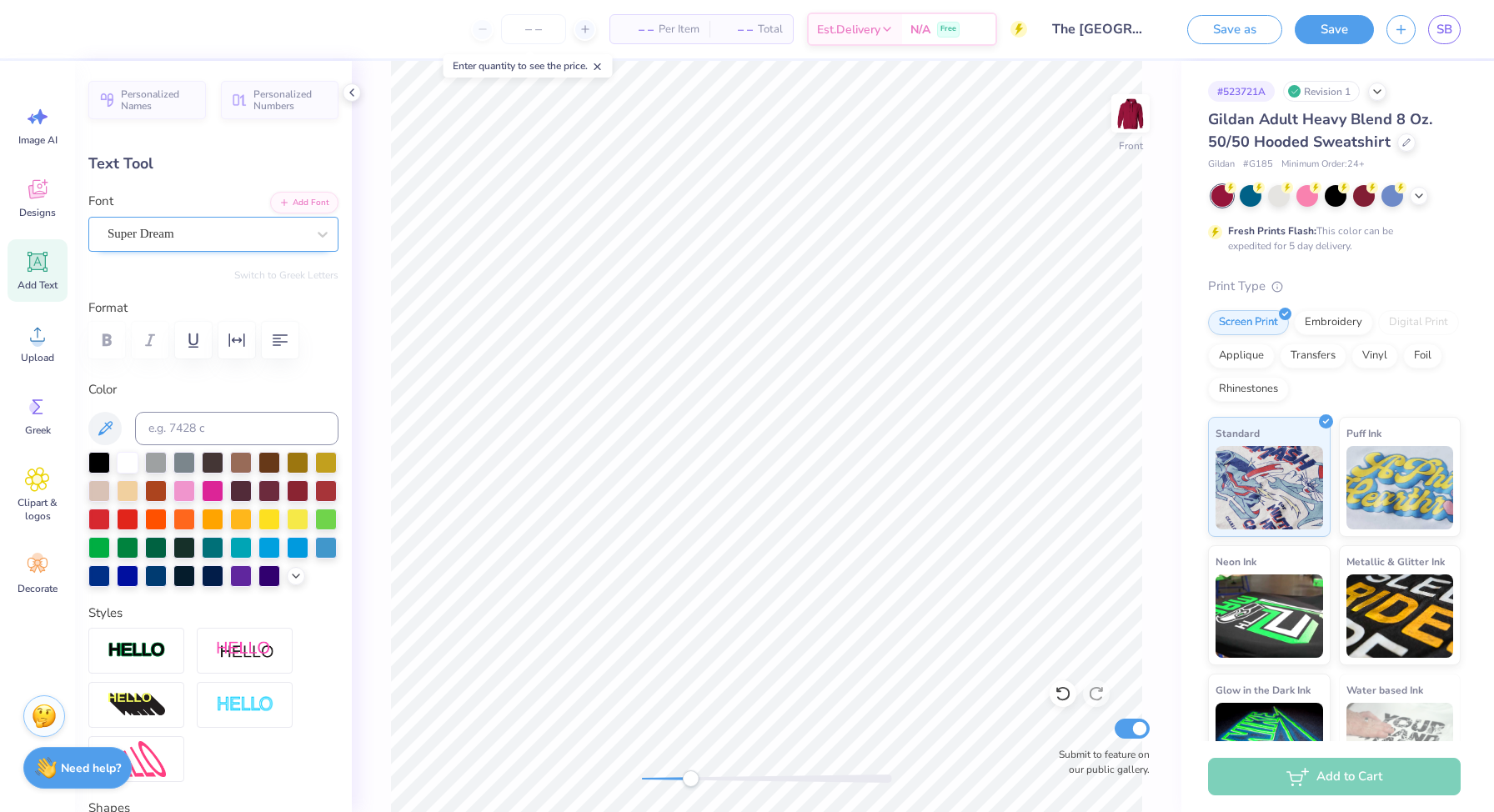
click at [243, 233] on div "Super Dream" at bounding box center [207, 234] width 202 height 26
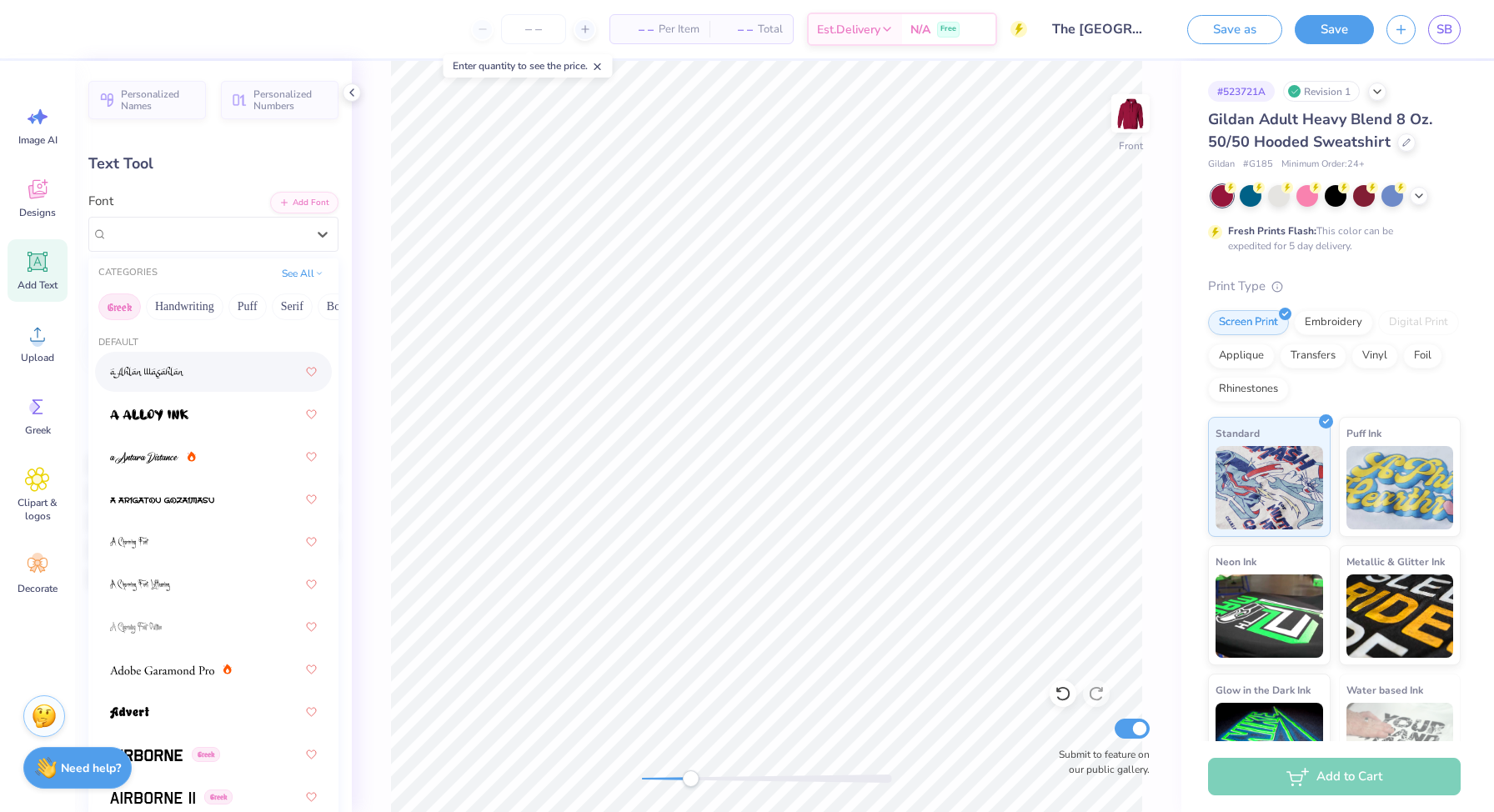
click at [129, 309] on button "Greek" at bounding box center [119, 307] width 43 height 27
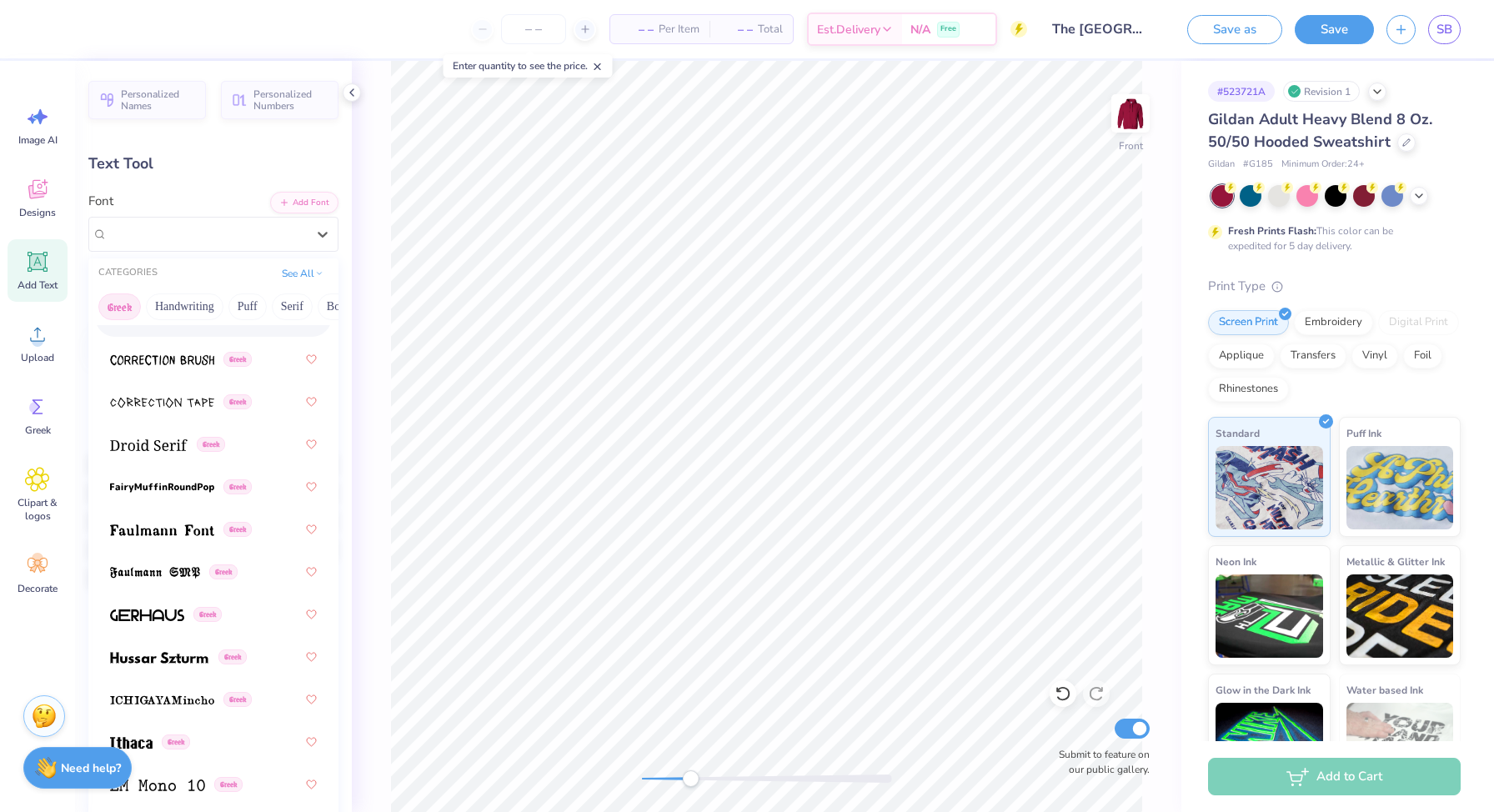
scroll to position [626, 0]
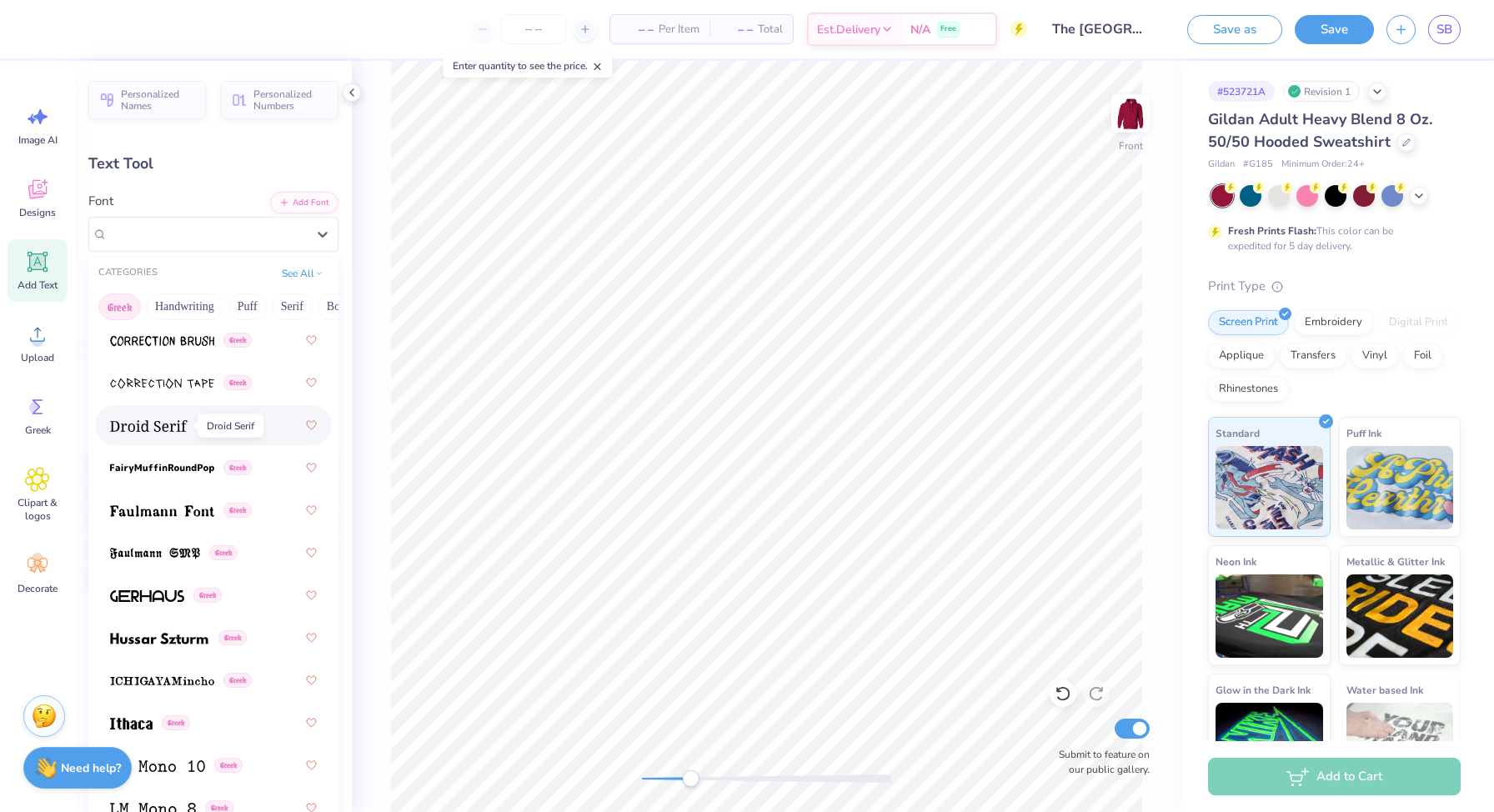
click at [161, 432] on span at bounding box center [148, 425] width 78 height 17
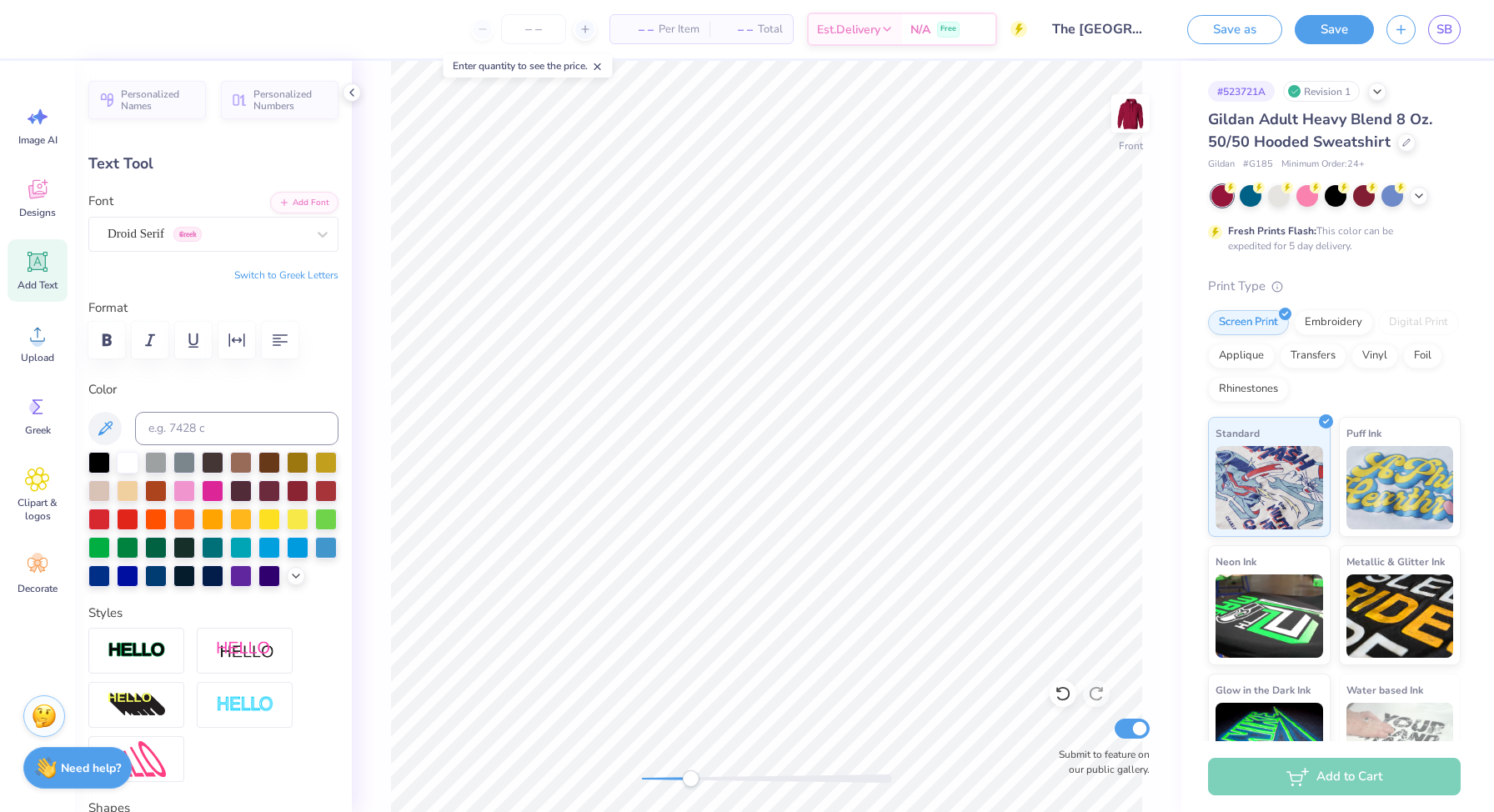
click at [273, 274] on button "Switch to Greek Letters" at bounding box center [287, 274] width 105 height 13
type textarea "ΑΩΕ"
drag, startPoint x: 691, startPoint y: 774, endPoint x: 666, endPoint y: 778, distance: 25.3
click at [666, 778] on div "Accessibility label" at bounding box center [665, 778] width 17 height 17
type input "5.54"
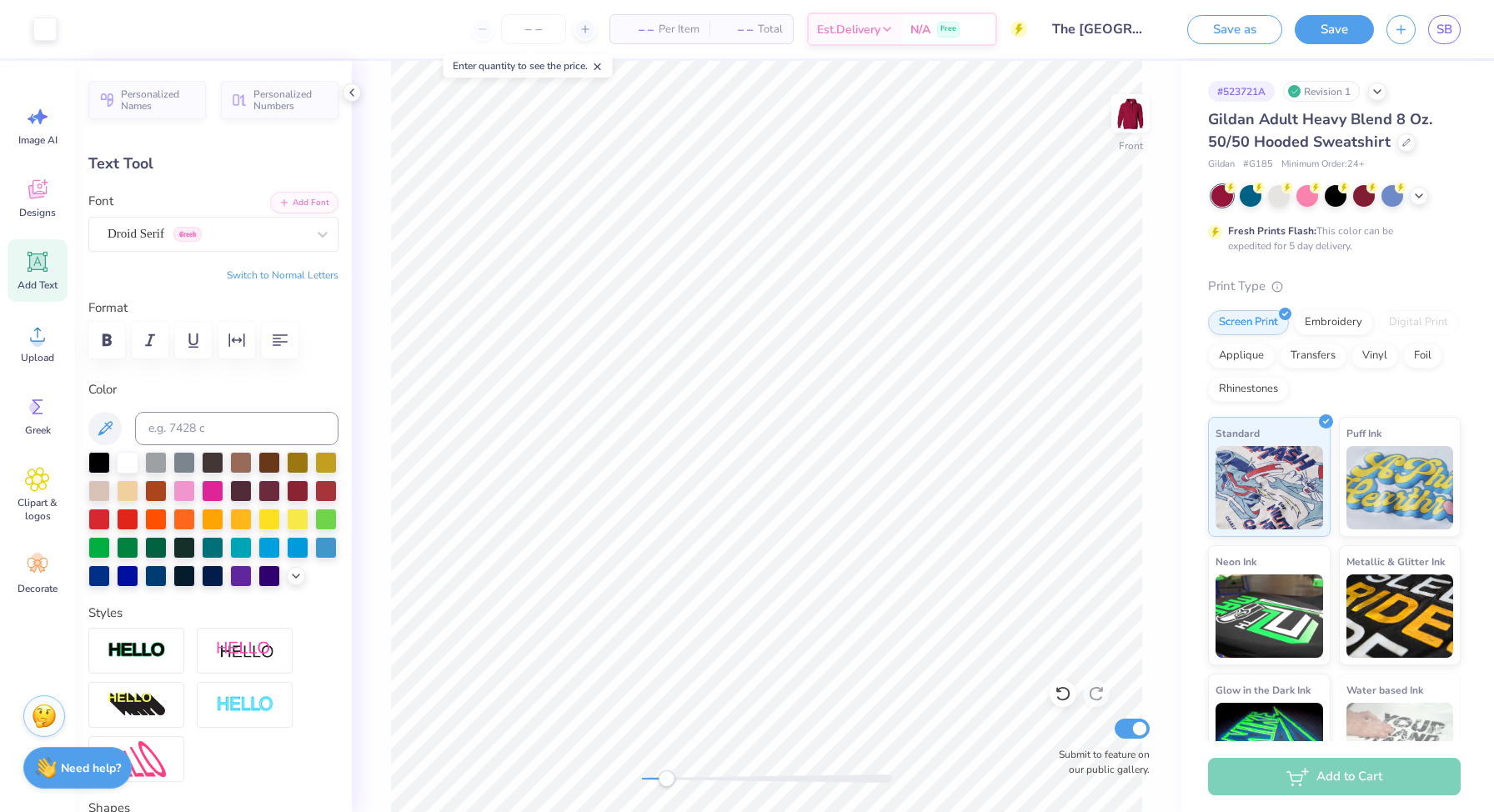
type input "1.97"
type input "6.00"
click at [295, 251] on div "Droid Serif Greek" at bounding box center [213, 234] width 250 height 35
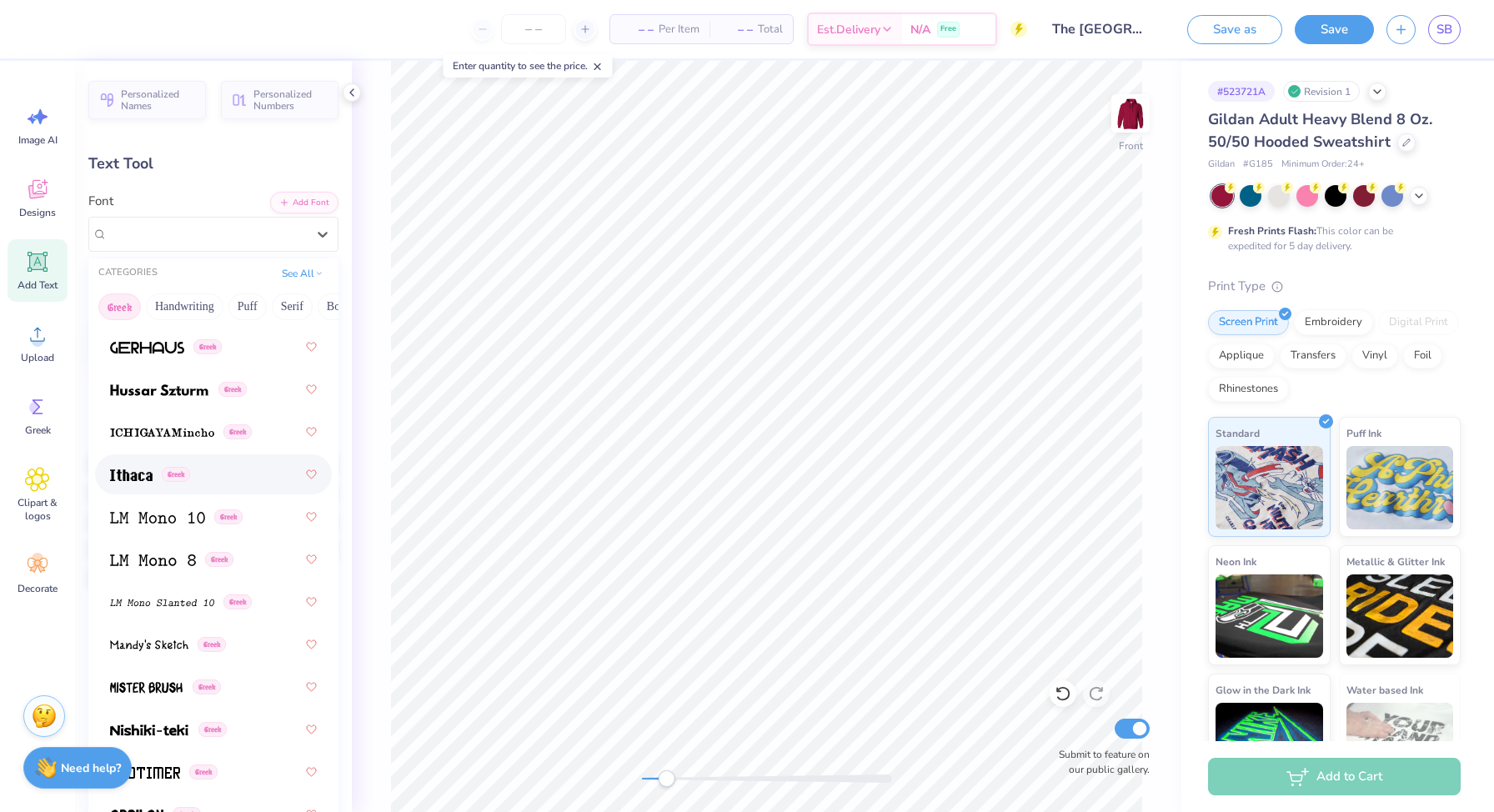
scroll to position [903, 0]
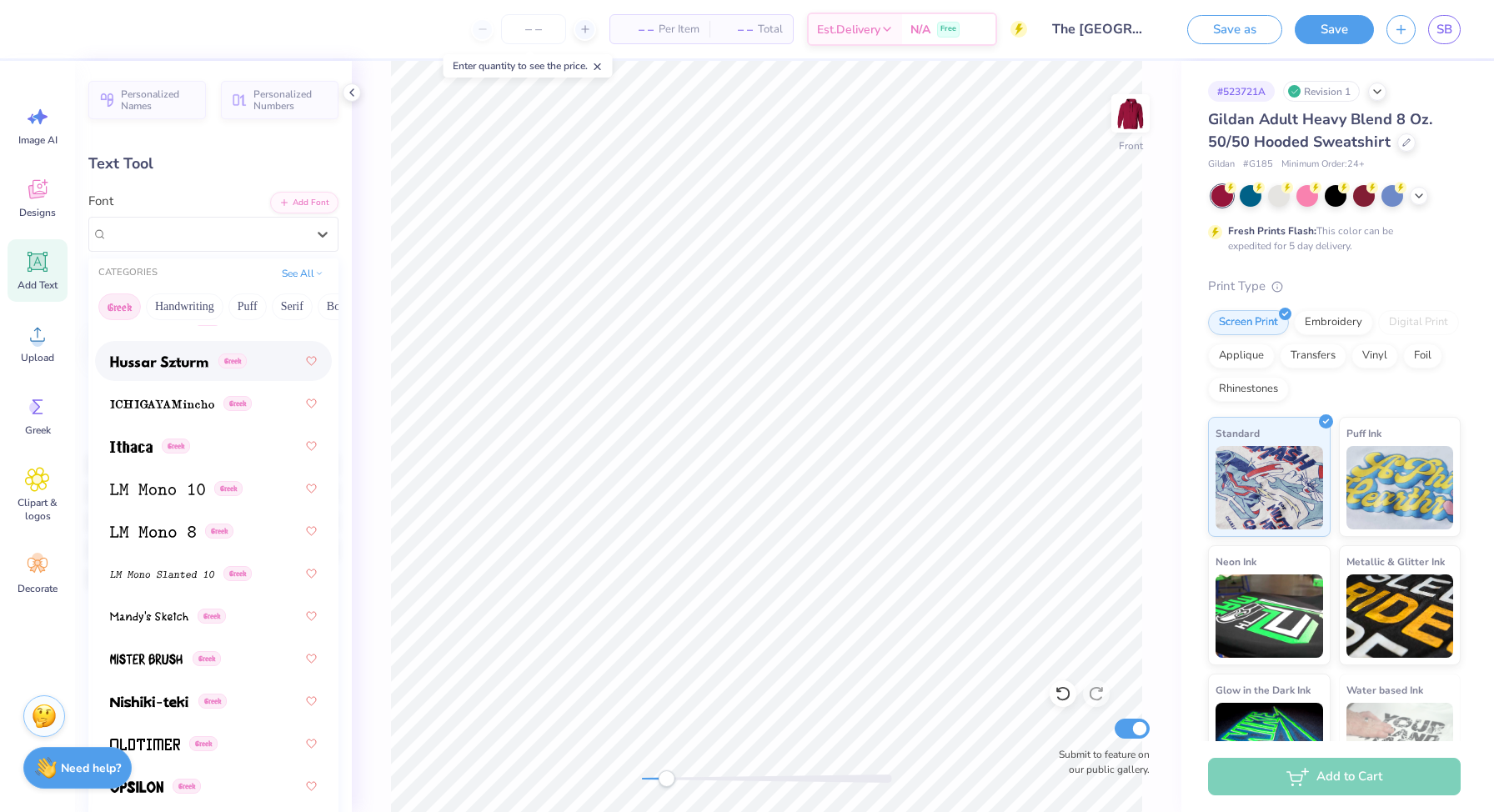
click at [168, 362] on img at bounding box center [159, 361] width 98 height 11
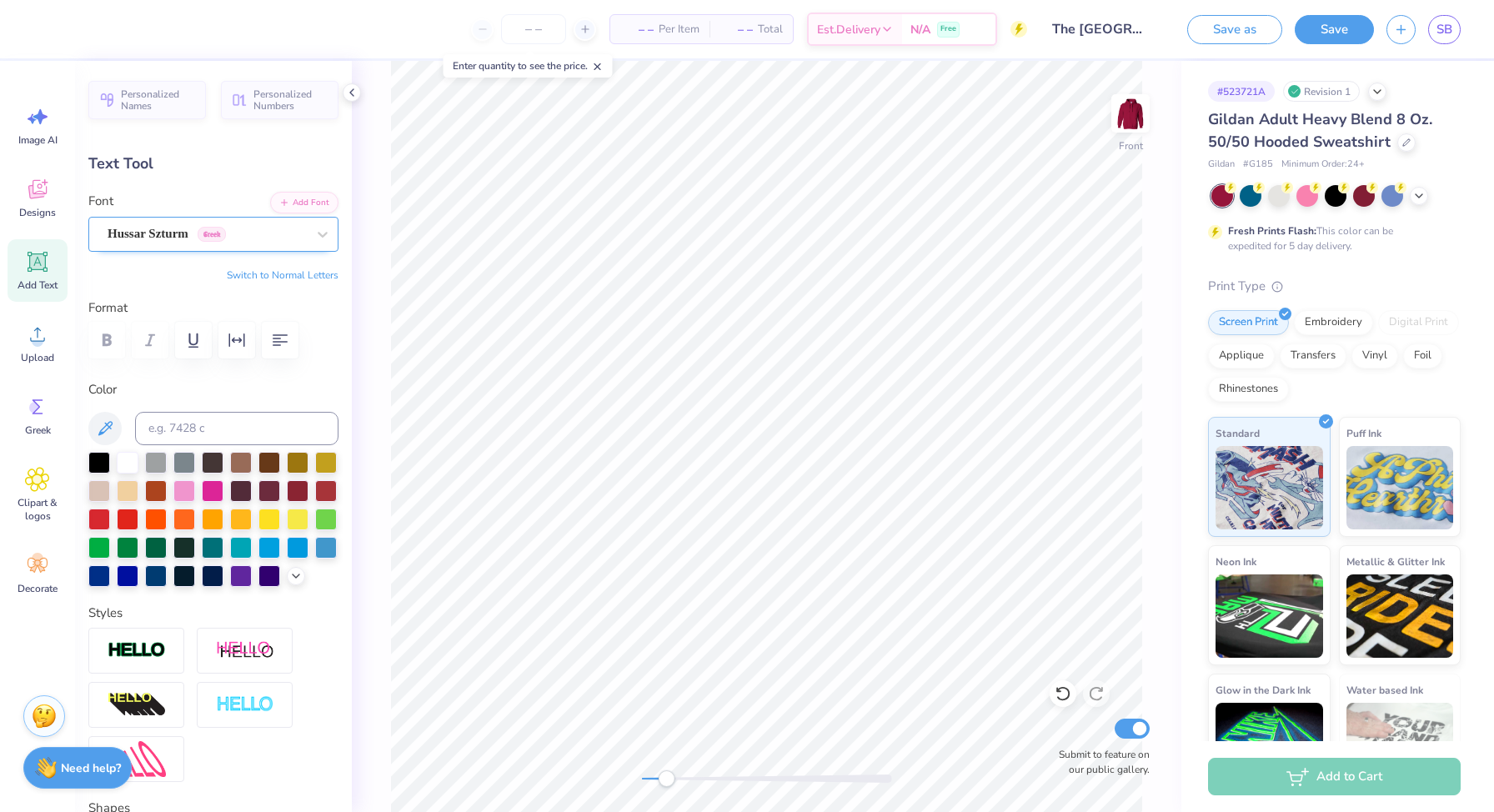
click at [245, 233] on div "Hussar Szturm Greek" at bounding box center [207, 234] width 202 height 26
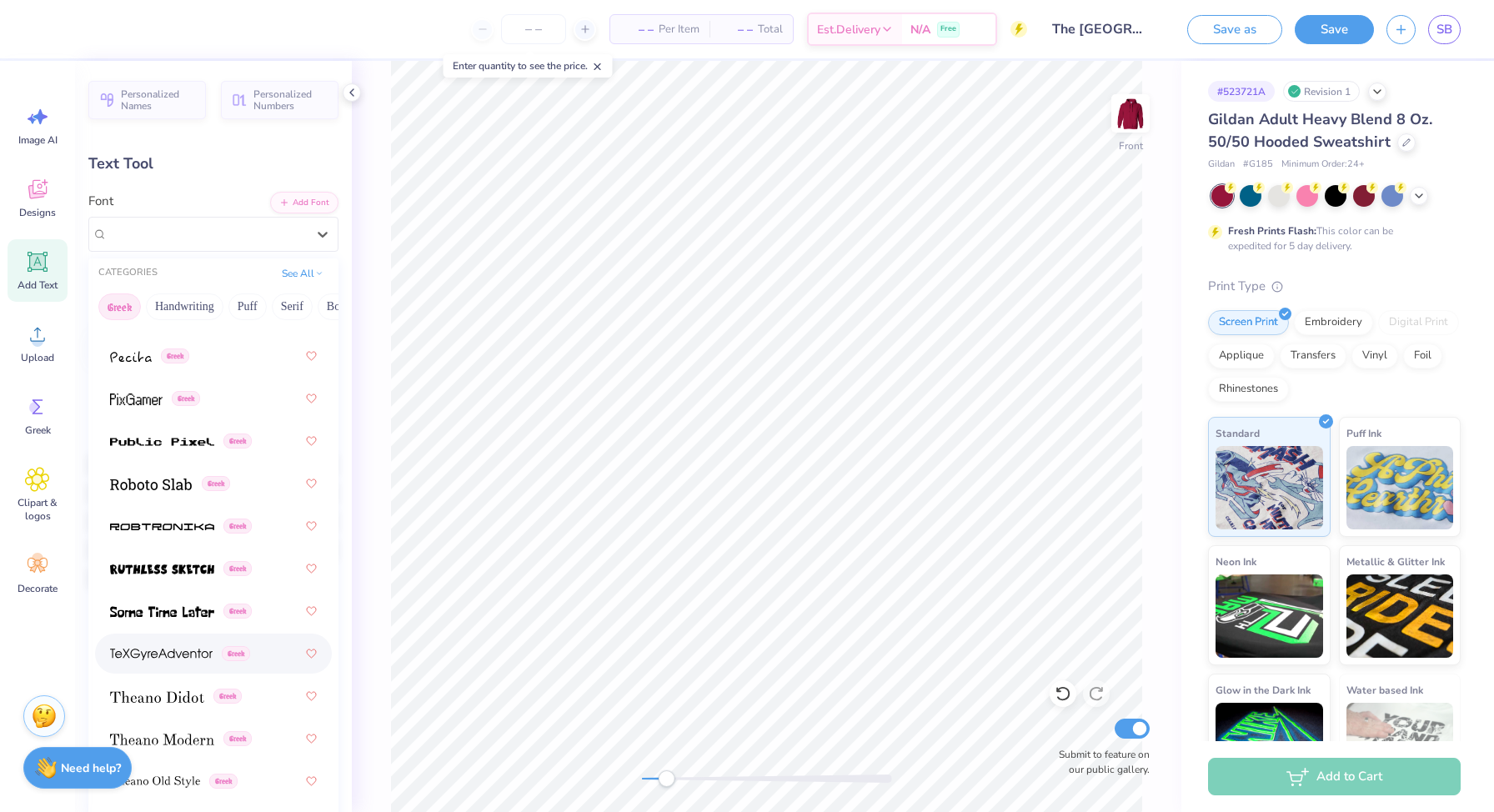
scroll to position [1451, 0]
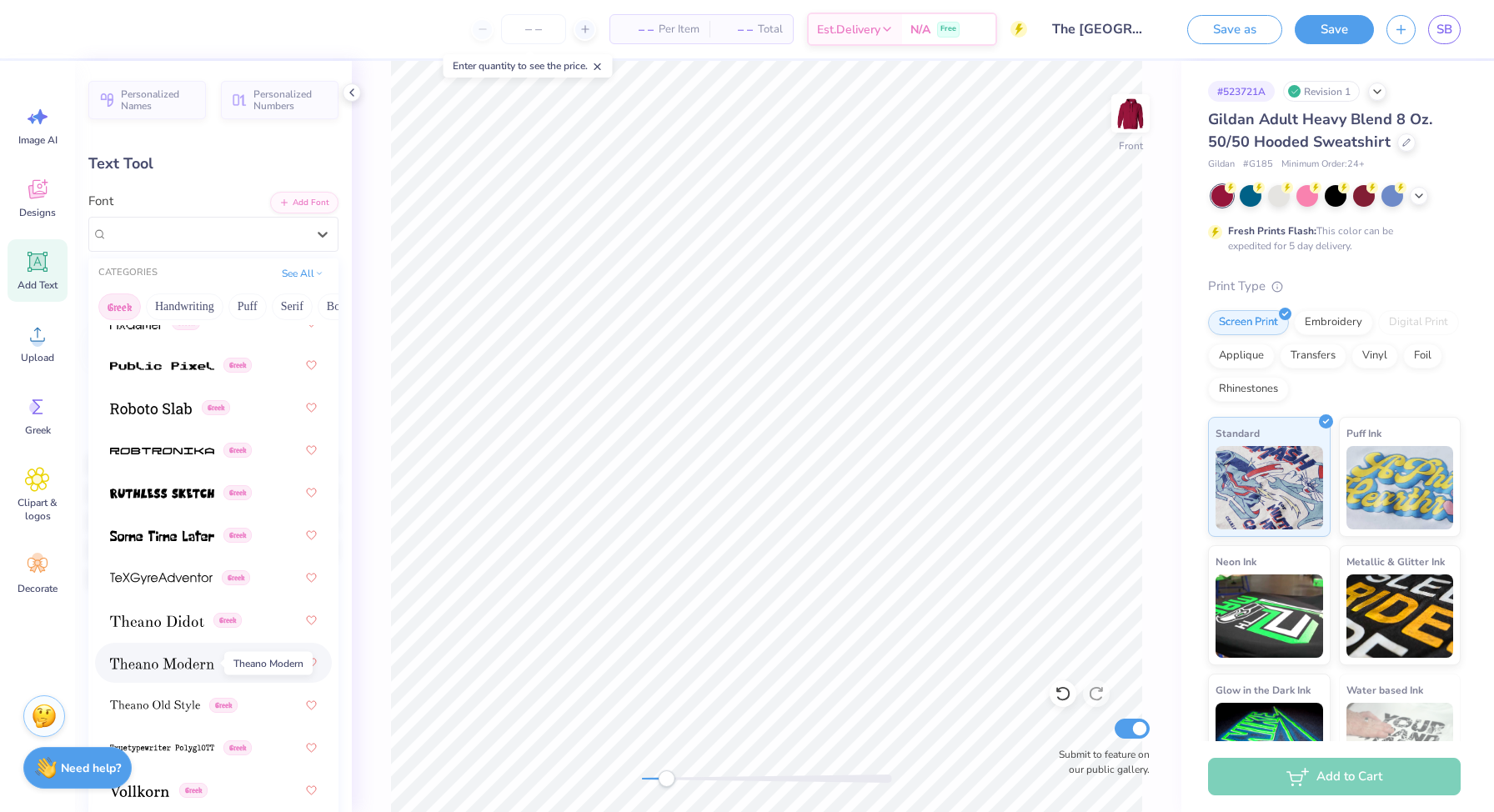
click at [188, 668] on img at bounding box center [162, 663] width 105 height 11
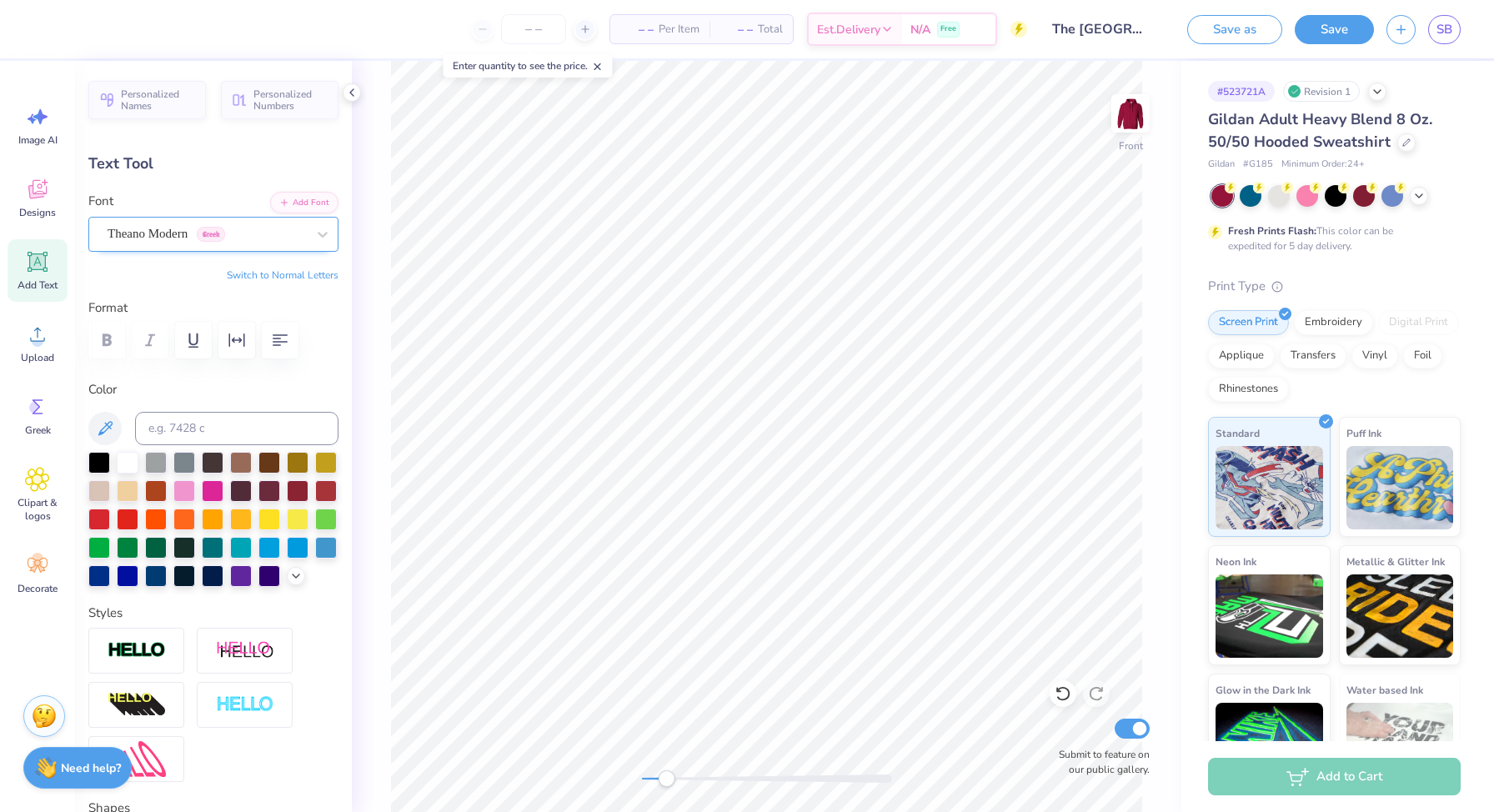
click at [274, 231] on div "Theano Modern Greek" at bounding box center [207, 234] width 202 height 26
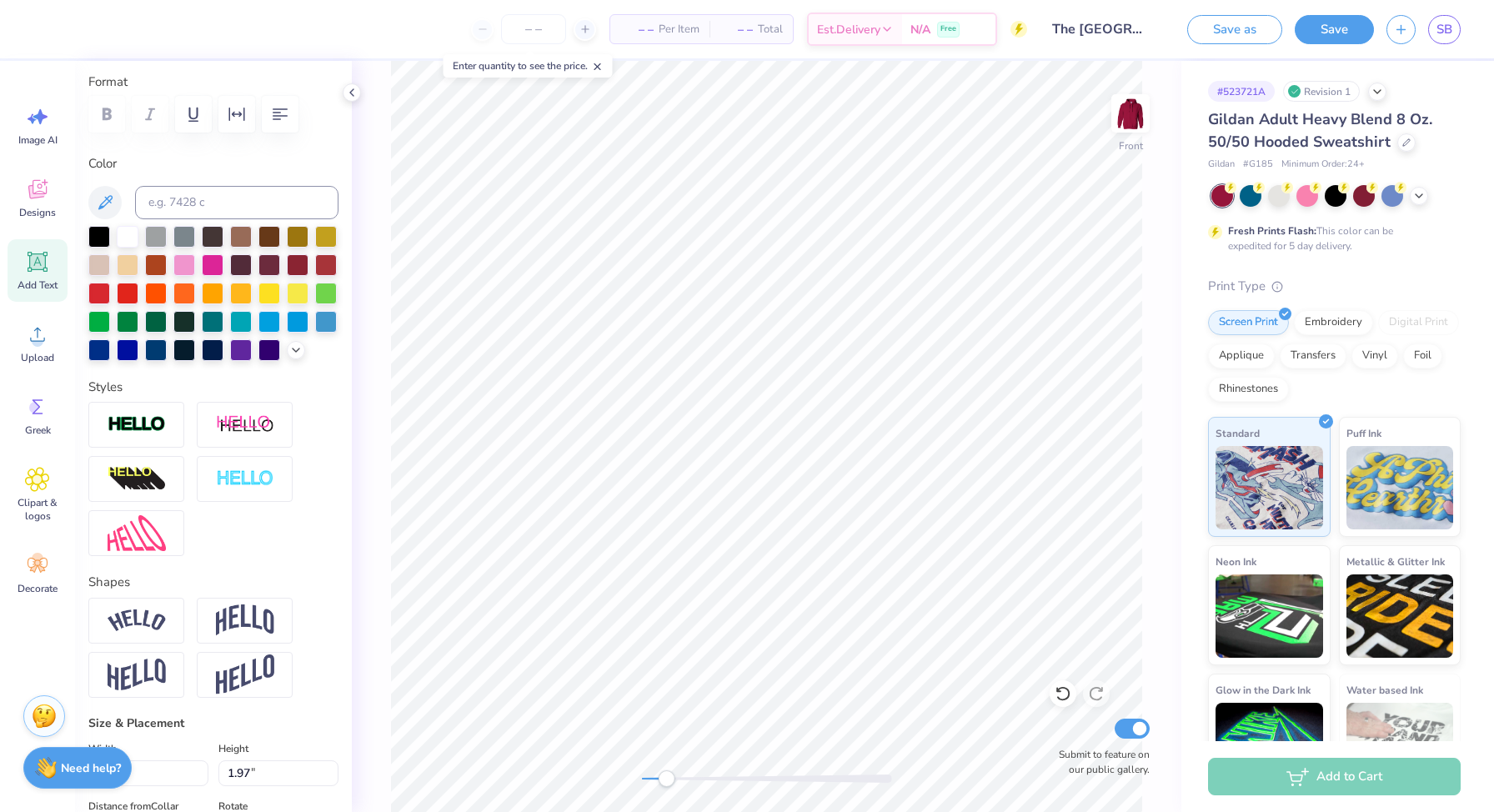
scroll to position [0, 0]
type textarea "Α"
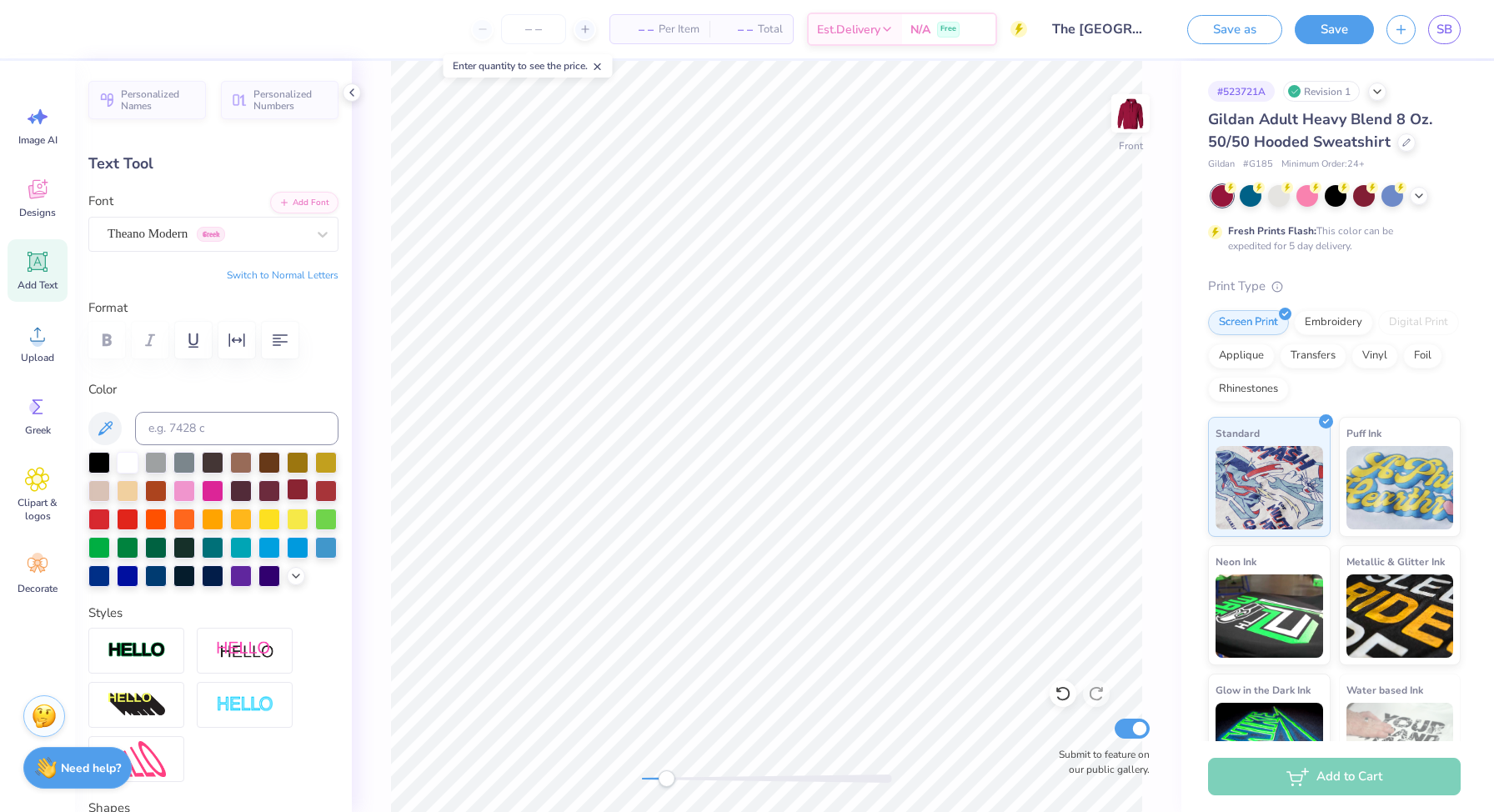
click at [288, 276] on button "Switch to Normal Letters" at bounding box center [282, 274] width 112 height 13
type textarea "Alpha Omega Epsilon"
click at [186, 222] on div at bounding box center [207, 233] width 199 height 23
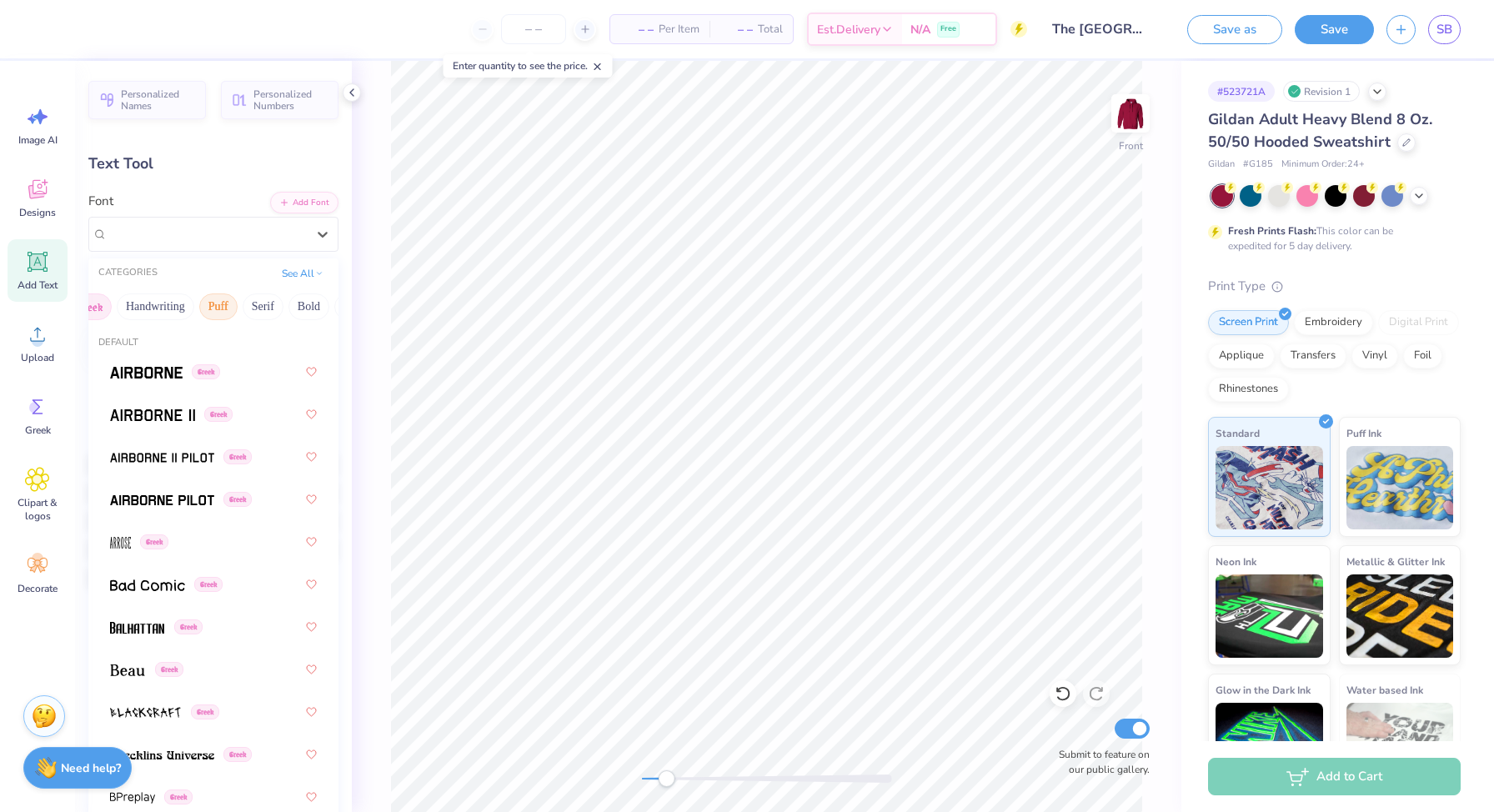
scroll to position [0, 30]
click at [156, 312] on button "Handwriting" at bounding box center [154, 307] width 78 height 27
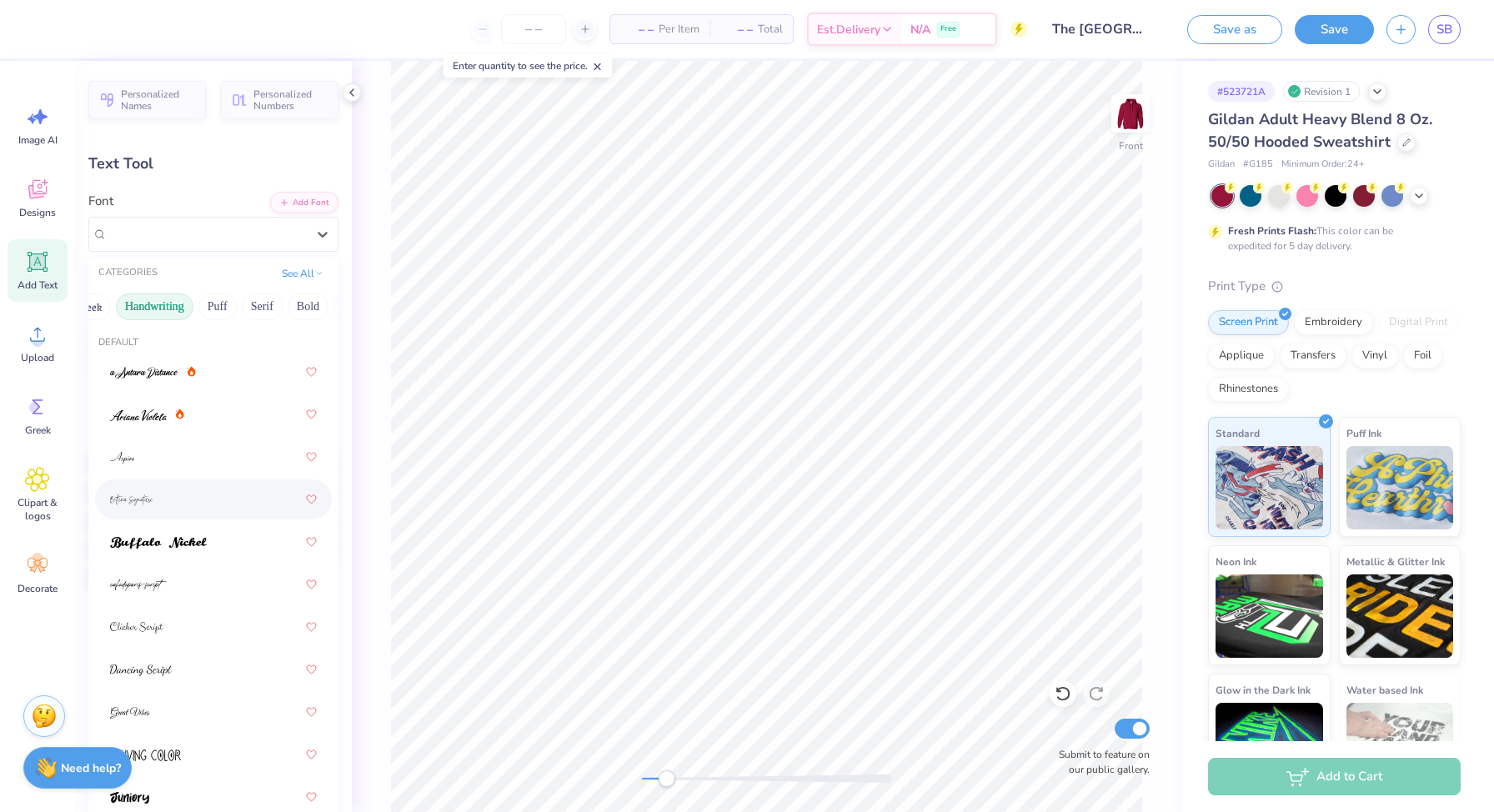
click at [169, 498] on div at bounding box center [213, 499] width 207 height 30
click at [208, 229] on div "[PERSON_NAME] Signature" at bounding box center [207, 234] width 202 height 26
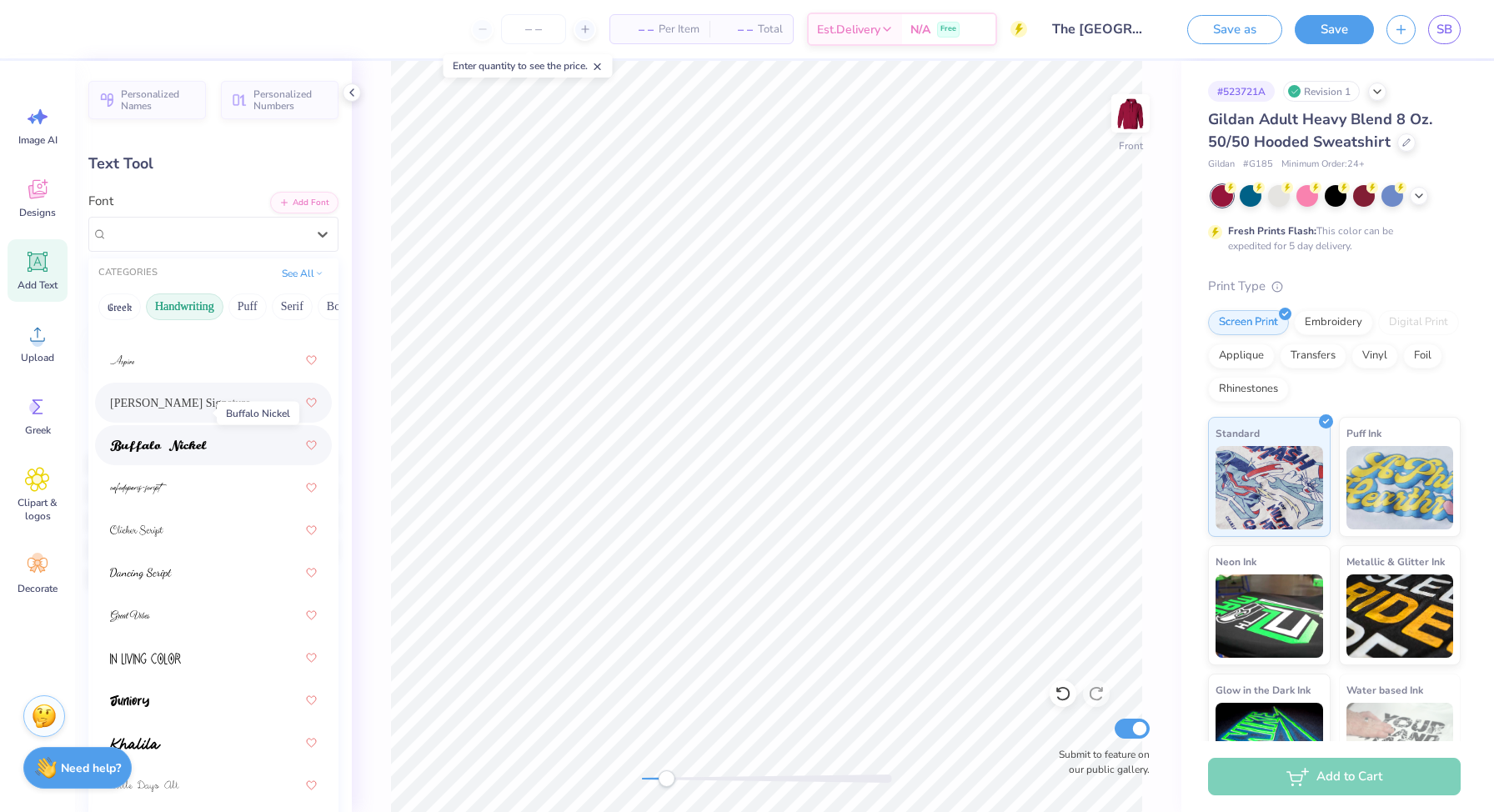
scroll to position [129, 0]
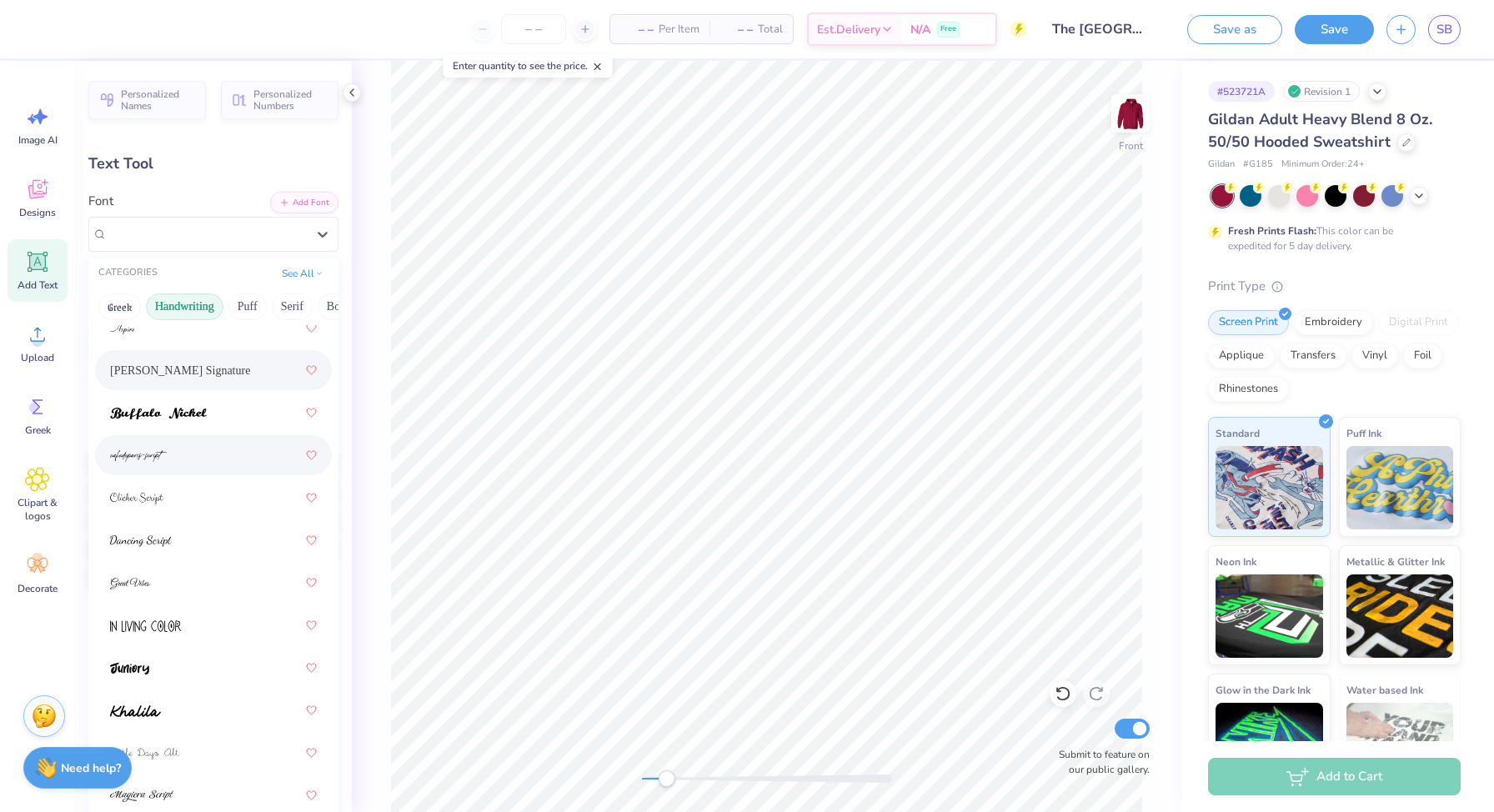
click at [199, 448] on div at bounding box center [213, 455] width 207 height 30
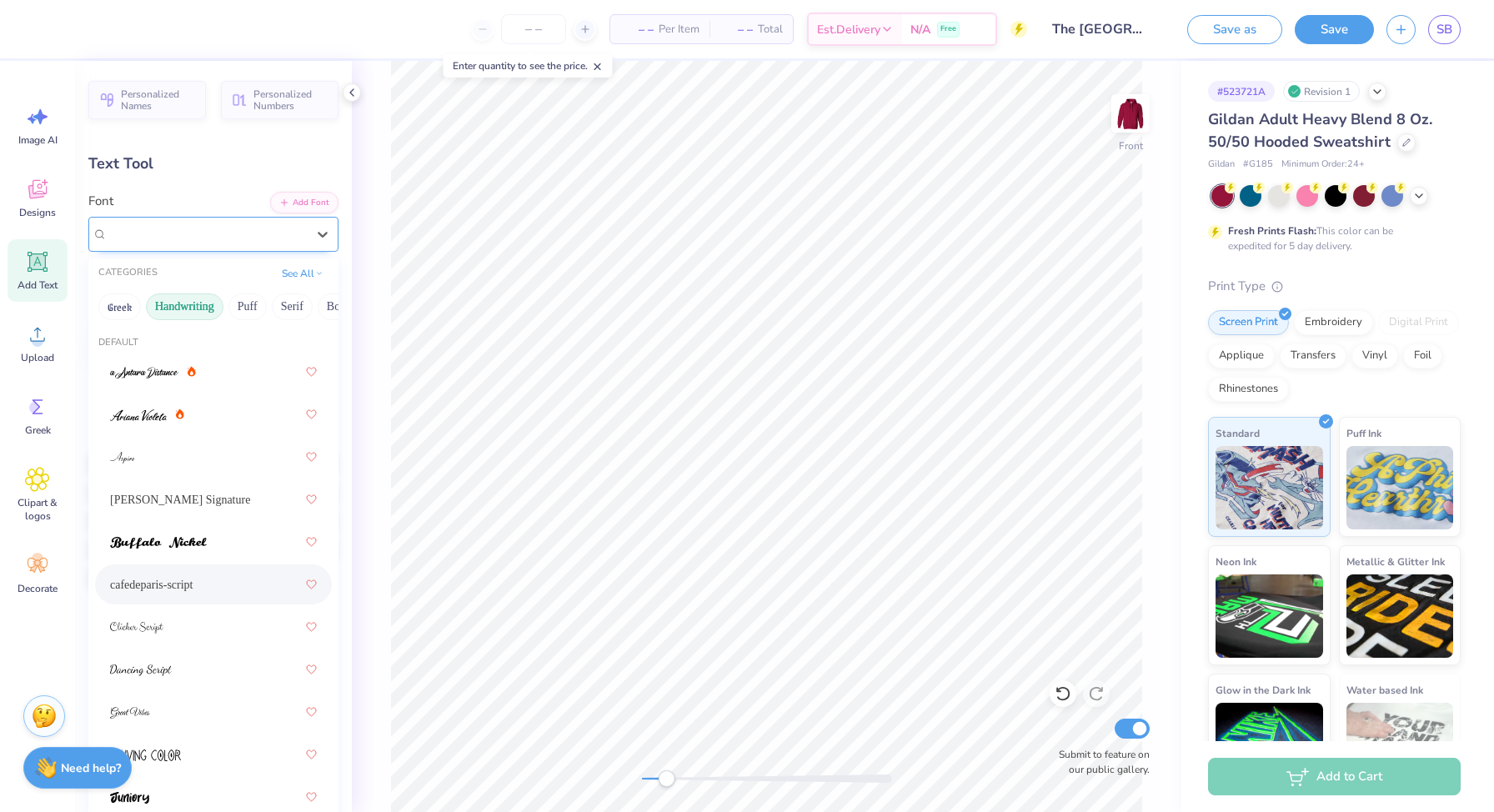
click at [290, 221] on div "cafedeparis-script" at bounding box center [207, 234] width 202 height 26
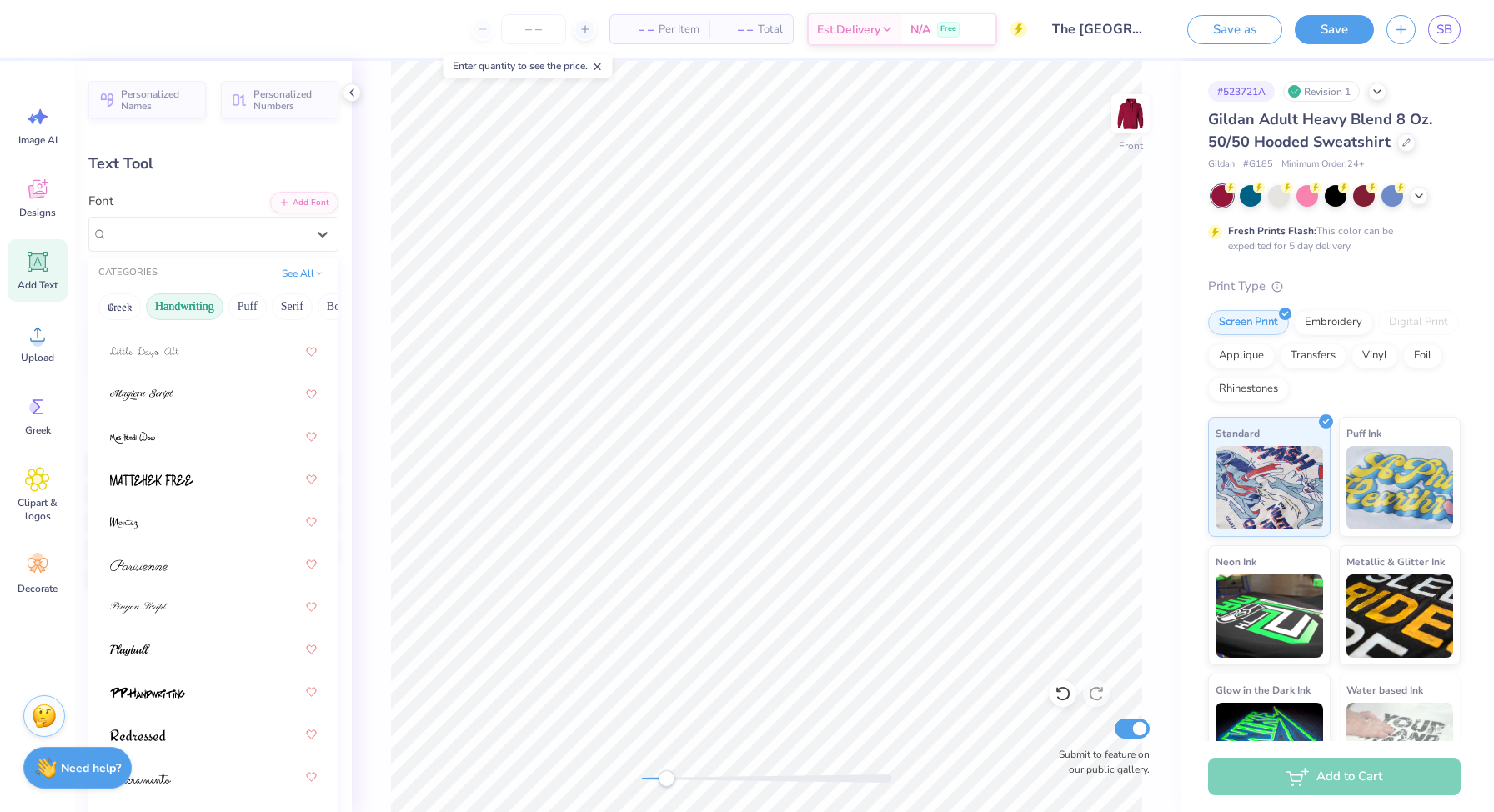
scroll to position [529, 0]
click at [187, 611] on div at bounding box center [213, 607] width 207 height 30
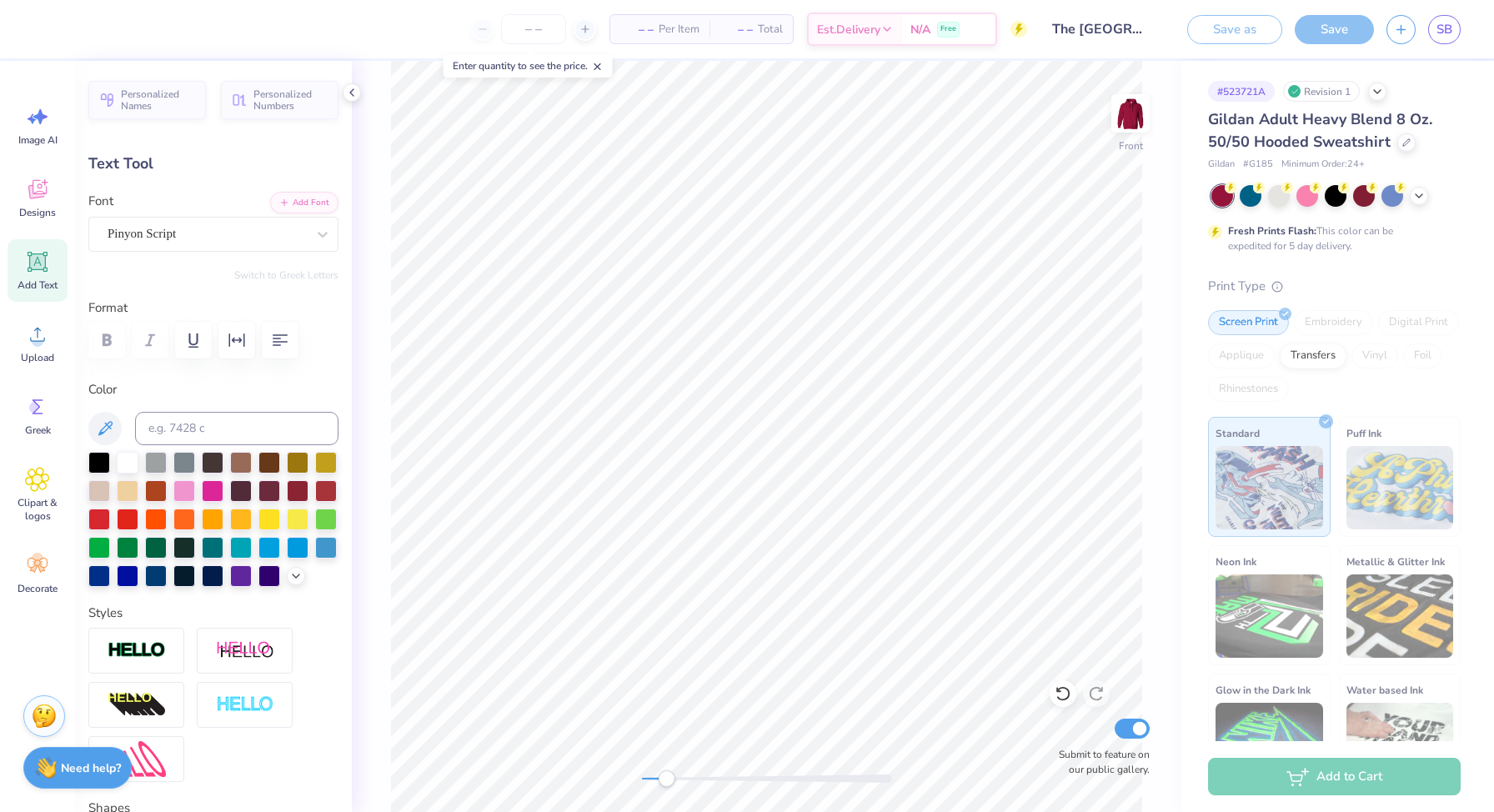
type input "15.67"
type input "2.23"
type input "6.14"
click at [215, 253] on div "Personalized Names Personalized Numbers Text Tool Add Font Font Pinyon Script S…" at bounding box center [214, 436] width 277 height 751
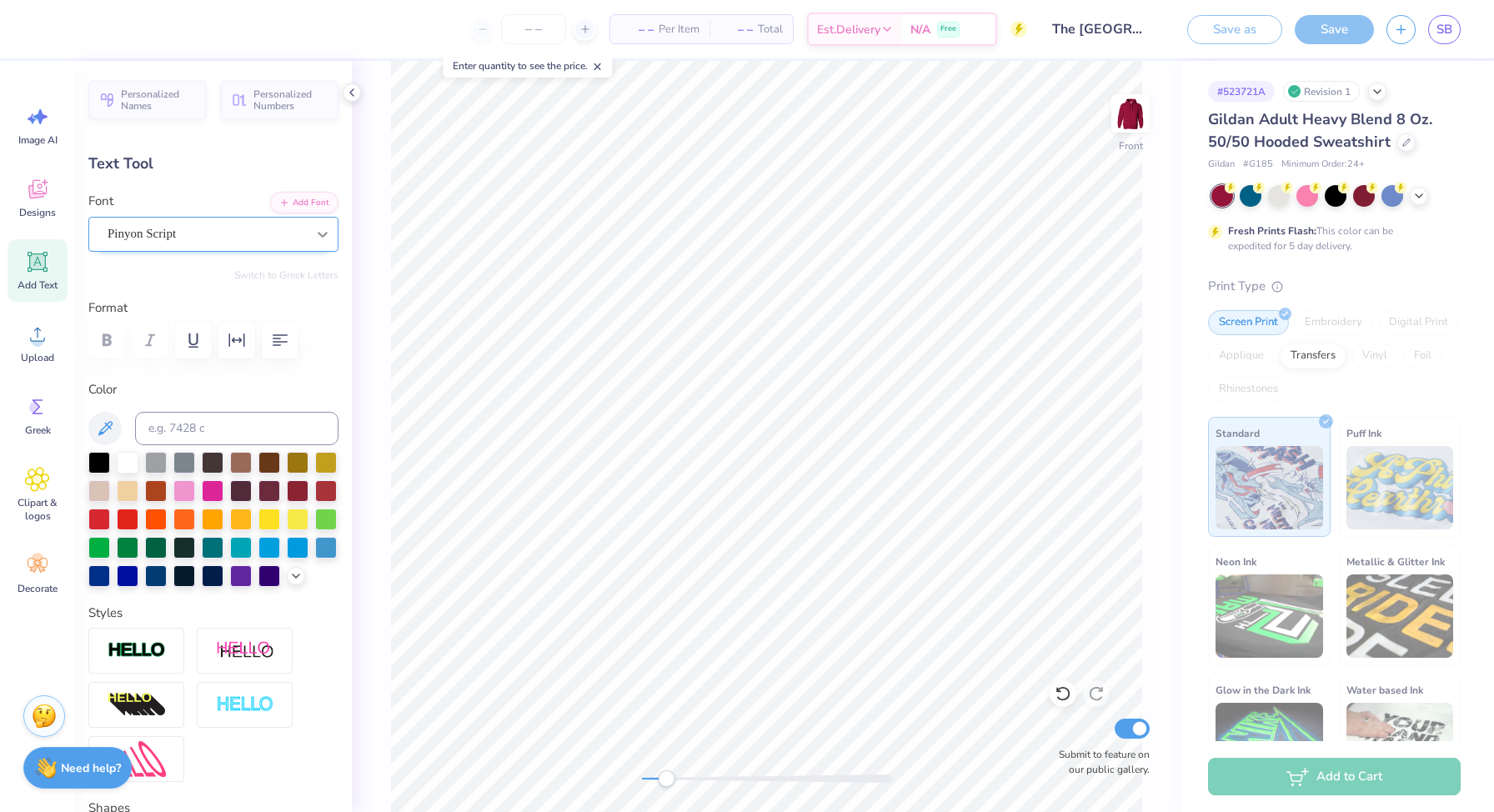
click at [309, 235] on div at bounding box center [323, 234] width 30 height 30
click at [331, 238] on div at bounding box center [323, 234] width 30 height 30
click at [323, 238] on icon at bounding box center [323, 233] width 17 height 17
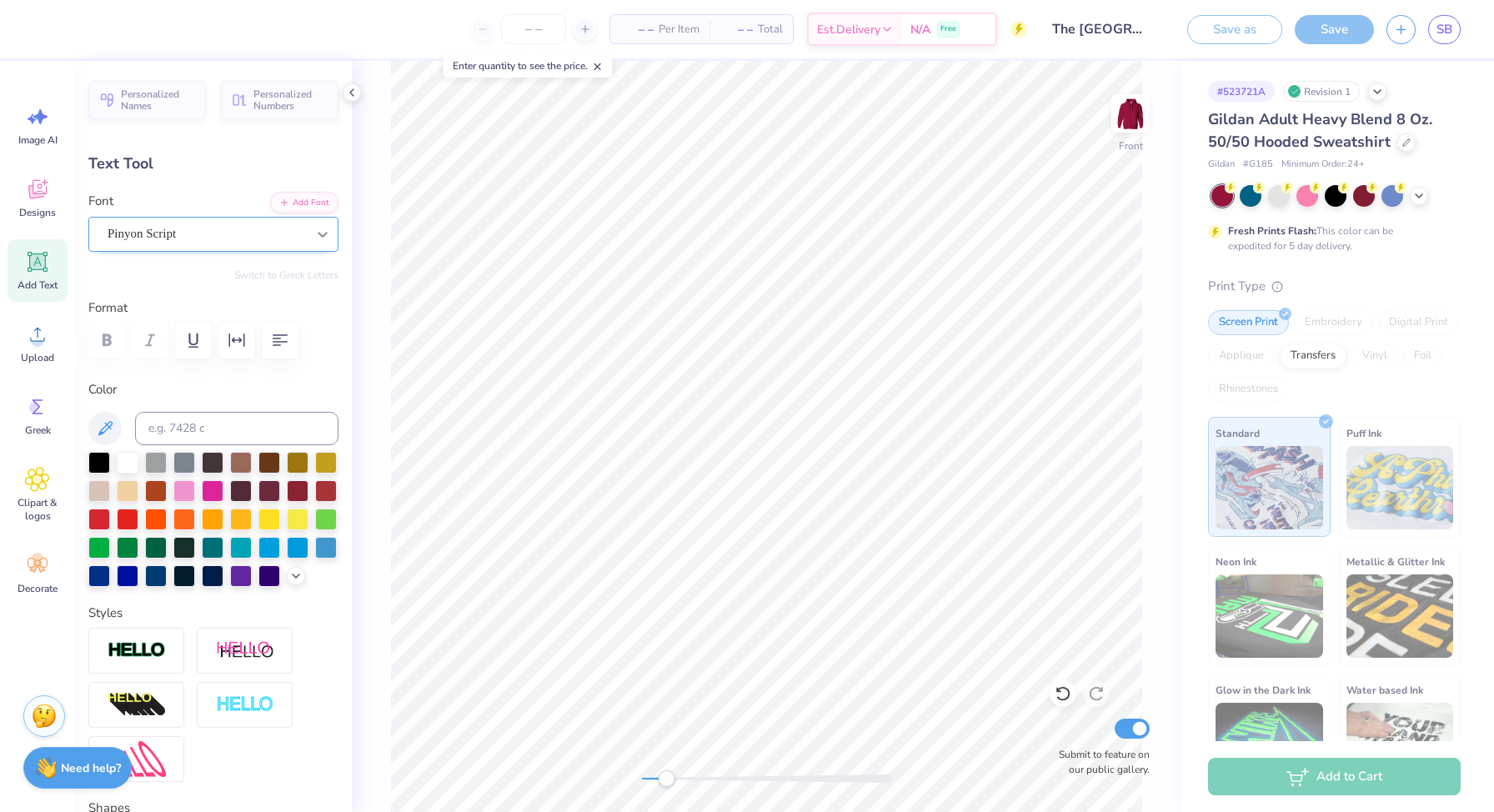
click at [323, 237] on icon at bounding box center [323, 233] width 17 height 17
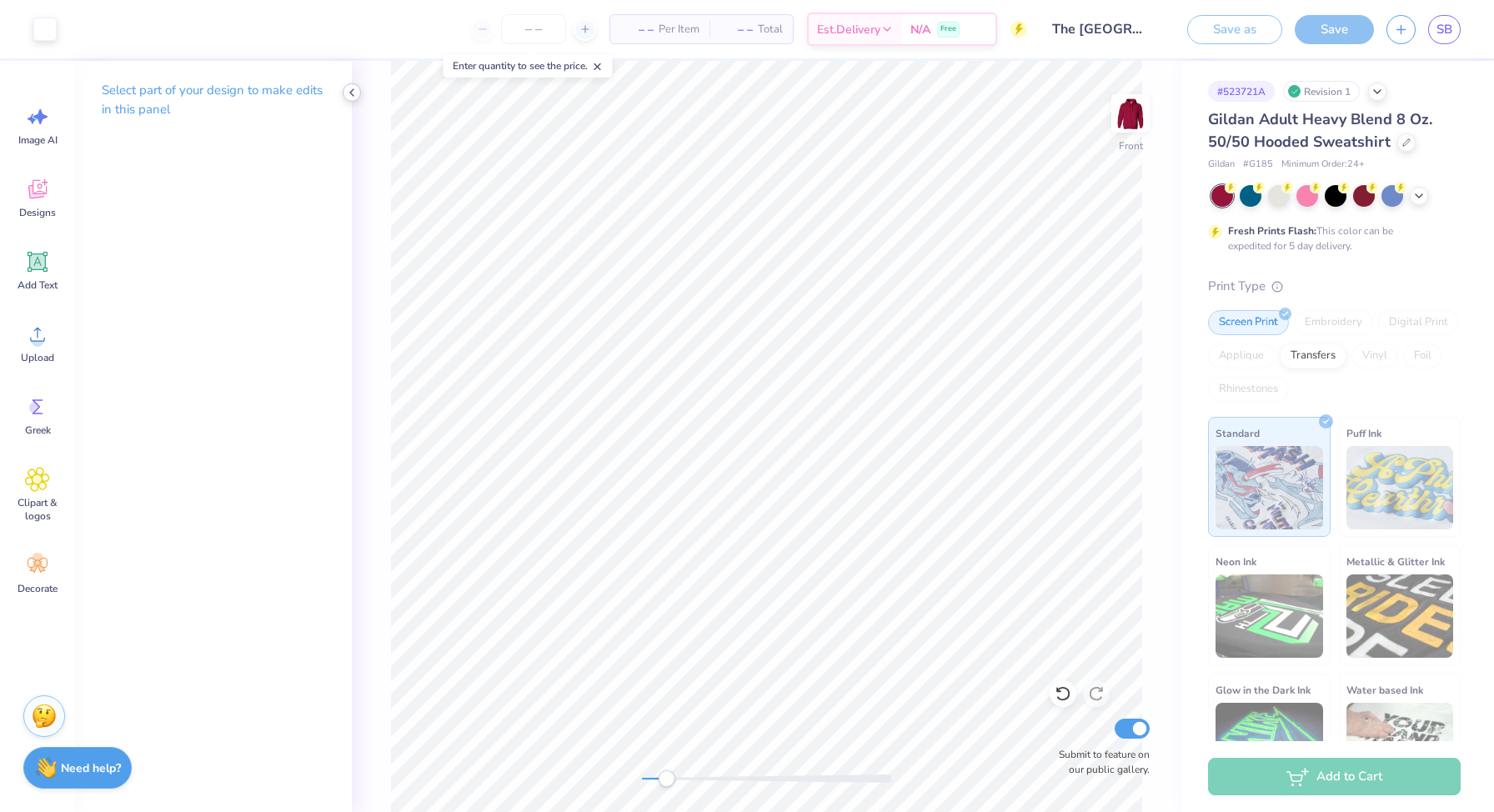
click at [346, 96] on icon at bounding box center [351, 92] width 13 height 13
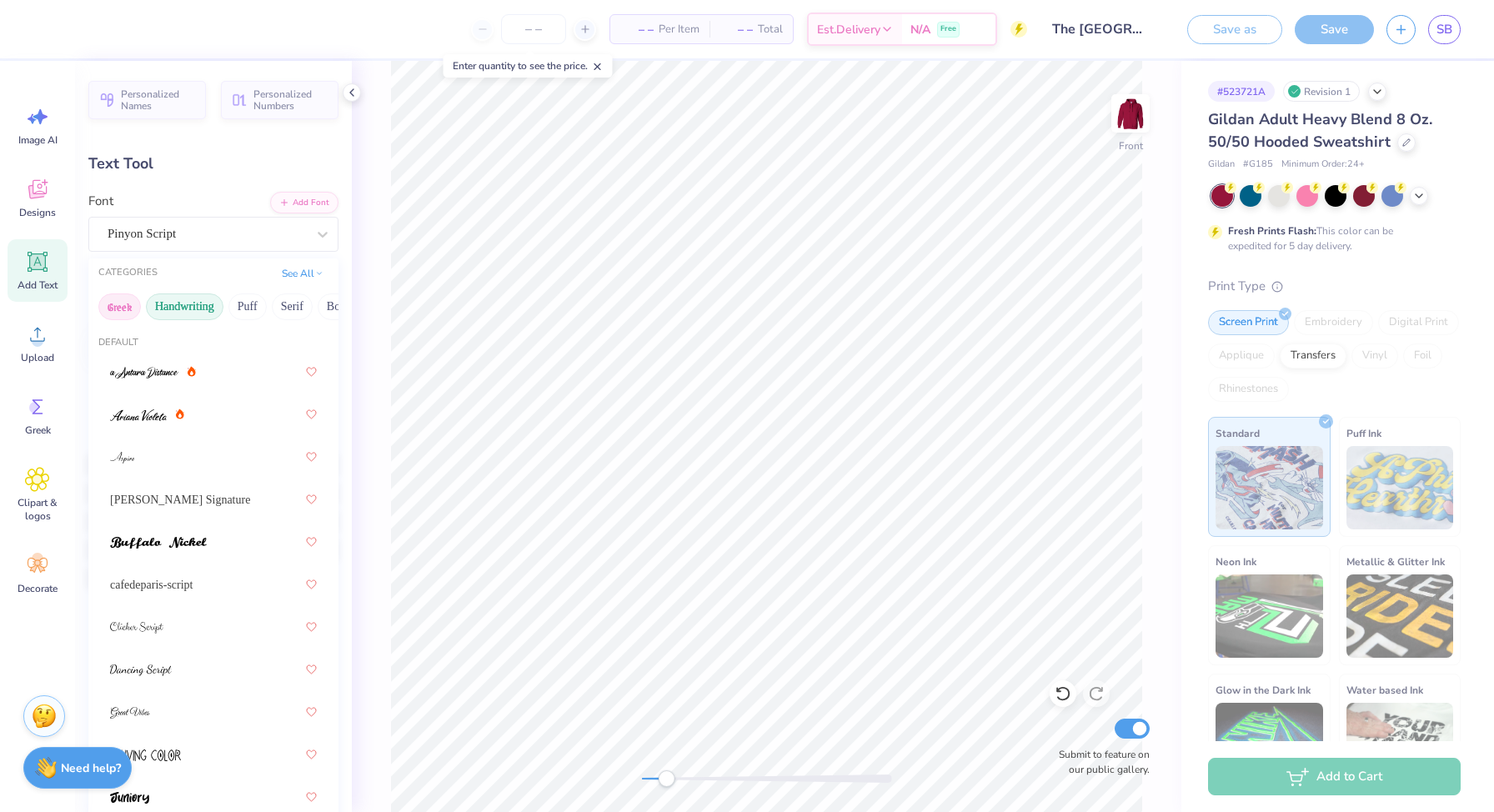
click at [117, 299] on button "Greek" at bounding box center [119, 307] width 43 height 27
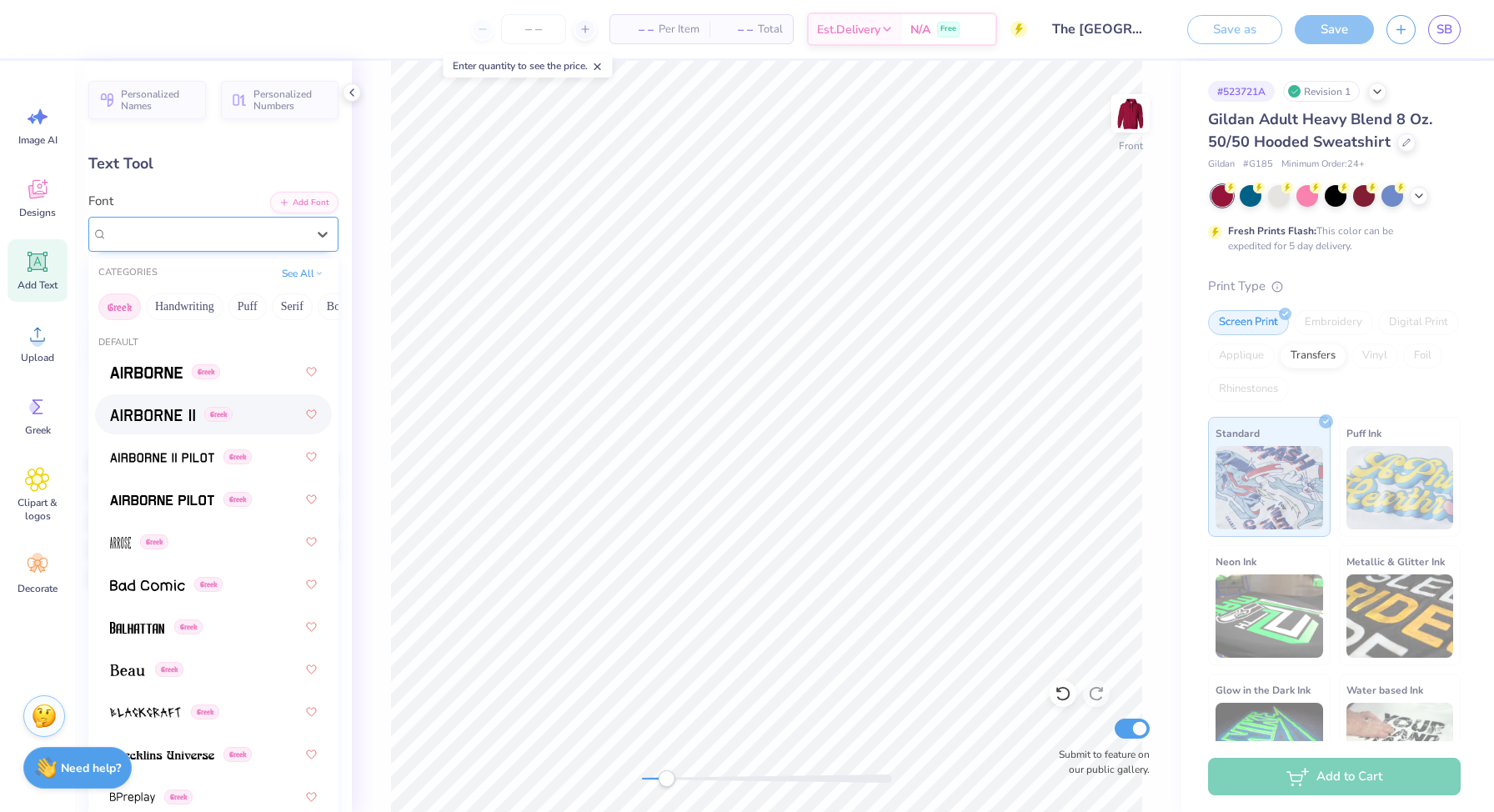
click at [190, 230] on div "Pinyon Script" at bounding box center [207, 233] width 199 height 19
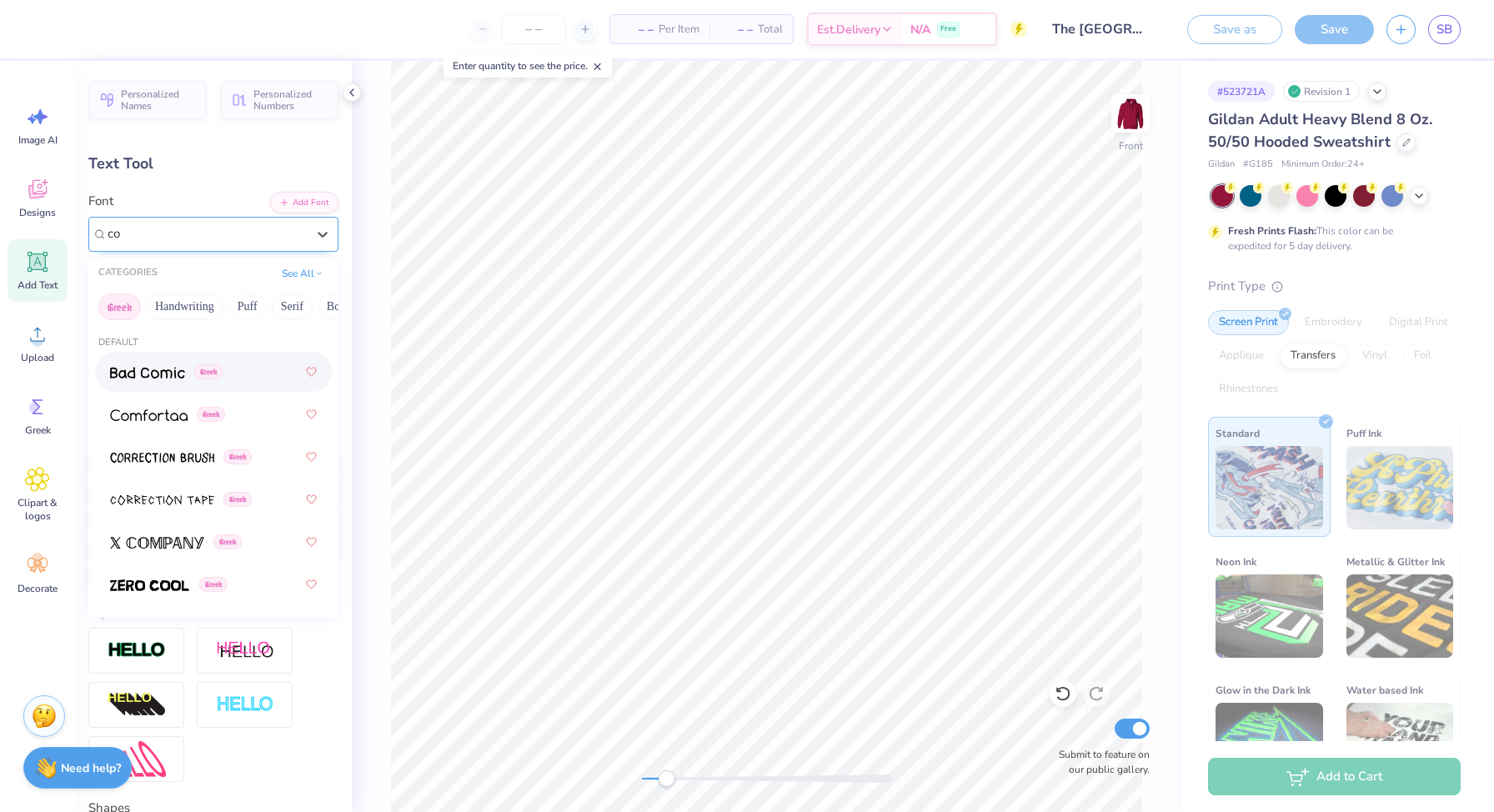
type input "c"
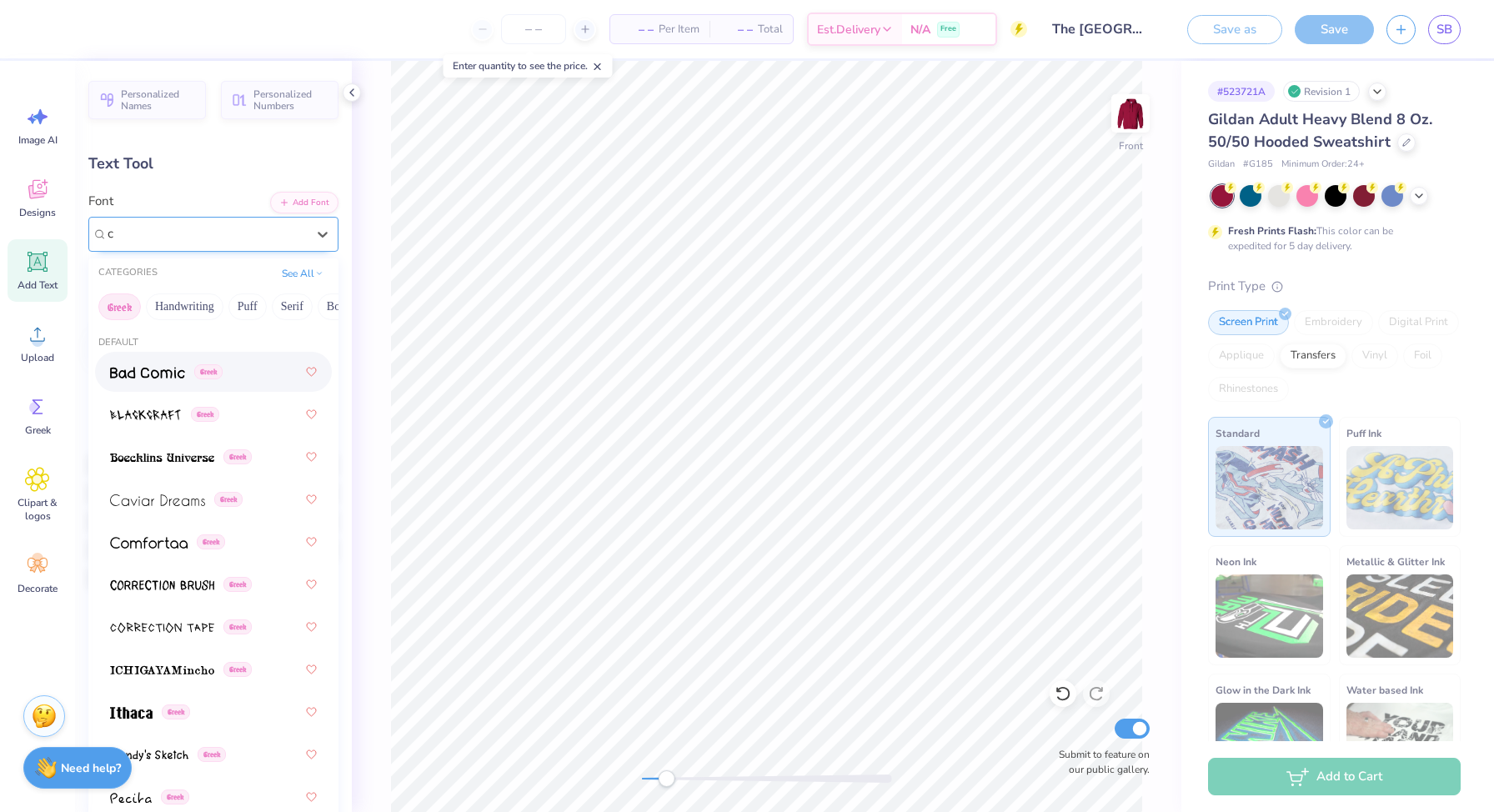
click at [126, 306] on button "Greek" at bounding box center [119, 307] width 43 height 27
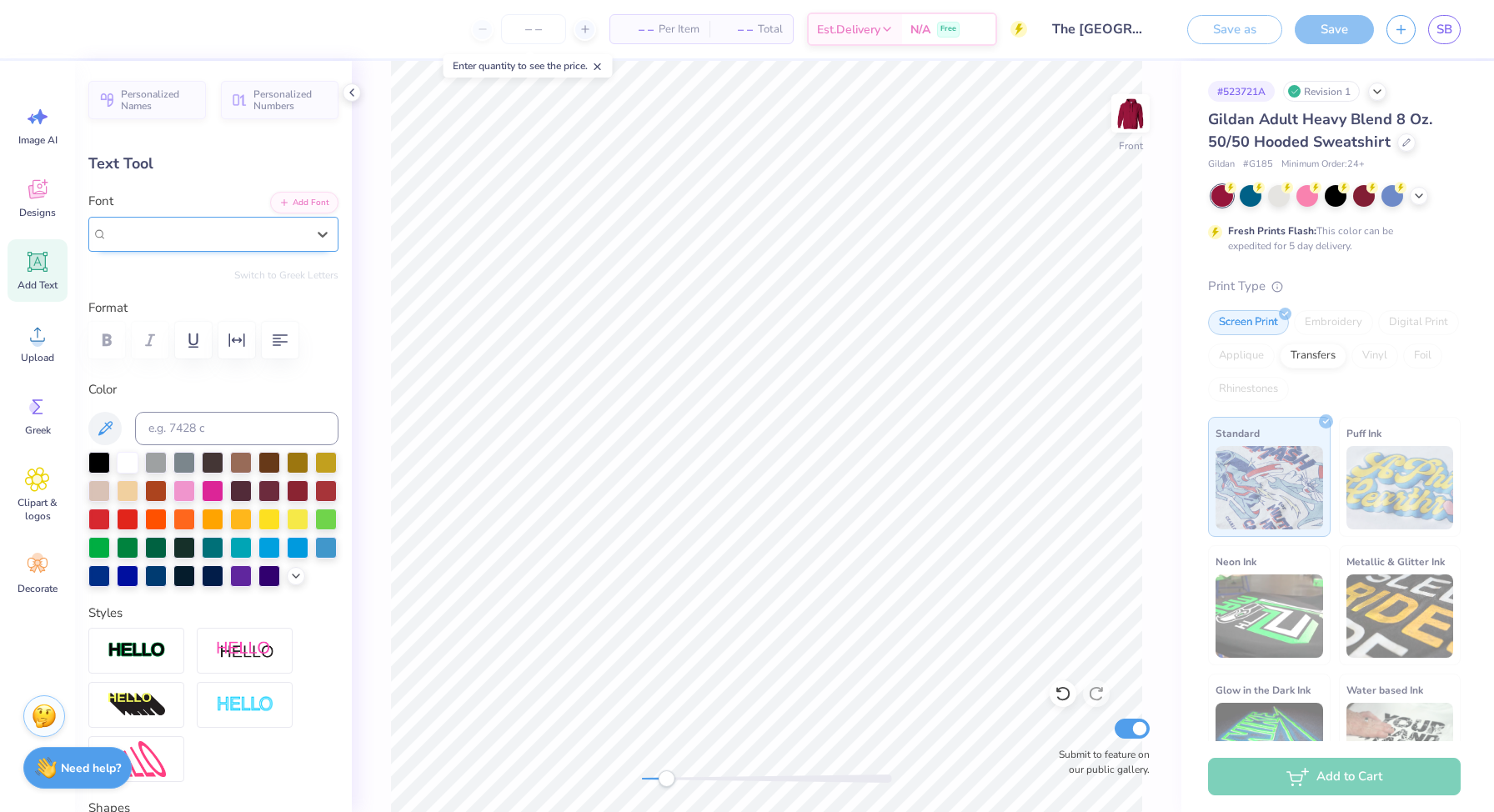
click at [164, 225] on div "Pinyon Script" at bounding box center [207, 234] width 202 height 26
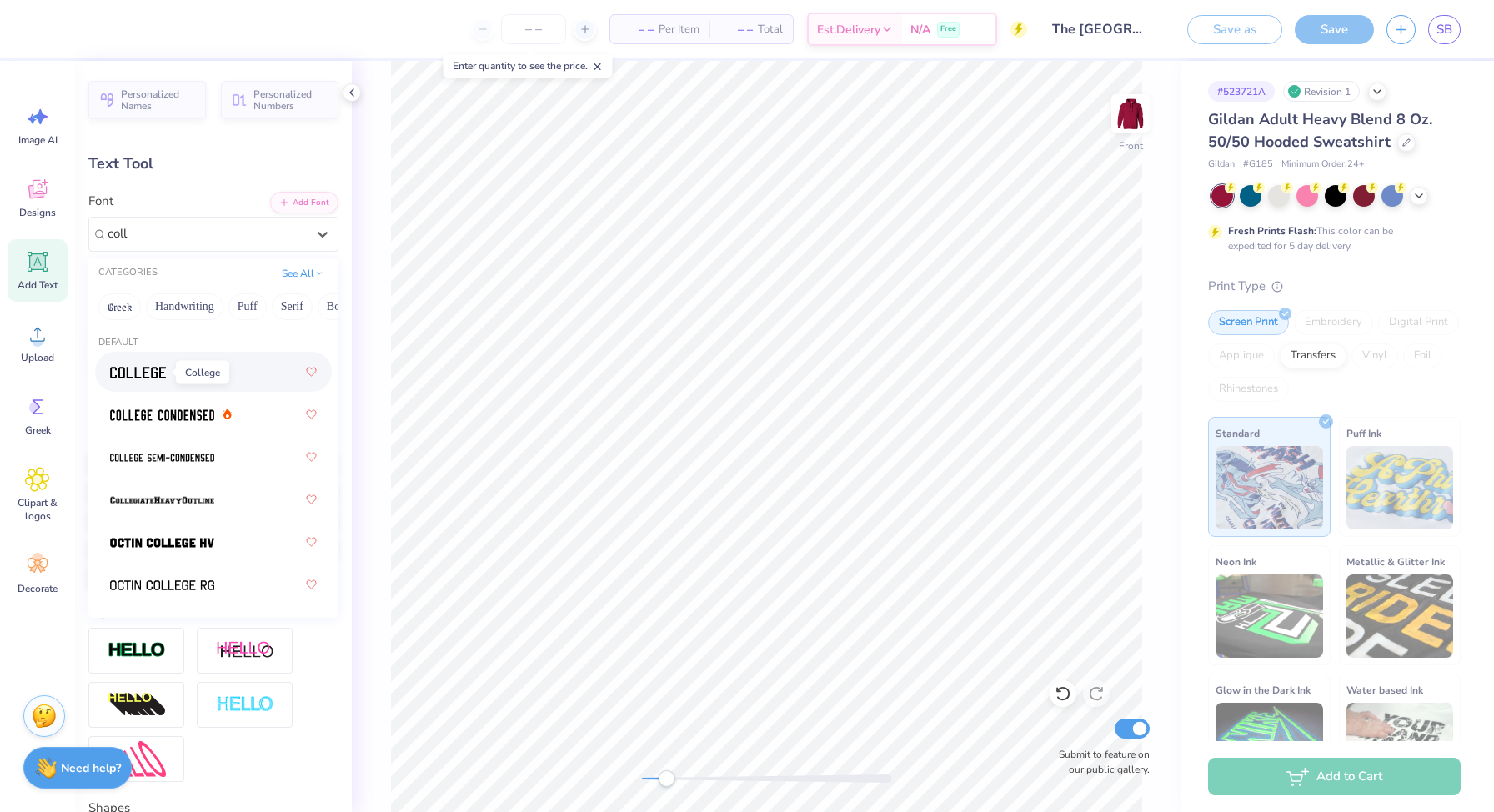
click at [156, 377] on img at bounding box center [138, 372] width 56 height 11
type input "coll"
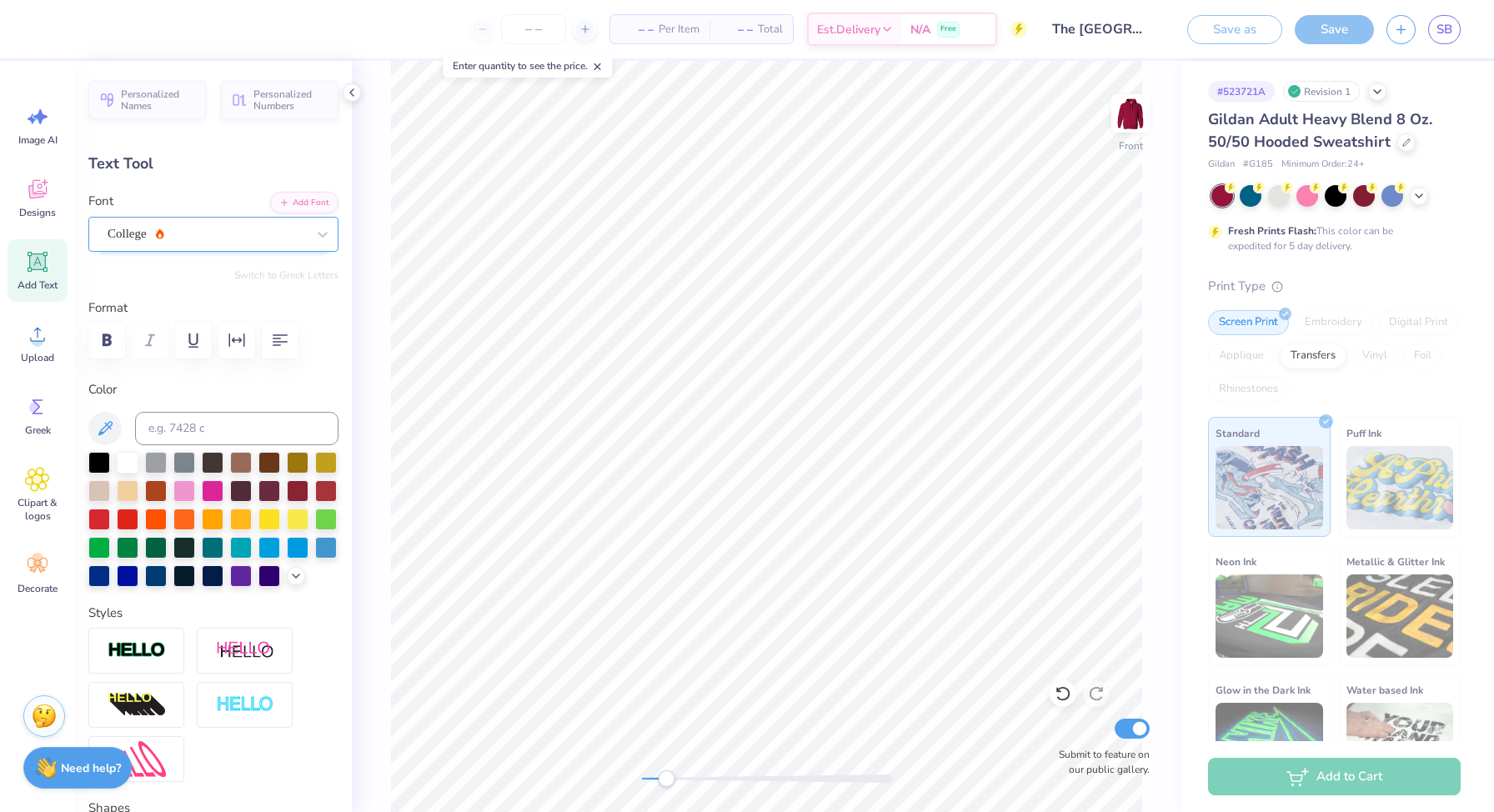
click at [219, 237] on div "College" at bounding box center [207, 234] width 202 height 26
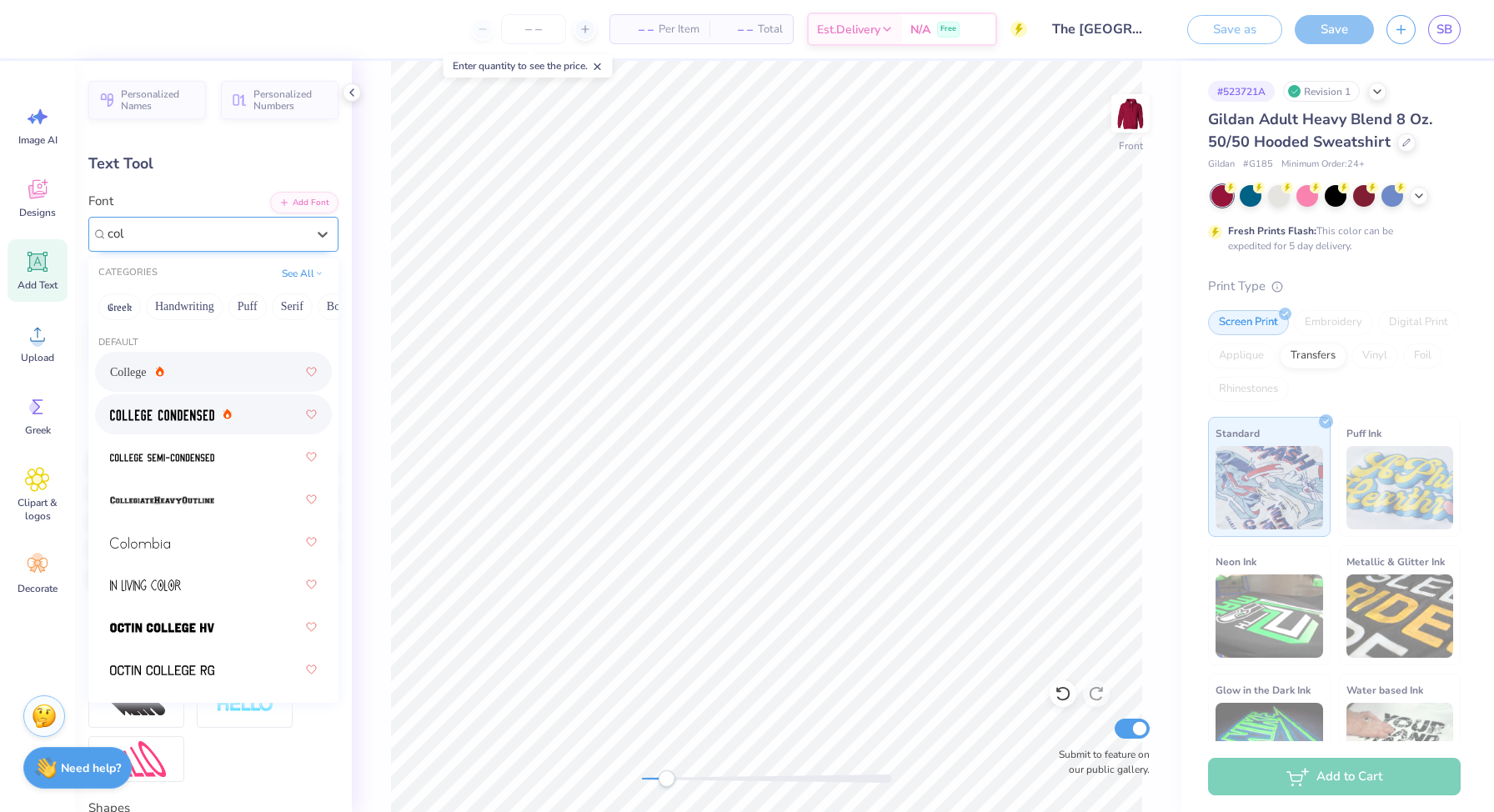
click at [177, 422] on span at bounding box center [162, 415] width 105 height 17
type input "col"
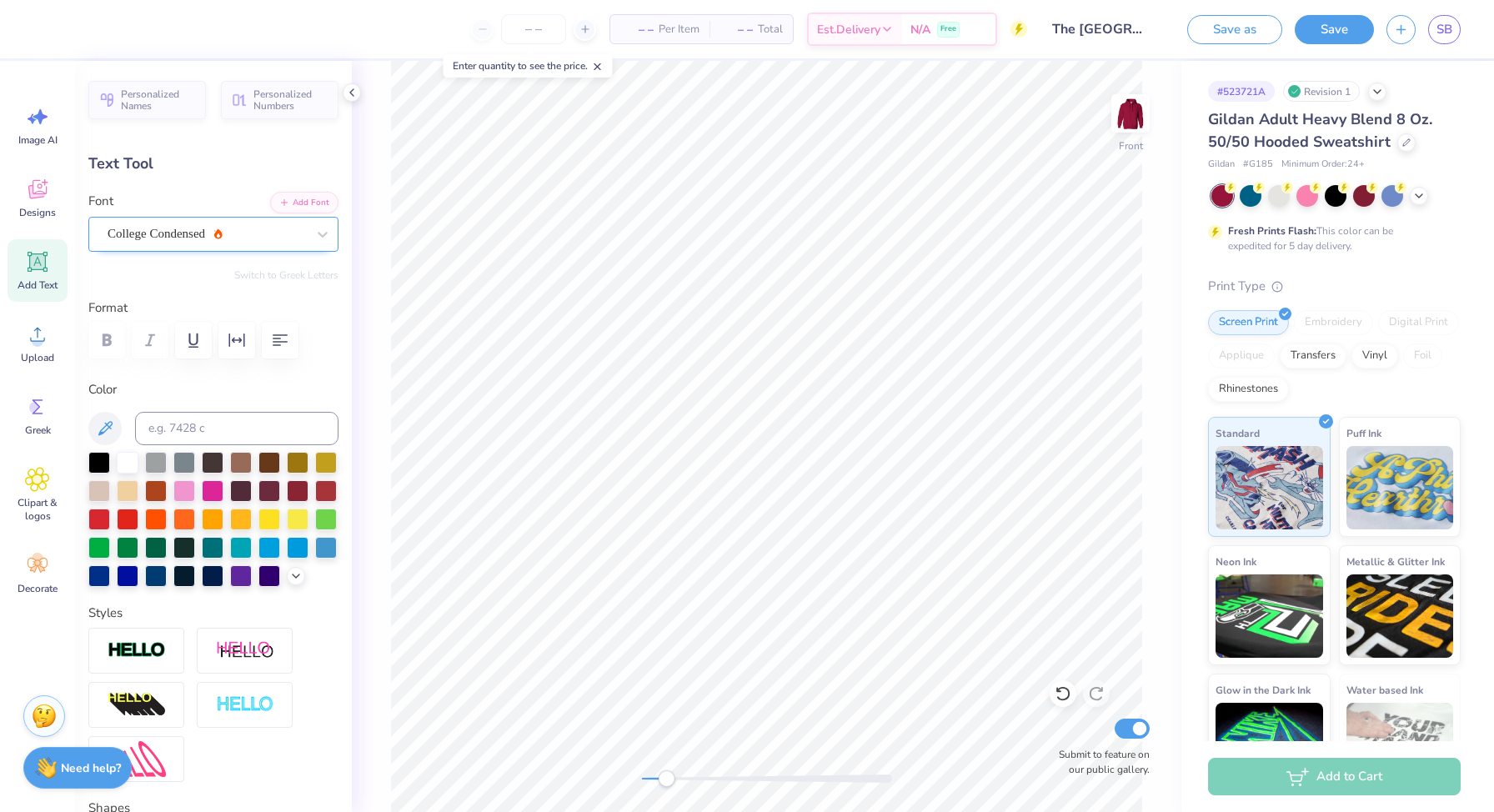
click at [265, 240] on div "College Condensed" at bounding box center [207, 234] width 202 height 26
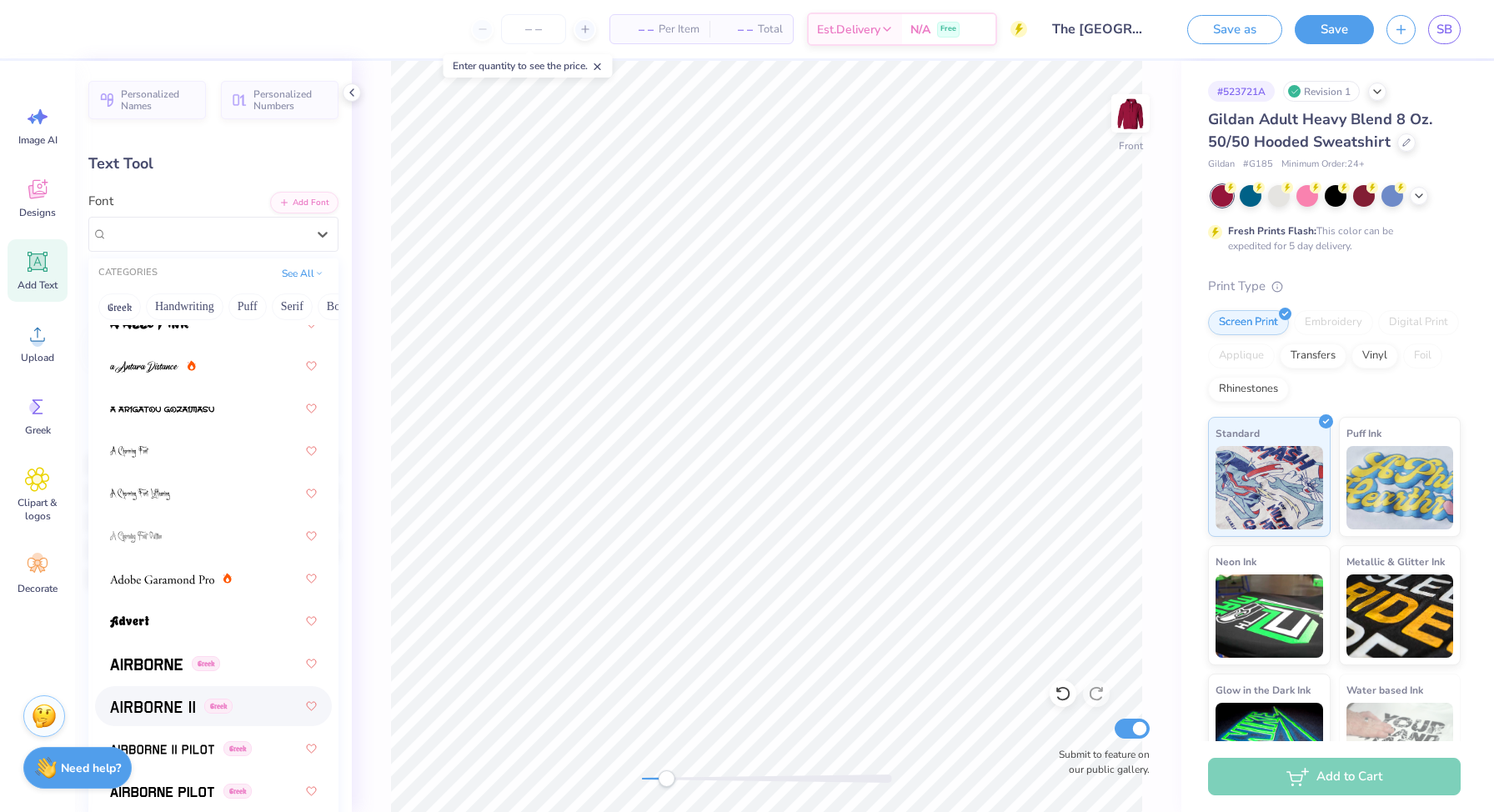
scroll to position [110, 0]
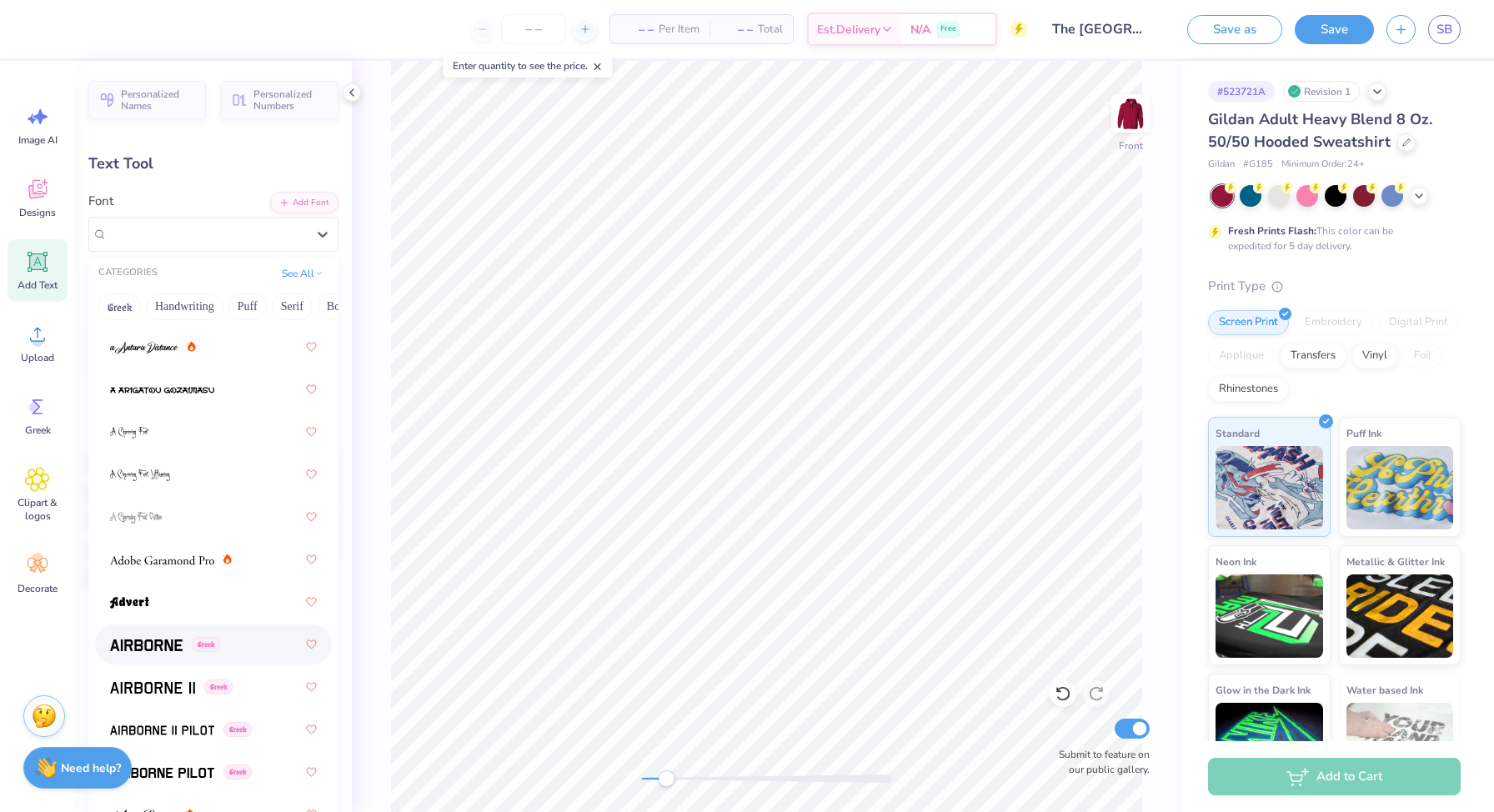
click at [170, 646] on img at bounding box center [146, 645] width 72 height 11
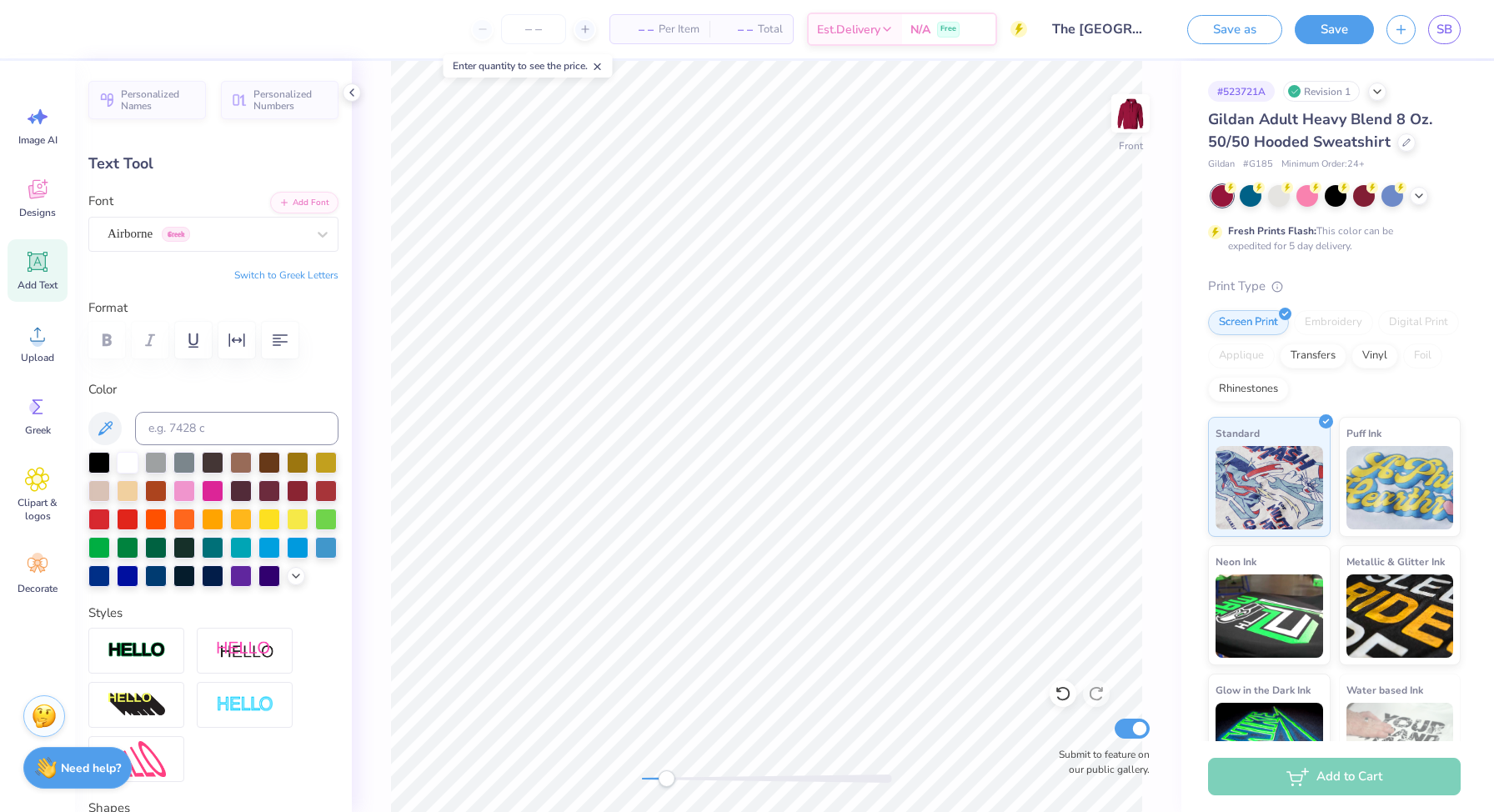
type input "13.44"
type input "0.90"
type input "6.74"
type input "12.02"
type input "0.80"
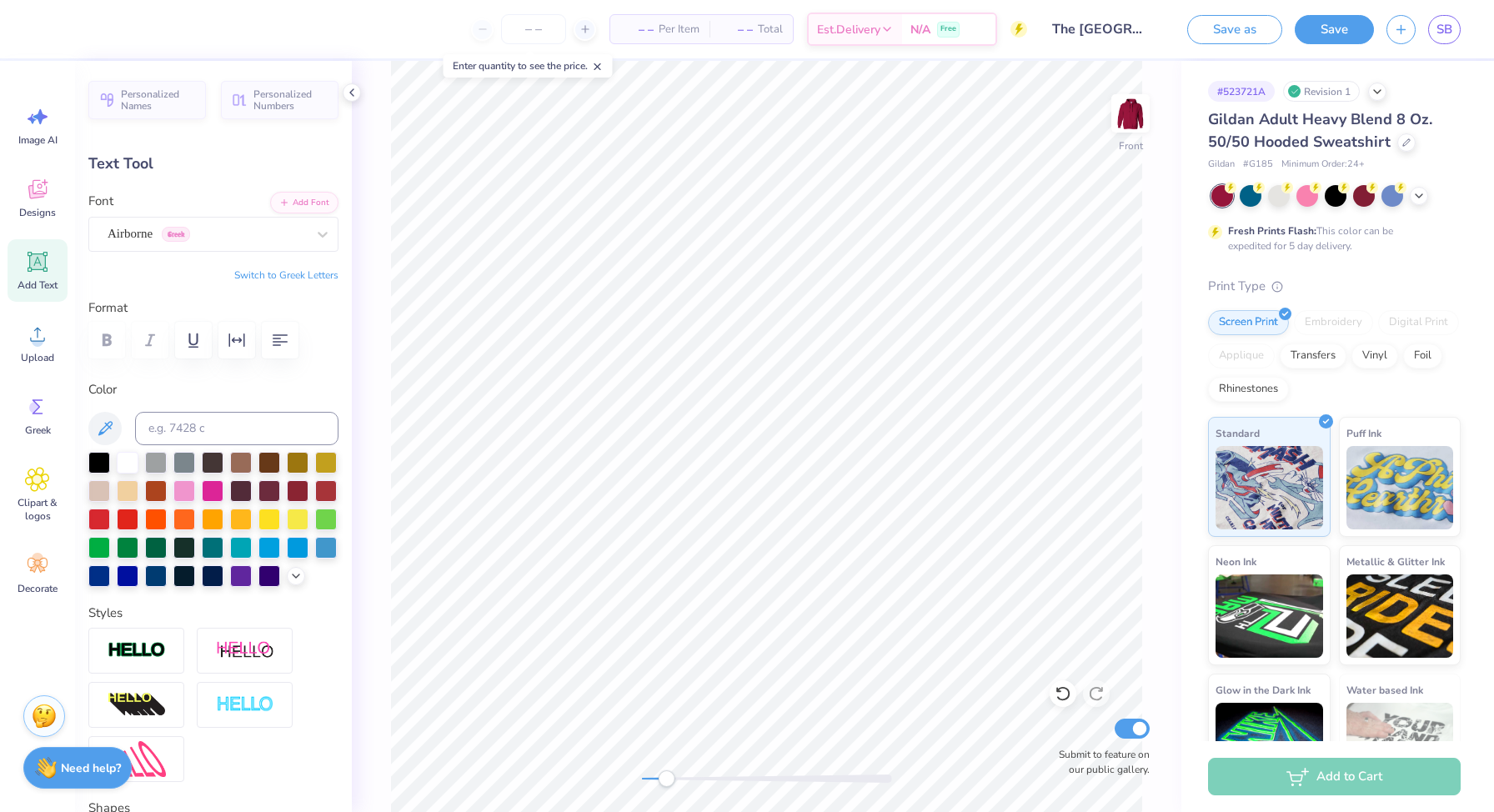
type input "7.04"
type input "14.52"
type input "0.97"
type input "6.75"
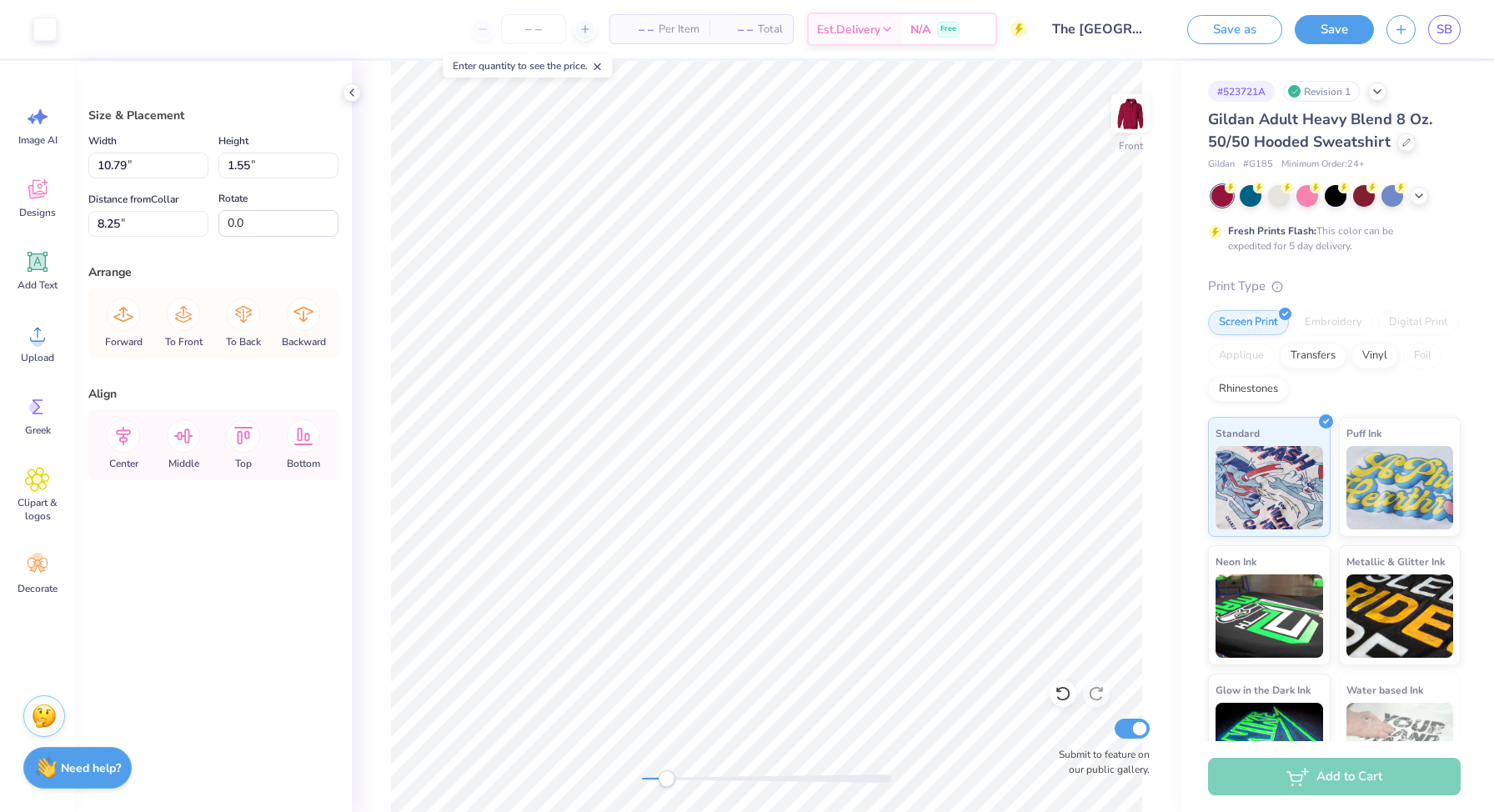
type input "8.19"
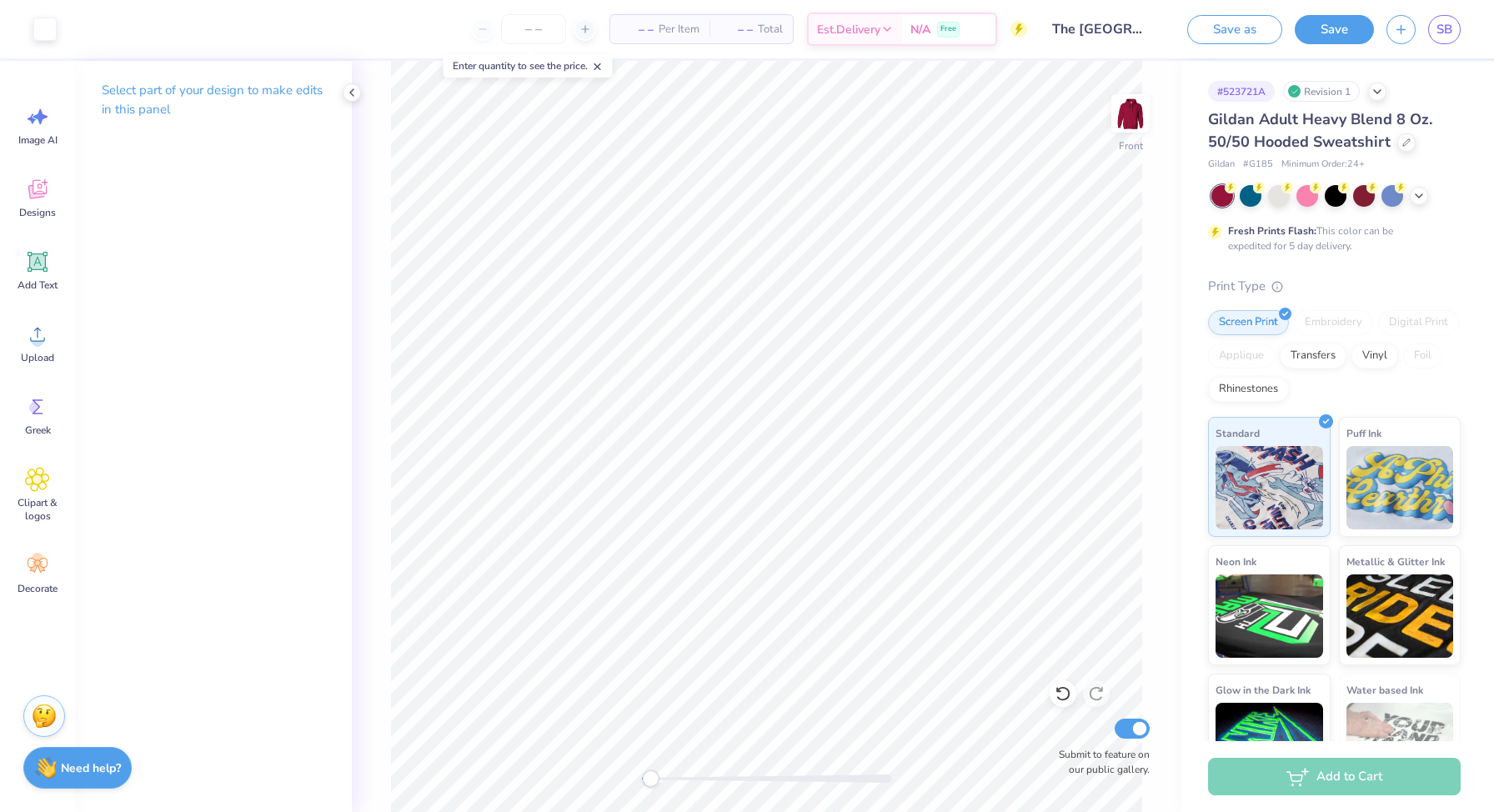
drag, startPoint x: 664, startPoint y: 775, endPoint x: 646, endPoint y: 772, distance: 18.2
click at [646, 772] on div "Accessibility label" at bounding box center [650, 778] width 17 height 17
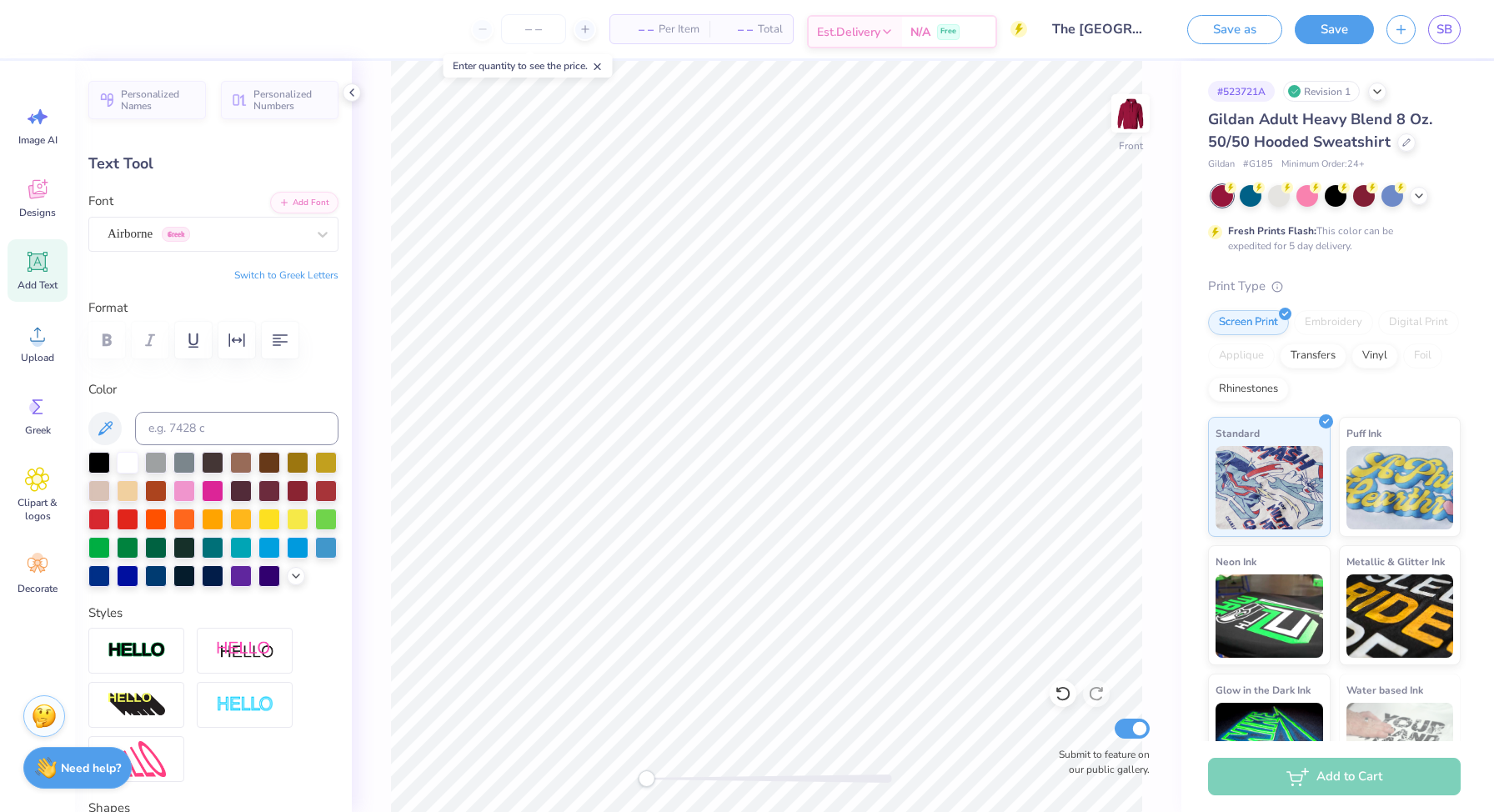
type input "13.84"
type input "0.92"
click at [248, 247] on div "Airborne Greek" at bounding box center [213, 234] width 250 height 35
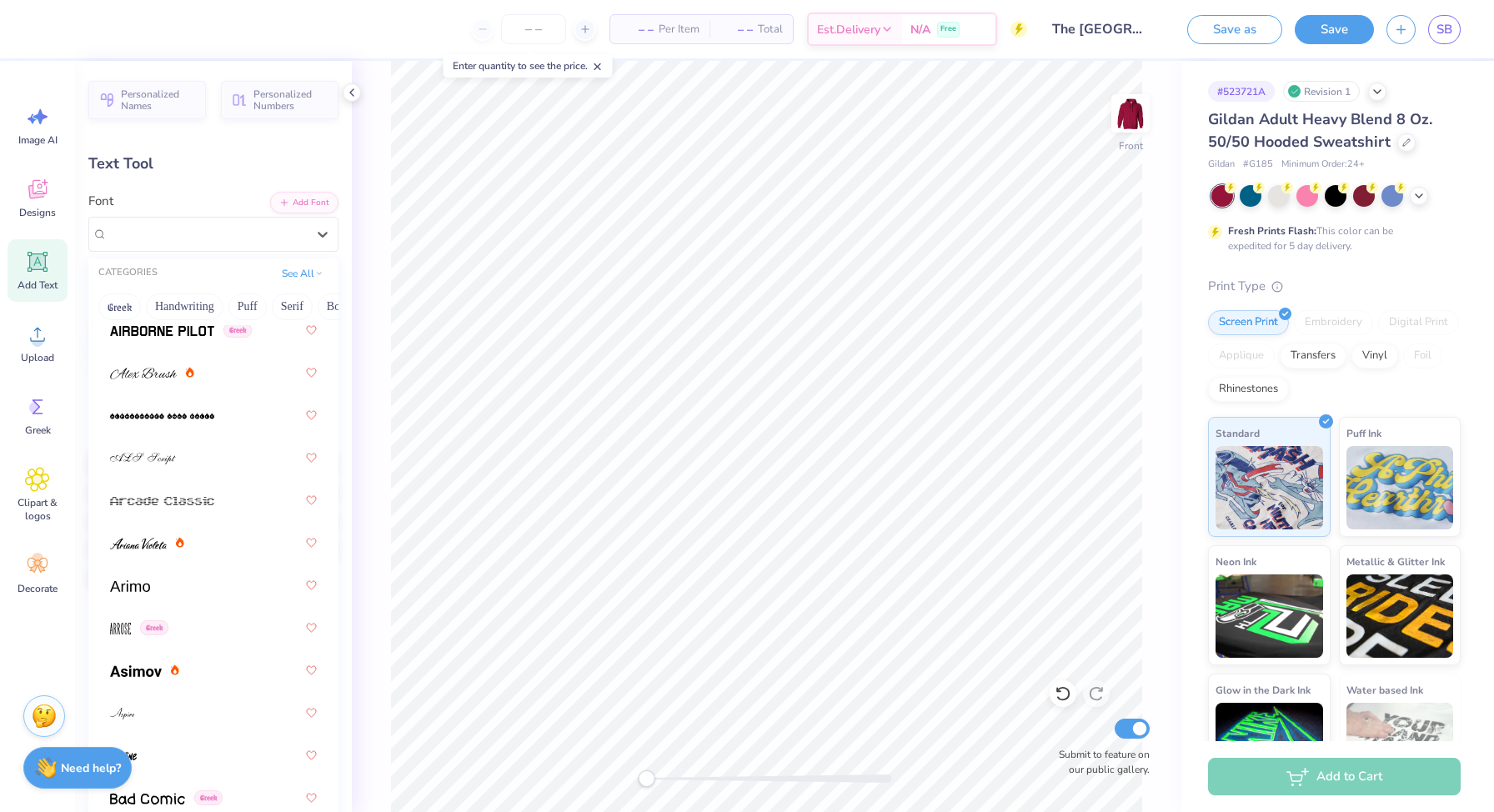
scroll to position [551, 0]
click at [178, 387] on div at bounding box center [213, 373] width 207 height 30
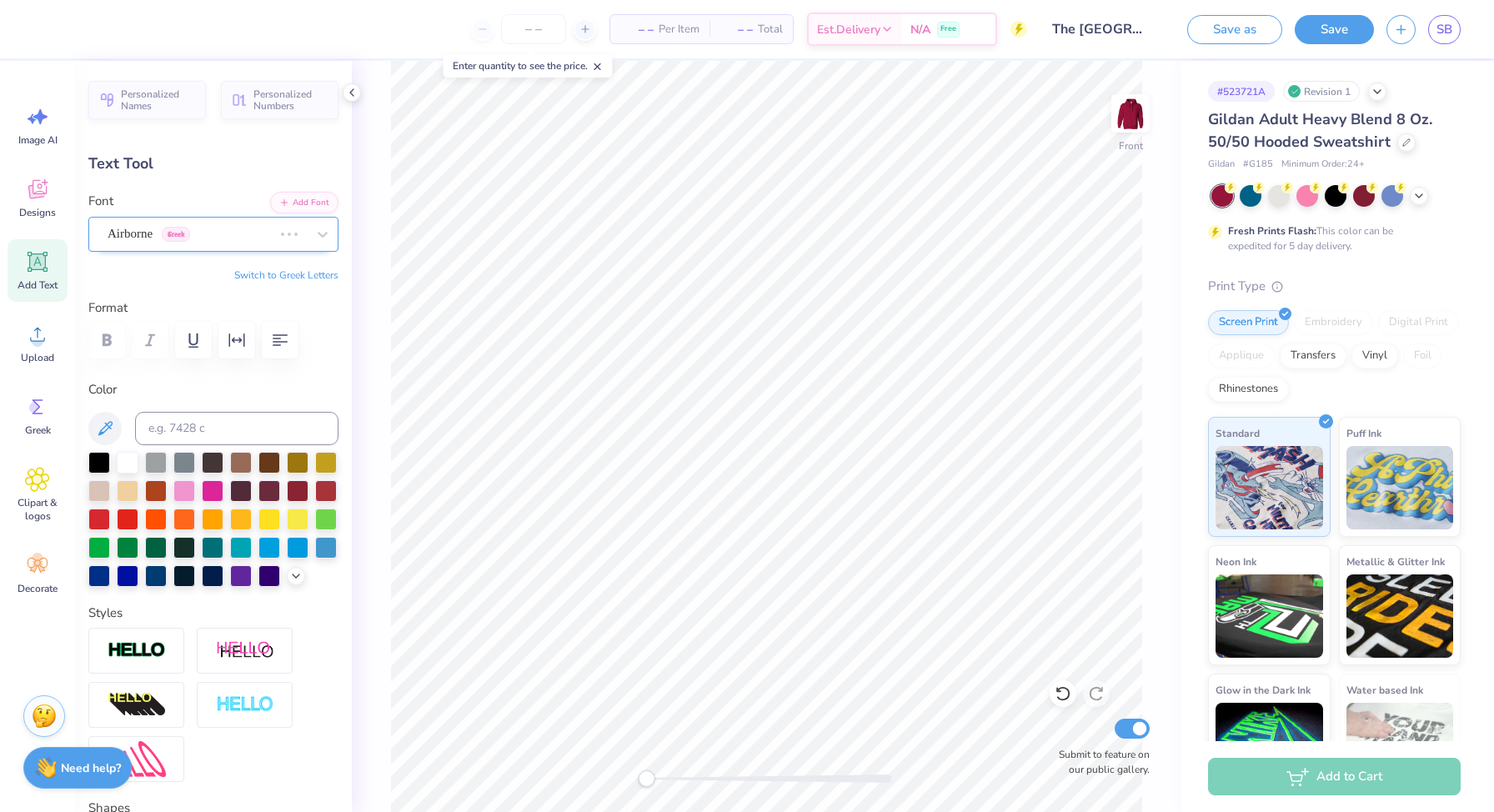
click at [238, 238] on div "Airborne Greek" at bounding box center [189, 234] width 168 height 26
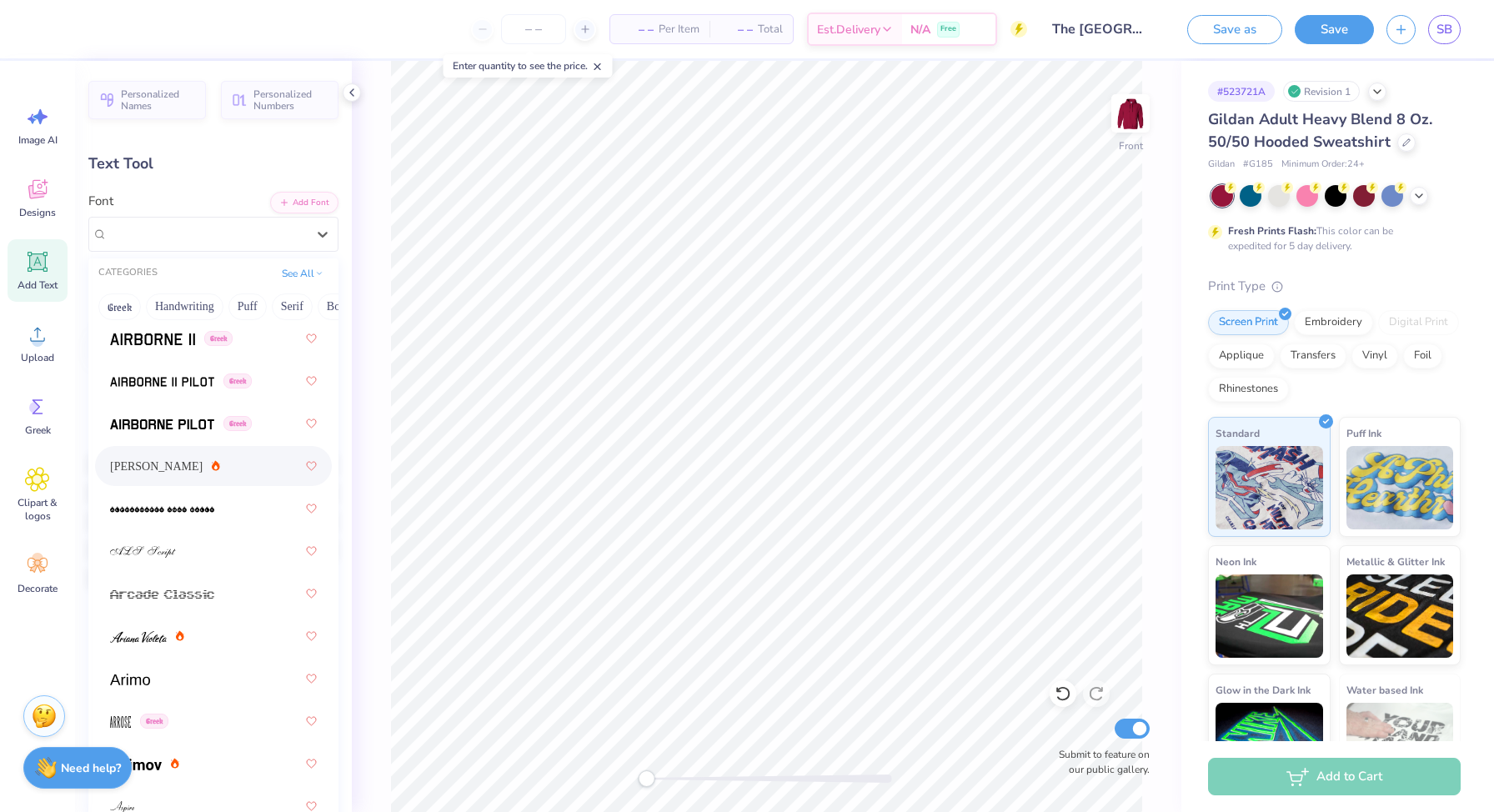
scroll to position [457, 0]
click at [153, 469] on span "[PERSON_NAME]" at bounding box center [156, 467] width 92 height 17
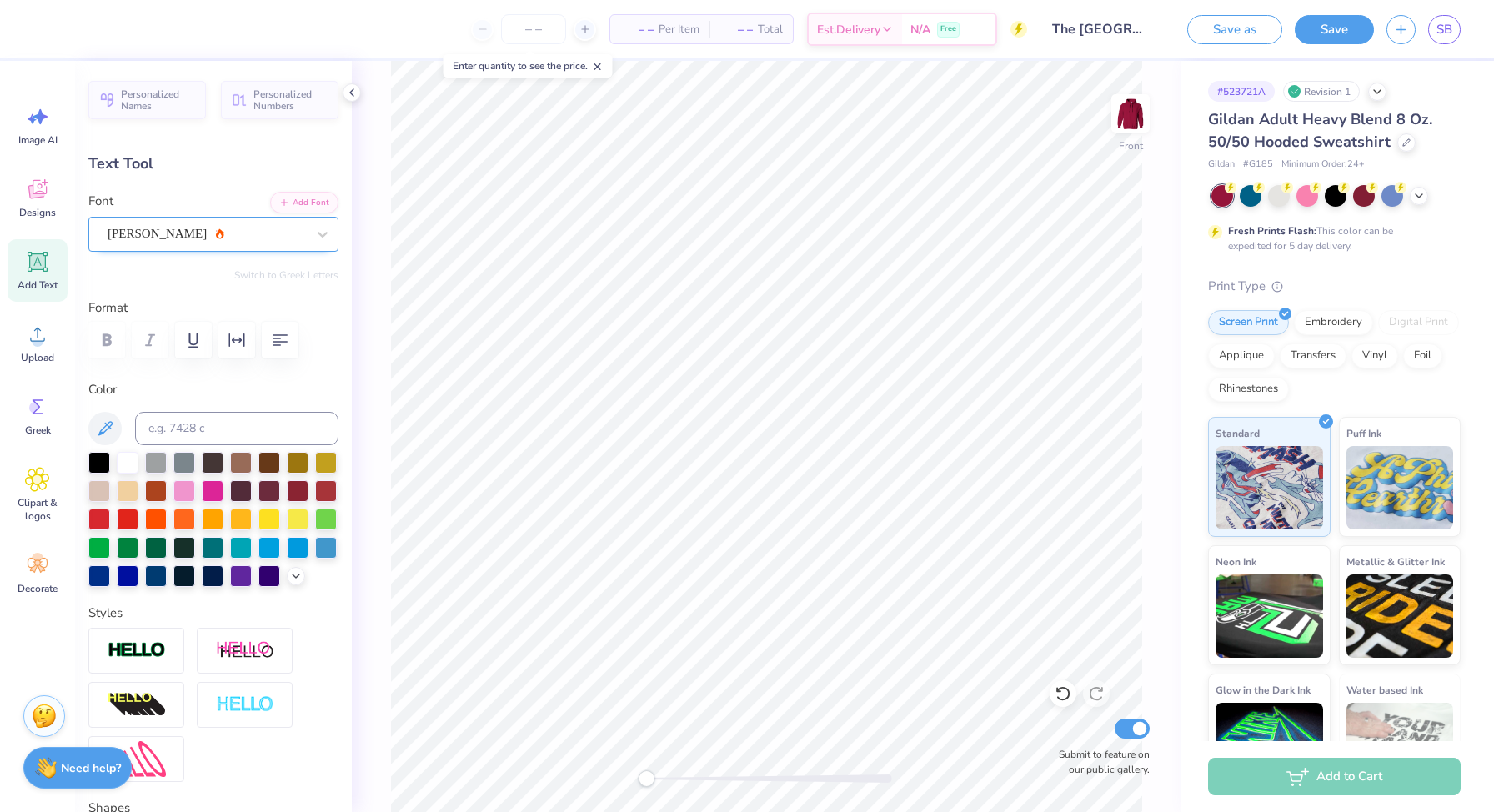
click at [283, 240] on div "[PERSON_NAME]" at bounding box center [207, 234] width 202 height 26
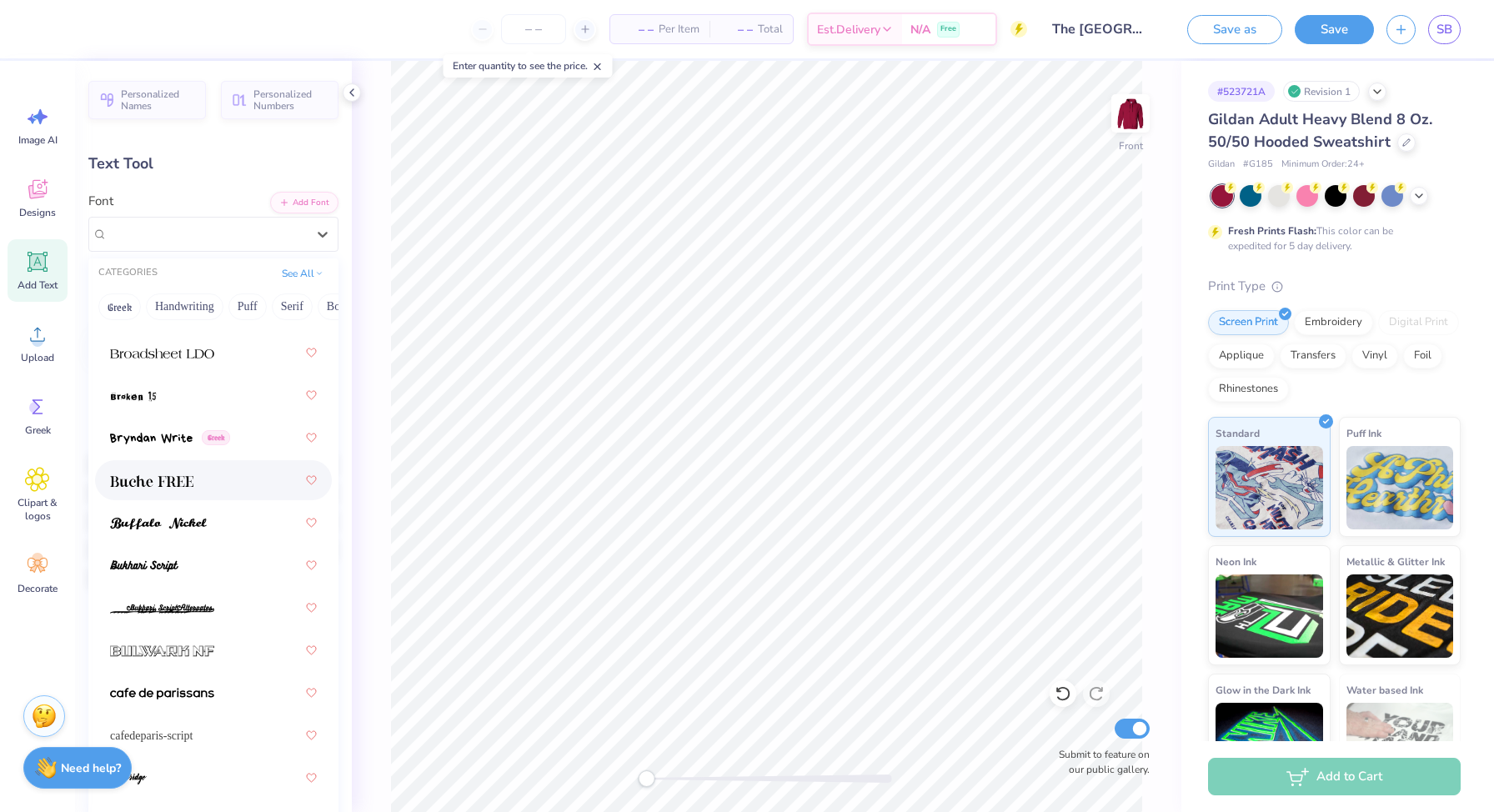
scroll to position [2020, 0]
click at [229, 476] on div at bounding box center [213, 477] width 207 height 30
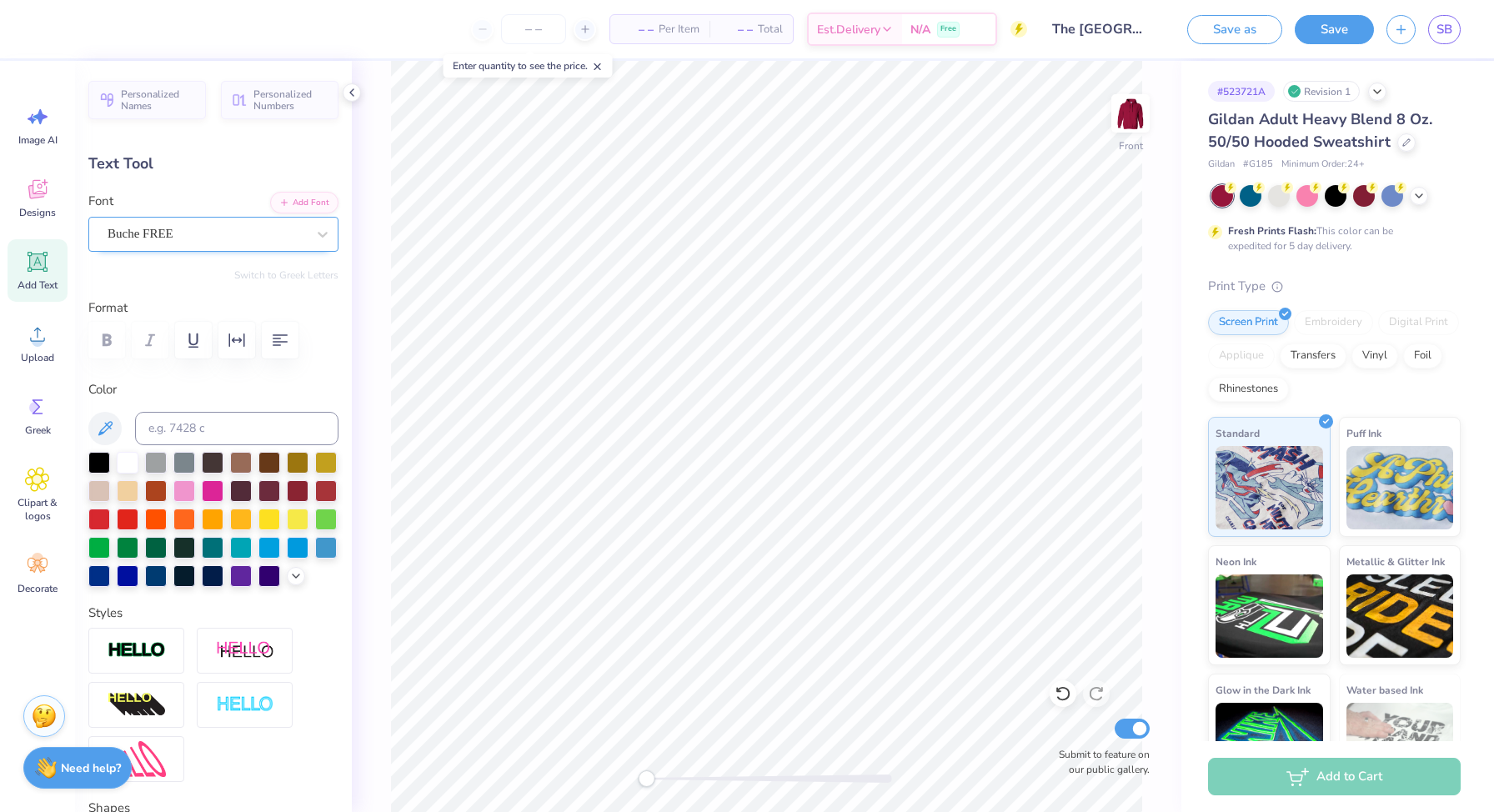
click at [304, 232] on div "Buche FREE" at bounding box center [207, 234] width 202 height 26
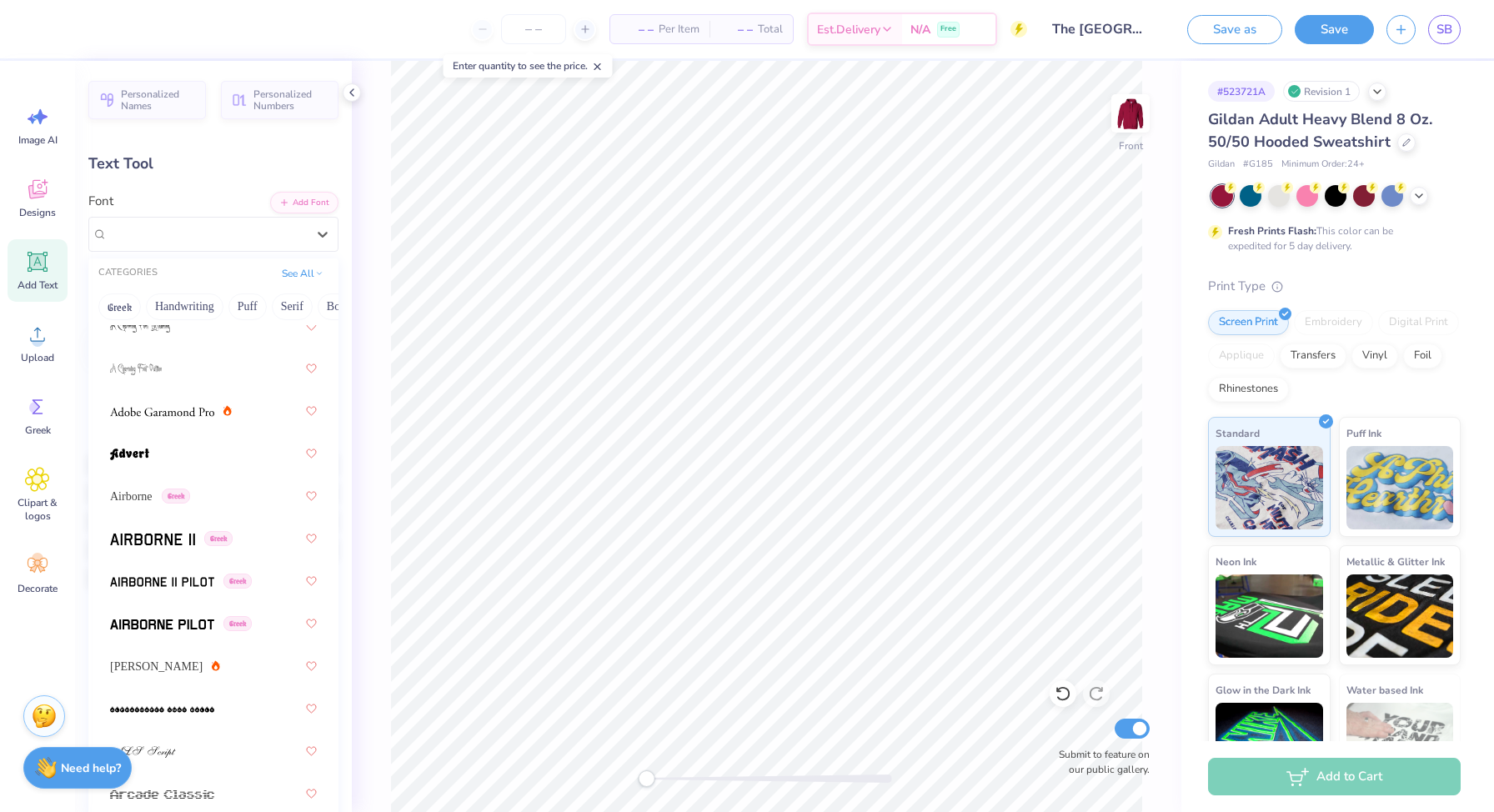
scroll to position [257, 0]
click at [226, 418] on div at bounding box center [171, 413] width 122 height 17
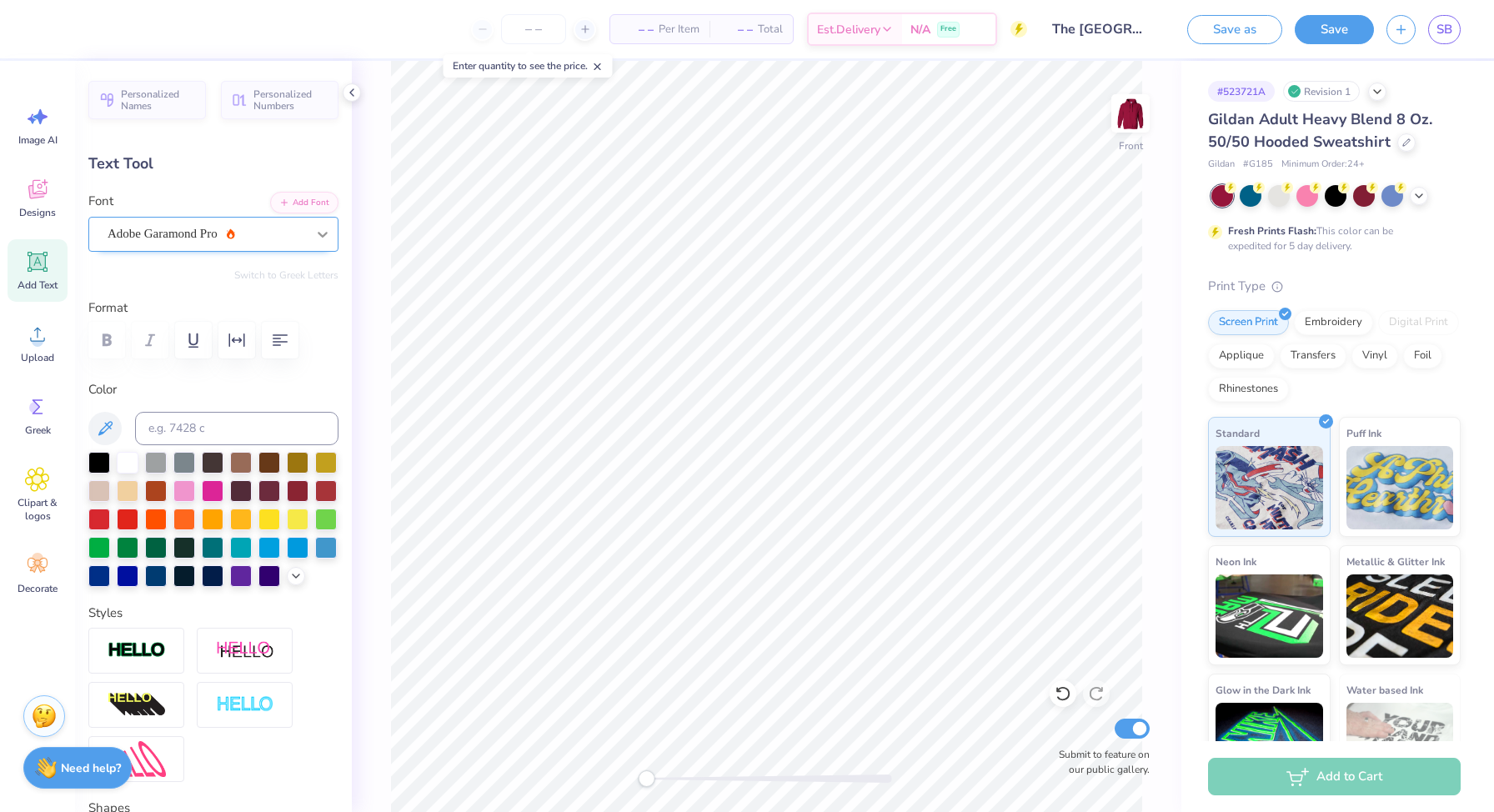
click at [317, 228] on icon at bounding box center [323, 233] width 17 height 17
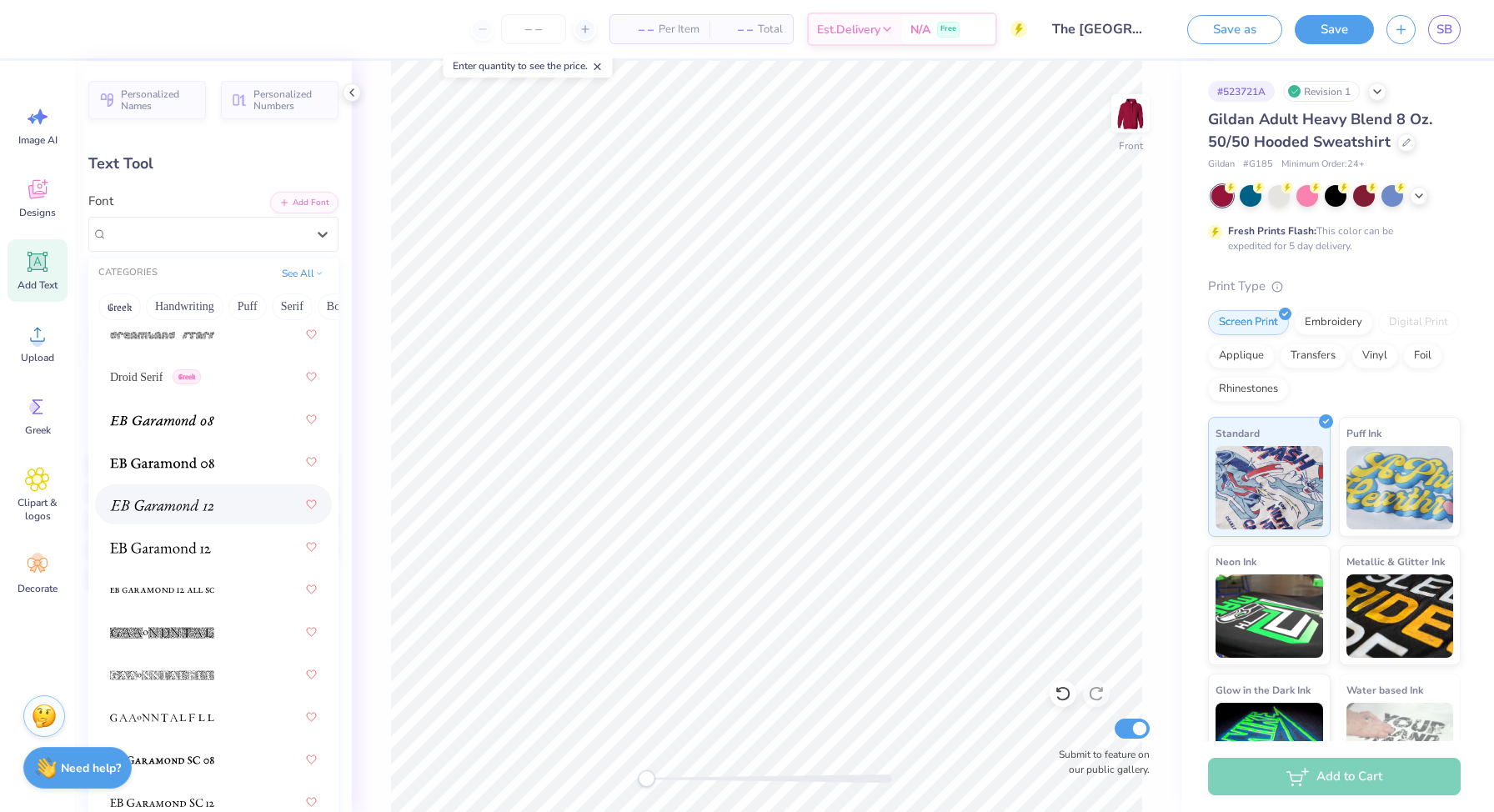
scroll to position [4205, 0]
click at [217, 429] on div at bounding box center [213, 417] width 207 height 30
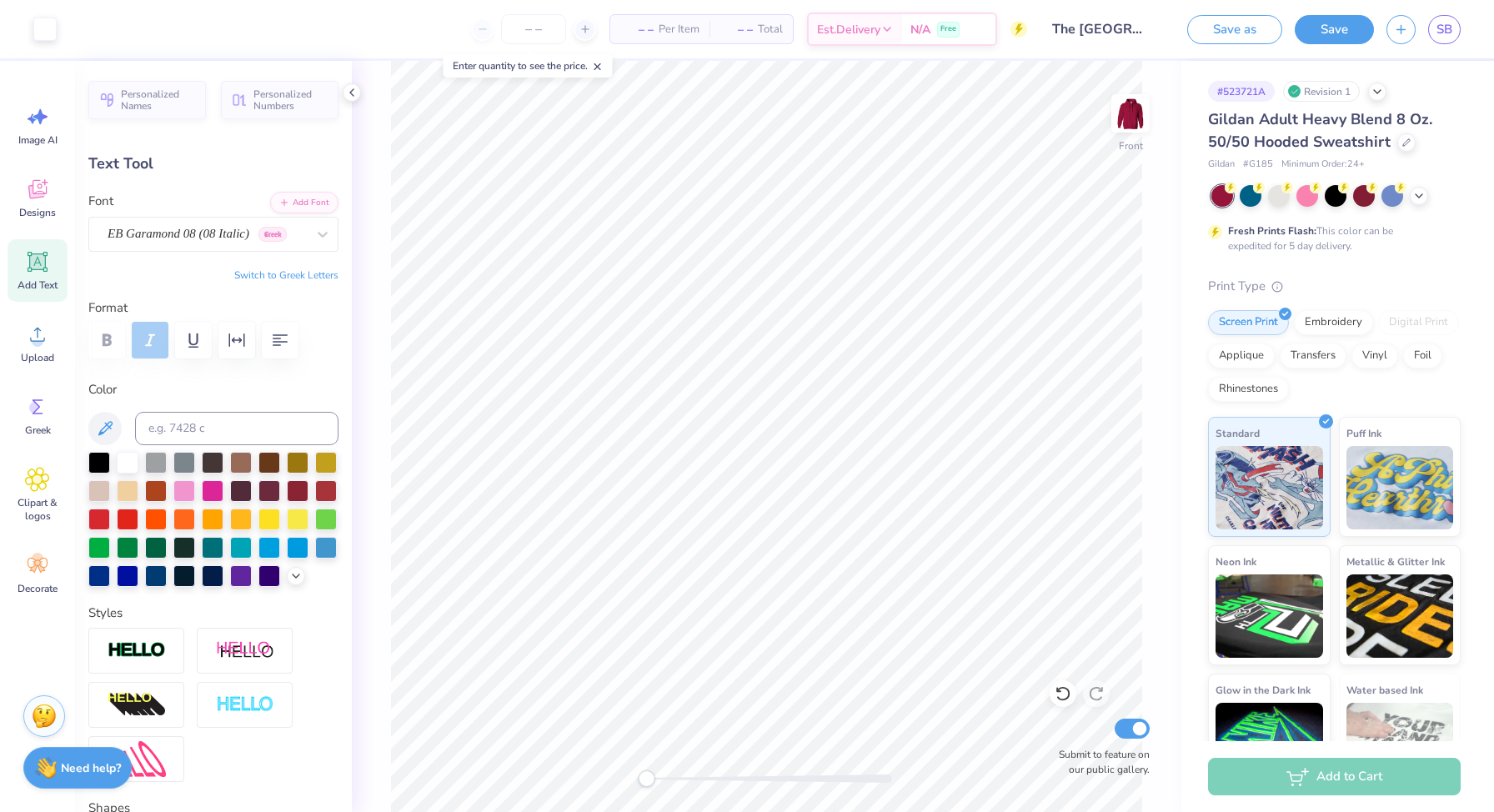
type input "10.43"
type input "1.20"
type input "6.77"
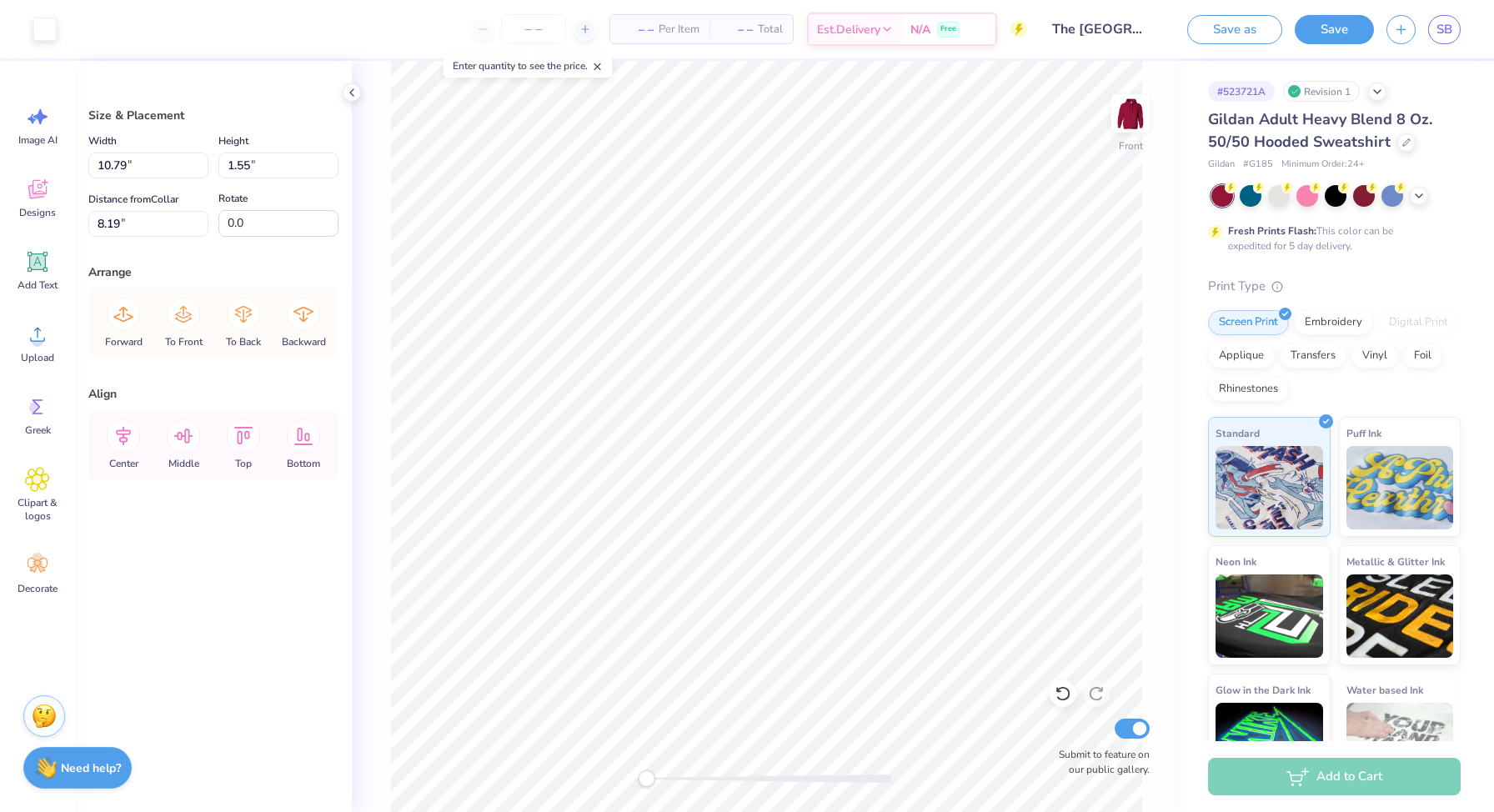
type input "7.97"
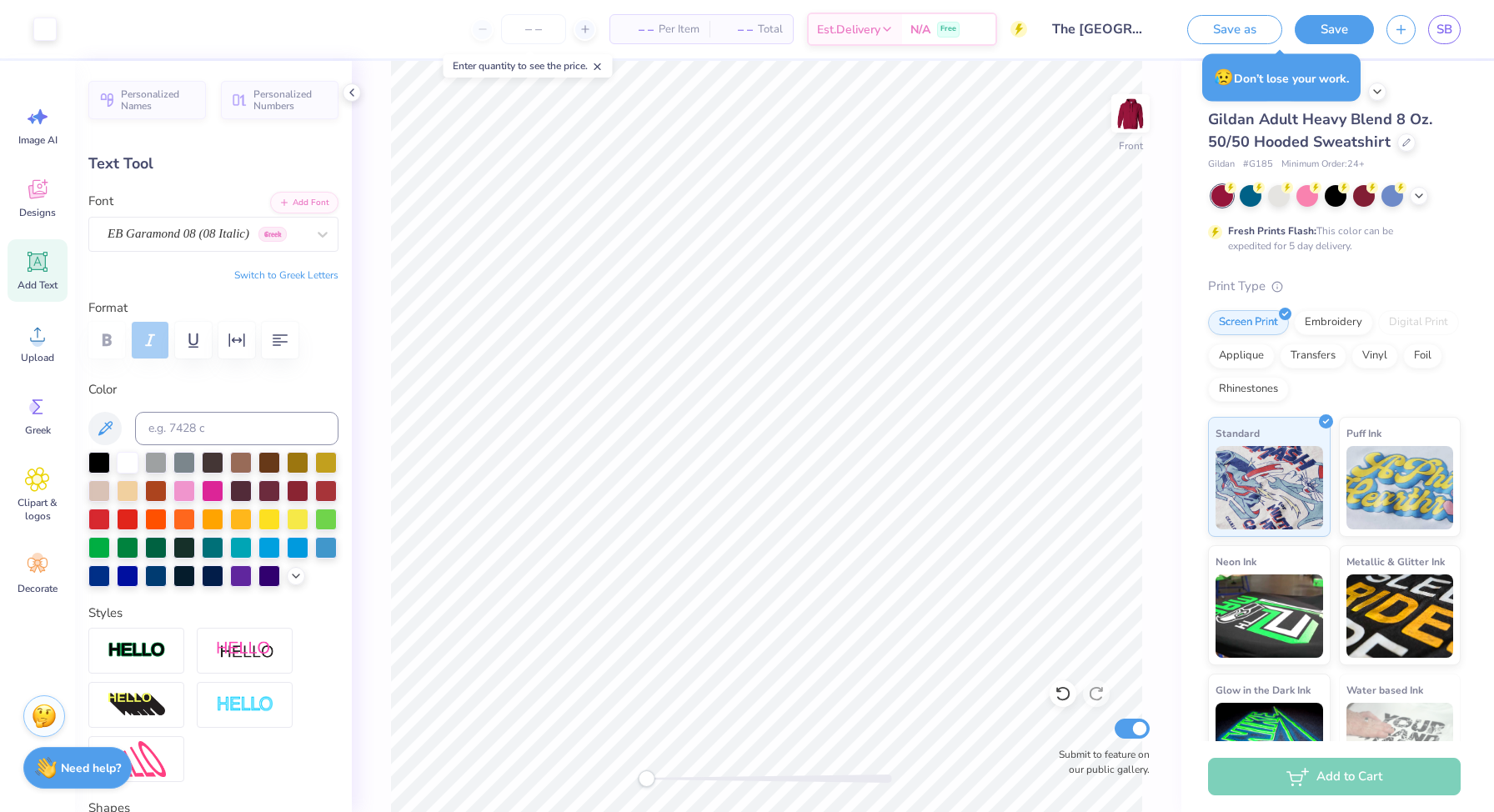
type input "6.94"
click at [302, 234] on div "EB Garamond 08 (08 Italic) [DEMOGRAPHIC_DATA]" at bounding box center [207, 234] width 202 height 26
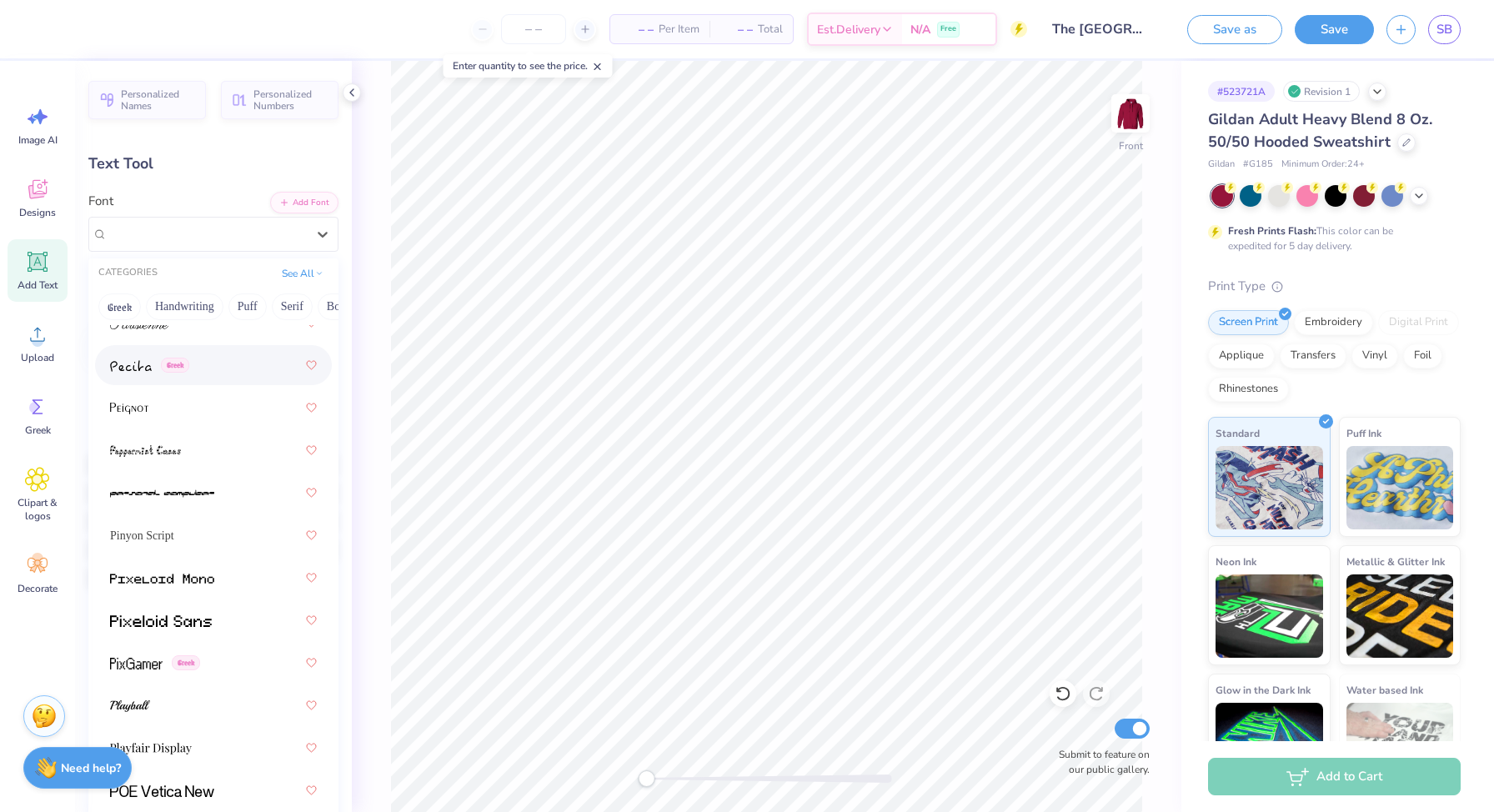
scroll to position [9654, 0]
click at [199, 540] on div "Pinyon Script" at bounding box center [213, 537] width 207 height 30
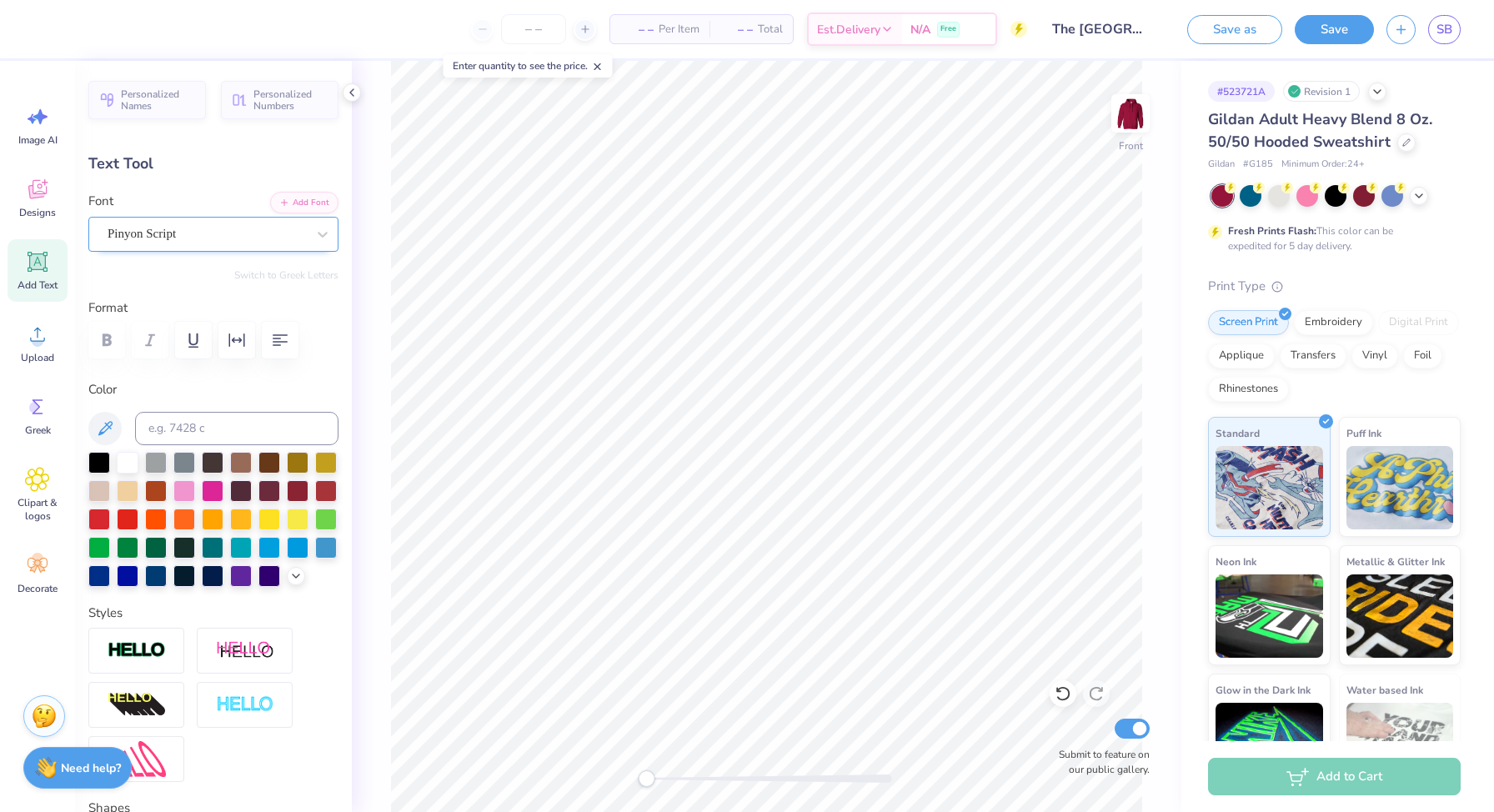
click at [285, 240] on div "Pinyon Script" at bounding box center [207, 234] width 202 height 26
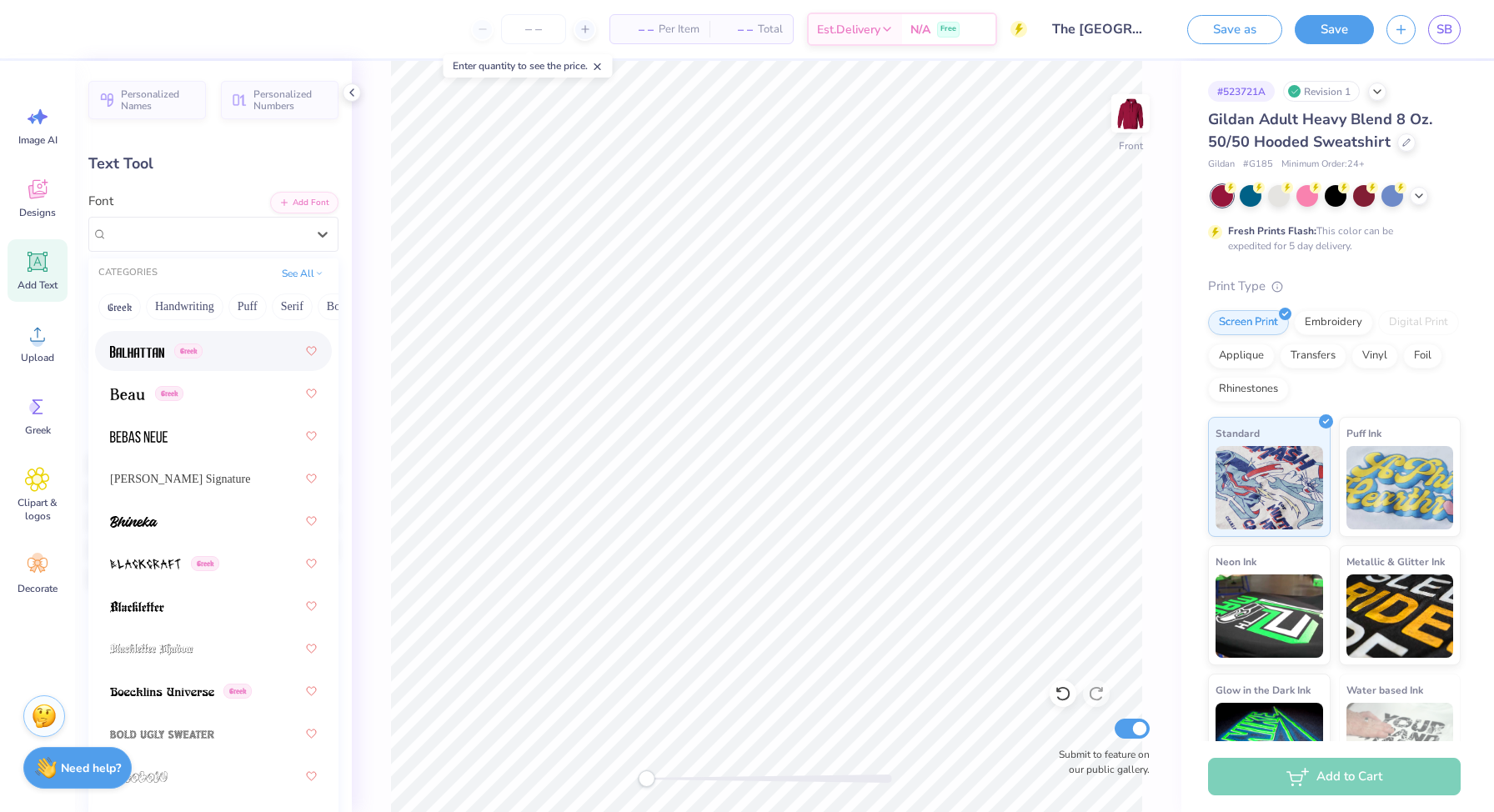
scroll to position [1039, 0]
click at [198, 447] on div at bounding box center [213, 437] width 207 height 30
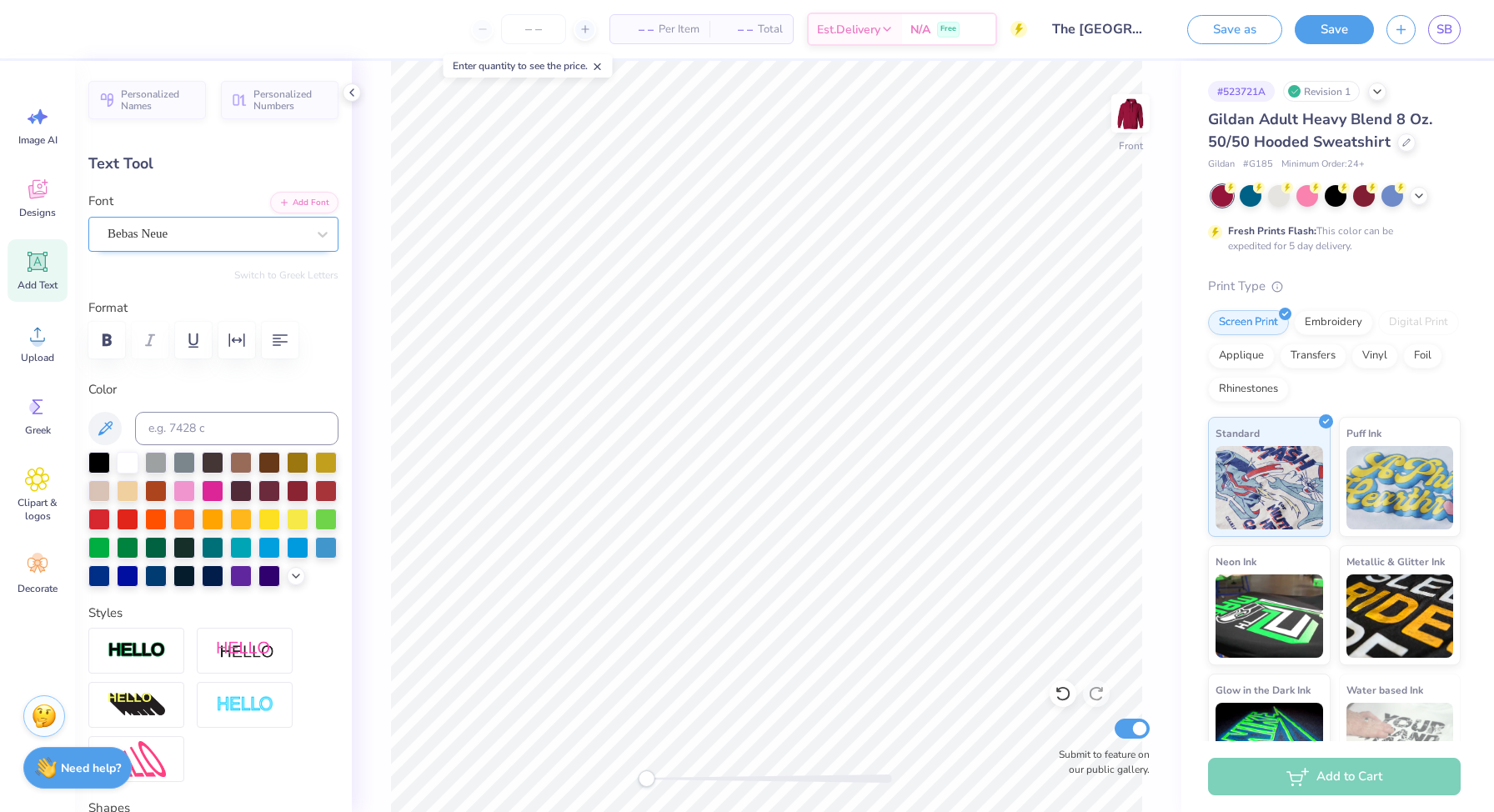
click at [293, 236] on div "Bebas Neue" at bounding box center [207, 234] width 202 height 26
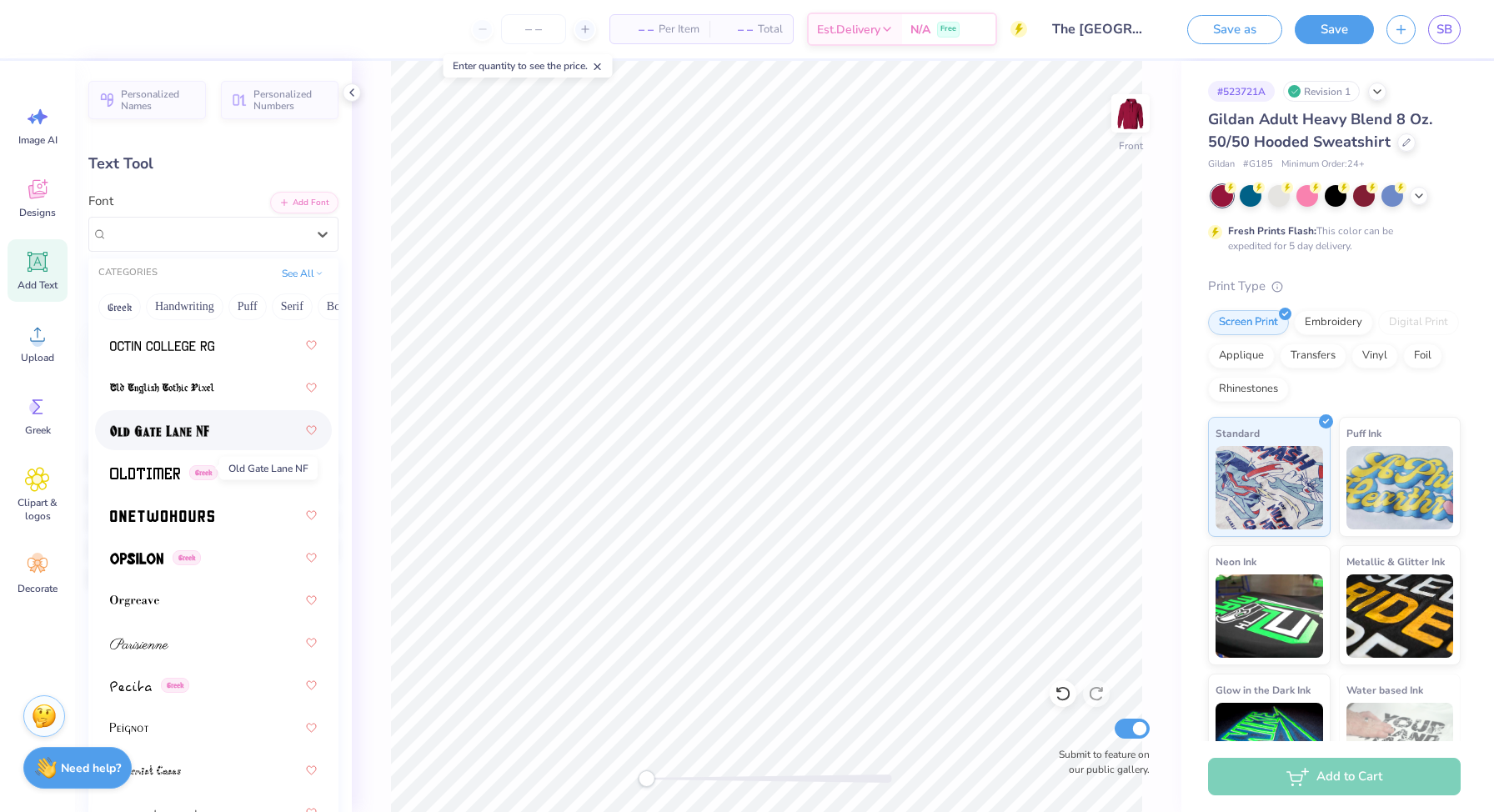
scroll to position [9394, 0]
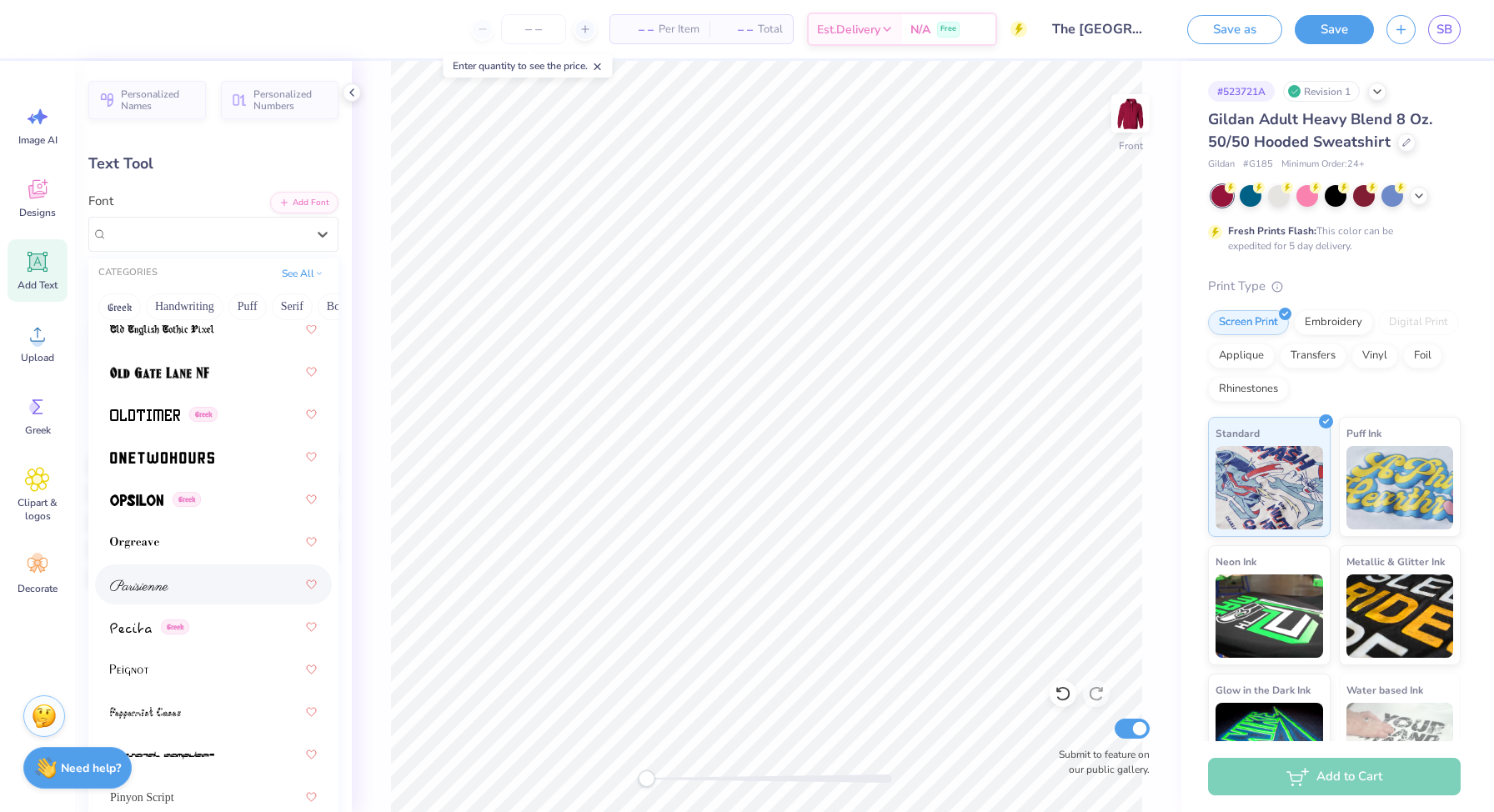
click at [160, 588] on img at bounding box center [139, 585] width 58 height 11
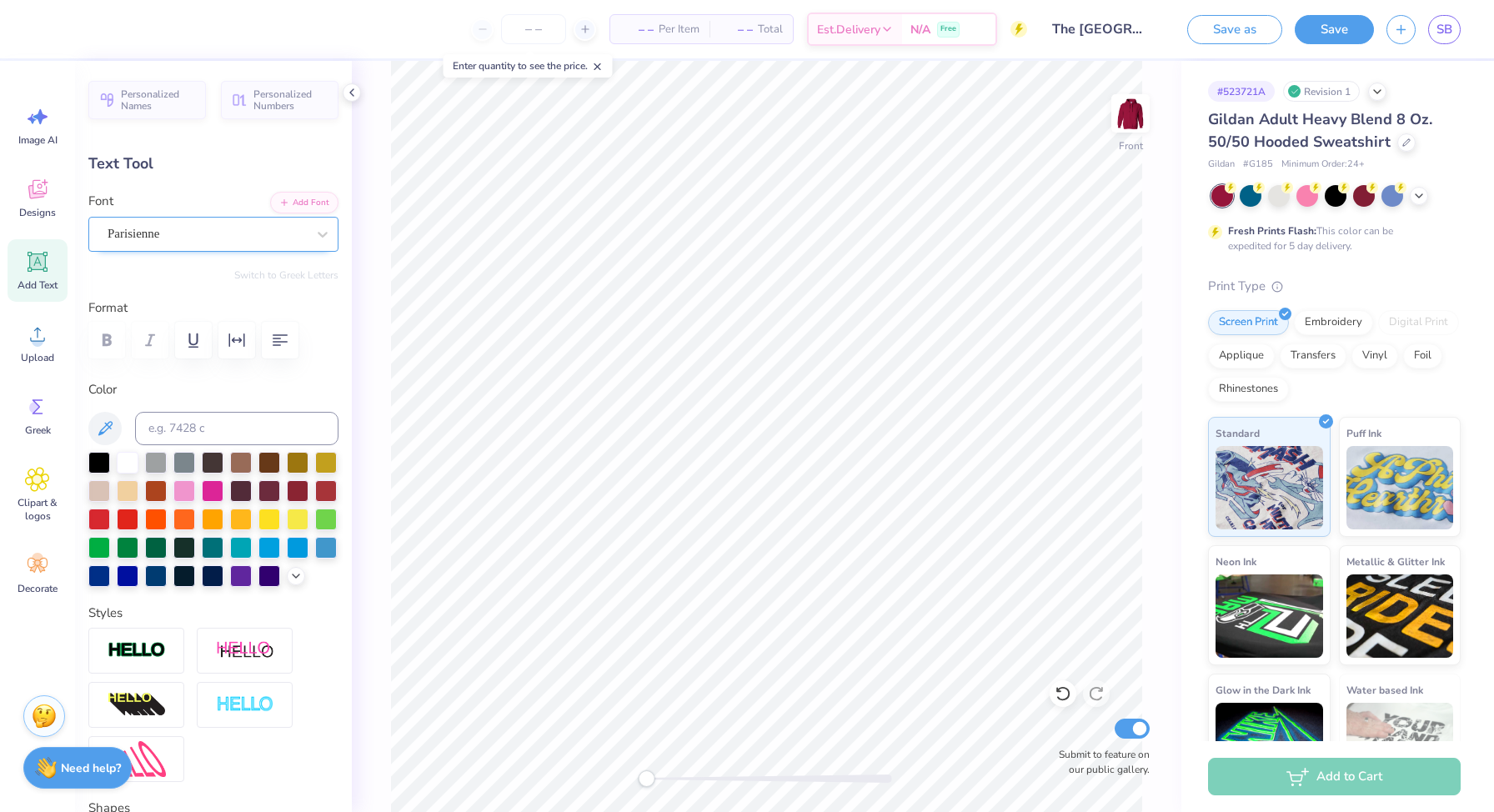
click at [227, 243] on div at bounding box center [207, 233] width 199 height 23
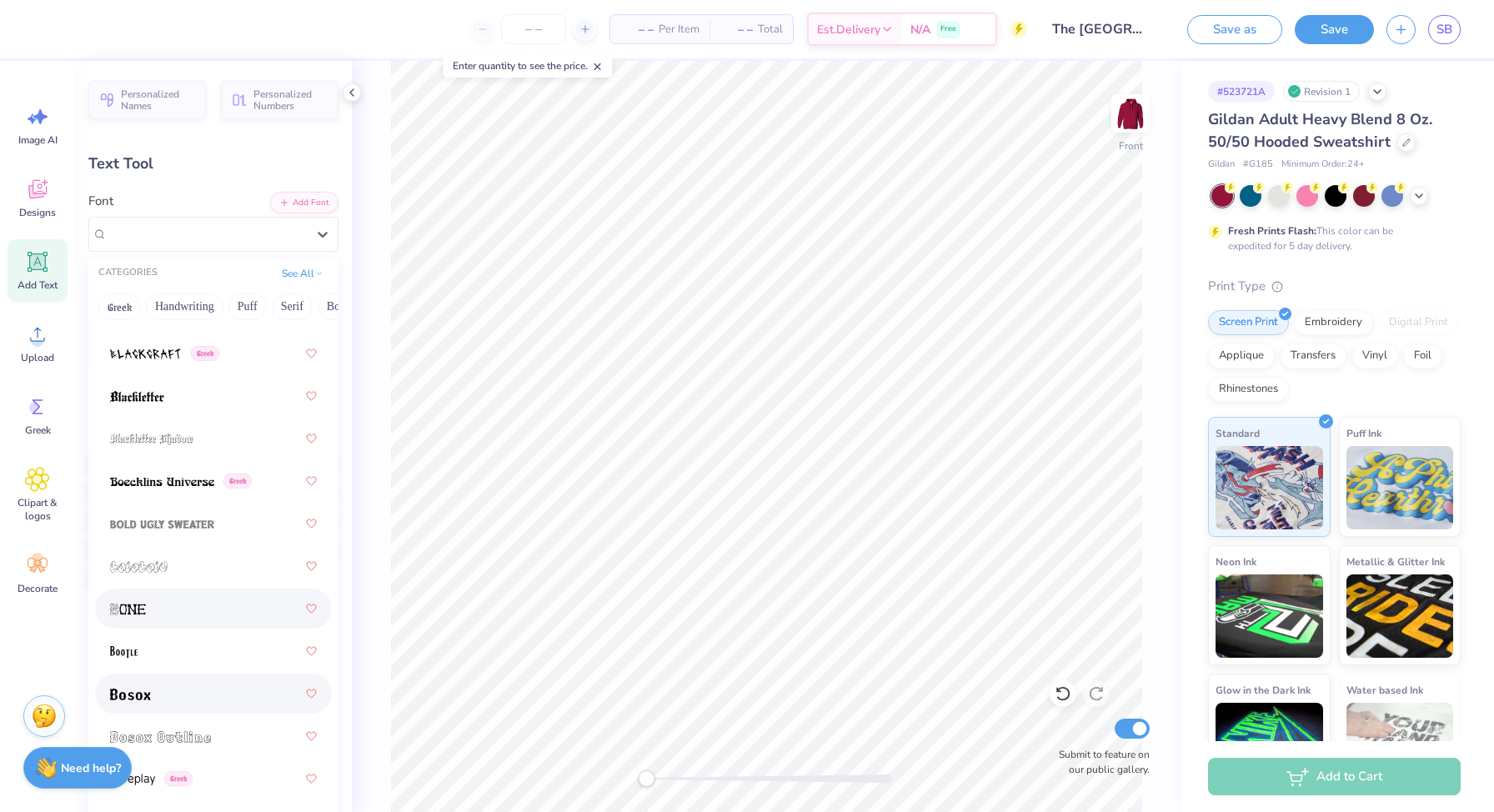
scroll to position [1431, 0]
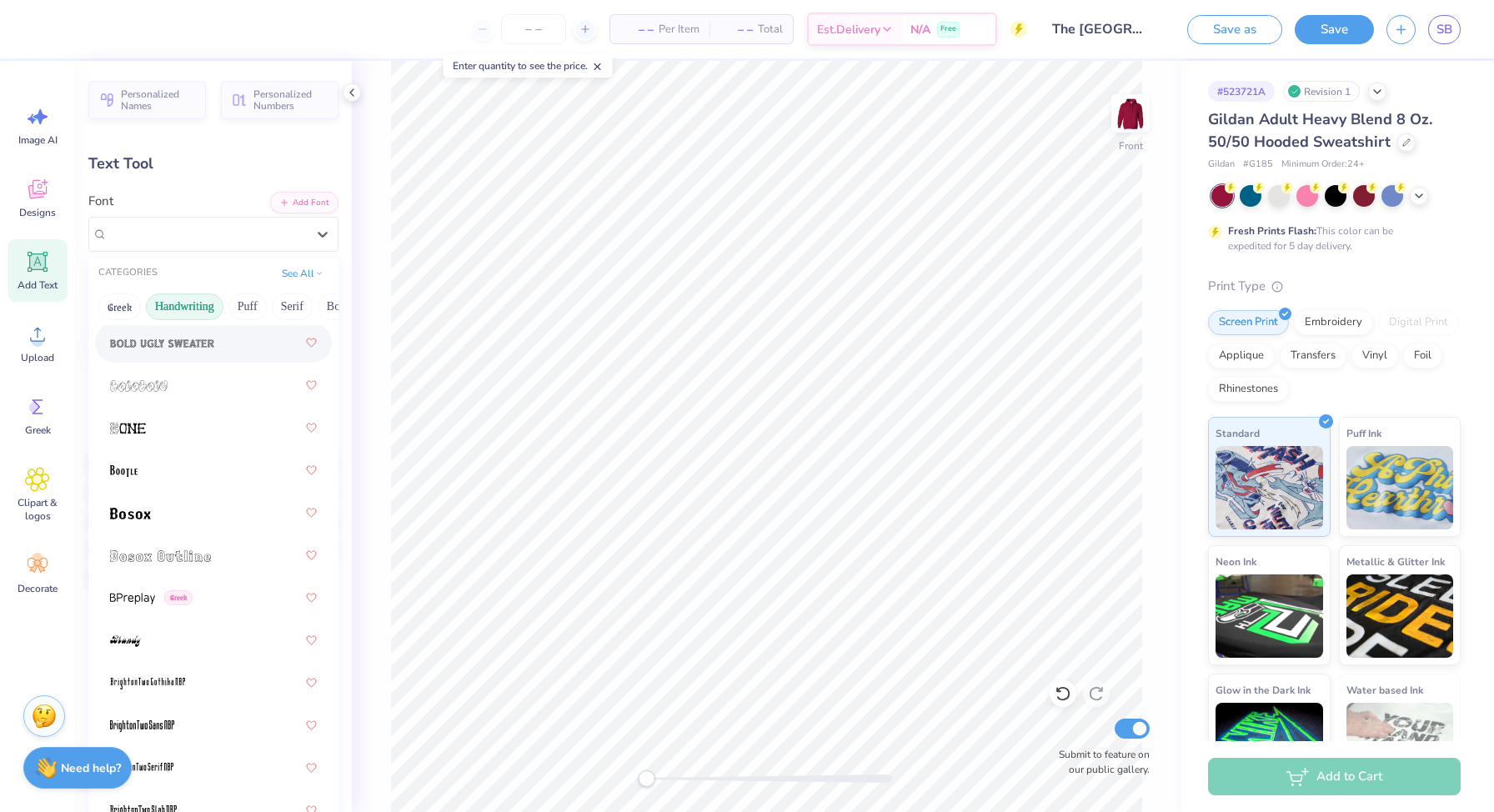
click at [202, 310] on button "Handwriting" at bounding box center [184, 307] width 78 height 27
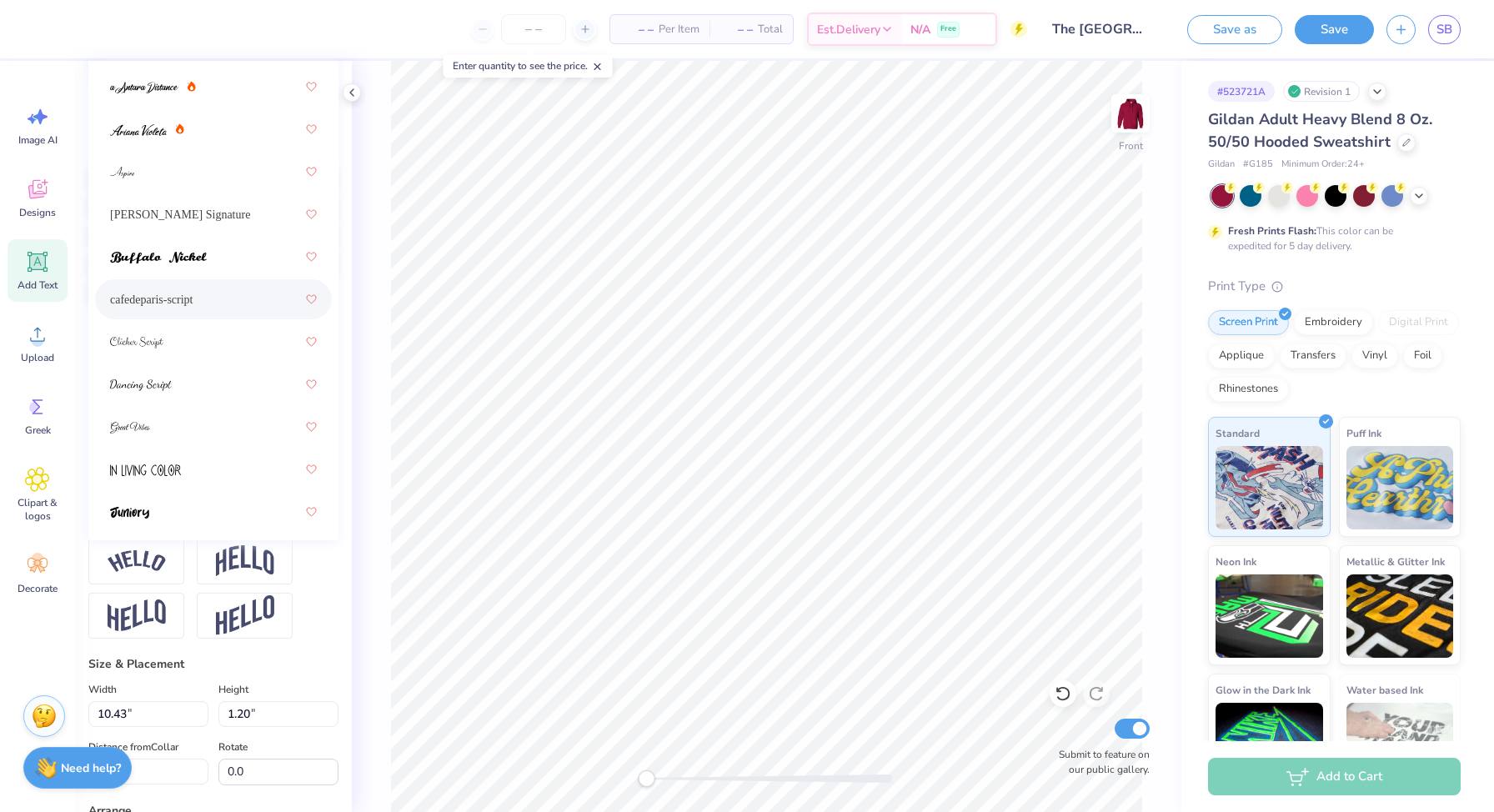
scroll to position [0, 0]
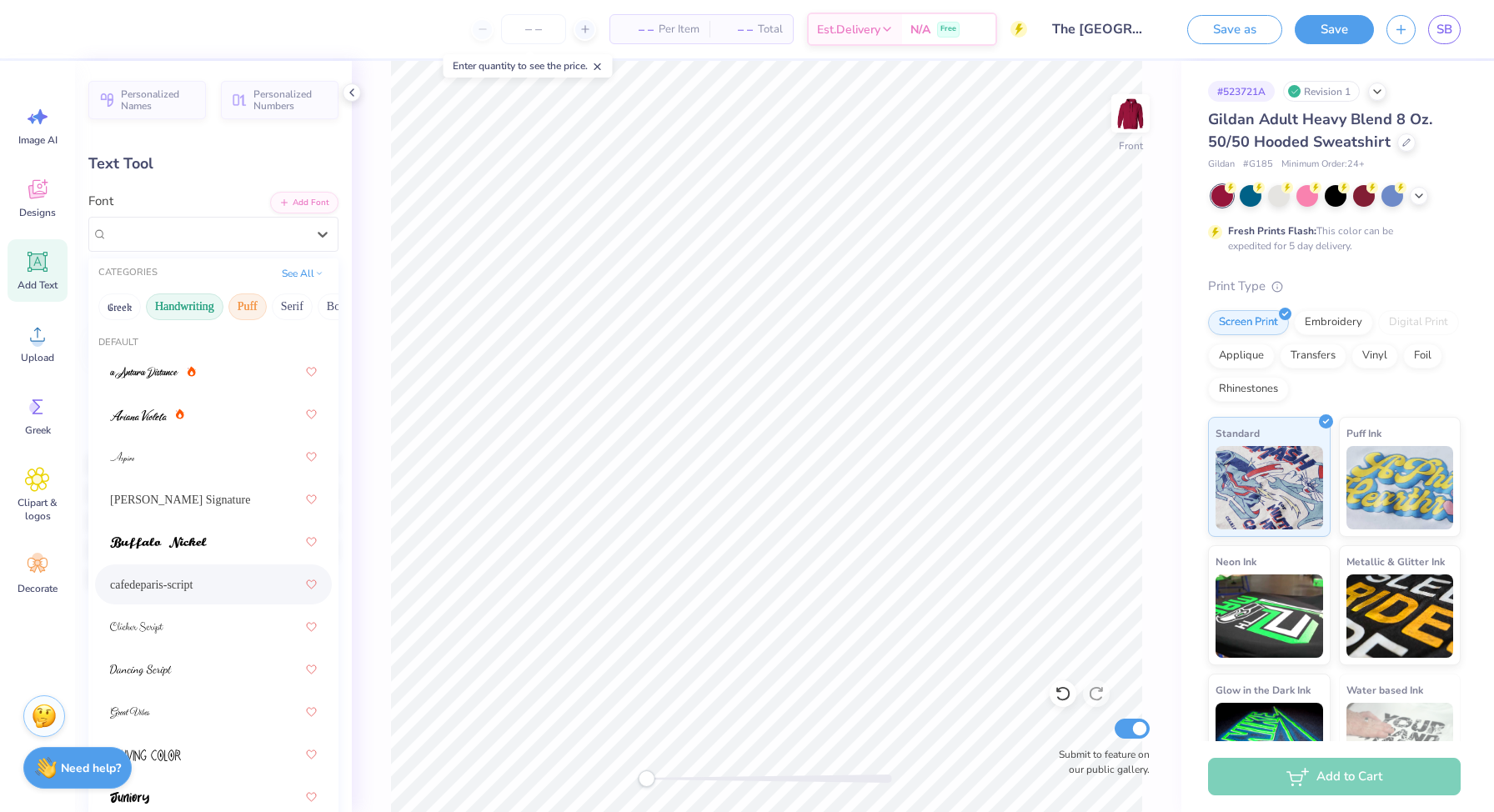
click at [260, 298] on button "Puff" at bounding box center [248, 307] width 38 height 27
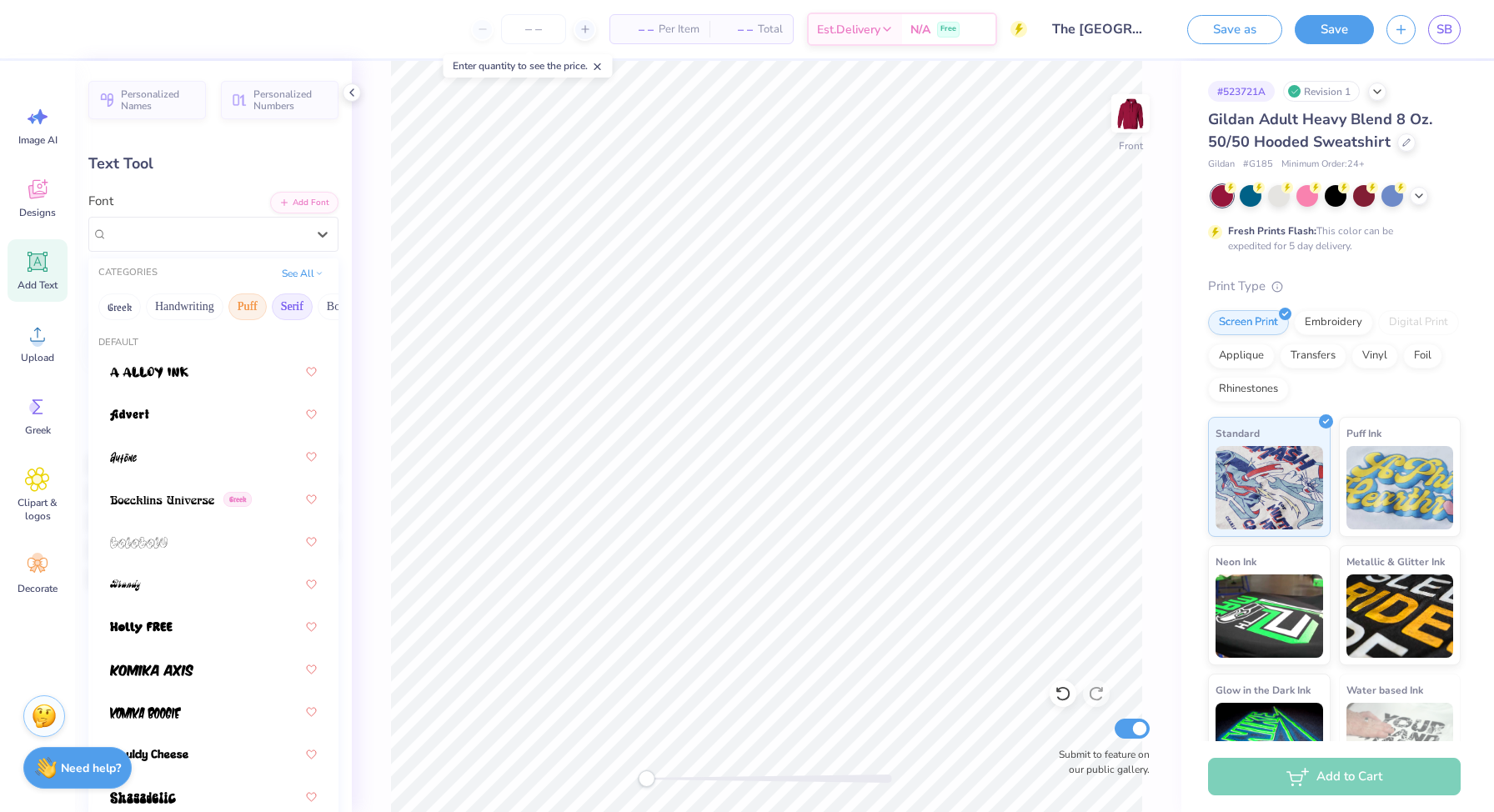
click at [282, 303] on button "Serif" at bounding box center [292, 307] width 41 height 27
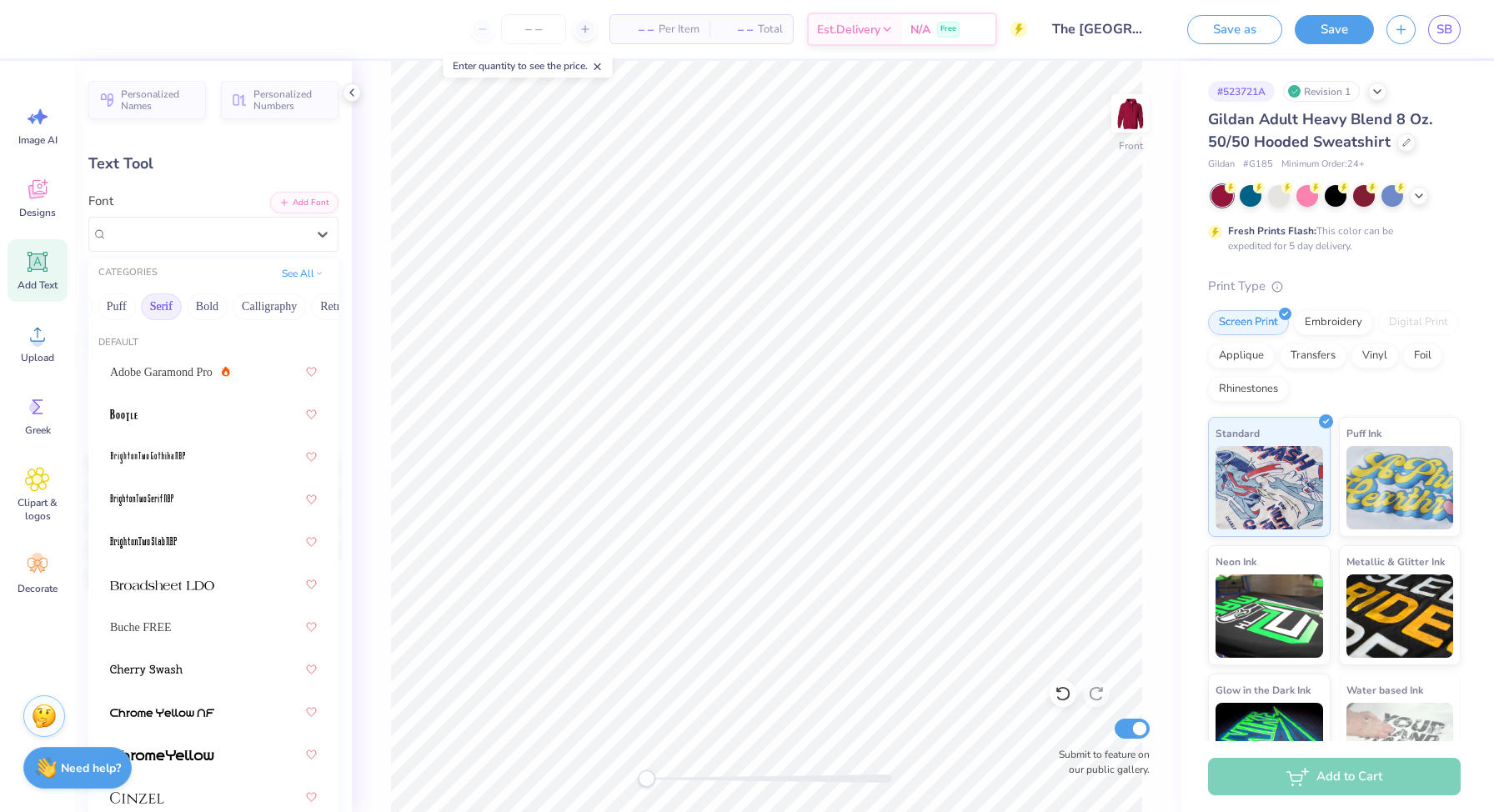
scroll to position [0, 132]
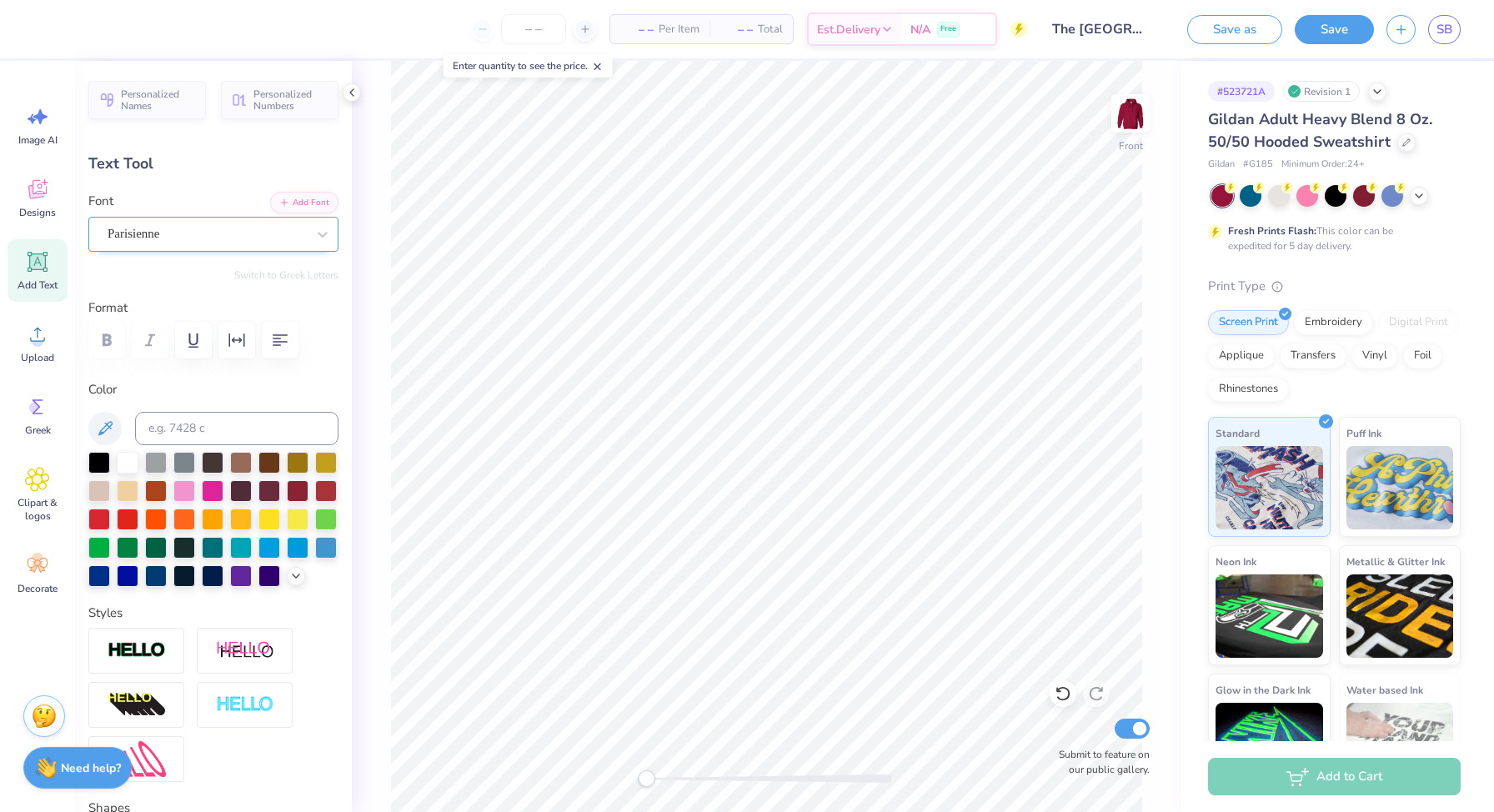
click at [272, 234] on div "Parisienne" at bounding box center [207, 234] width 202 height 26
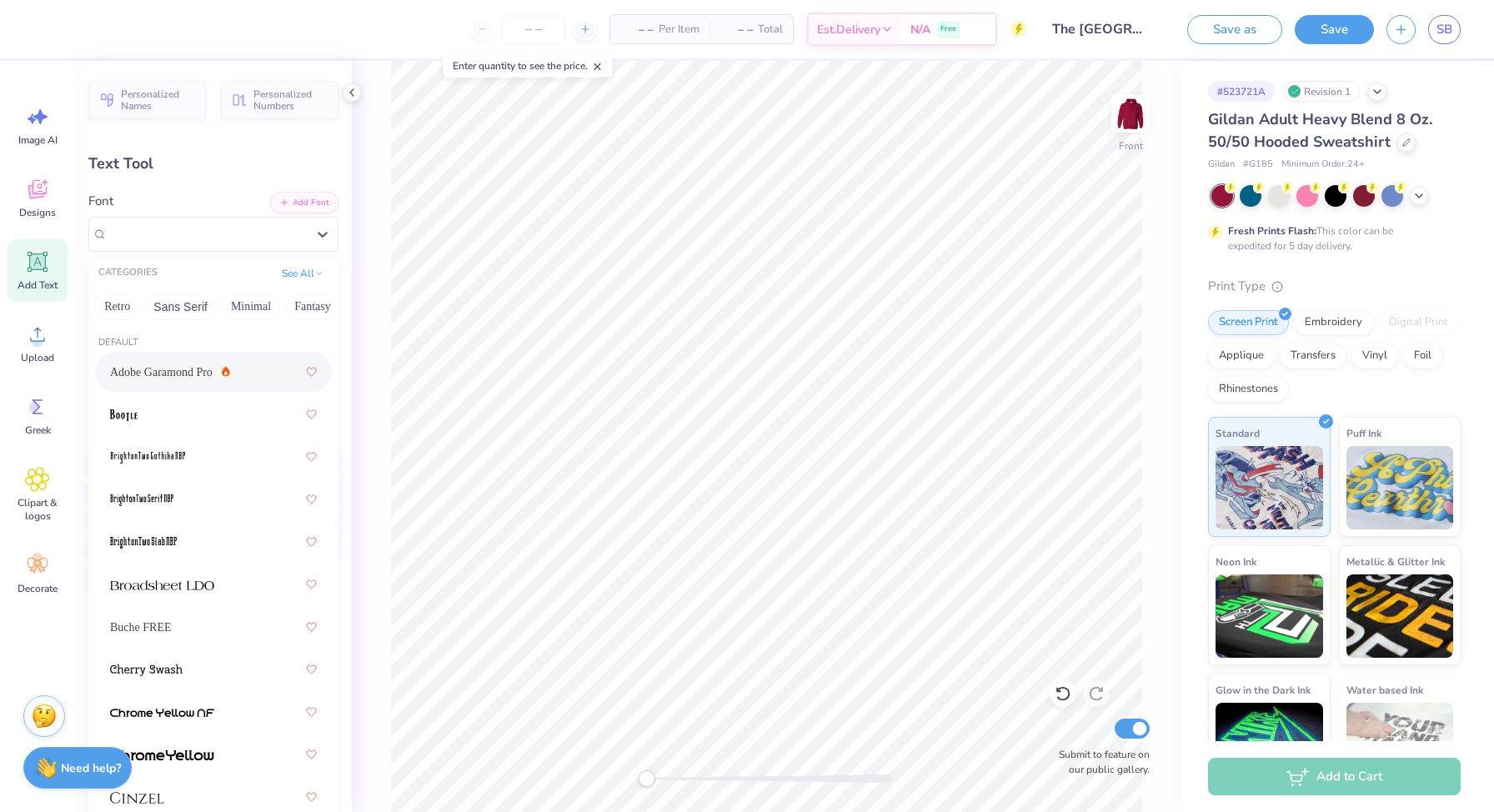
scroll to position [0, 279]
click at [125, 308] on button "Calligraphy" at bounding box center [122, 307] width 73 height 27
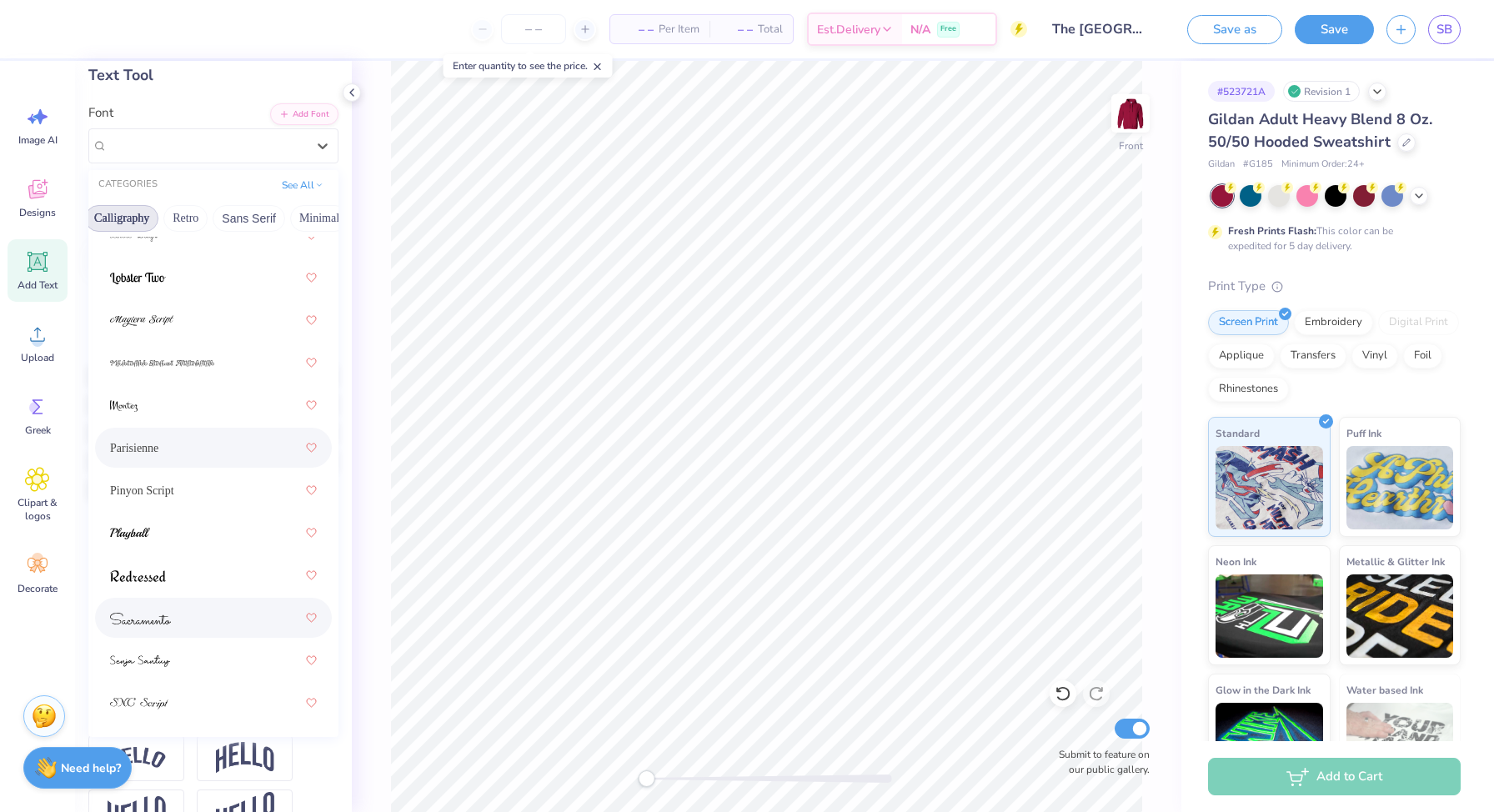
scroll to position [112, 0]
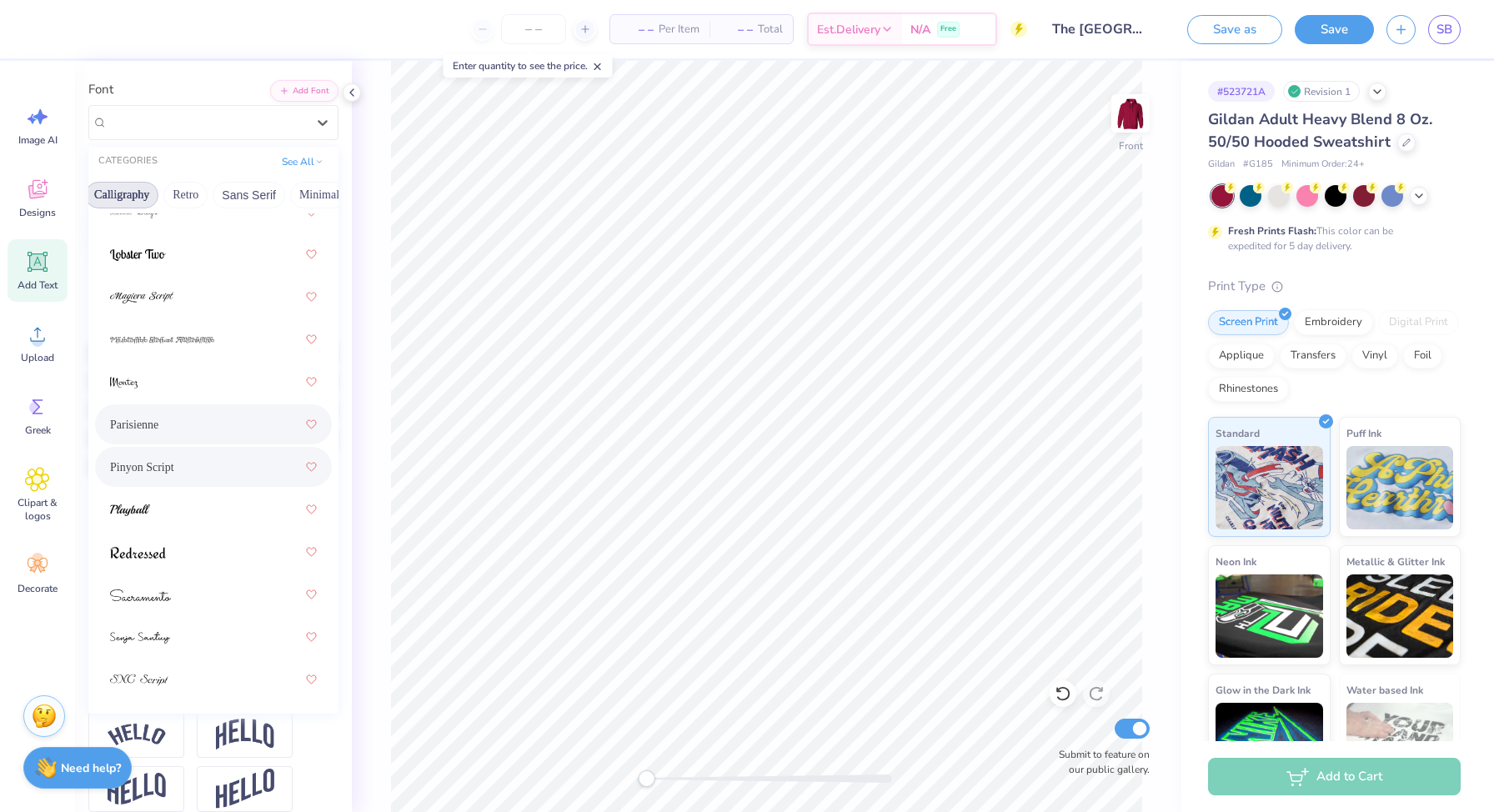
click at [184, 465] on div "Pinyon Script" at bounding box center [213, 466] width 207 height 30
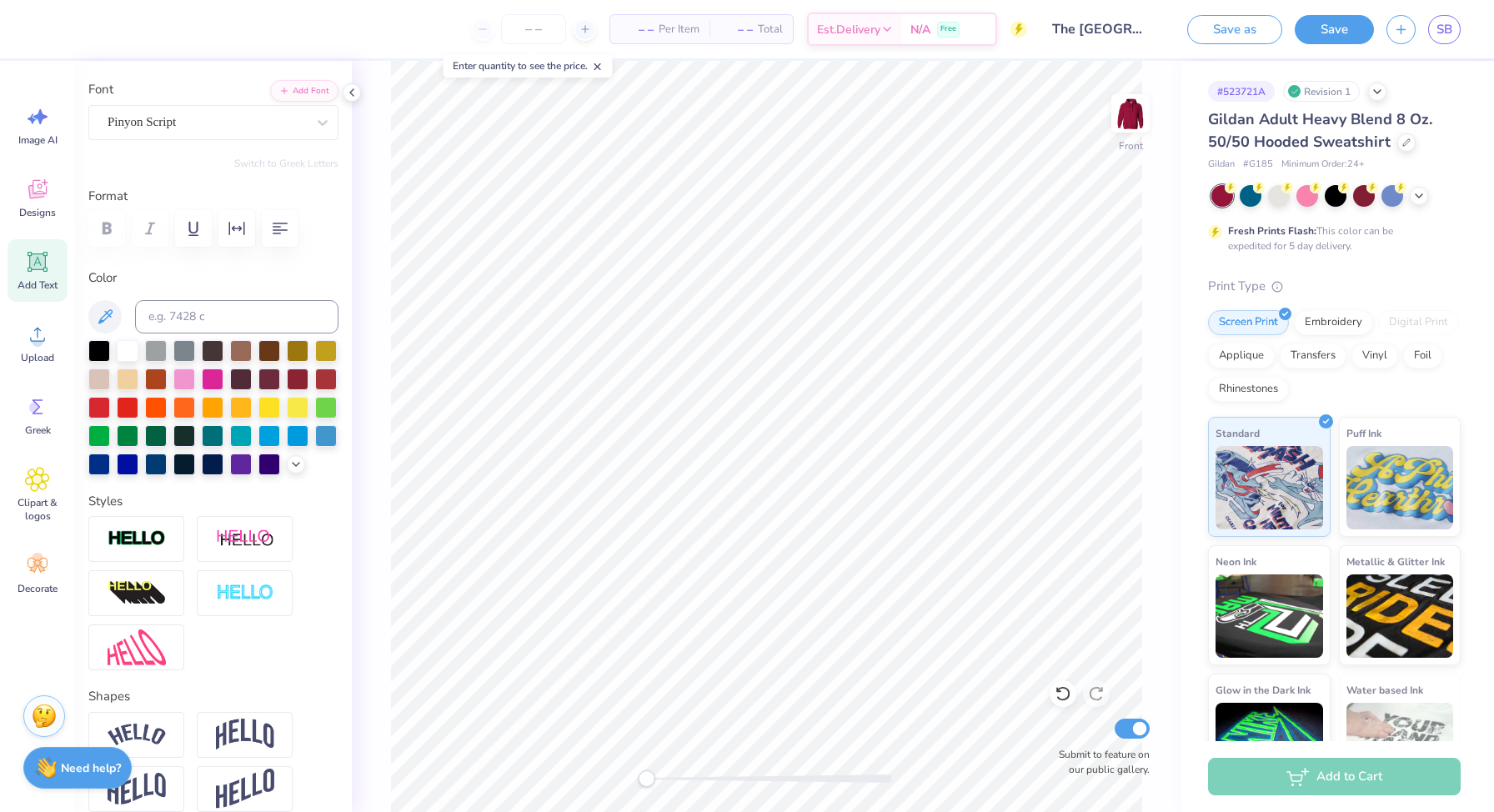
click at [289, 140] on div "Personalized Names Personalized Numbers Text Tool Add Font Font Pinyon Script S…" at bounding box center [214, 436] width 277 height 751
click at [292, 135] on div "Pinyon Script" at bounding box center [213, 123] width 250 height 35
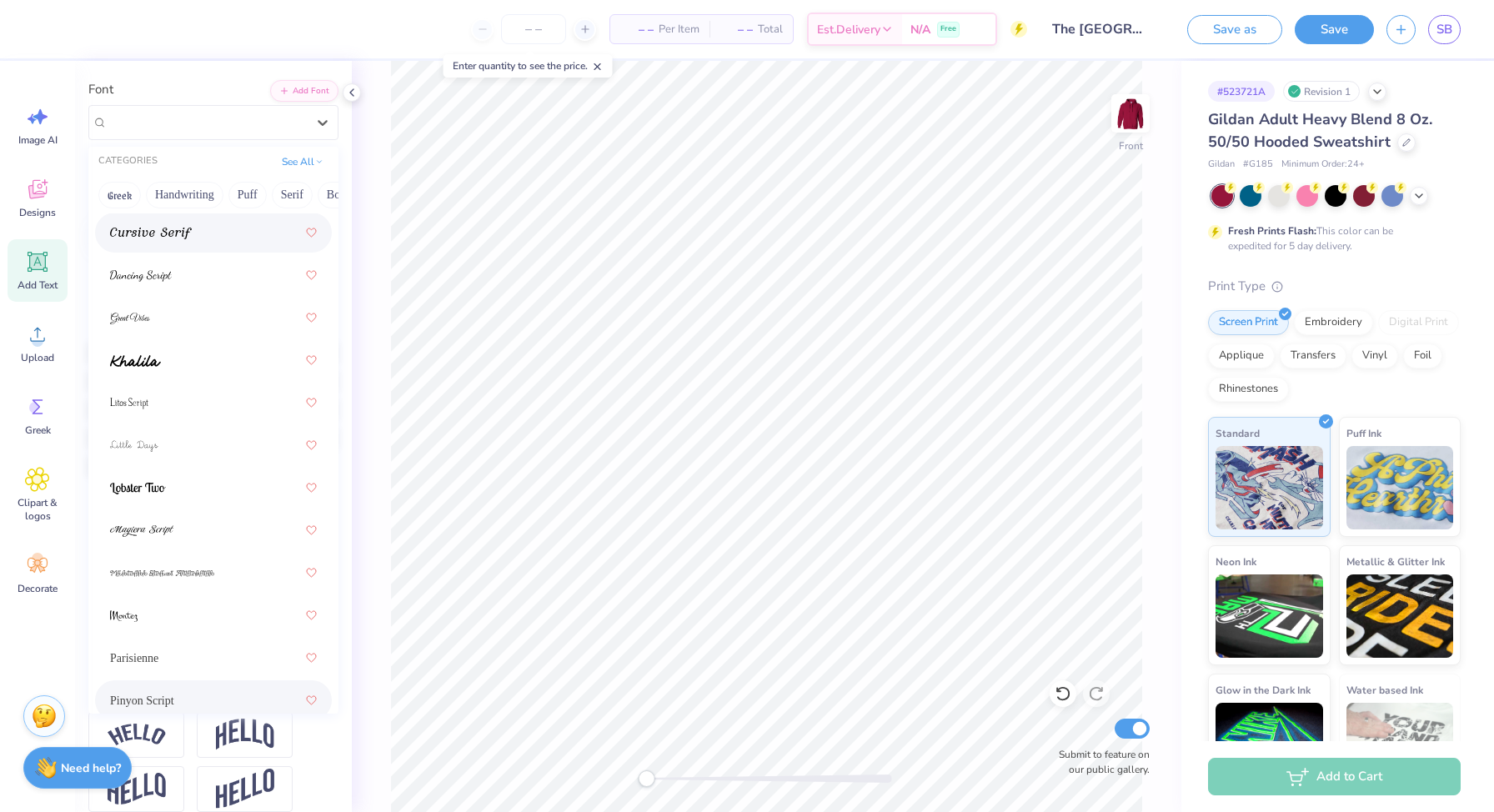
scroll to position [538, 0]
click at [192, 208] on div "Greek Handwriting Puff Serif Bold Calligraphy Retro Sans Serif Minimal Fantasy …" at bounding box center [213, 195] width 250 height 37
click at [197, 195] on button "Handwriting" at bounding box center [184, 195] width 78 height 27
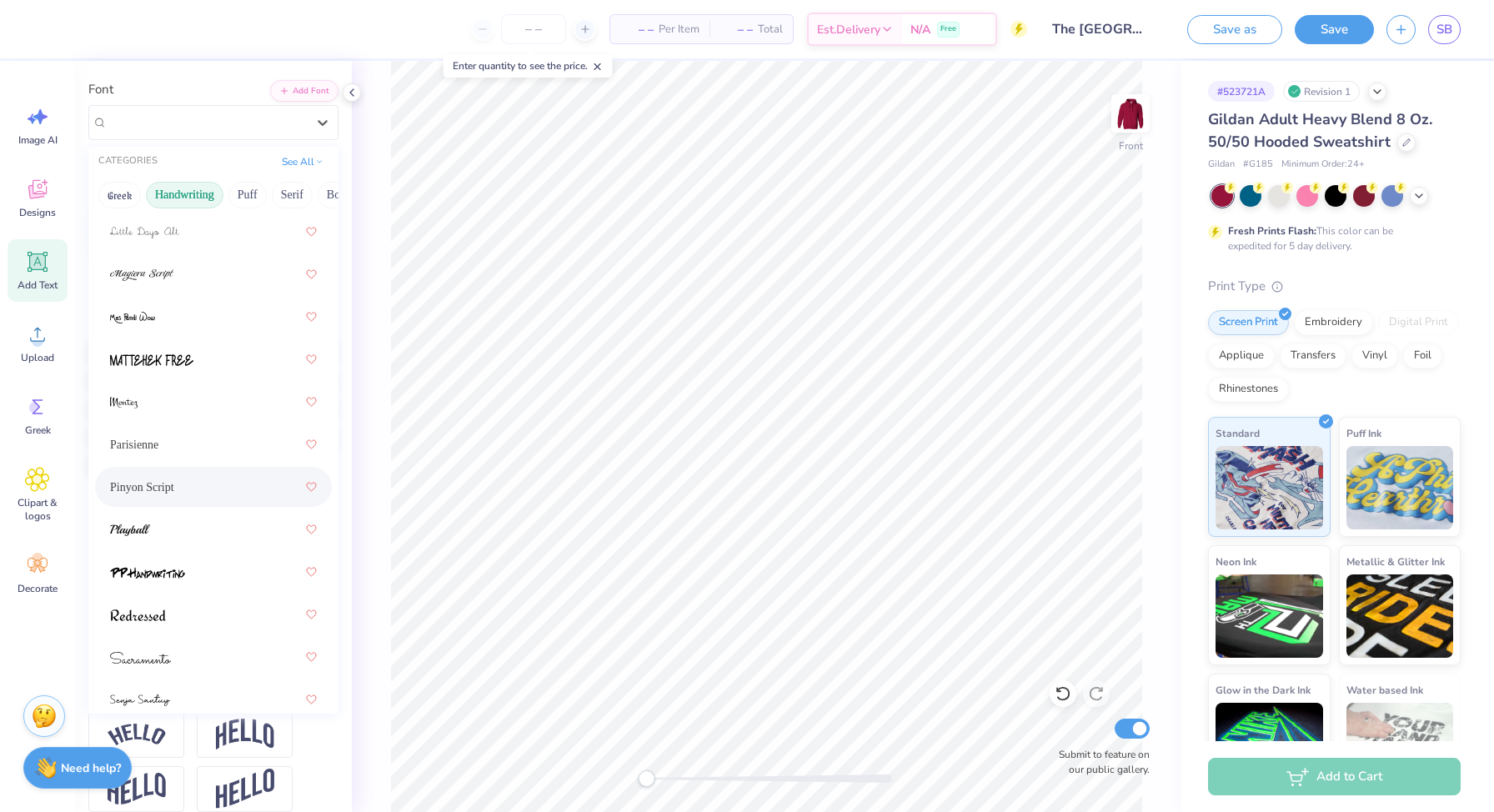
scroll to position [283, 0]
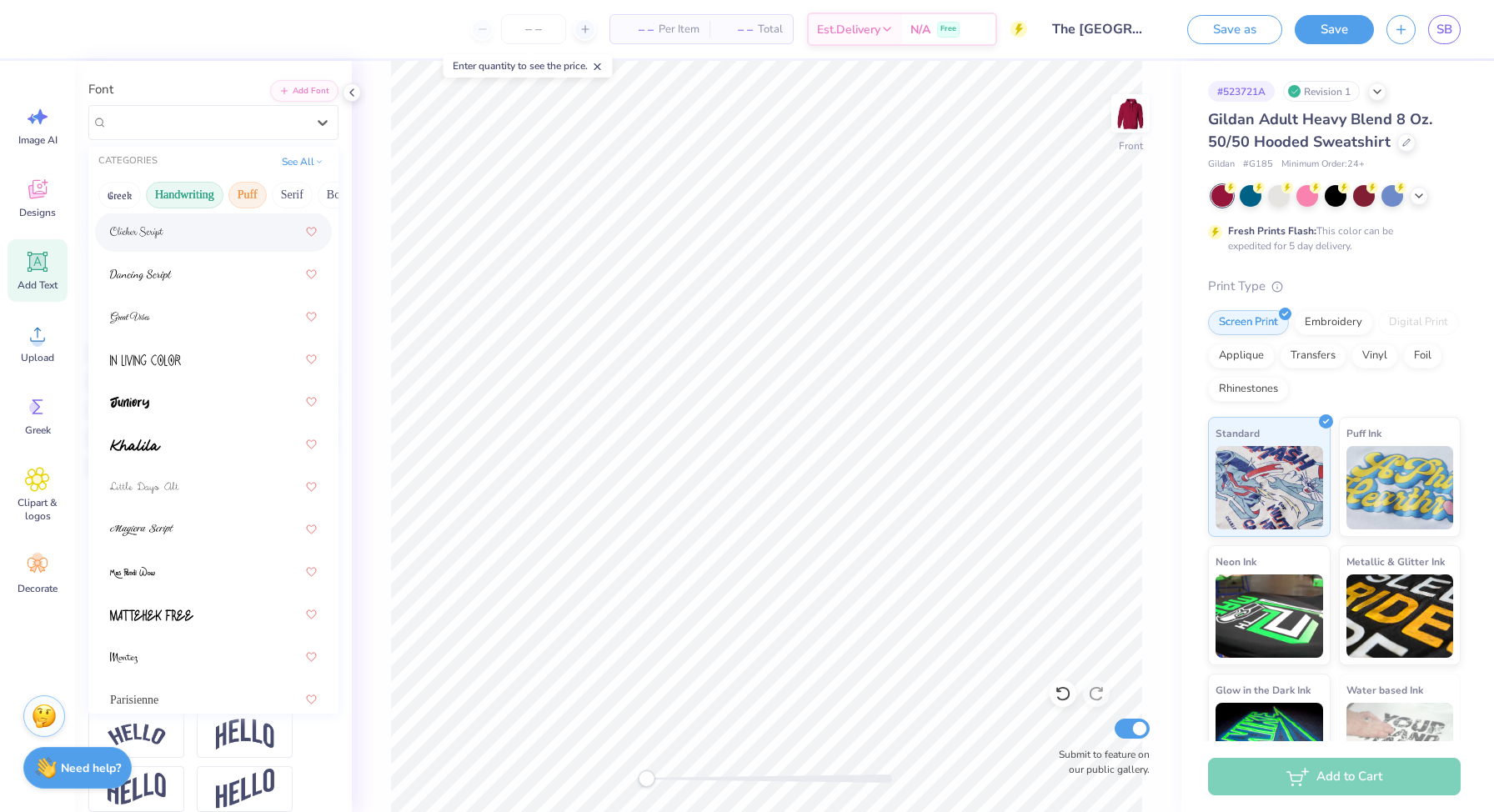
click at [240, 192] on button "Puff" at bounding box center [248, 195] width 38 height 27
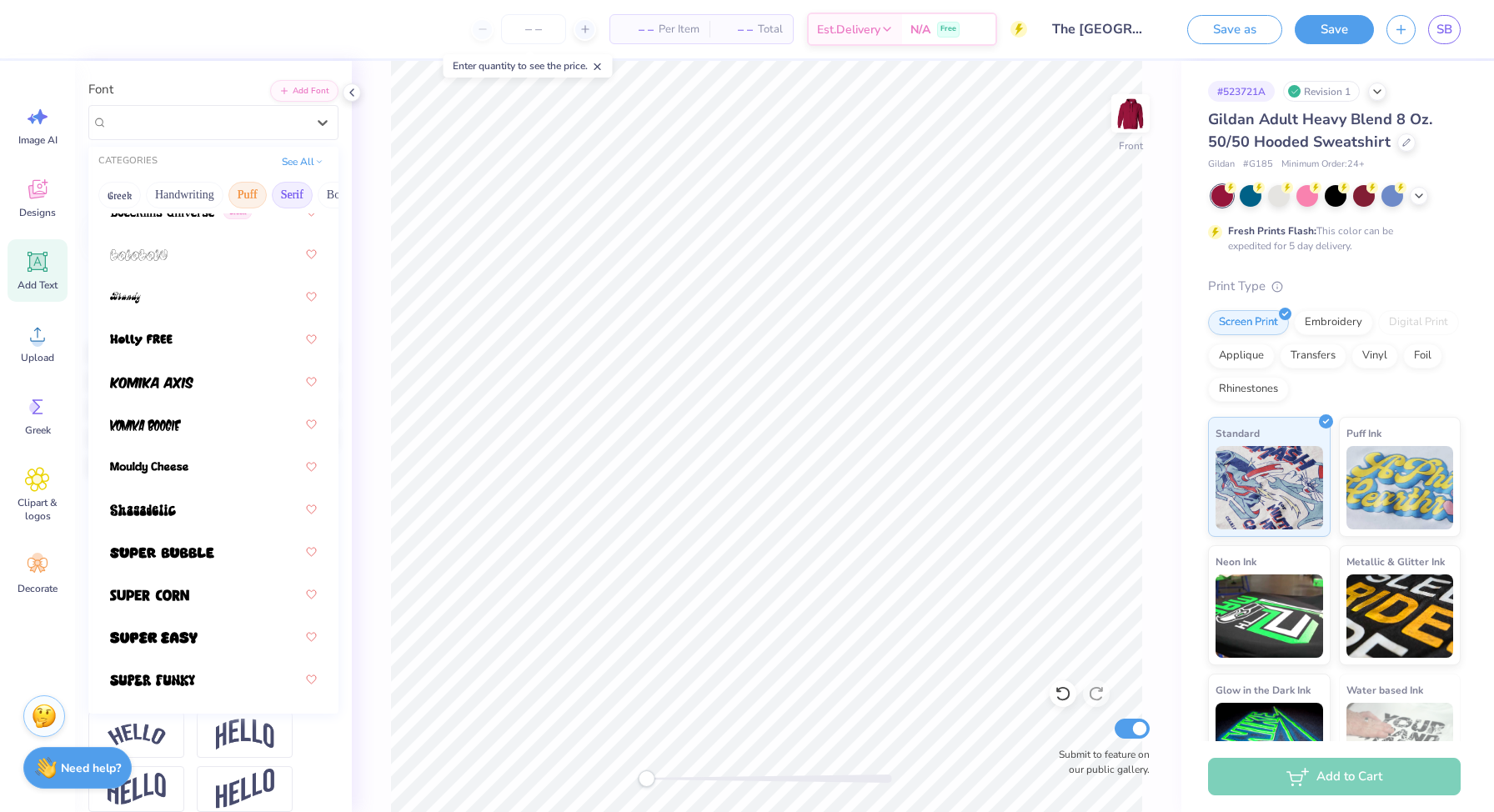
click at [291, 190] on button "Serif" at bounding box center [292, 195] width 41 height 27
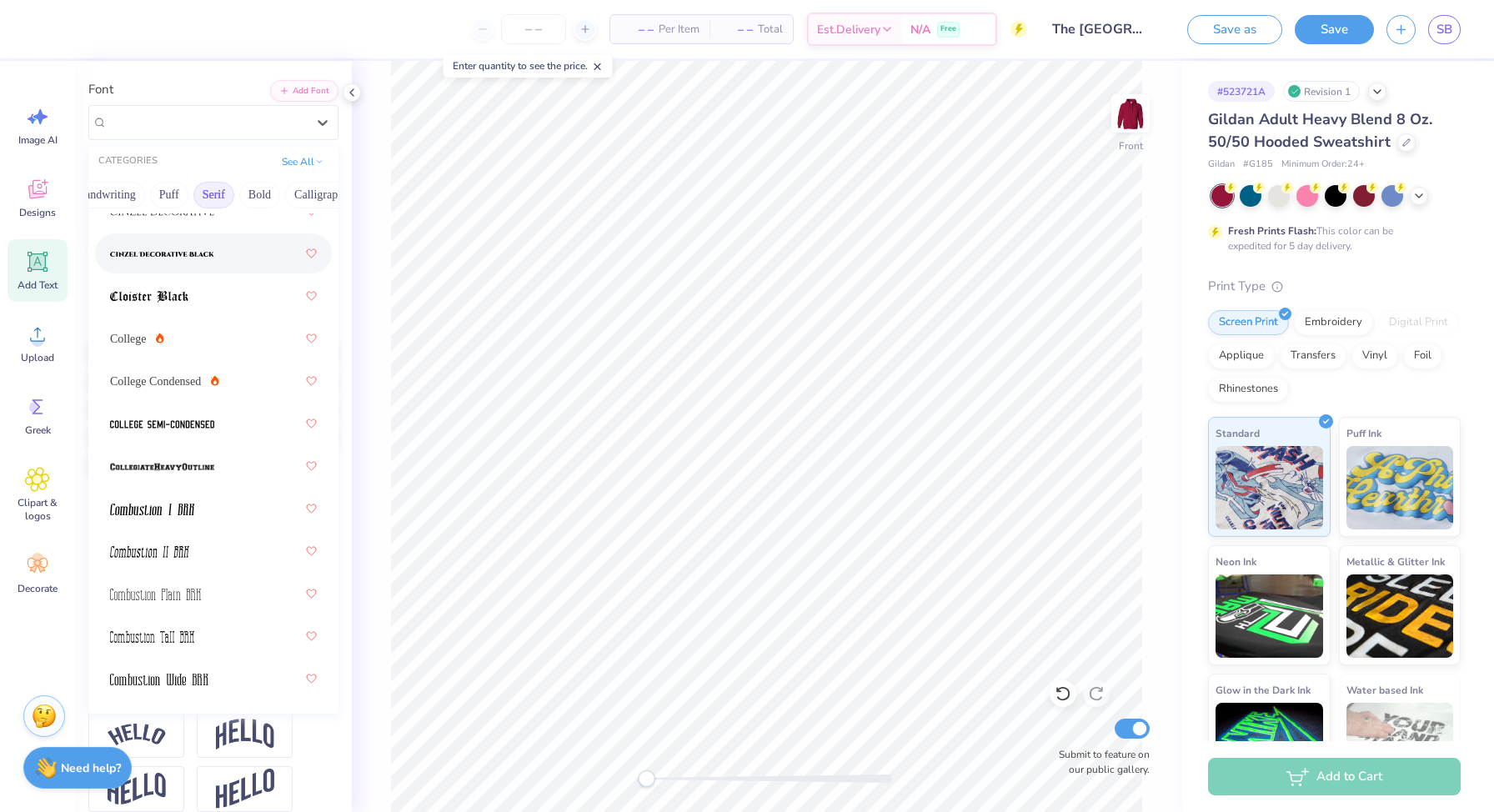
scroll to position [571, 0]
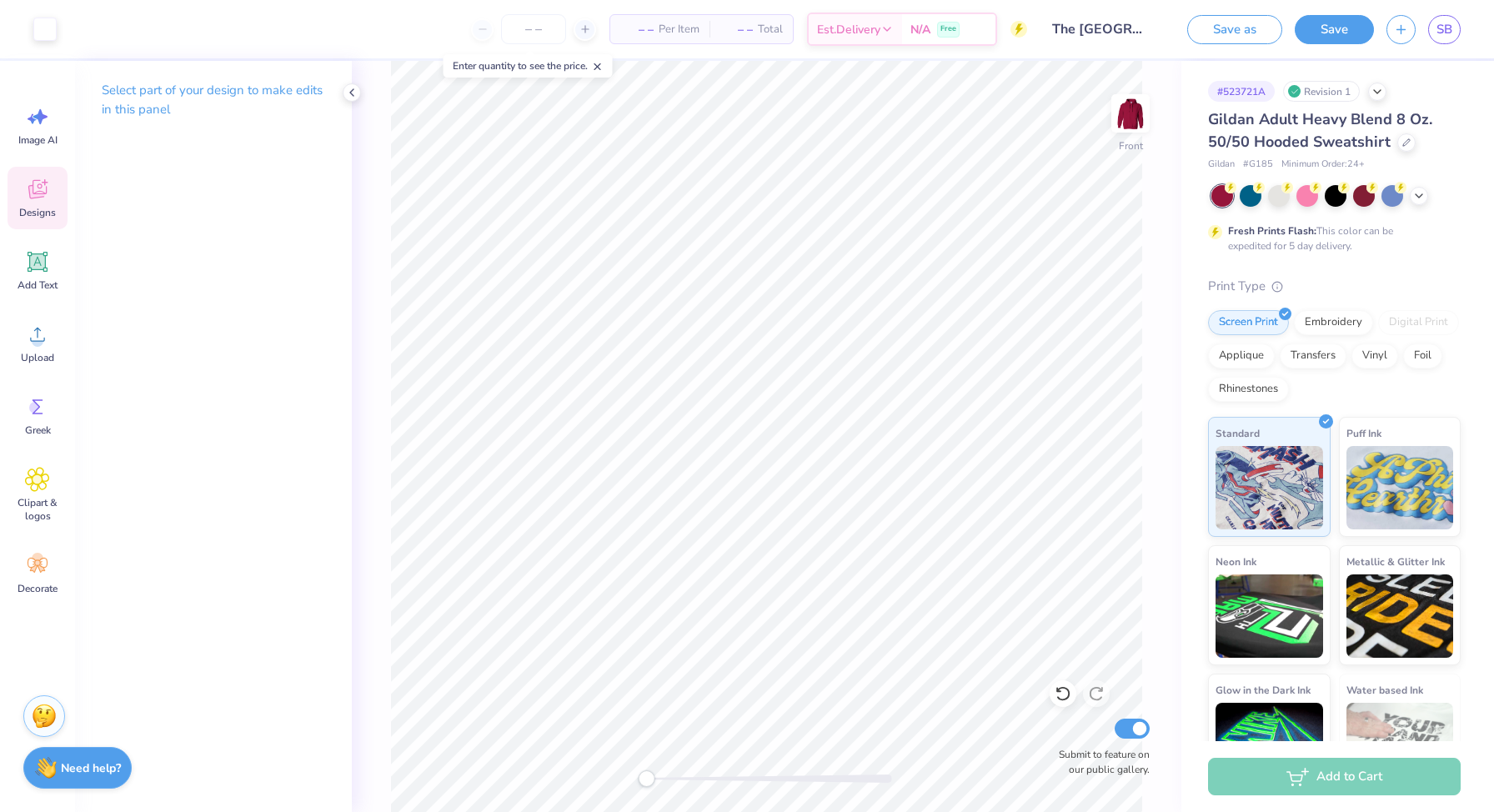
click at [49, 208] on span "Designs" at bounding box center [37, 212] width 37 height 13
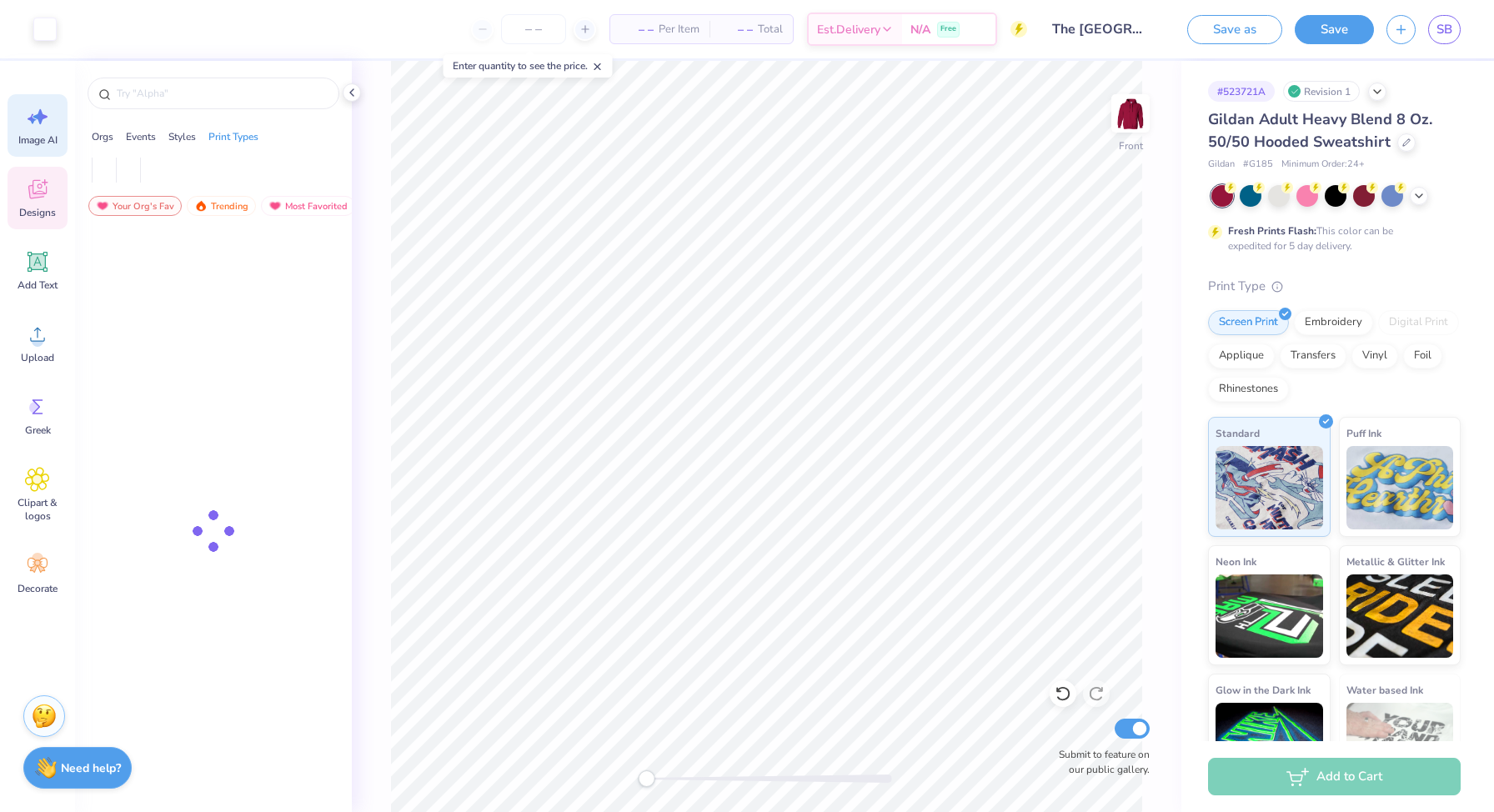
click at [45, 143] on span "Image AI" at bounding box center [37, 139] width 39 height 13
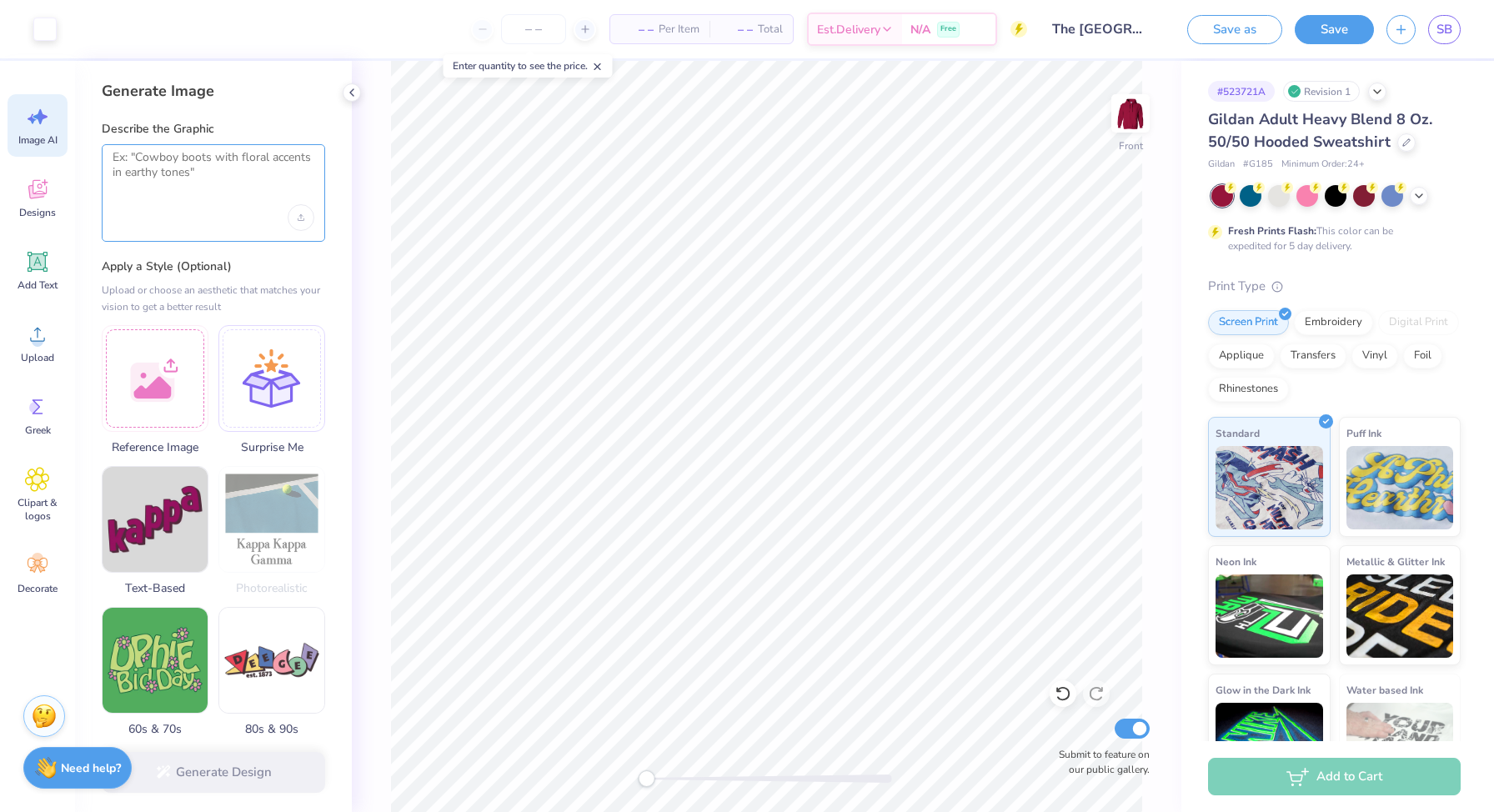
click at [196, 178] on textarea at bounding box center [214, 171] width 202 height 42
click at [153, 380] on div at bounding box center [155, 376] width 106 height 106
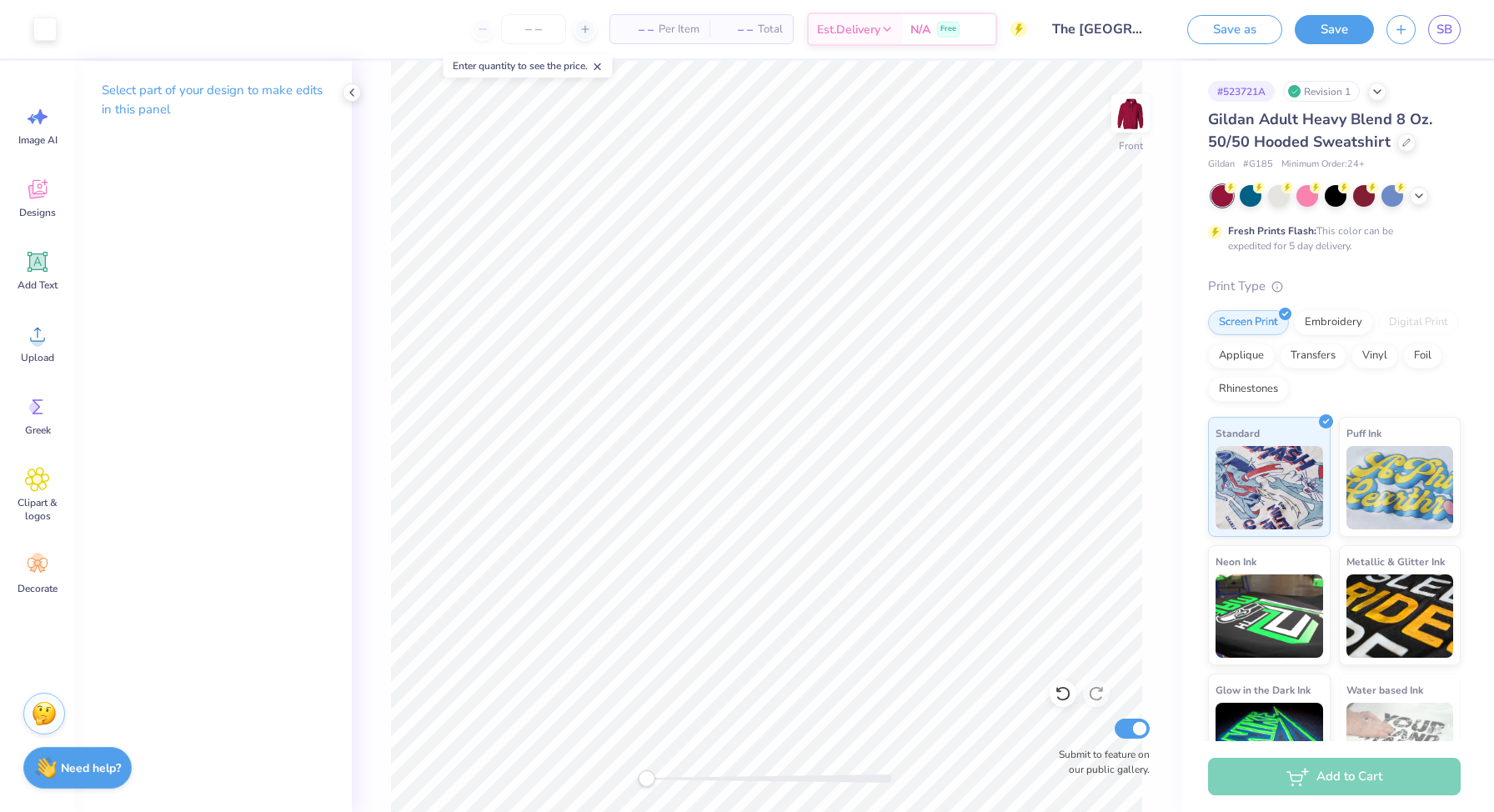
click at [52, 707] on img at bounding box center [44, 714] width 25 height 25
click at [38, 716] on img at bounding box center [44, 714] width 25 height 25
click at [39, 710] on img at bounding box center [44, 714] width 25 height 25
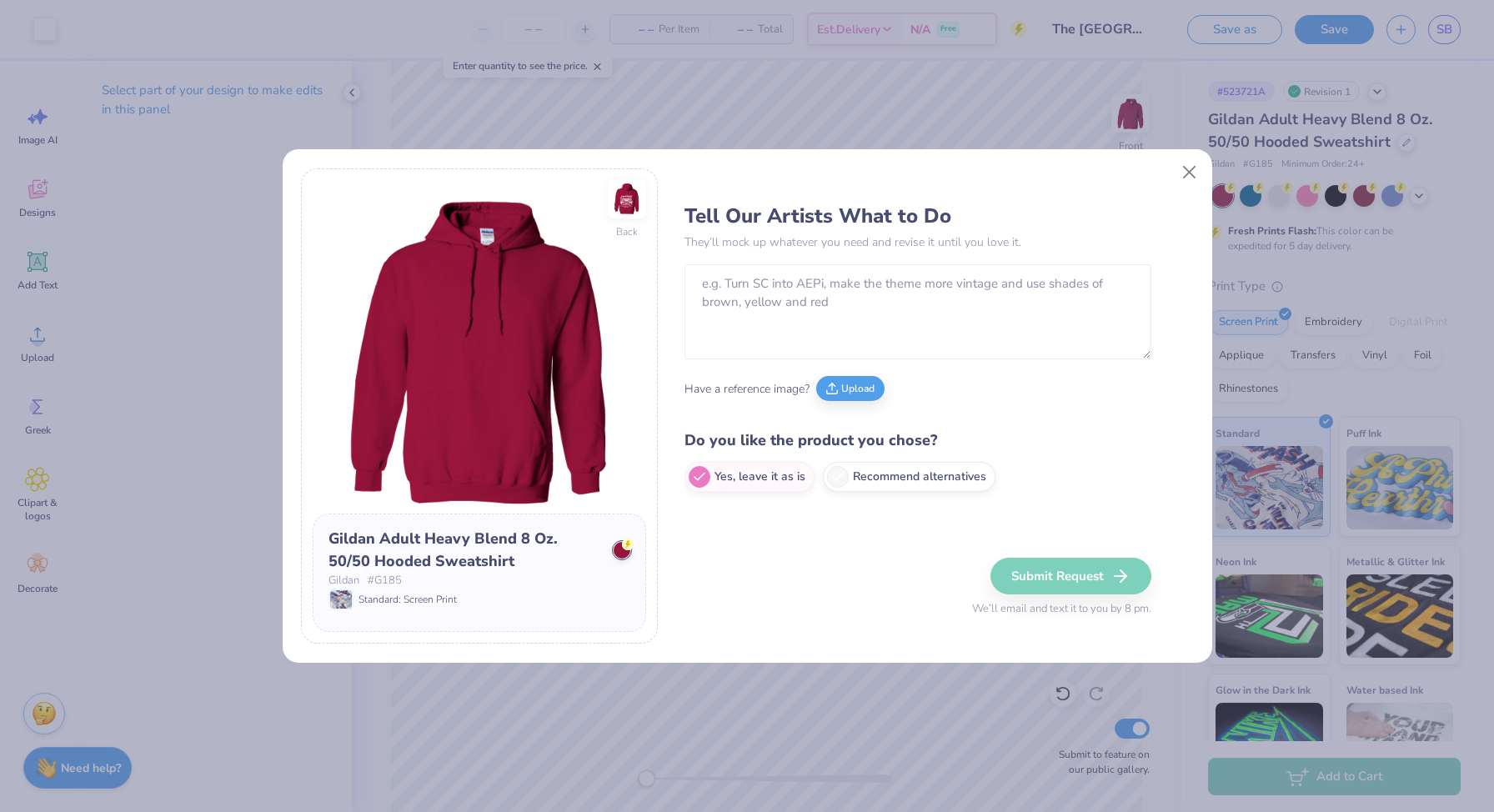
scroll to position [52, 0]
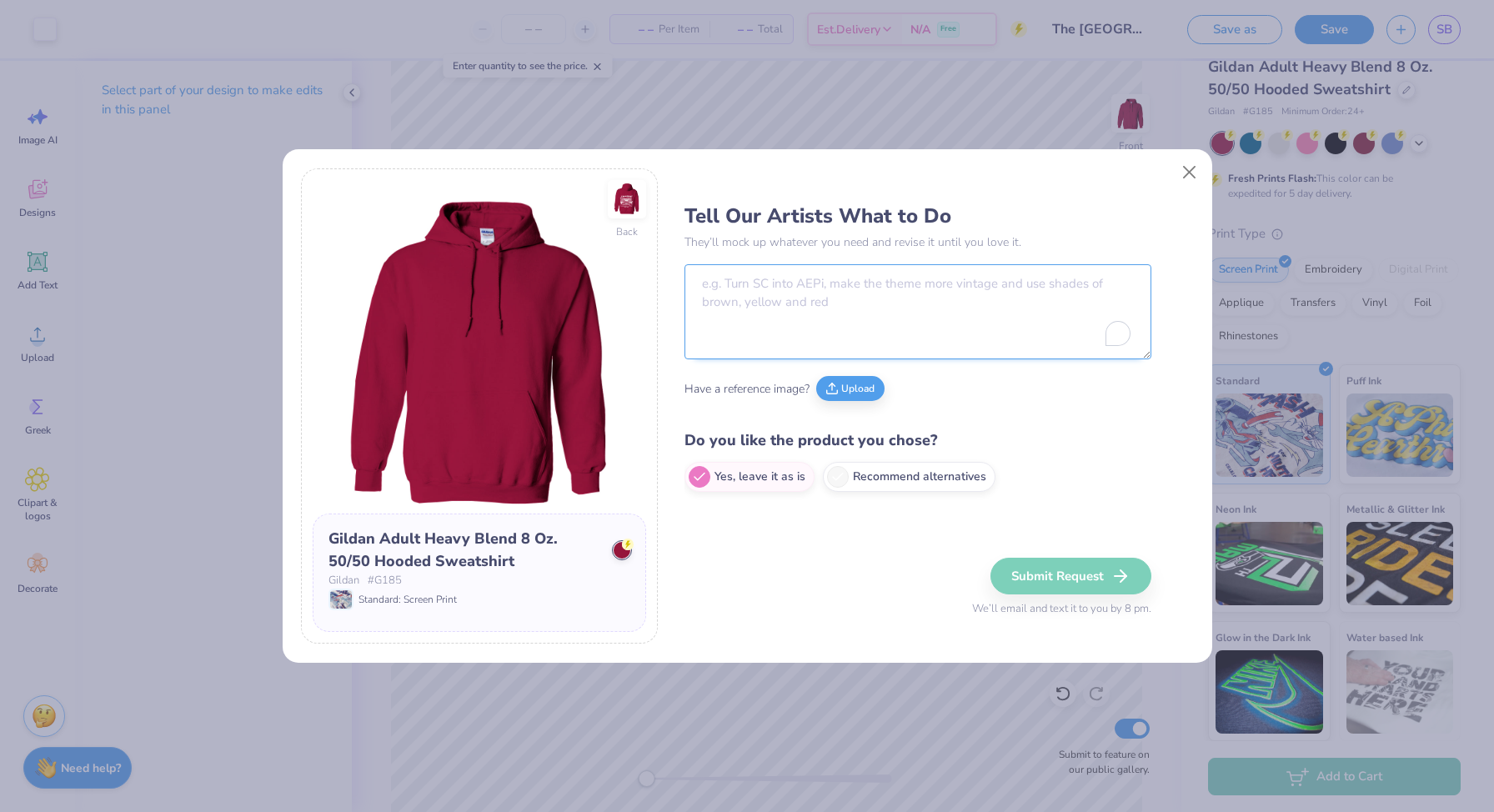
click at [759, 318] on textarea "To enrich screen reader interactions, please activate Accessibility in Grammarl…" at bounding box center [918, 311] width 467 height 95
paste textarea "Ω"
click at [805, 285] on textarea "Can you do AΩE's Gameday in the exact same font" at bounding box center [918, 311] width 467 height 95
click at [961, 281] on textarea "Can you do AΩE's Gameday in the same font" at bounding box center [918, 311] width 467 height 95
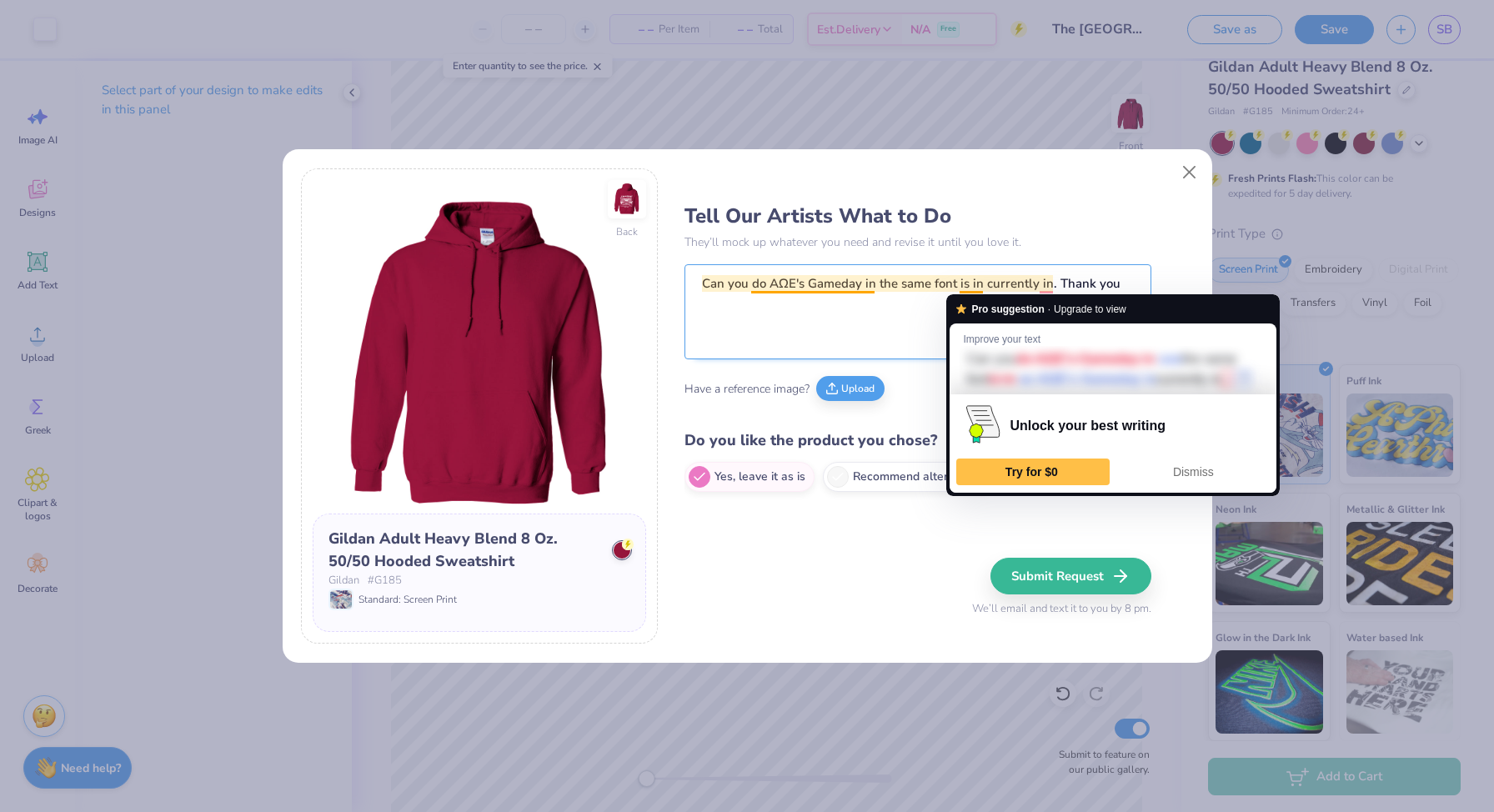
click at [970, 281] on textarea "Can you do AΩE's Gameday in the same font is in currently in. Thank you" at bounding box center [918, 311] width 467 height 95
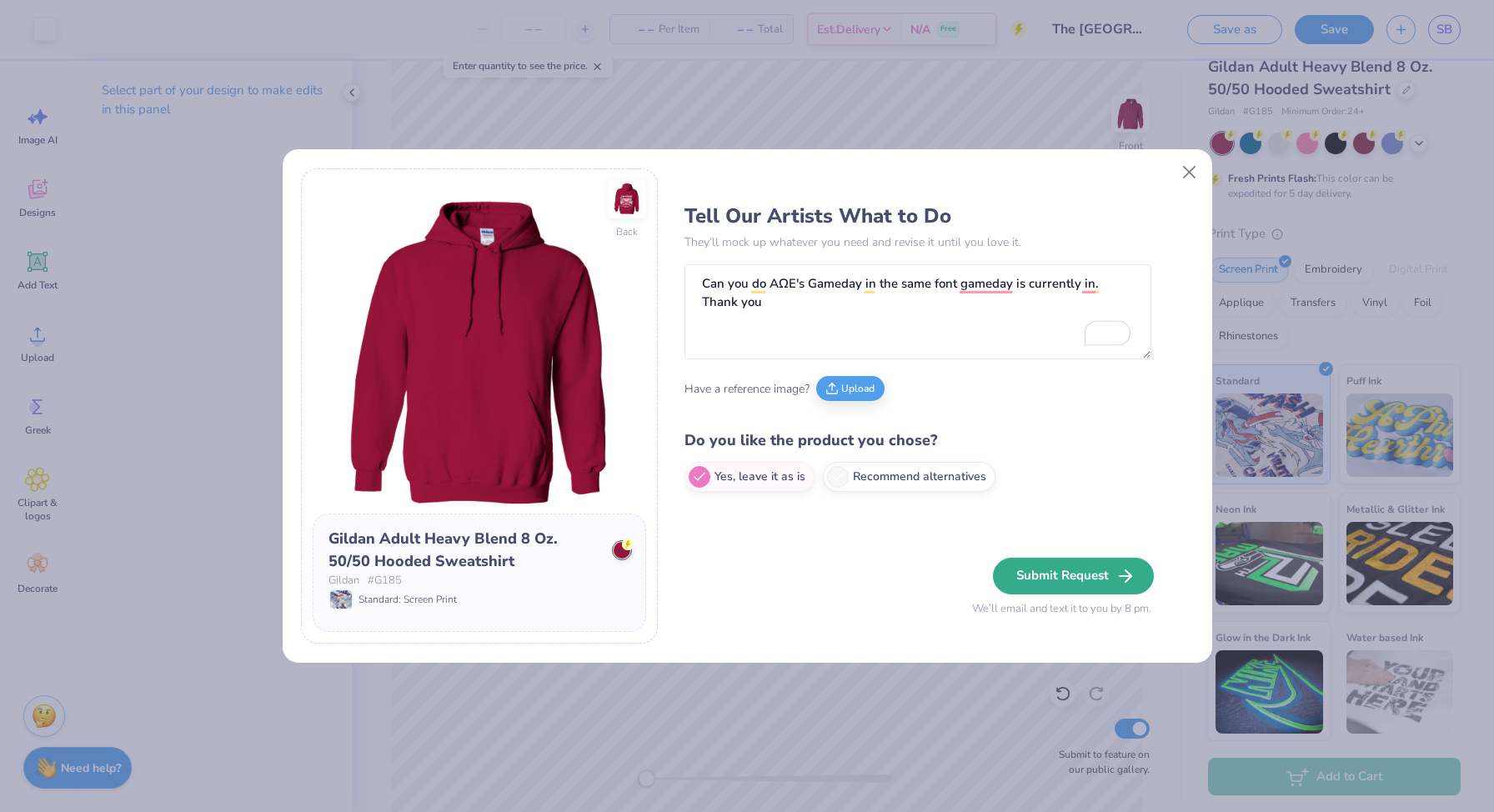
click at [1054, 588] on button "Submit Request" at bounding box center [1073, 576] width 161 height 37
click at [1066, 575] on div "Submit Request We’ll email and text it to you by 8 pm." at bounding box center [1062, 587] width 180 height 60
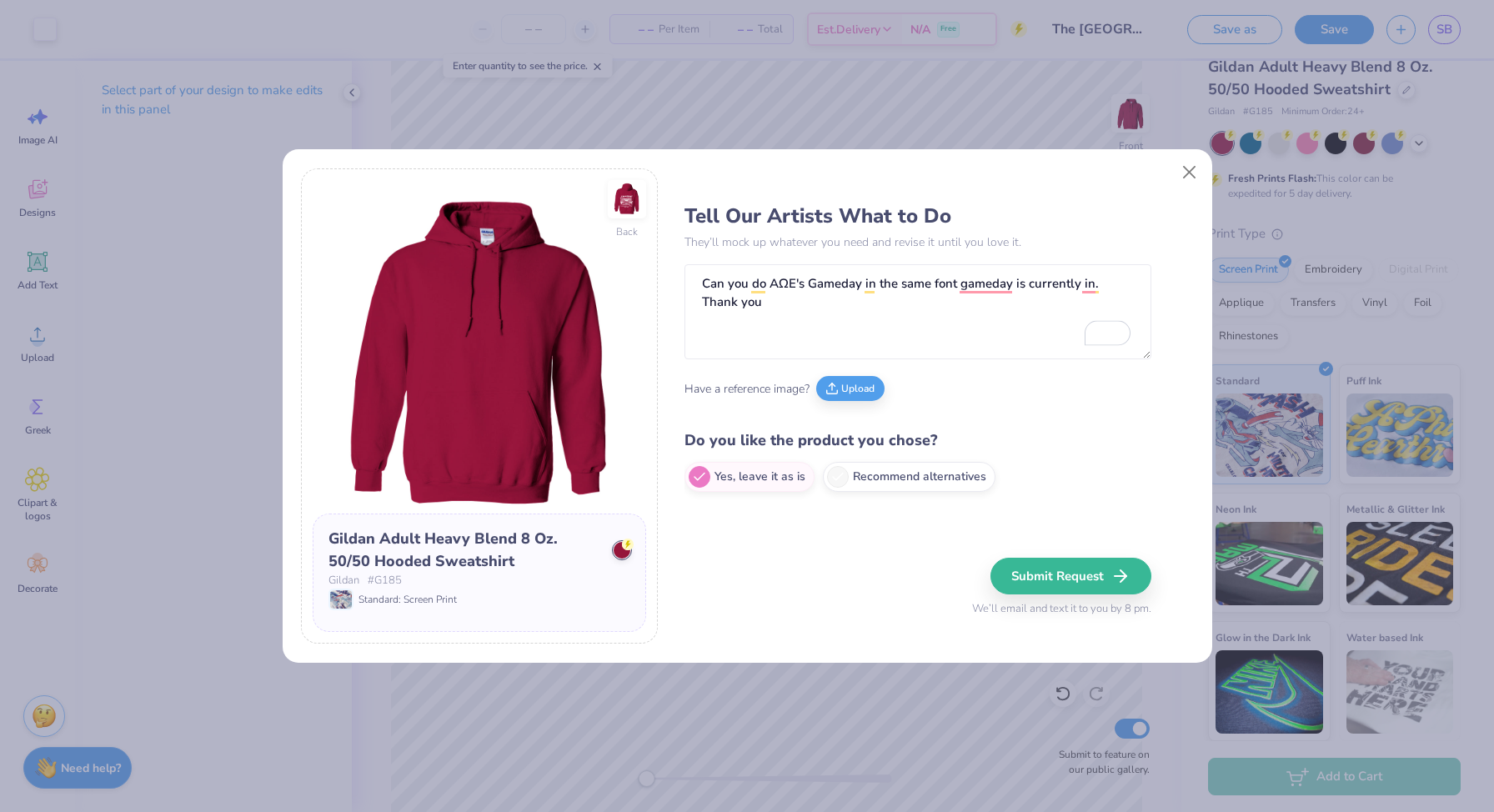
click at [1066, 575] on div "Submit Request We’ll email and text it to you by 8 pm." at bounding box center [1062, 587] width 180 height 60
click at [1103, 284] on textarea "Can you do AΩE's Gameday in the same font Gameday is currently in? Thank you" at bounding box center [918, 311] width 467 height 95
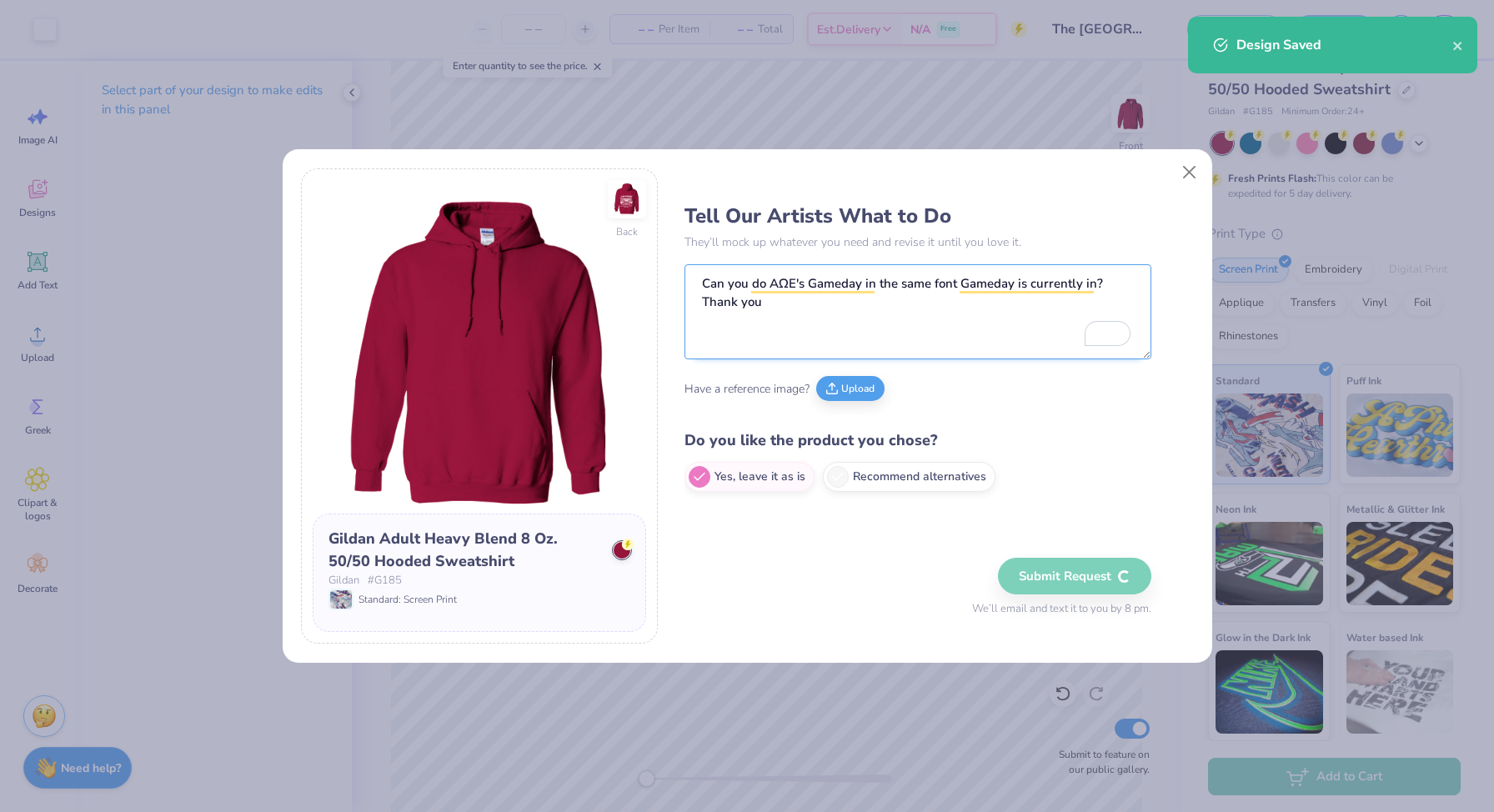
type textarea "Can you do AΩE's Gameday in the same font Gameday is currently in? Thank you"
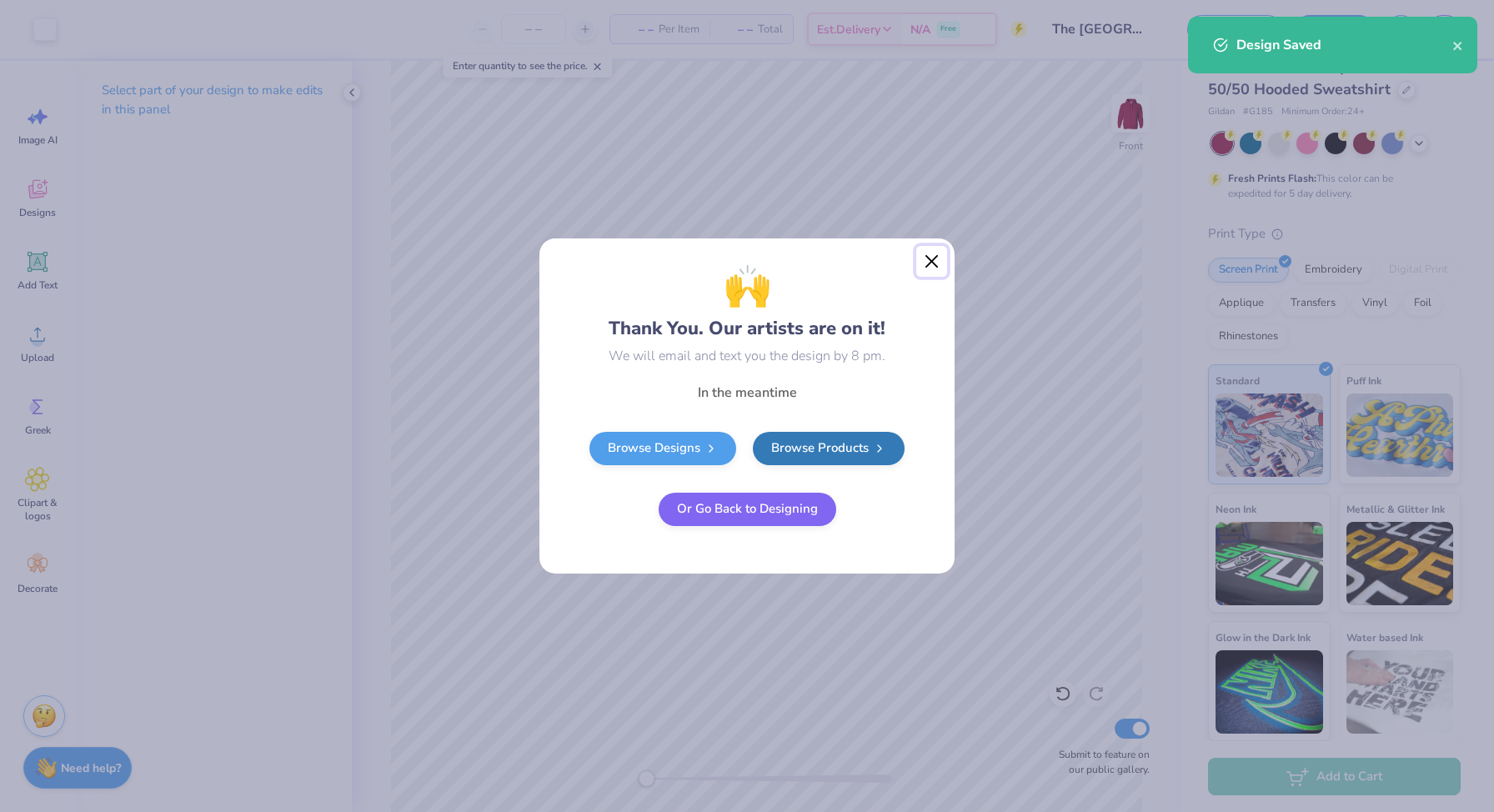
click at [931, 264] on button "Close" at bounding box center [932, 261] width 31 height 31
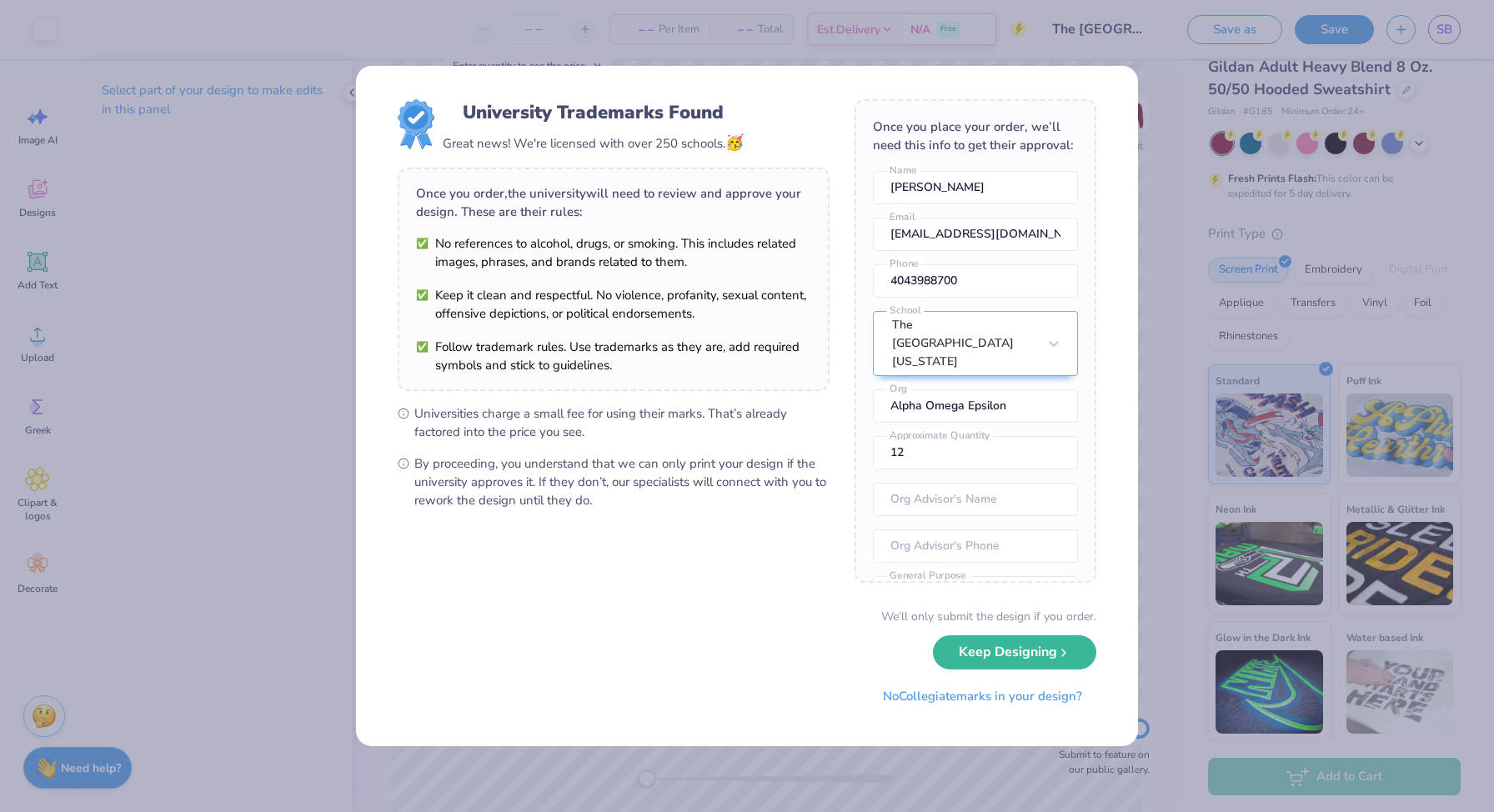
click at [1257, 247] on div "University Trademarks Found Great news! We're licensed with over 250 schools. 🥳…" at bounding box center [747, 406] width 1494 height 812
